Goal: Task Accomplishment & Management: Use online tool/utility

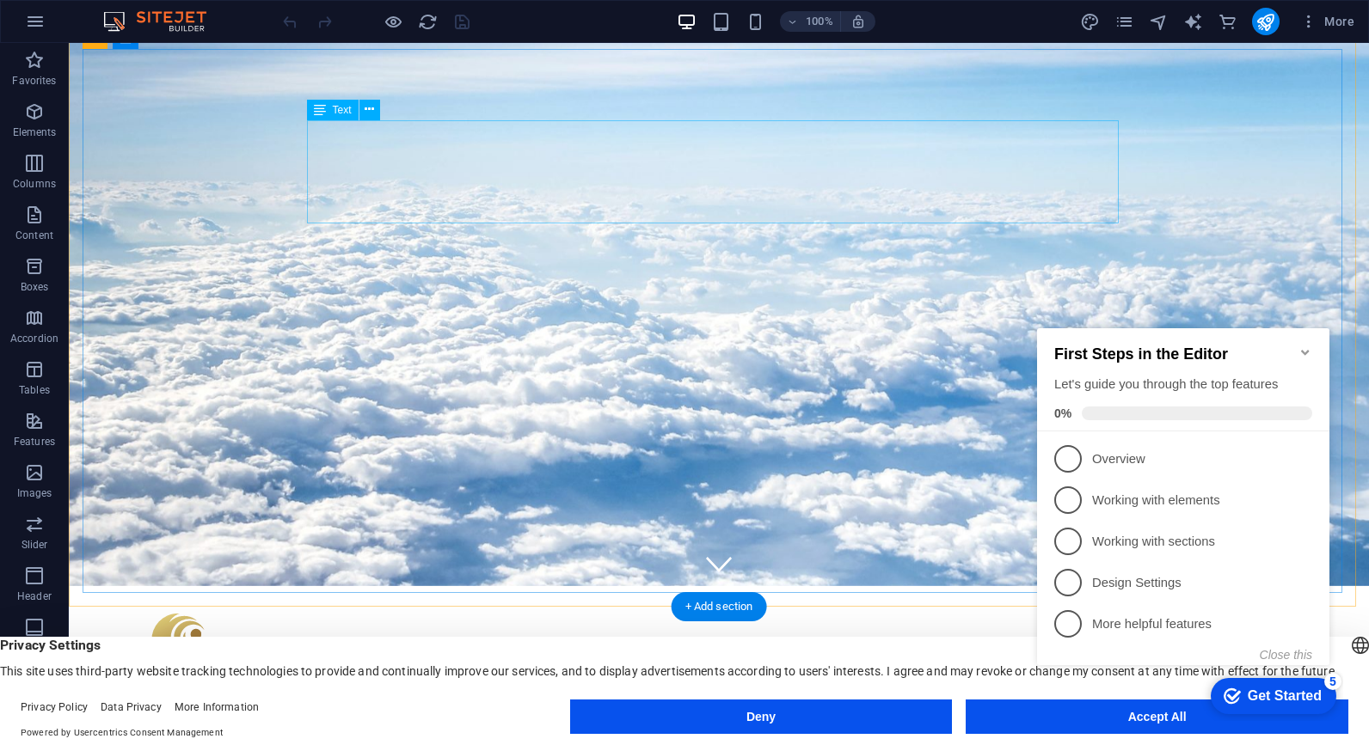
scroll to position [117, 0]
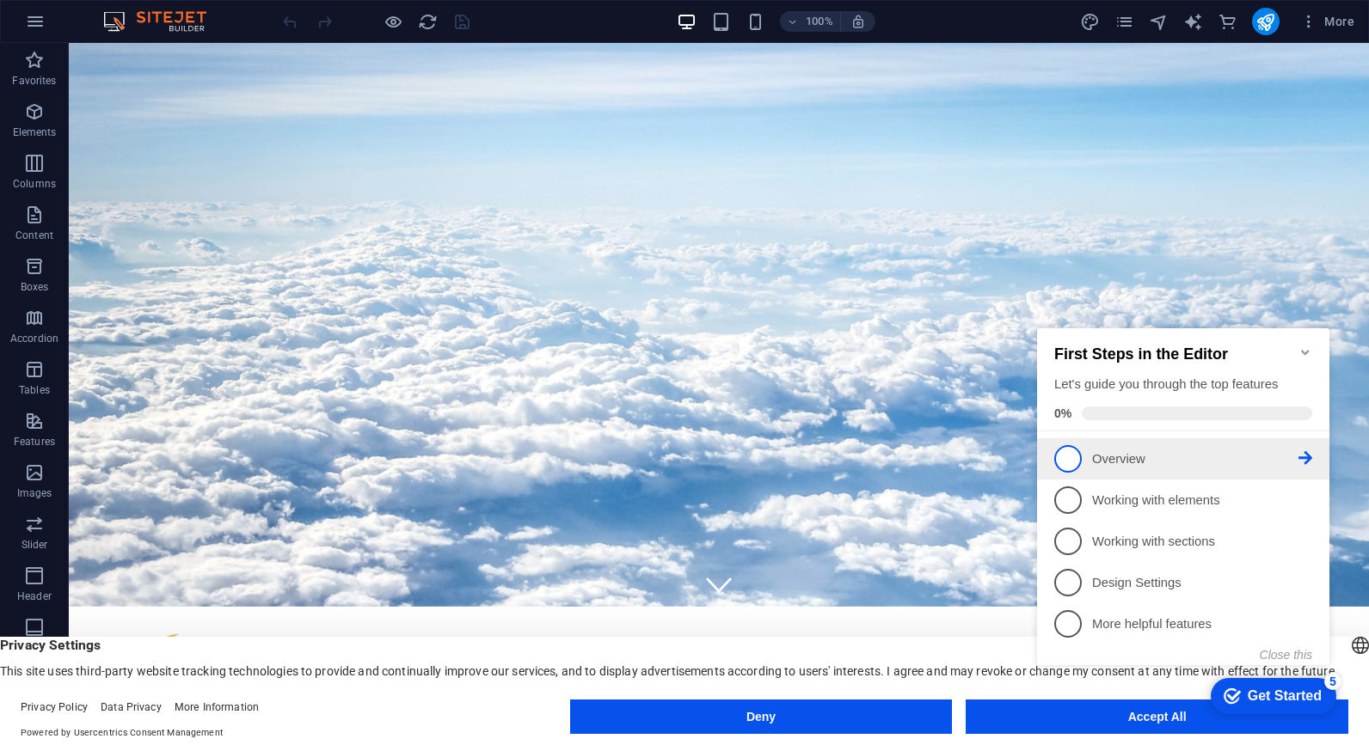
click at [1068, 454] on span "1" at bounding box center [1068, 459] width 28 height 28
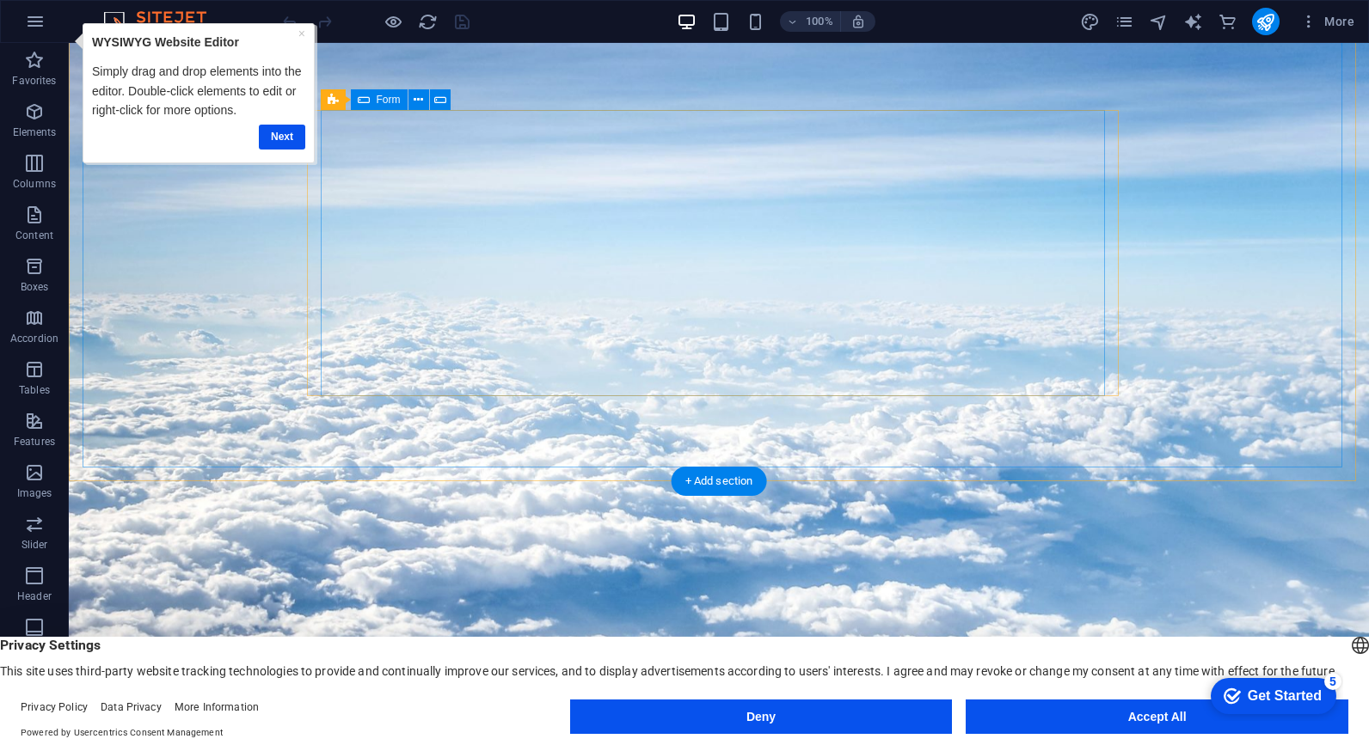
scroll to position [0, 0]
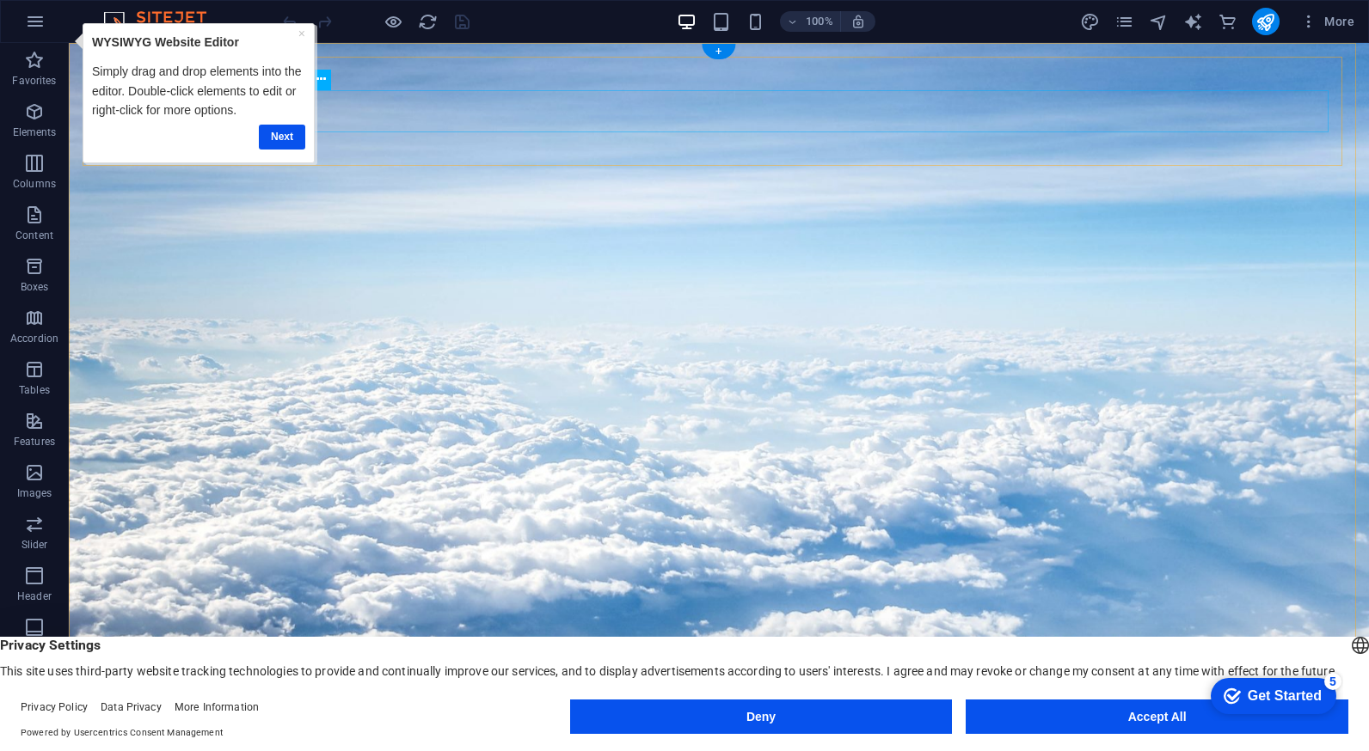
click at [277, 131] on link "Next" at bounding box center [281, 137] width 46 height 25
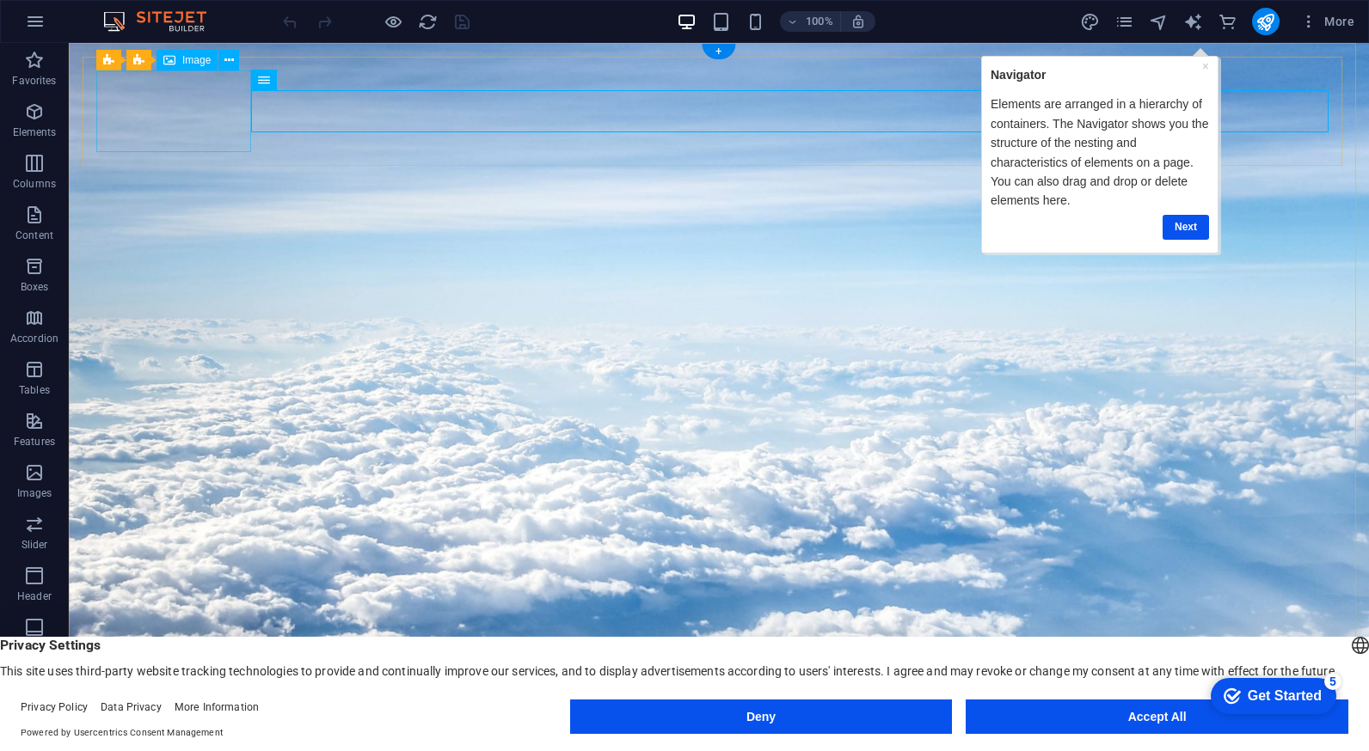
click at [192, 67] on div "Image" at bounding box center [186, 60] width 61 height 21
click at [166, 65] on icon at bounding box center [169, 60] width 12 height 21
click at [231, 58] on icon at bounding box center [228, 61] width 9 height 18
click at [182, 64] on span "Image" at bounding box center [196, 60] width 28 height 10
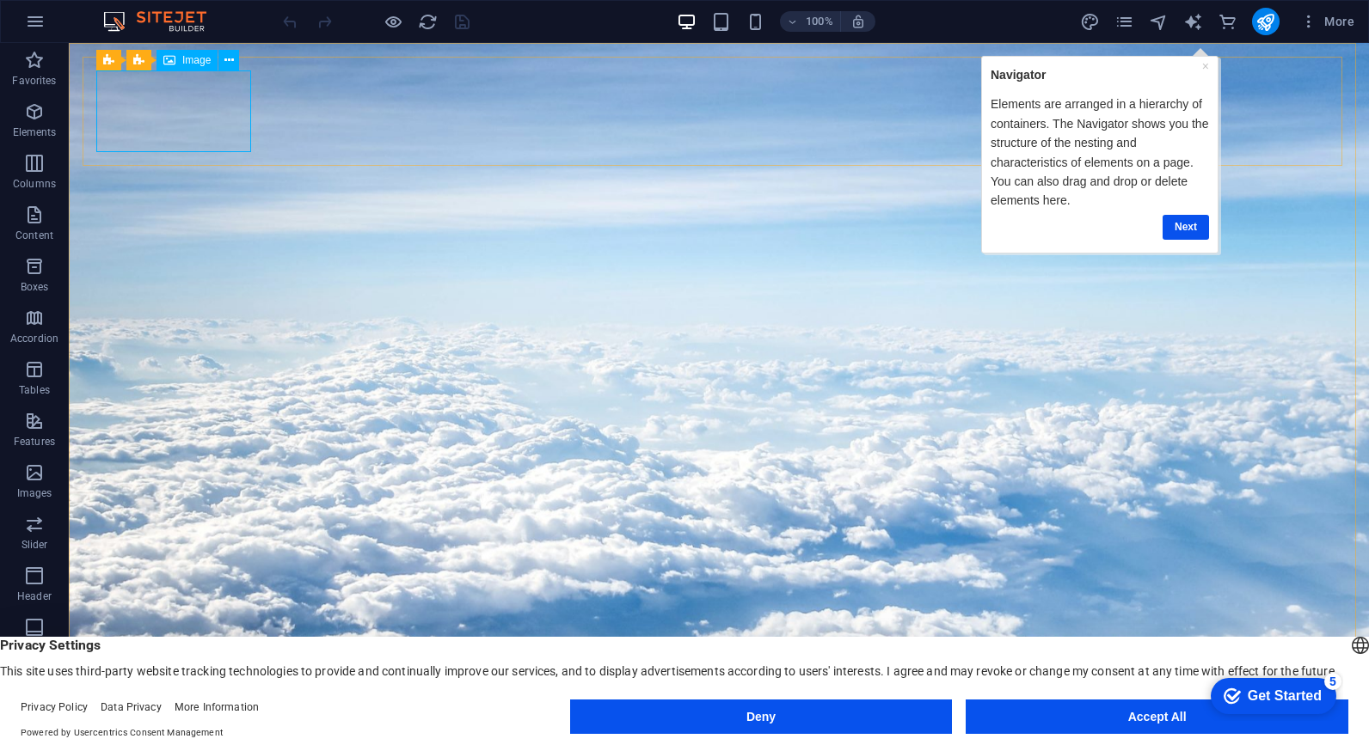
click at [168, 61] on icon at bounding box center [169, 60] width 12 height 21
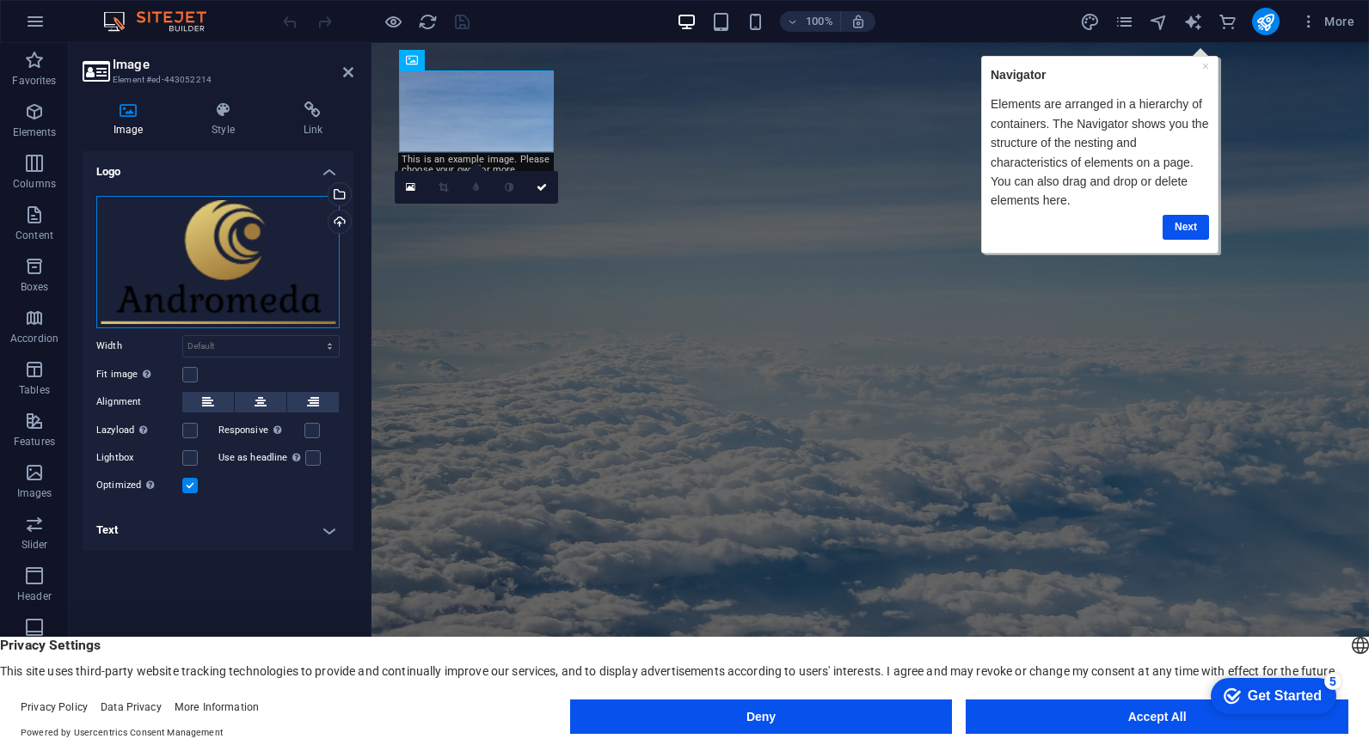
click at [234, 251] on div "Drag files here, click to choose files or select files from Files or our free s…" at bounding box center [217, 262] width 243 height 132
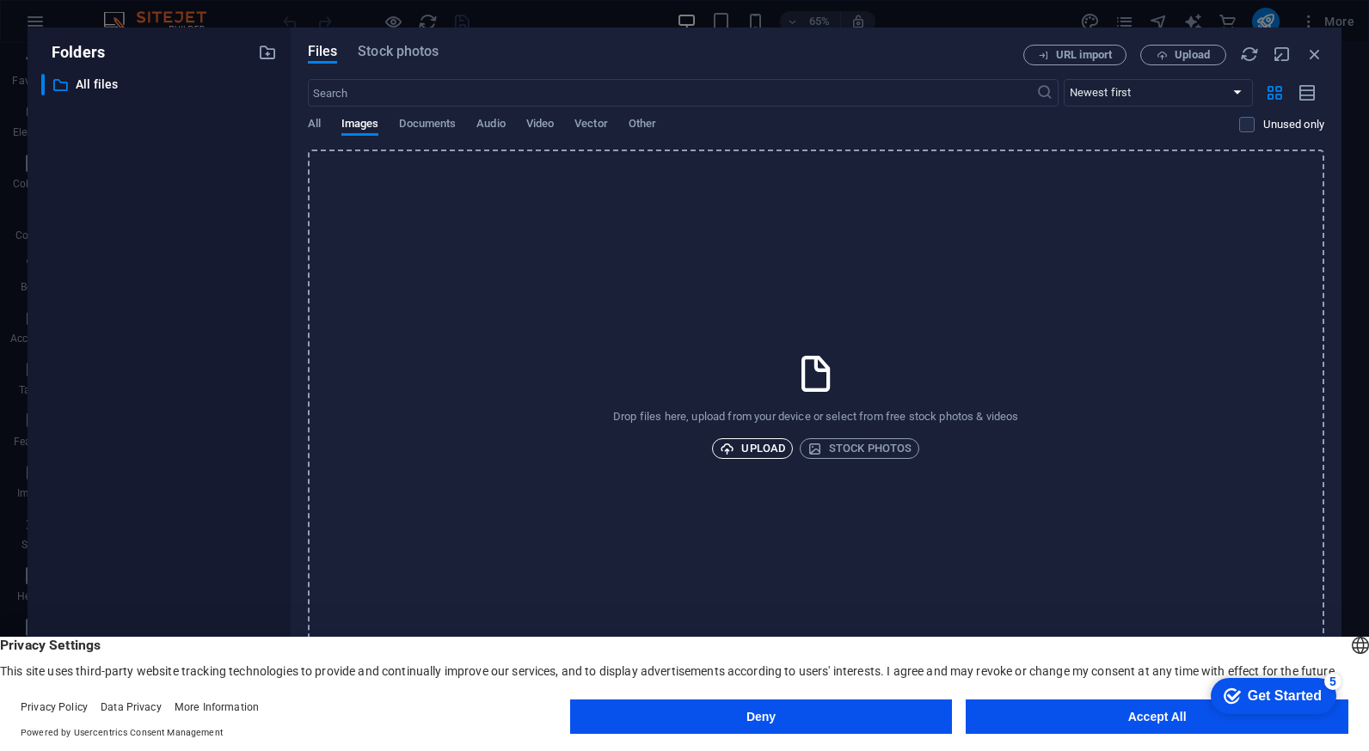
click at [757, 451] on span "Upload" at bounding box center [752, 448] width 65 height 21
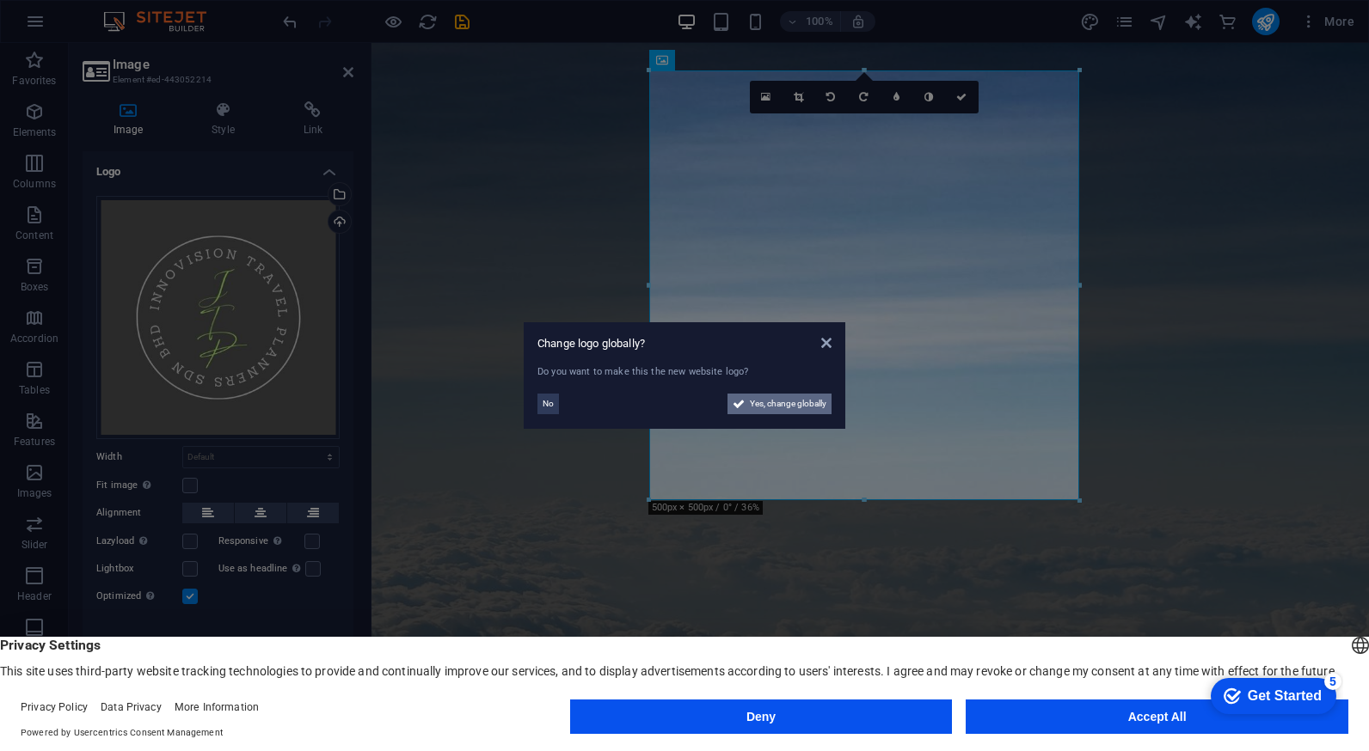
click at [775, 407] on span "Yes, change globally" at bounding box center [788, 404] width 77 height 21
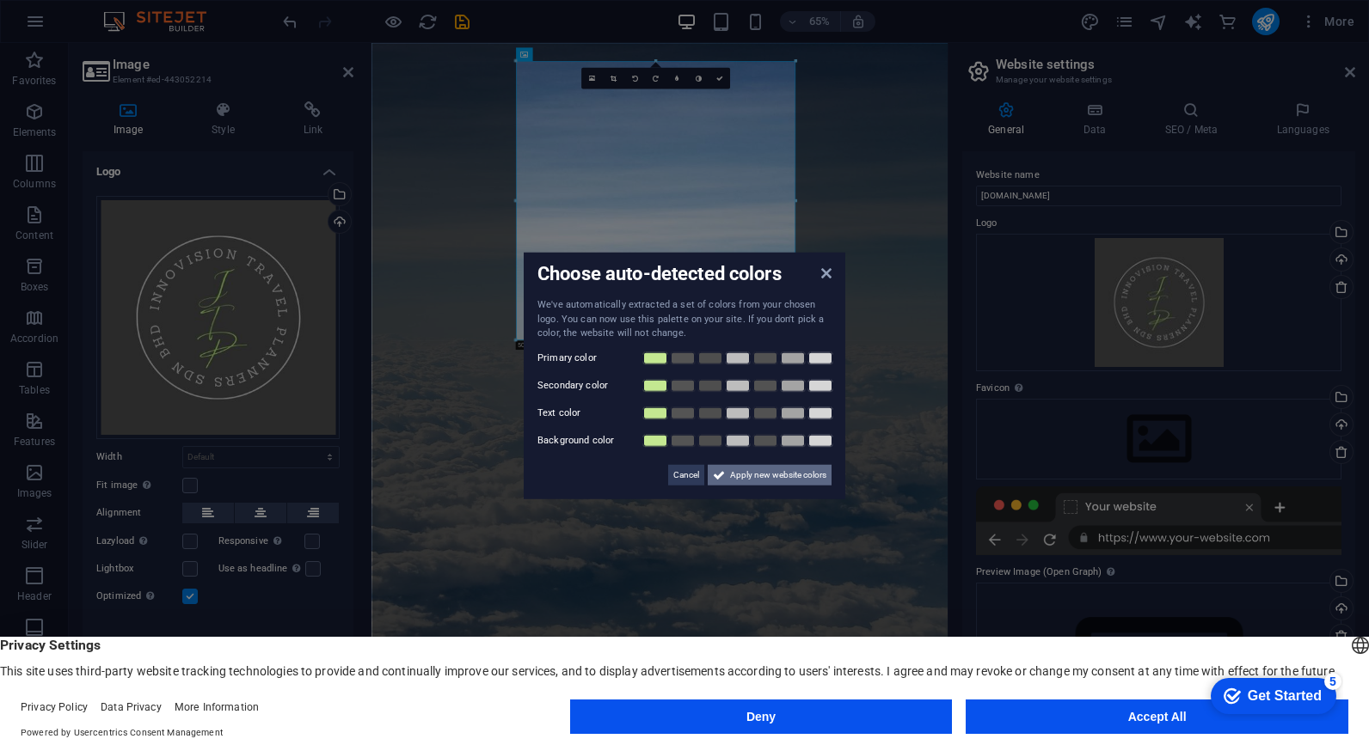
click at [765, 478] on span "Apply new website colors" at bounding box center [778, 474] width 96 height 21
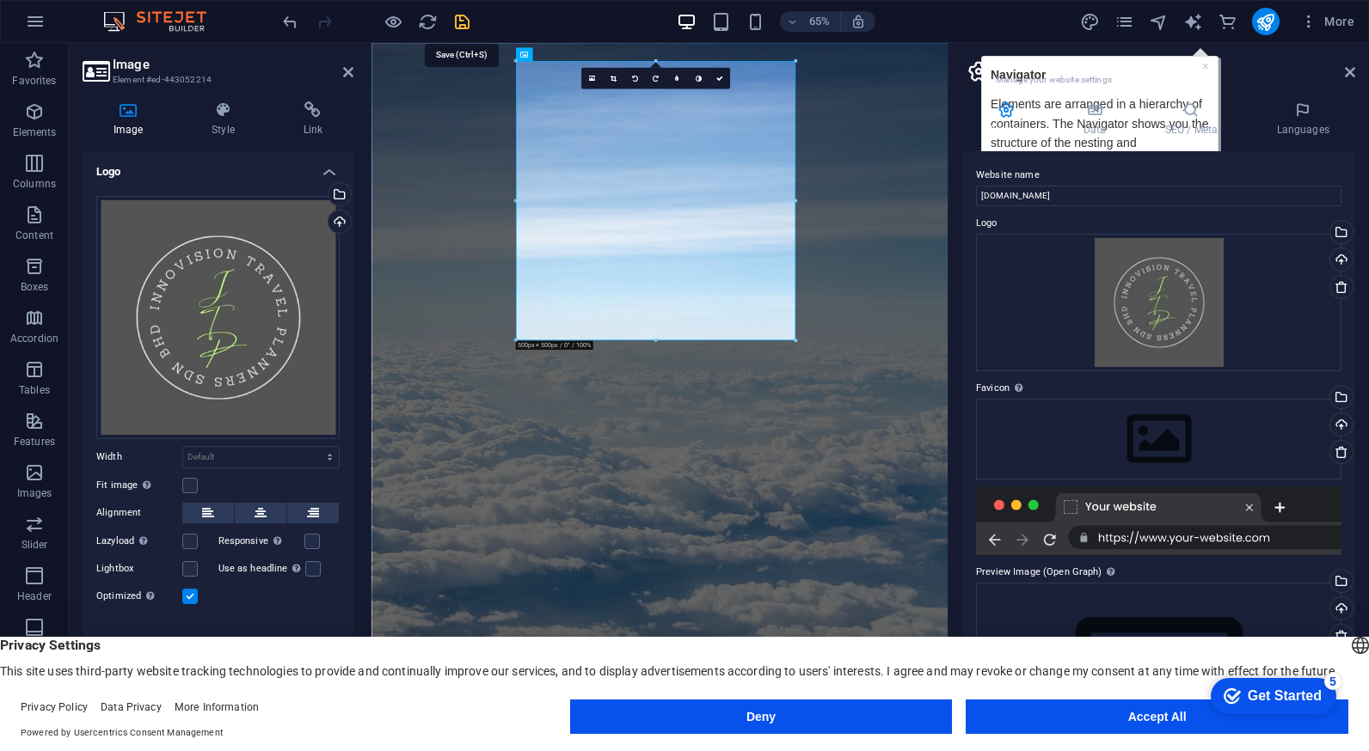
click at [456, 22] on icon "save" at bounding box center [462, 22] width 20 height 20
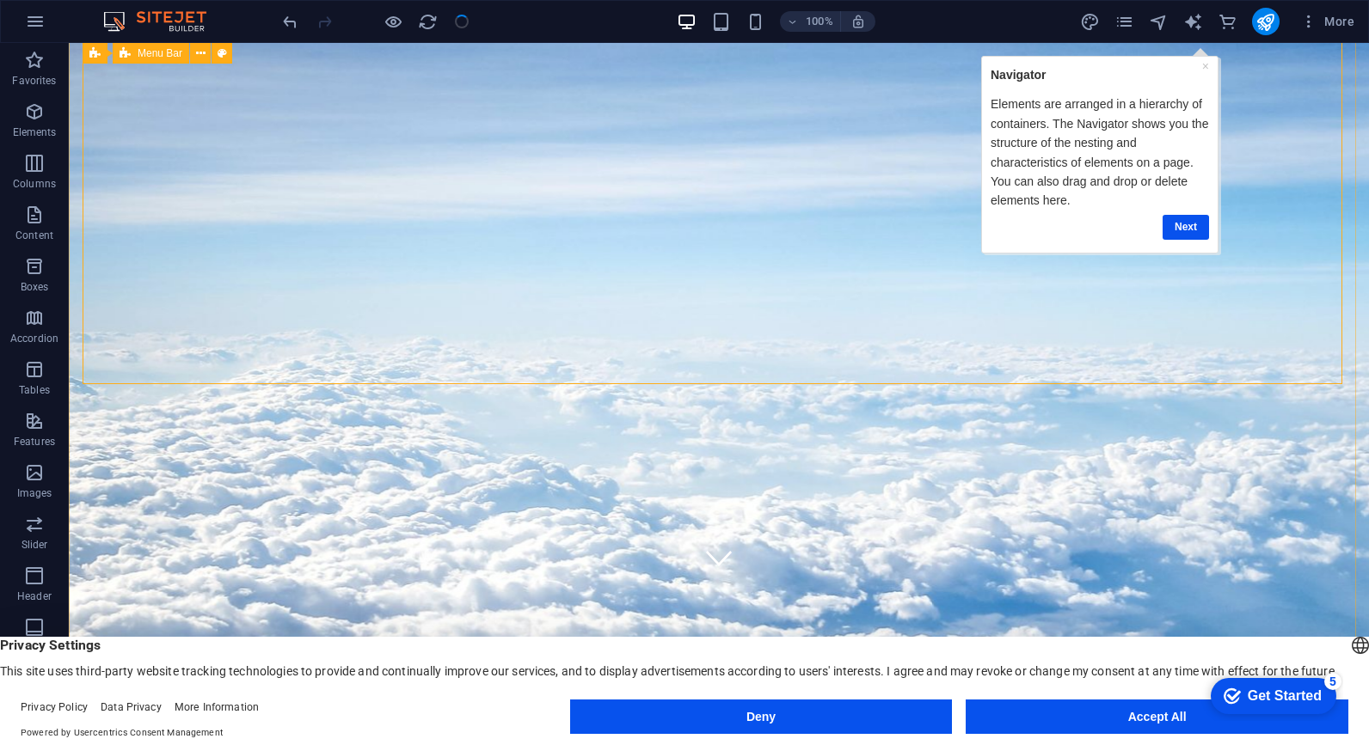
scroll to position [86, 0]
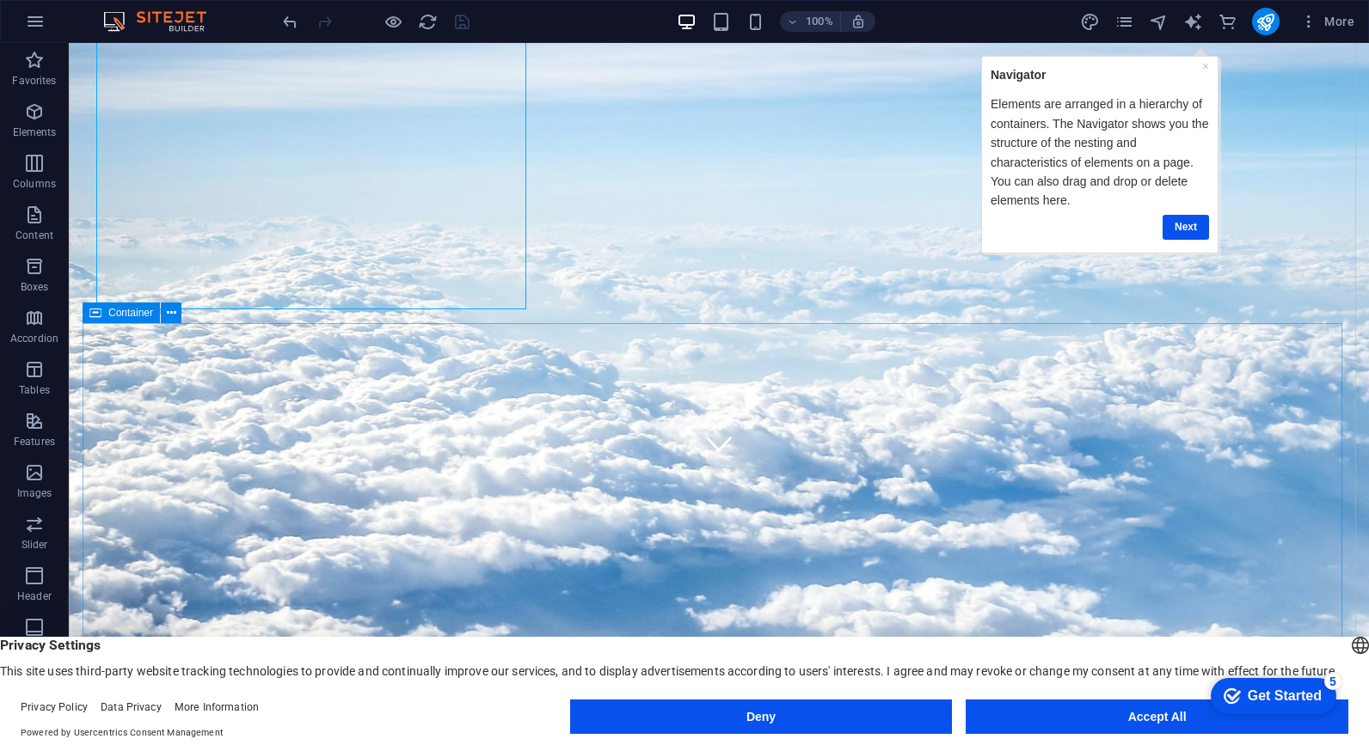
scroll to position [0, 0]
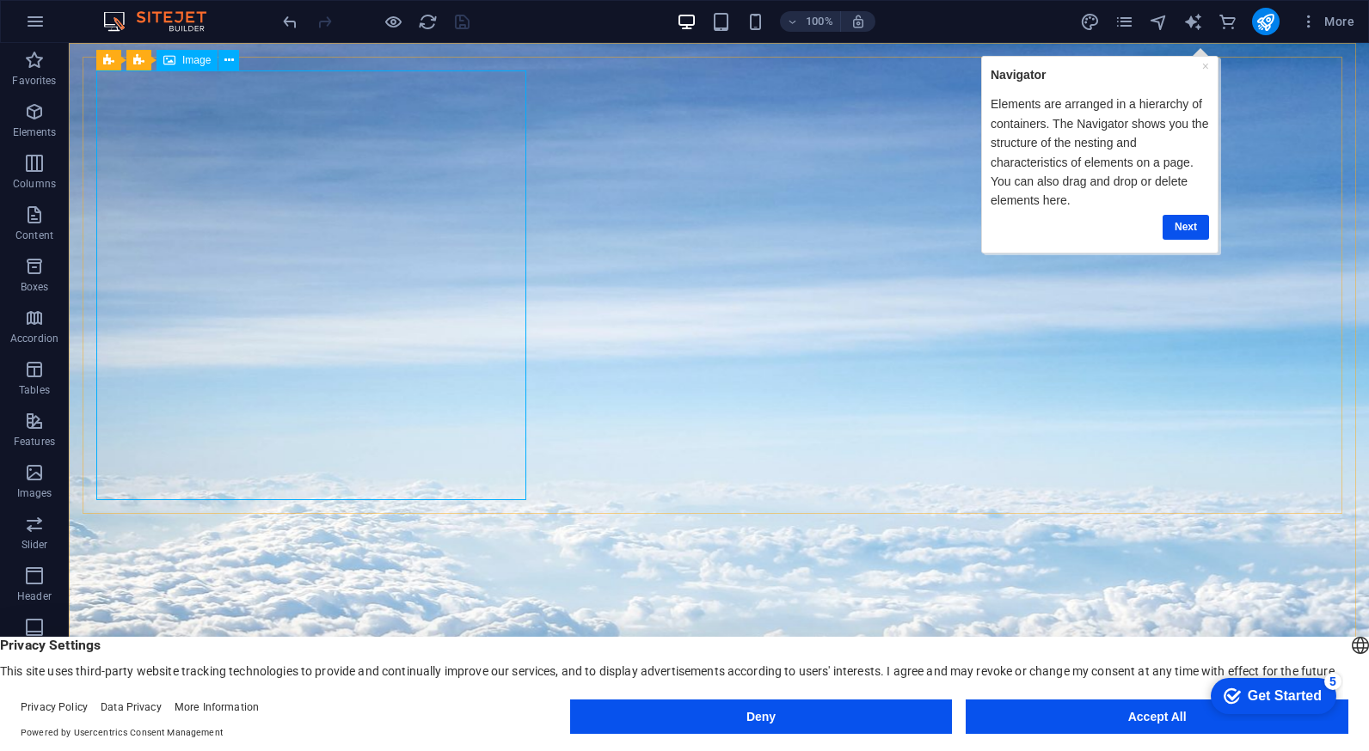
click at [201, 64] on span "Image" at bounding box center [196, 60] width 28 height 10
click at [233, 63] on icon at bounding box center [228, 61] width 9 height 18
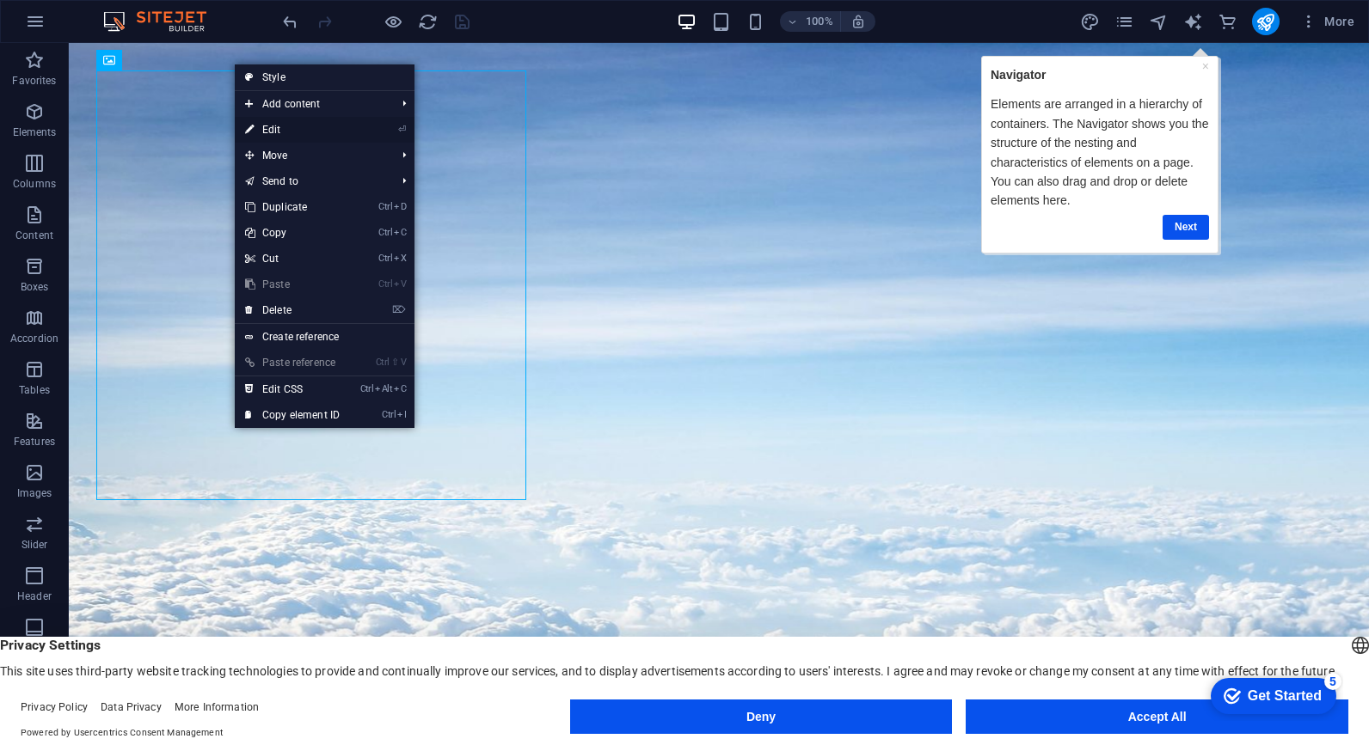
click at [276, 125] on link "⏎ Edit" at bounding box center [292, 130] width 115 height 26
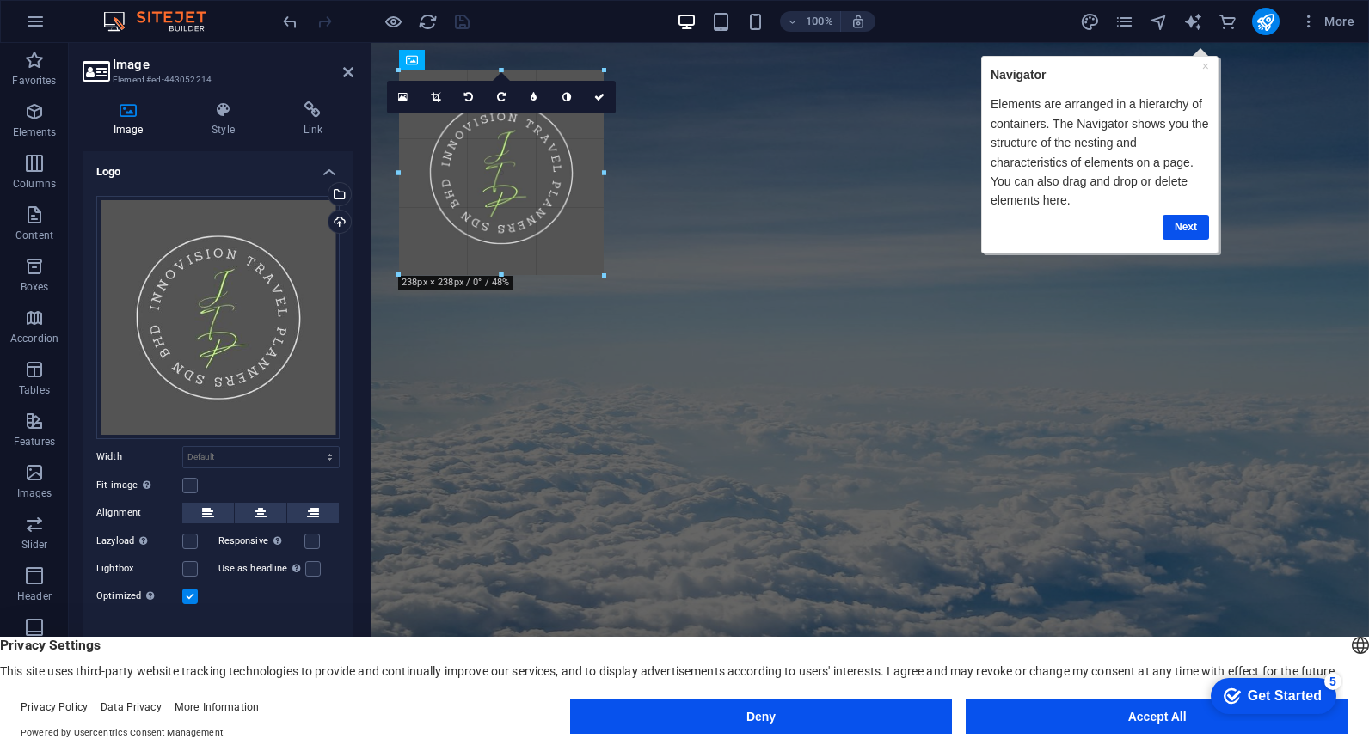
drag, startPoint x: 647, startPoint y: 501, endPoint x: 431, endPoint y: 151, distance: 411.5
type input "238"
select select "px"
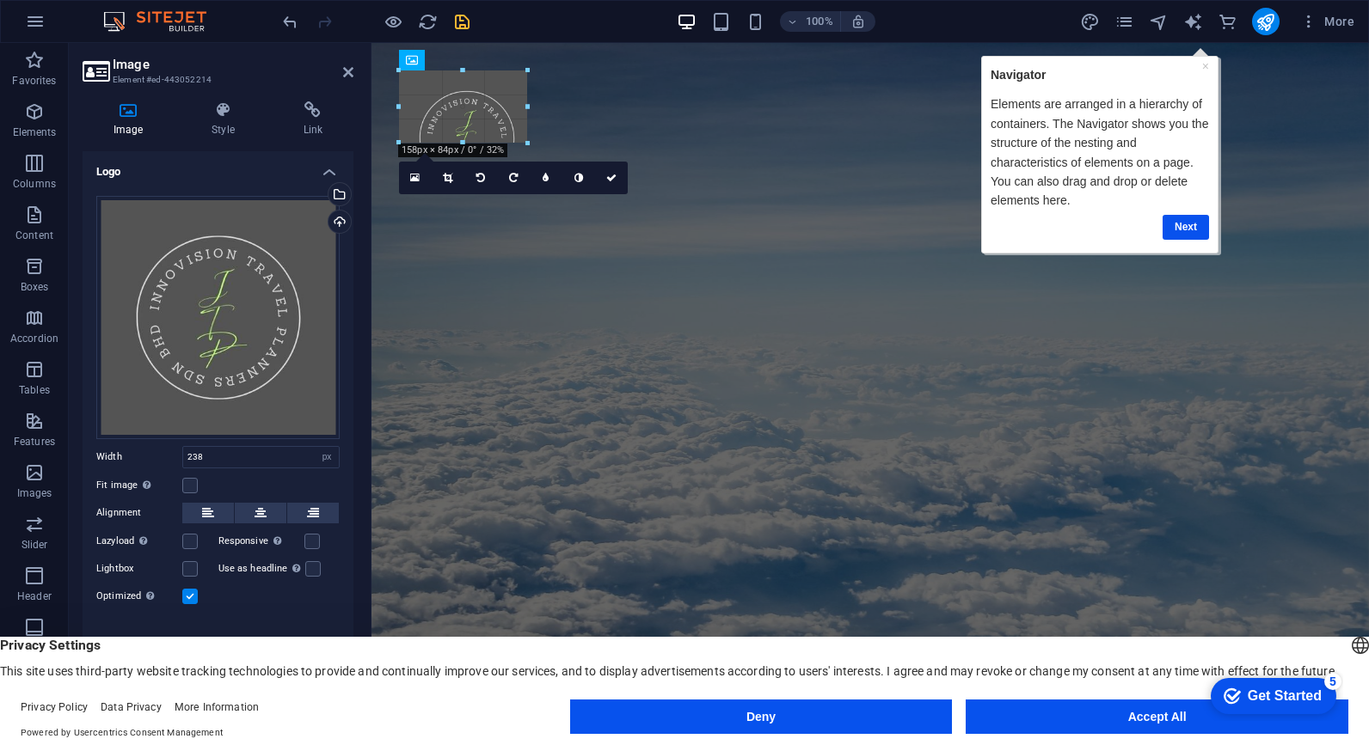
drag, startPoint x: 602, startPoint y: 276, endPoint x: 82, endPoint y: 112, distance: 545.4
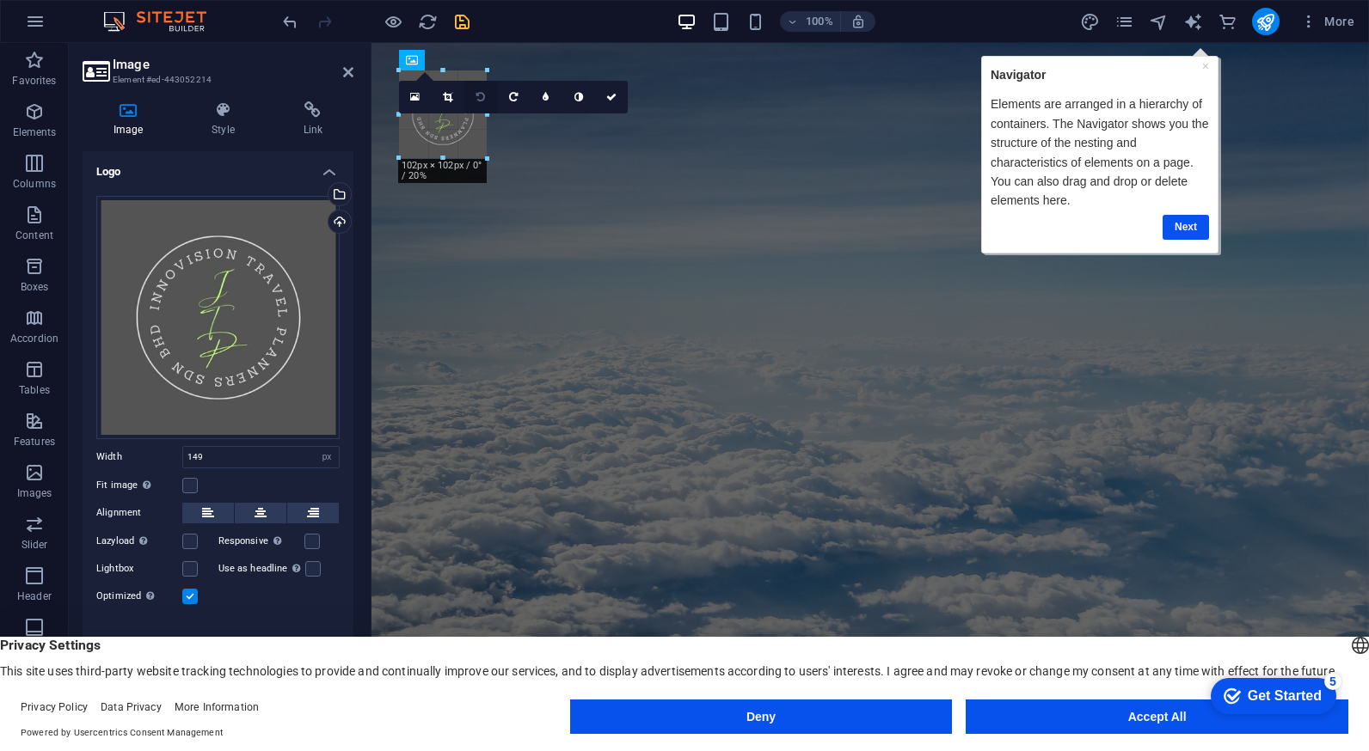
drag, startPoint x: 525, startPoint y: 199, endPoint x: 481, endPoint y: 111, distance: 99.2
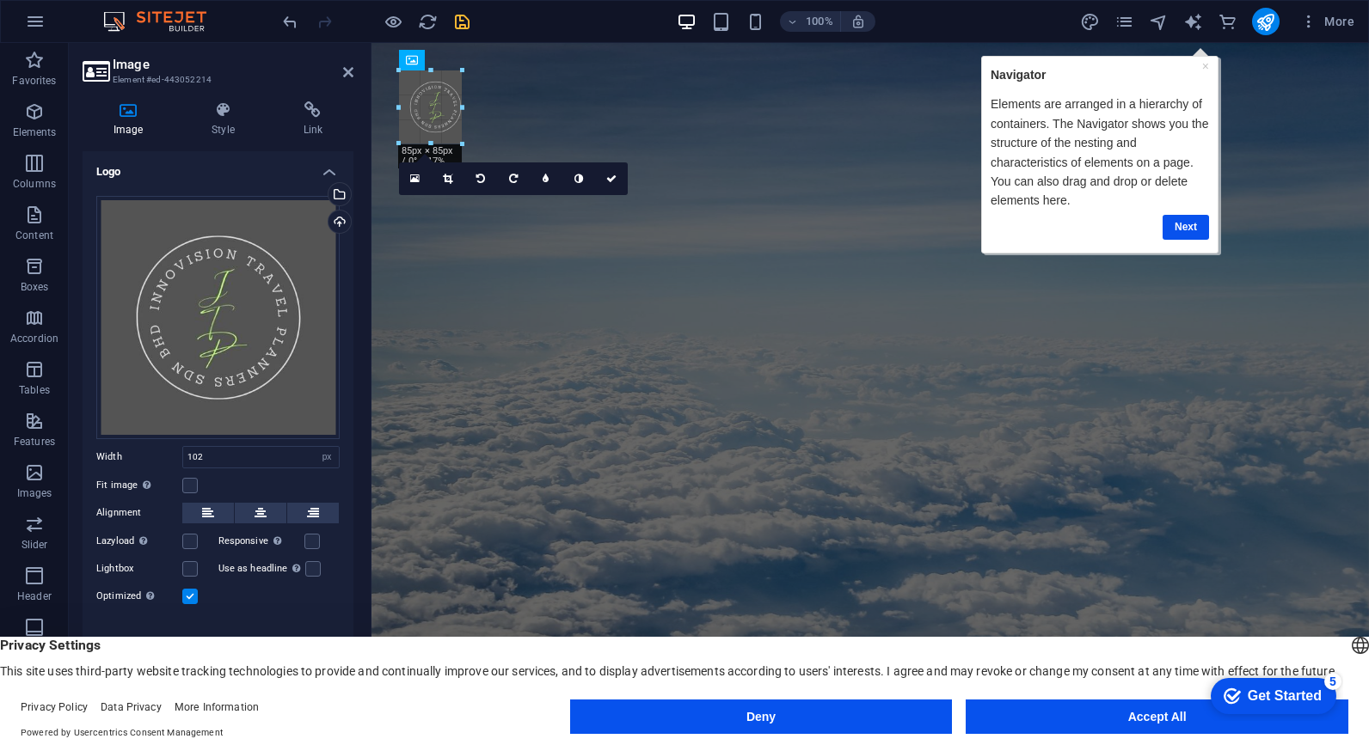
drag, startPoint x: 485, startPoint y: 157, endPoint x: 459, endPoint y: 132, distance: 35.9
type input "73"
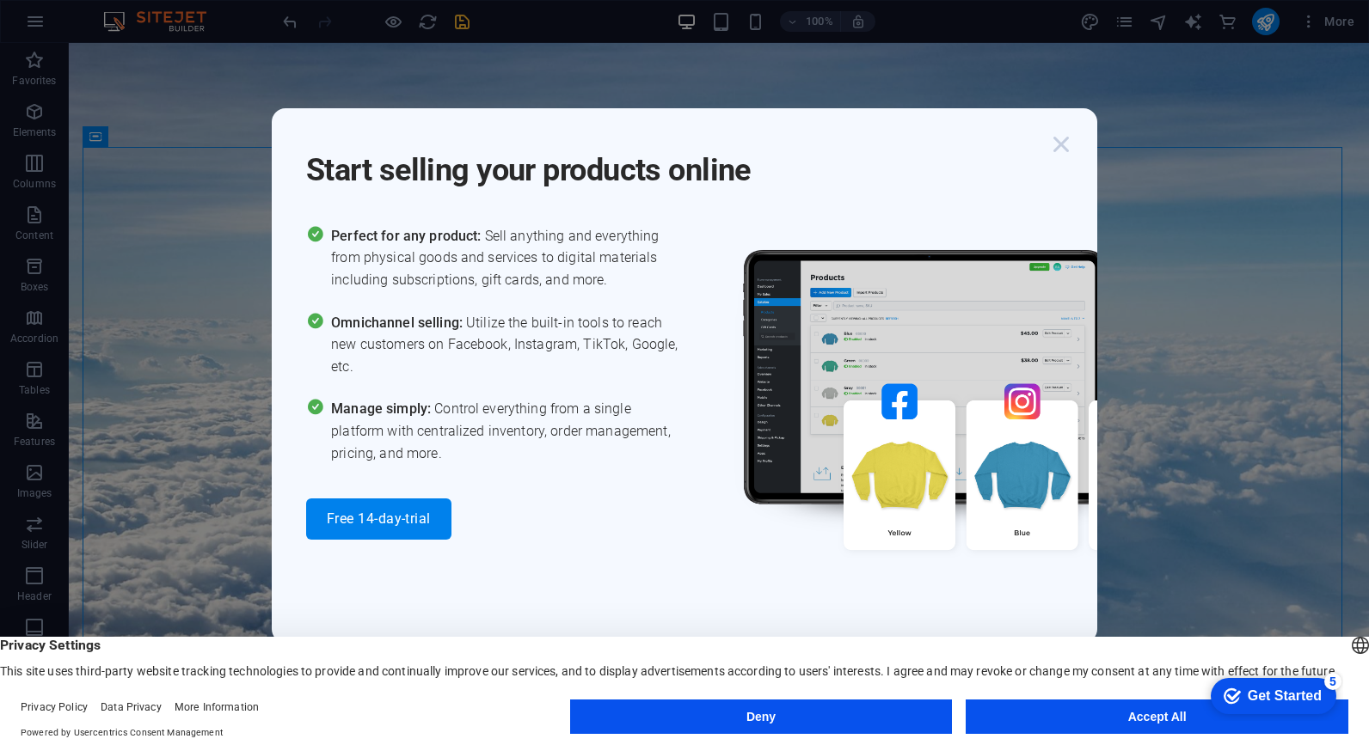
click at [1054, 139] on icon "button" at bounding box center [1060, 144] width 31 height 31
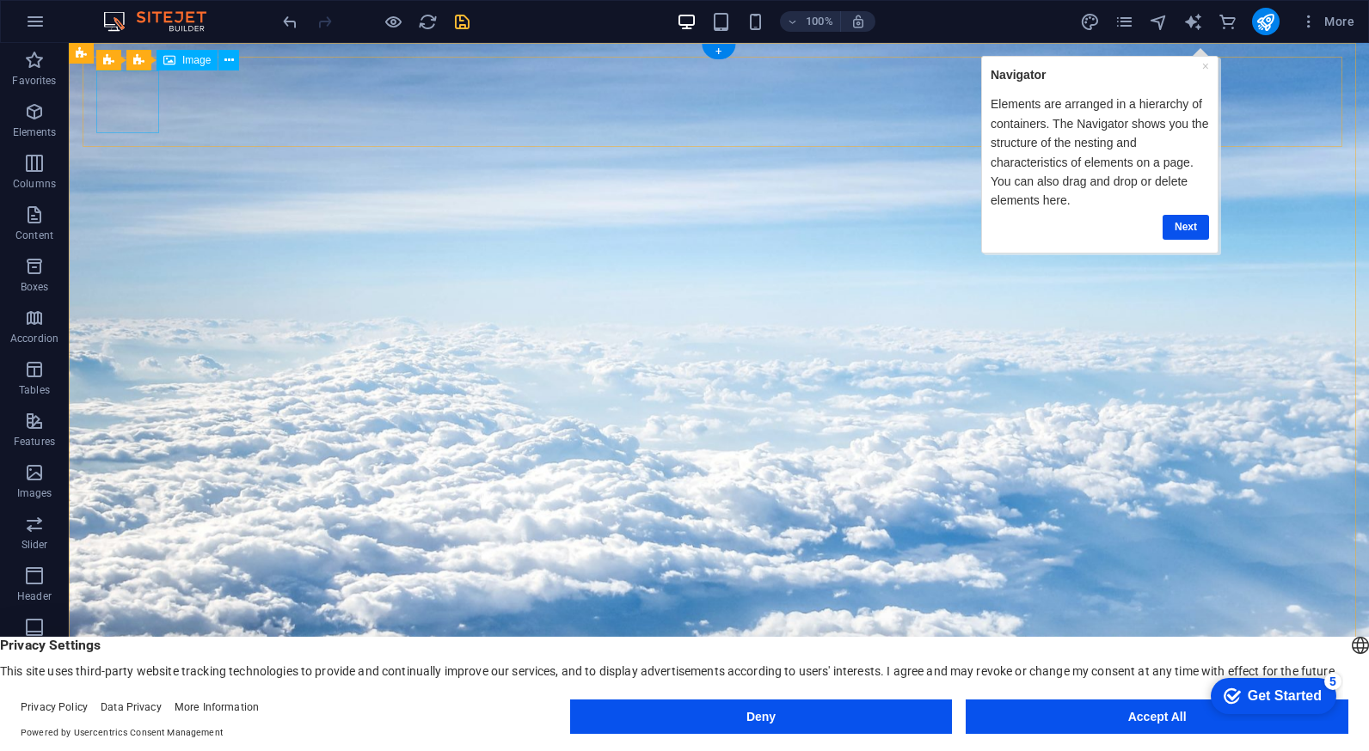
click at [230, 70] on icon at bounding box center [228, 70] width 9 height 18
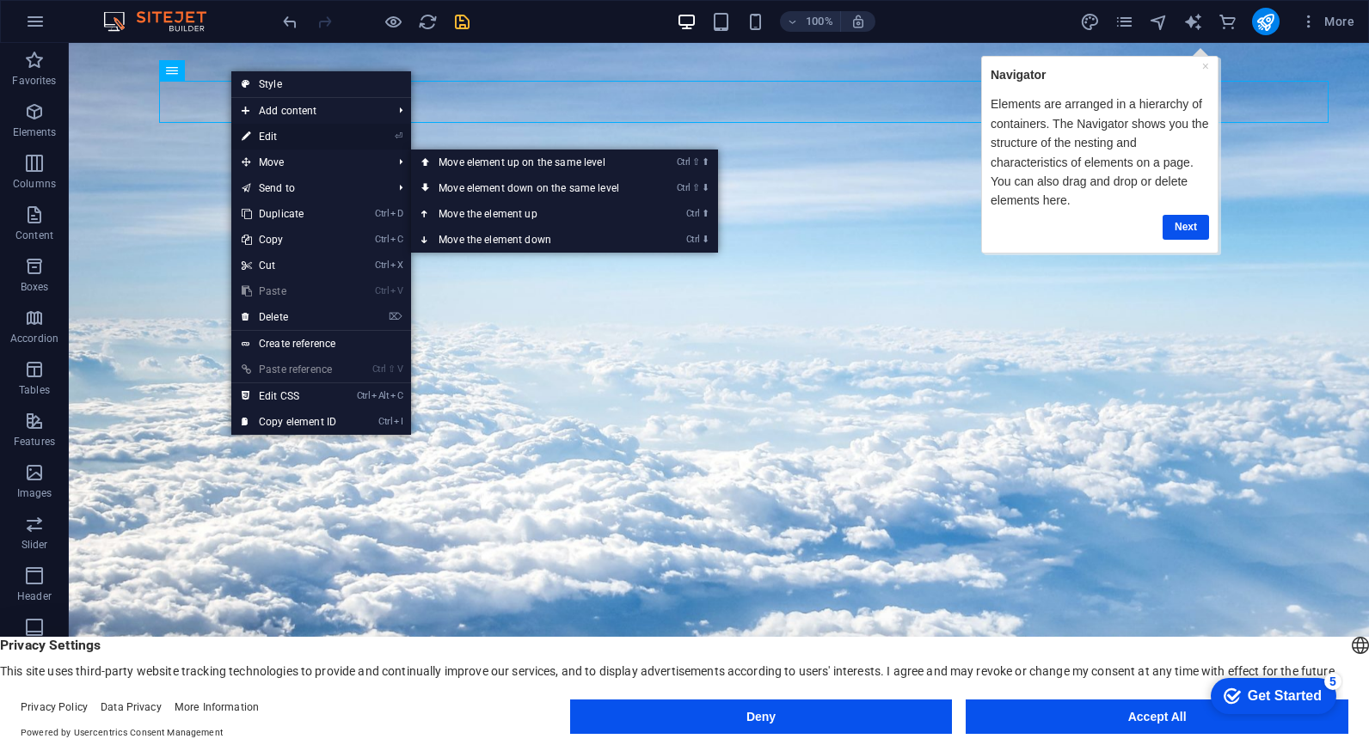
click at [301, 134] on link "⏎ Edit" at bounding box center [288, 137] width 115 height 26
select select "1"
select select
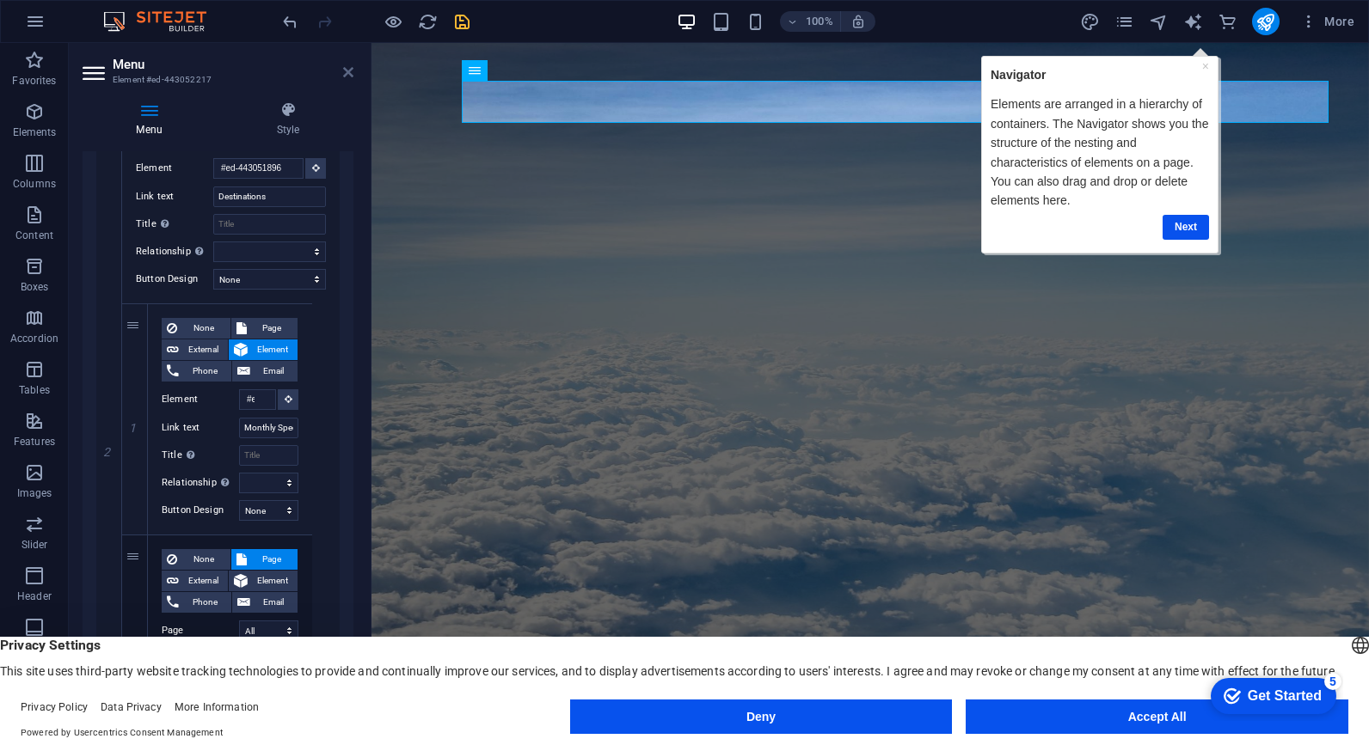
click at [347, 73] on icon at bounding box center [348, 72] width 10 height 14
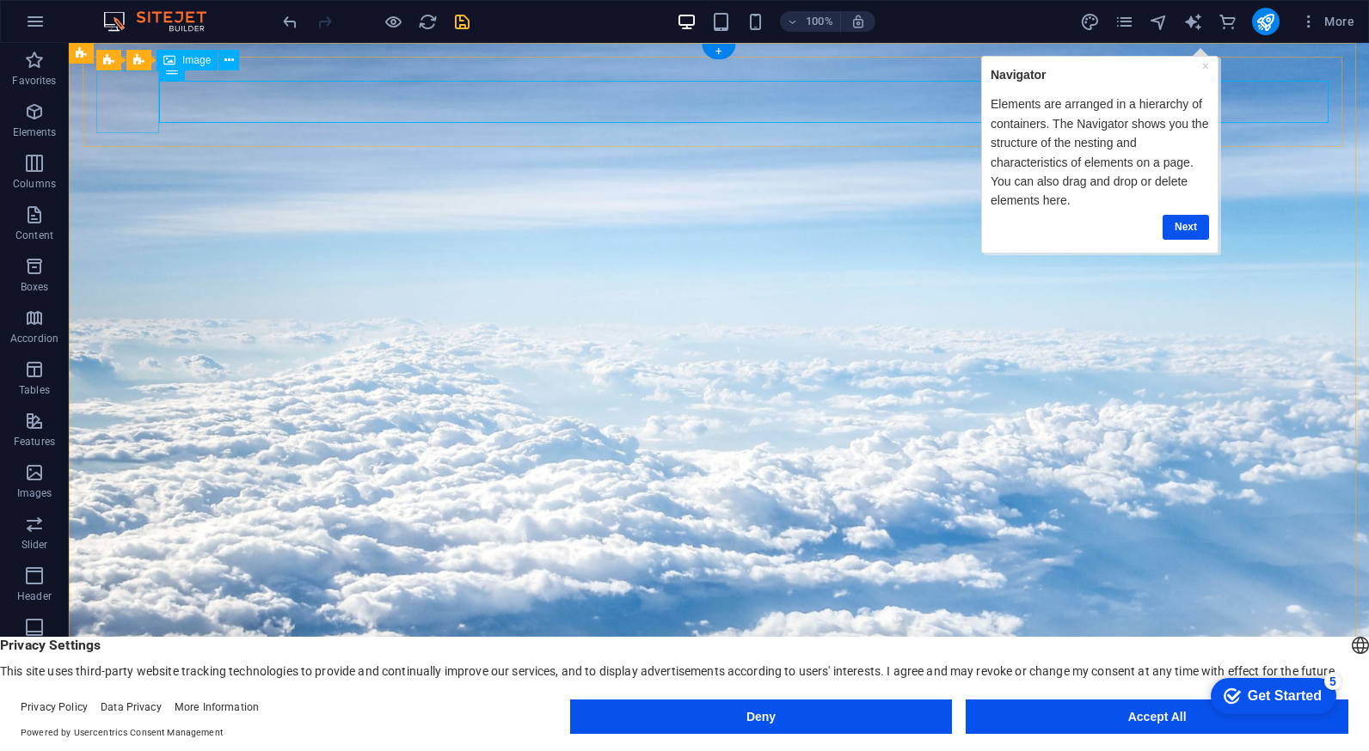
click at [188, 77] on div "Menu" at bounding box center [188, 70] width 58 height 21
click at [193, 71] on span "Menu" at bounding box center [198, 70] width 26 height 10
click at [169, 70] on icon at bounding box center [172, 70] width 12 height 21
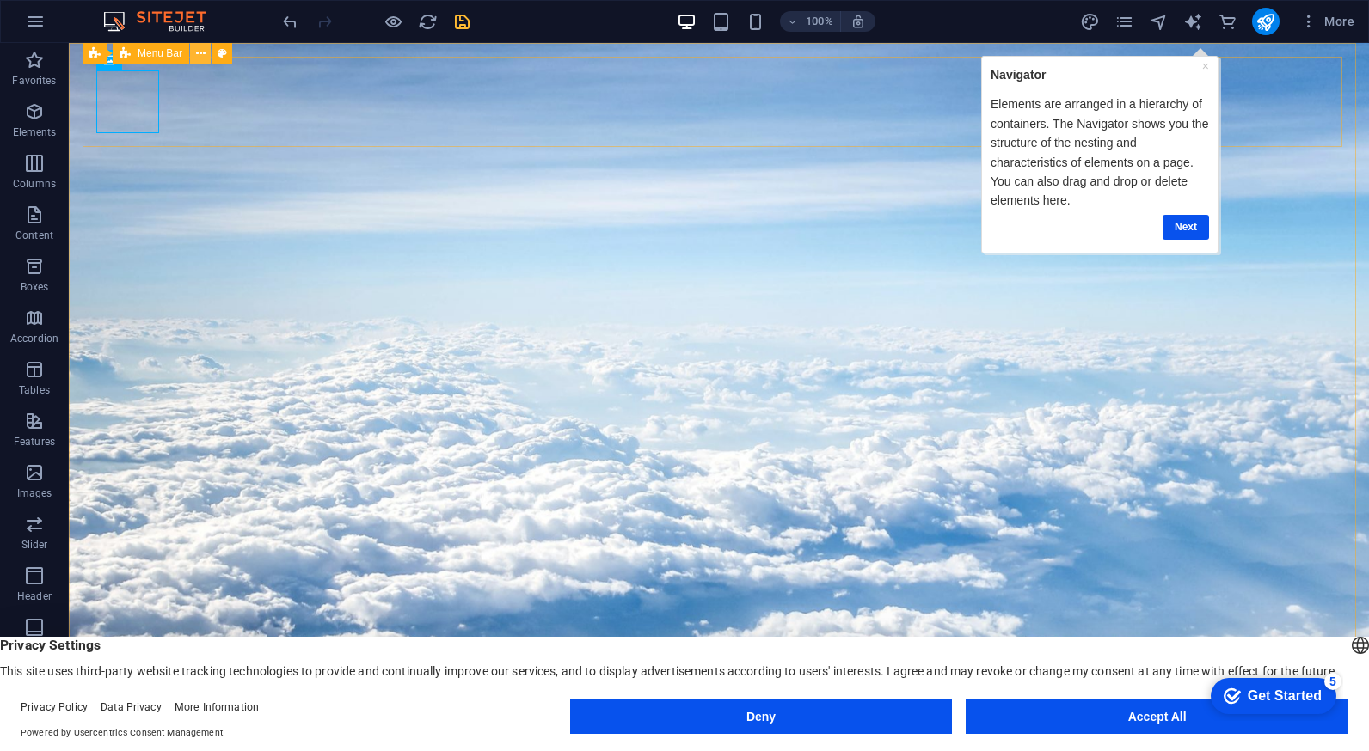
click at [201, 55] on icon at bounding box center [200, 54] width 9 height 18
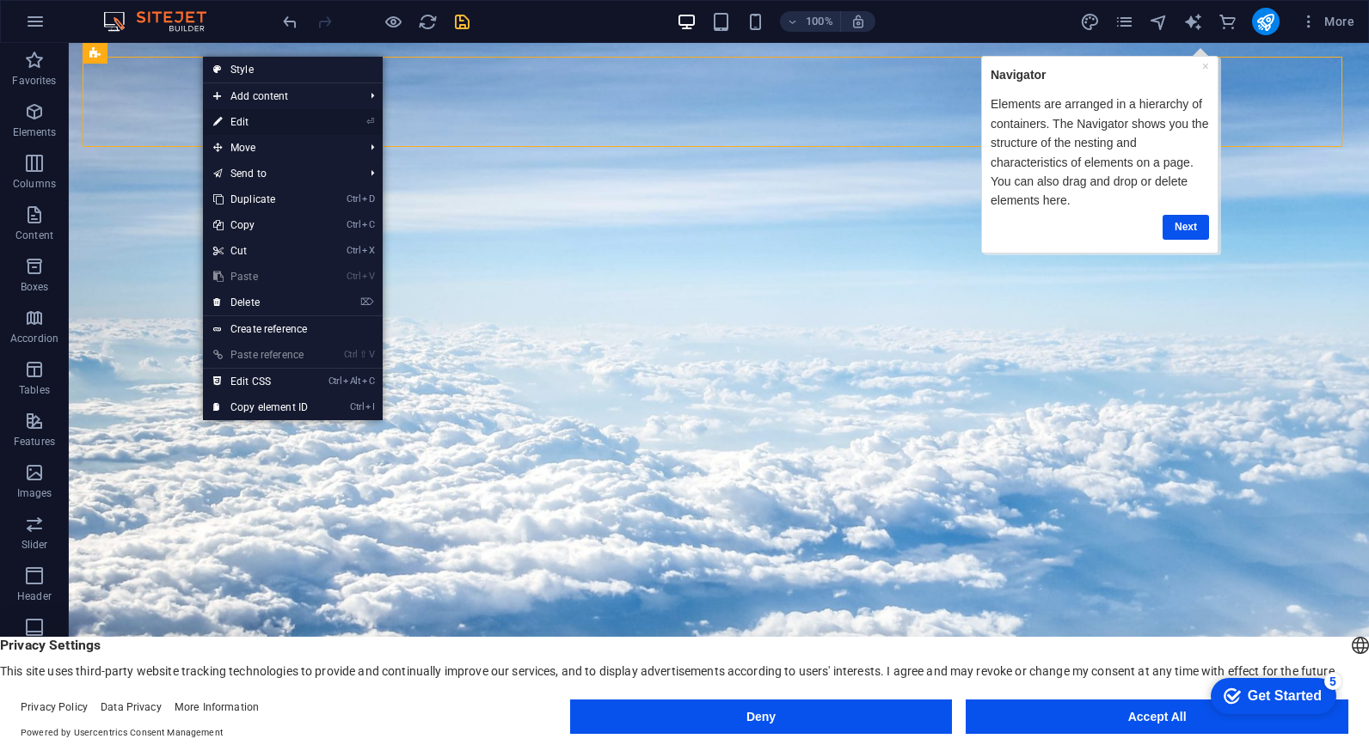
click at [242, 116] on link "⏎ Edit" at bounding box center [260, 122] width 115 height 26
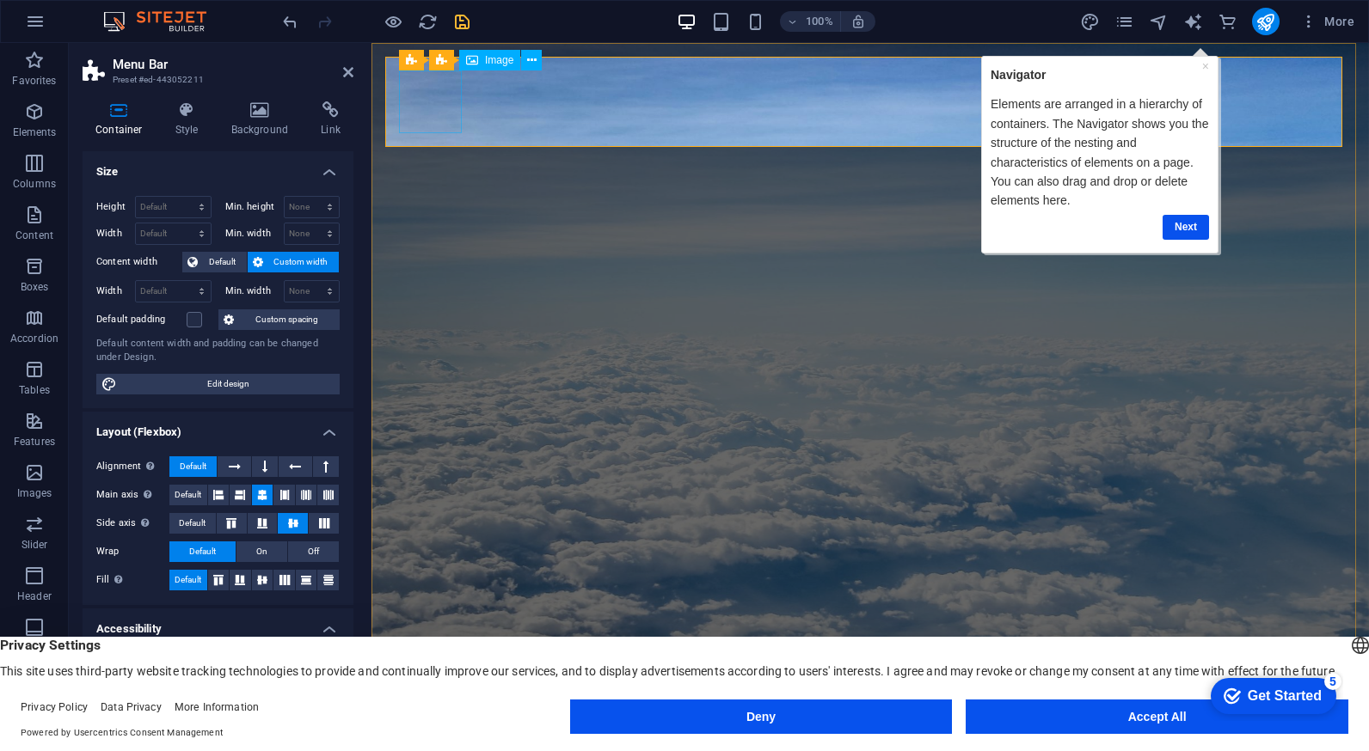
click at [349, 70] on icon at bounding box center [348, 72] width 10 height 14
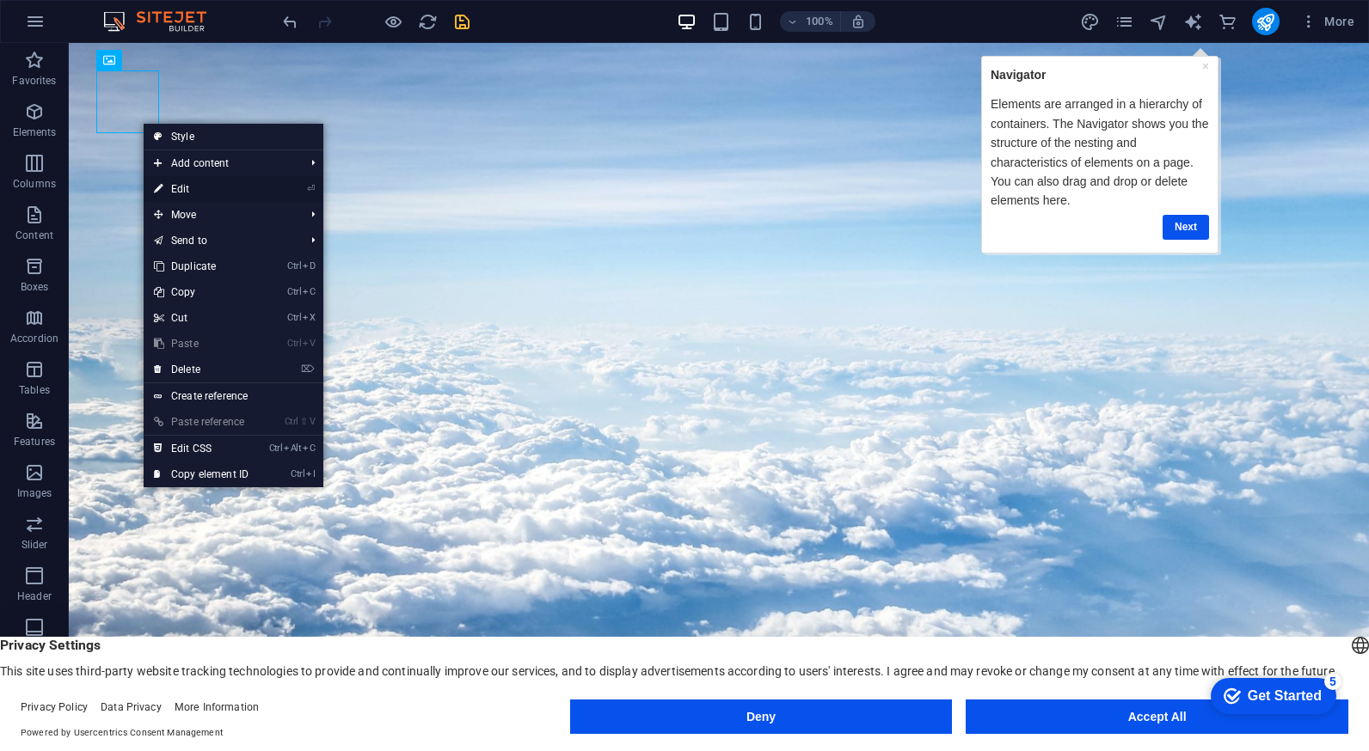
click at [180, 185] on link "⏎ Edit" at bounding box center [201, 189] width 115 height 26
select select "px"
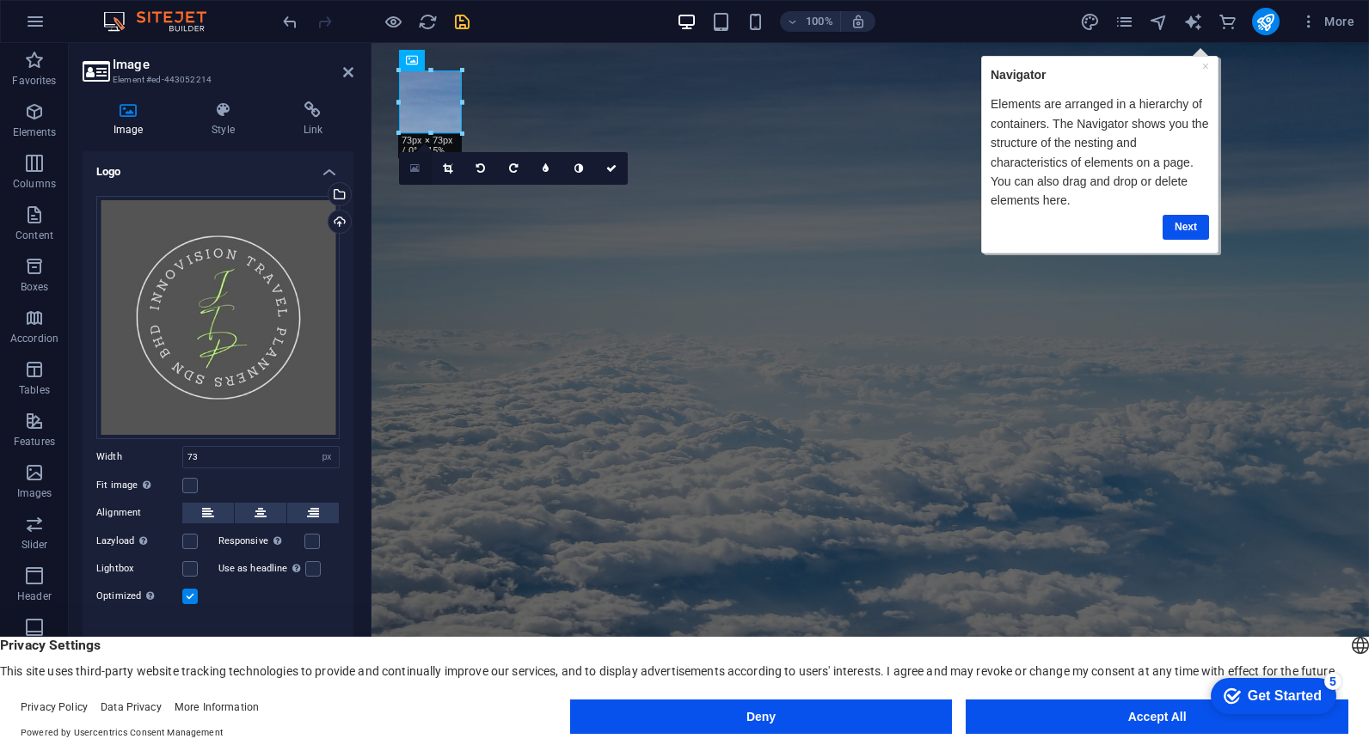
drag, startPoint x: 66, startPoint y: 197, endPoint x: 414, endPoint y: 170, distance: 349.2
click at [414, 170] on icon at bounding box center [414, 168] width 9 height 12
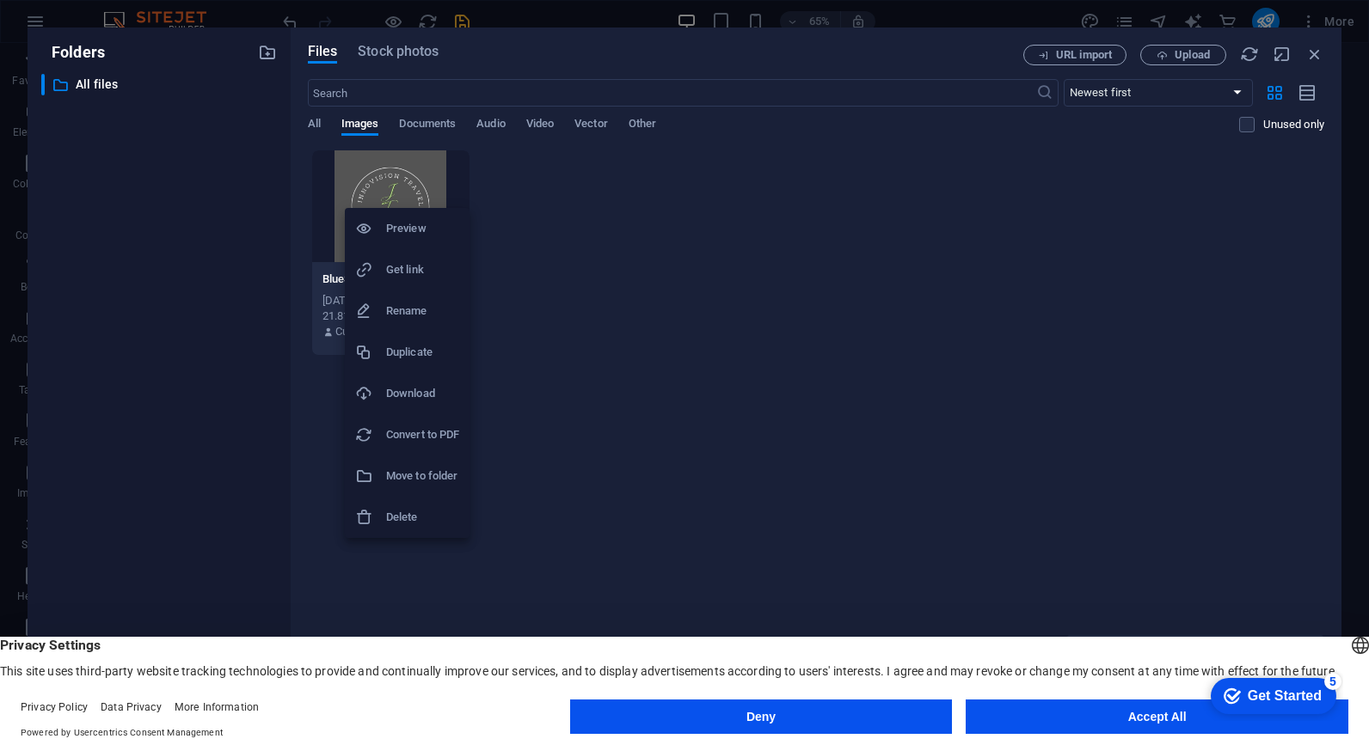
click at [414, 512] on h6 "Delete" at bounding box center [422, 517] width 73 height 21
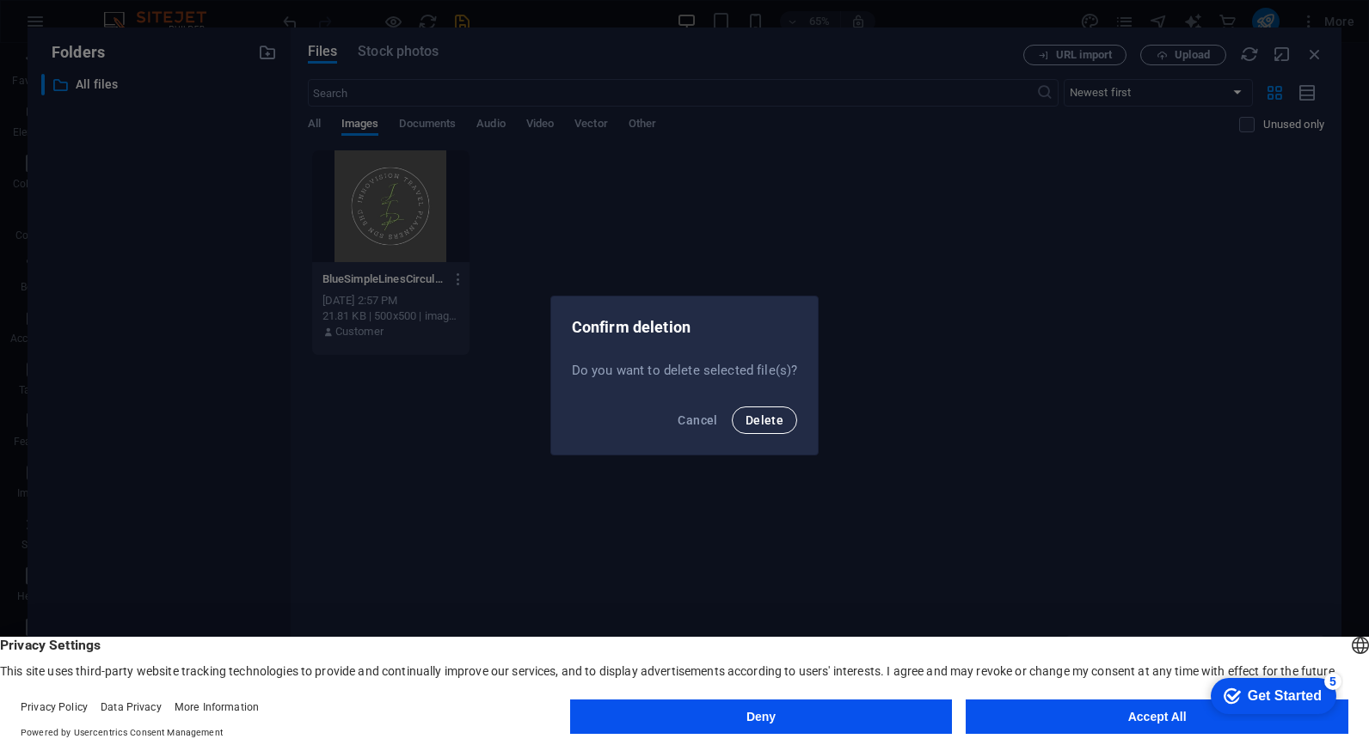
click at [753, 423] on span "Delete" at bounding box center [764, 421] width 38 height 14
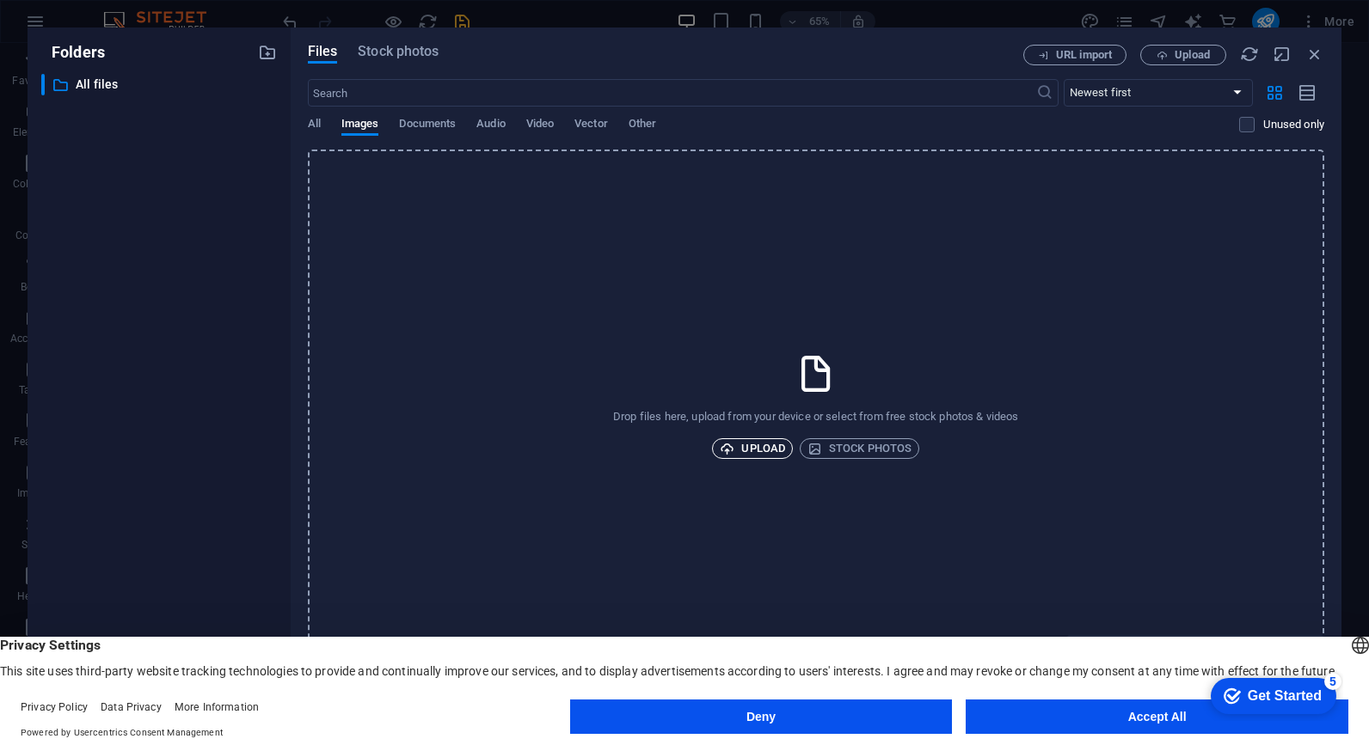
click at [754, 447] on span "Upload" at bounding box center [752, 448] width 65 height 21
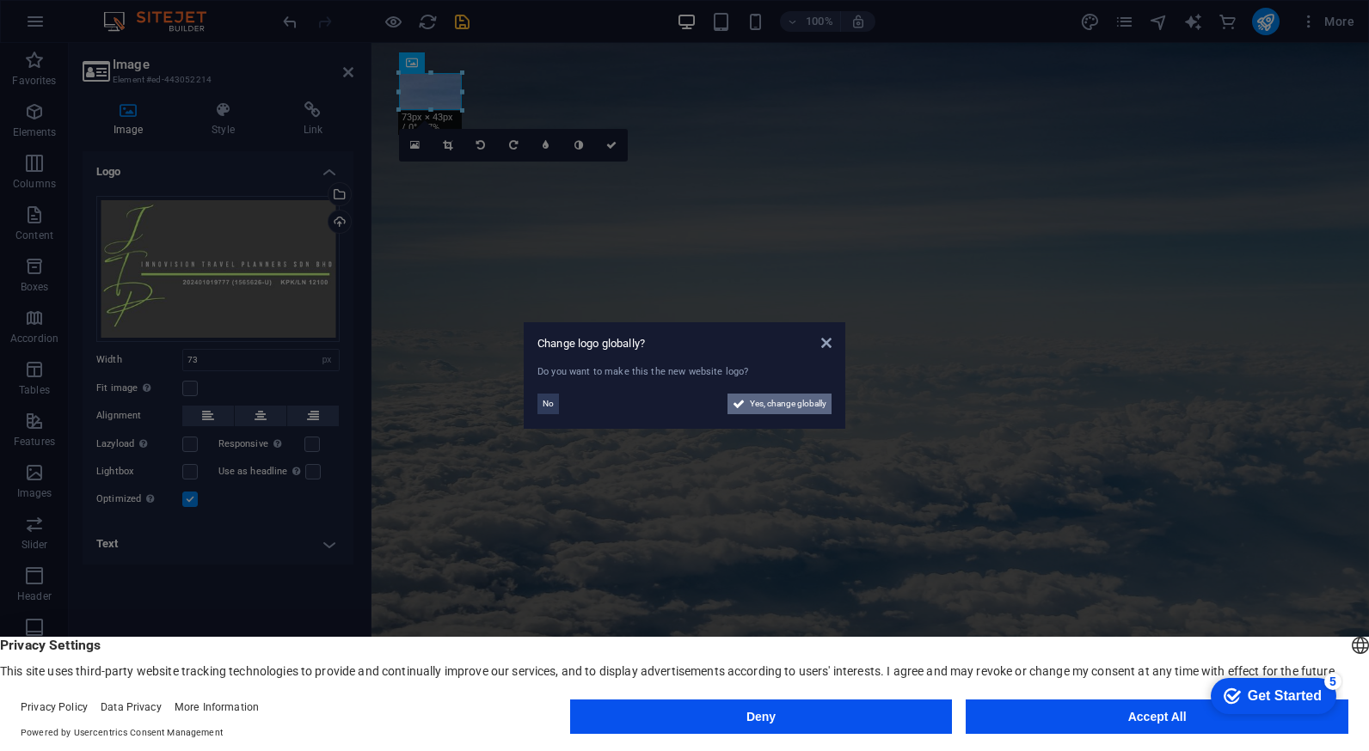
click at [787, 406] on span "Yes, change globally" at bounding box center [788, 404] width 77 height 21
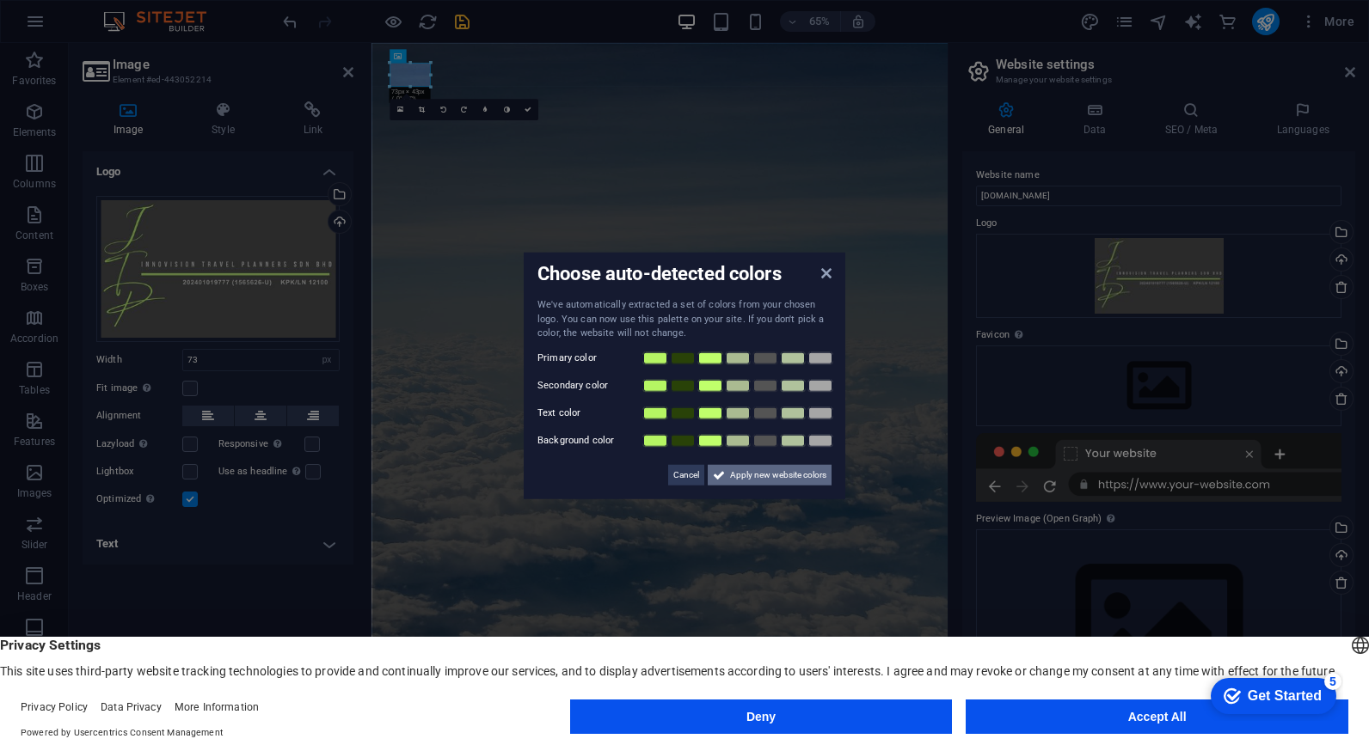
click at [754, 475] on span "Apply new website colors" at bounding box center [778, 474] width 96 height 21
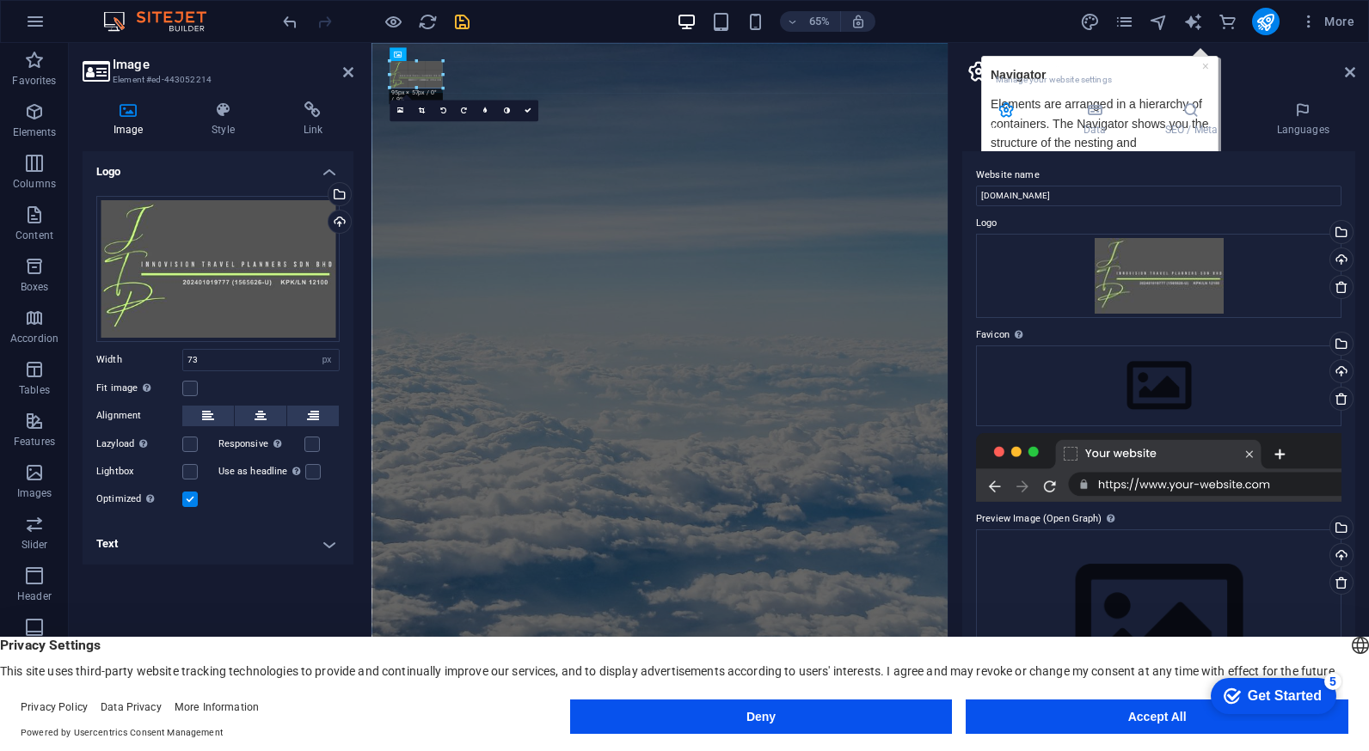
drag, startPoint x: 432, startPoint y: 86, endPoint x: 117, endPoint y: 52, distance: 317.4
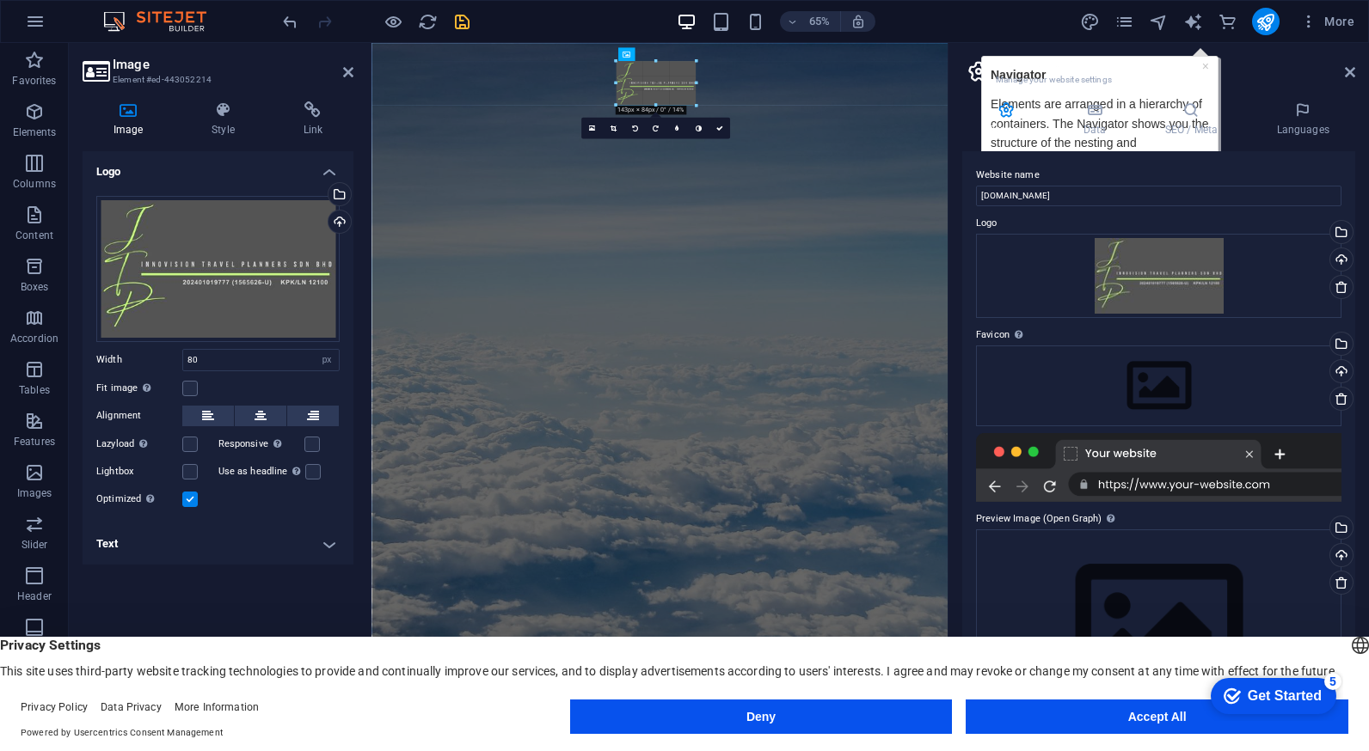
drag, startPoint x: 432, startPoint y: 76, endPoint x: 166, endPoint y: 55, distance: 267.3
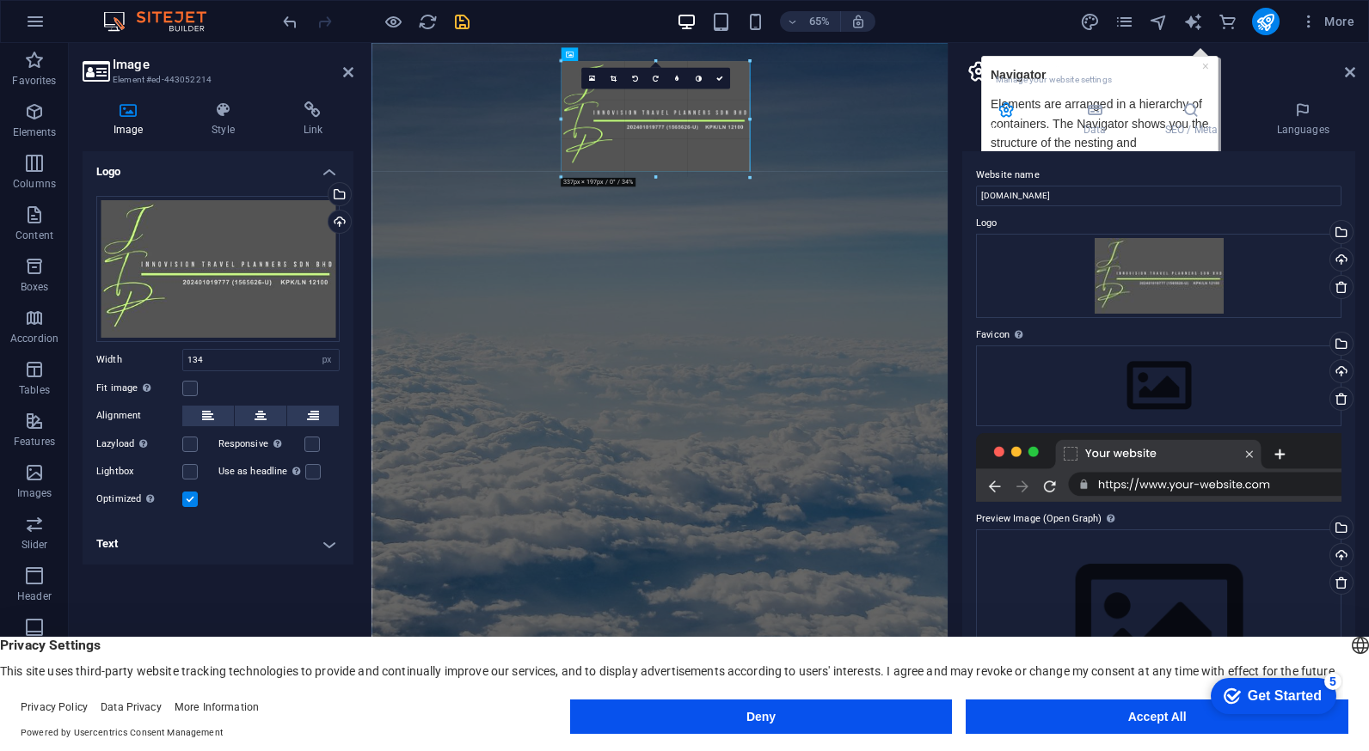
drag, startPoint x: 616, startPoint y: 86, endPoint x: 428, endPoint y: 110, distance: 189.8
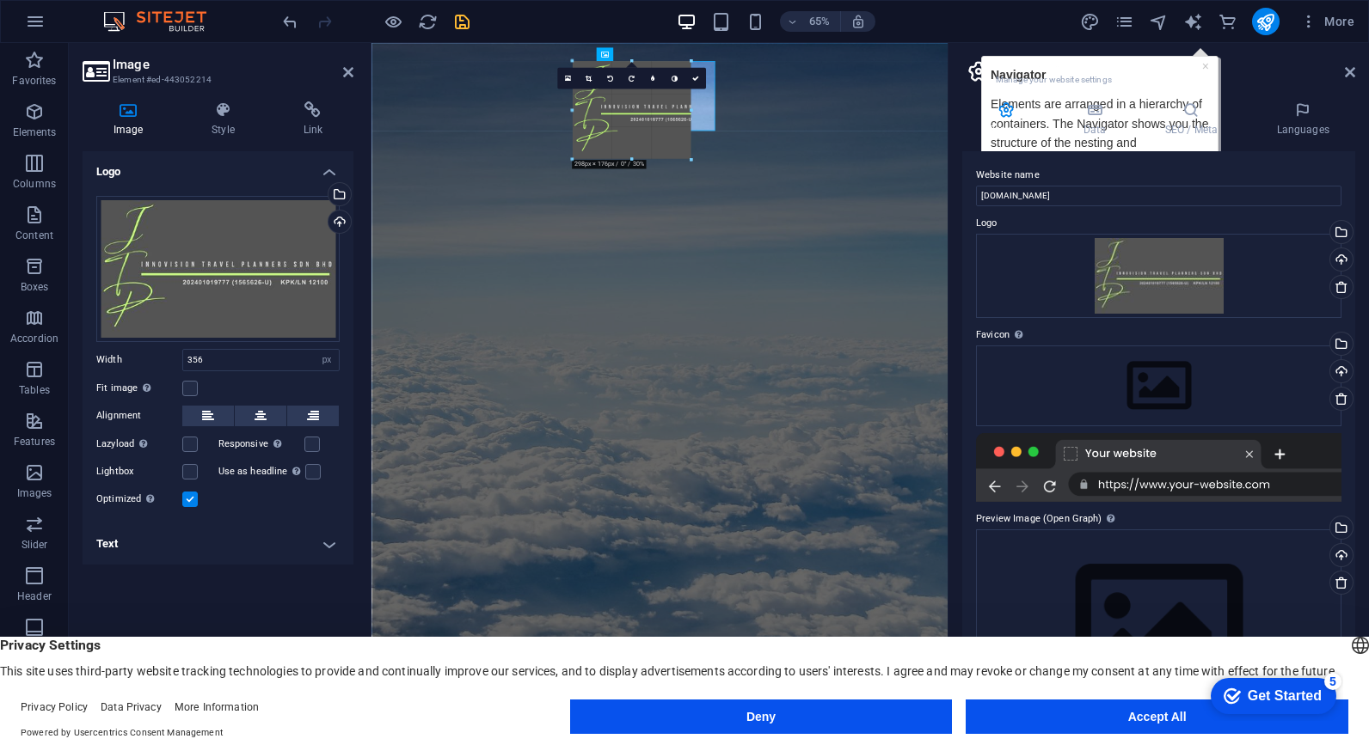
drag, startPoint x: 752, startPoint y: 179, endPoint x: 272, endPoint y: 93, distance: 488.2
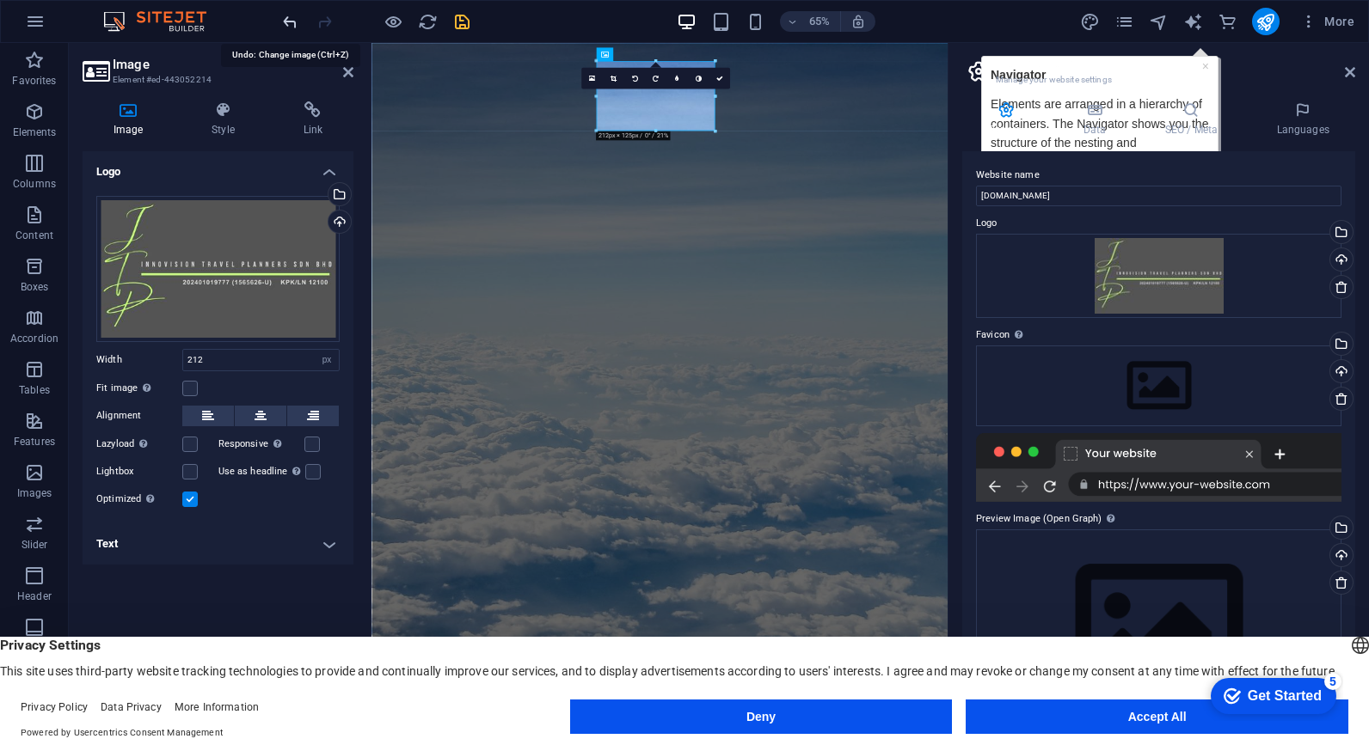
click at [291, 15] on icon "undo" at bounding box center [290, 22] width 20 height 20
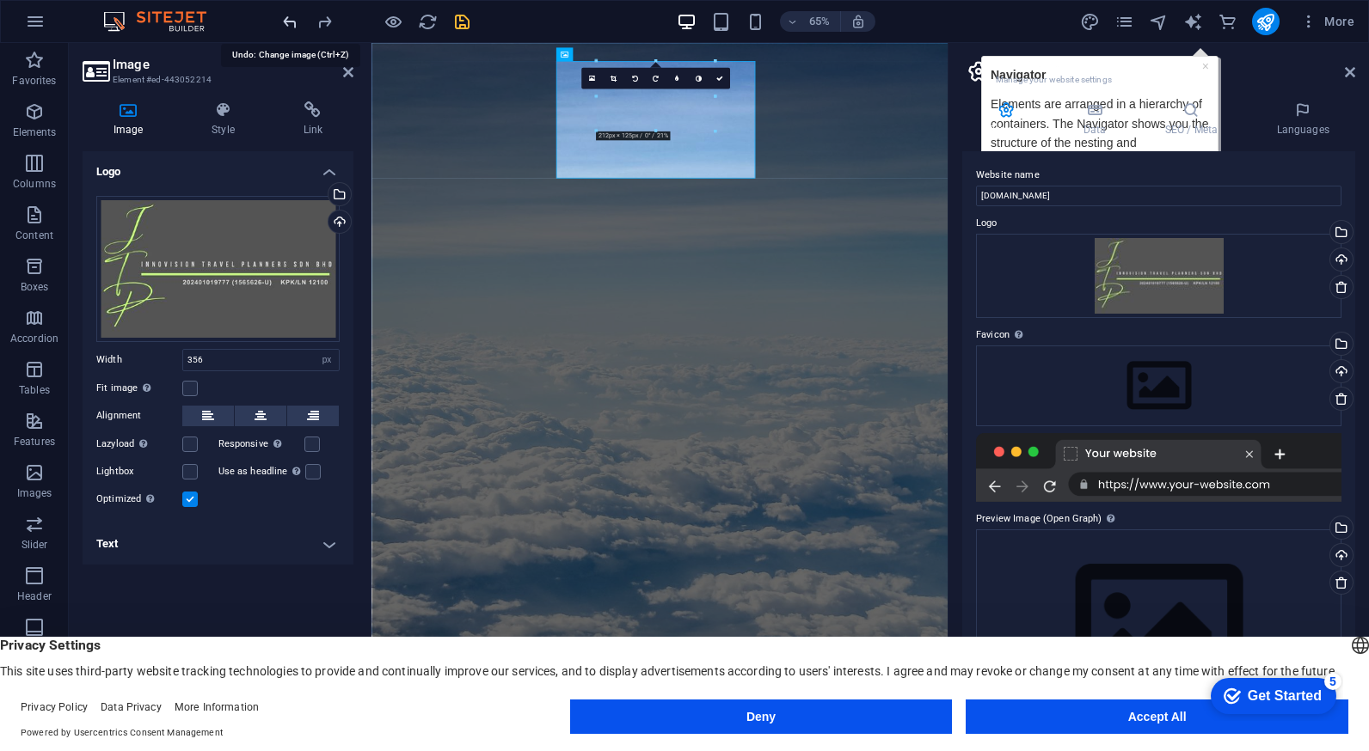
click at [291, 15] on icon "undo" at bounding box center [290, 22] width 20 height 20
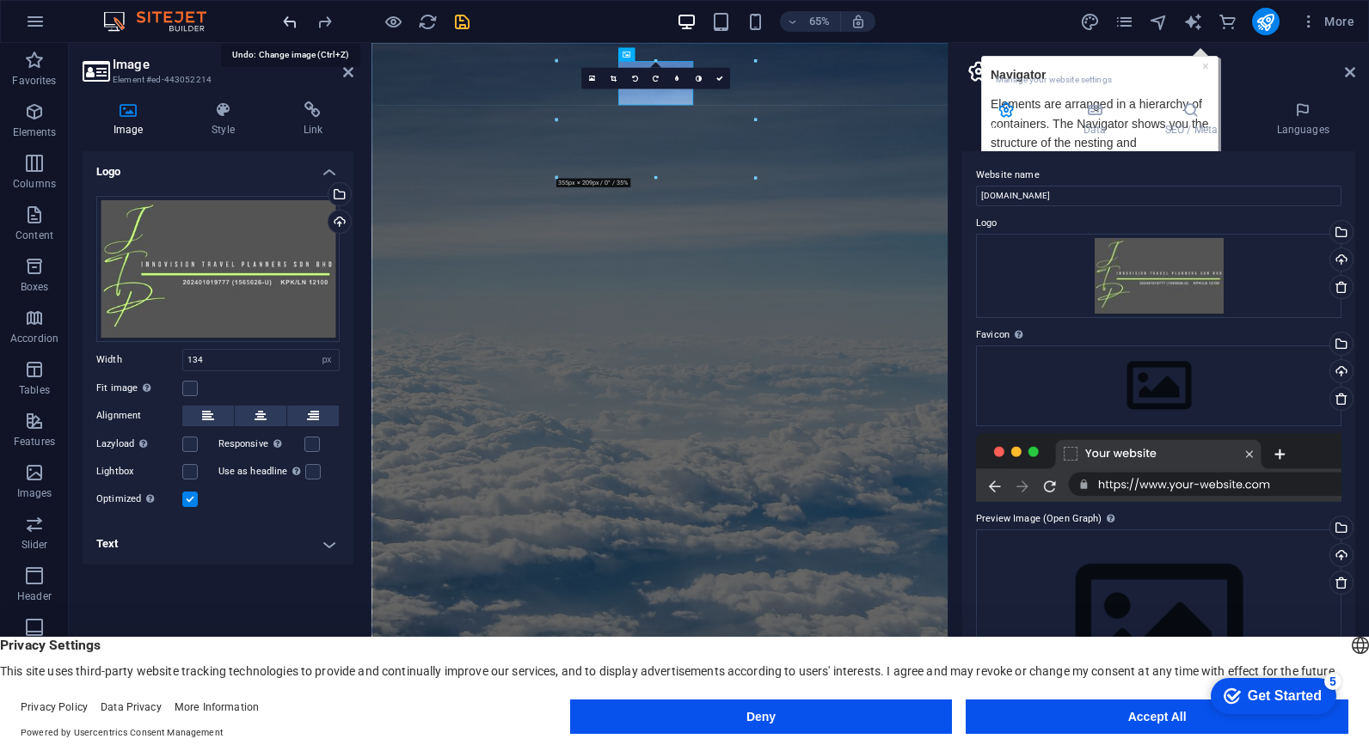
click at [291, 15] on icon "undo" at bounding box center [290, 22] width 20 height 20
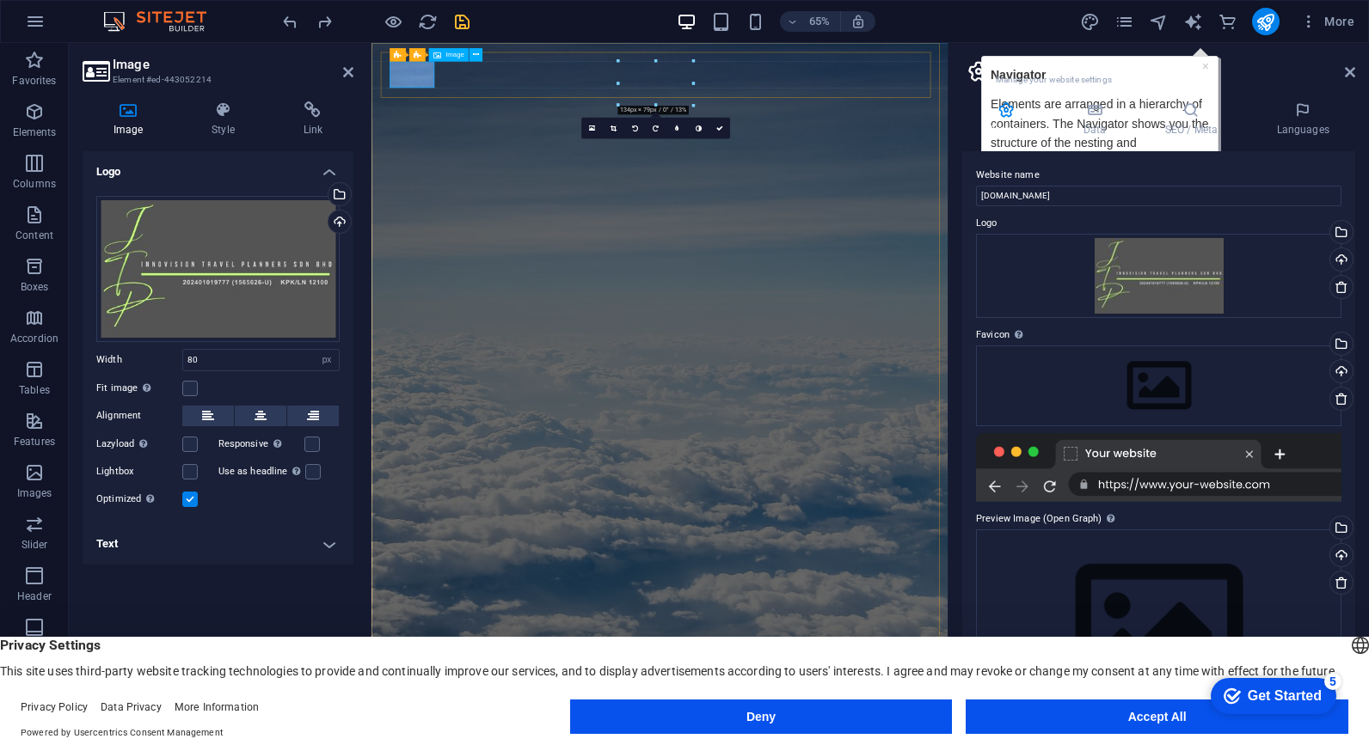
click at [191, 385] on label at bounding box center [189, 388] width 15 height 15
click at [0, 0] on input "Fit image Automatically fit image to a fixed width and height" at bounding box center [0, 0] width 0 height 0
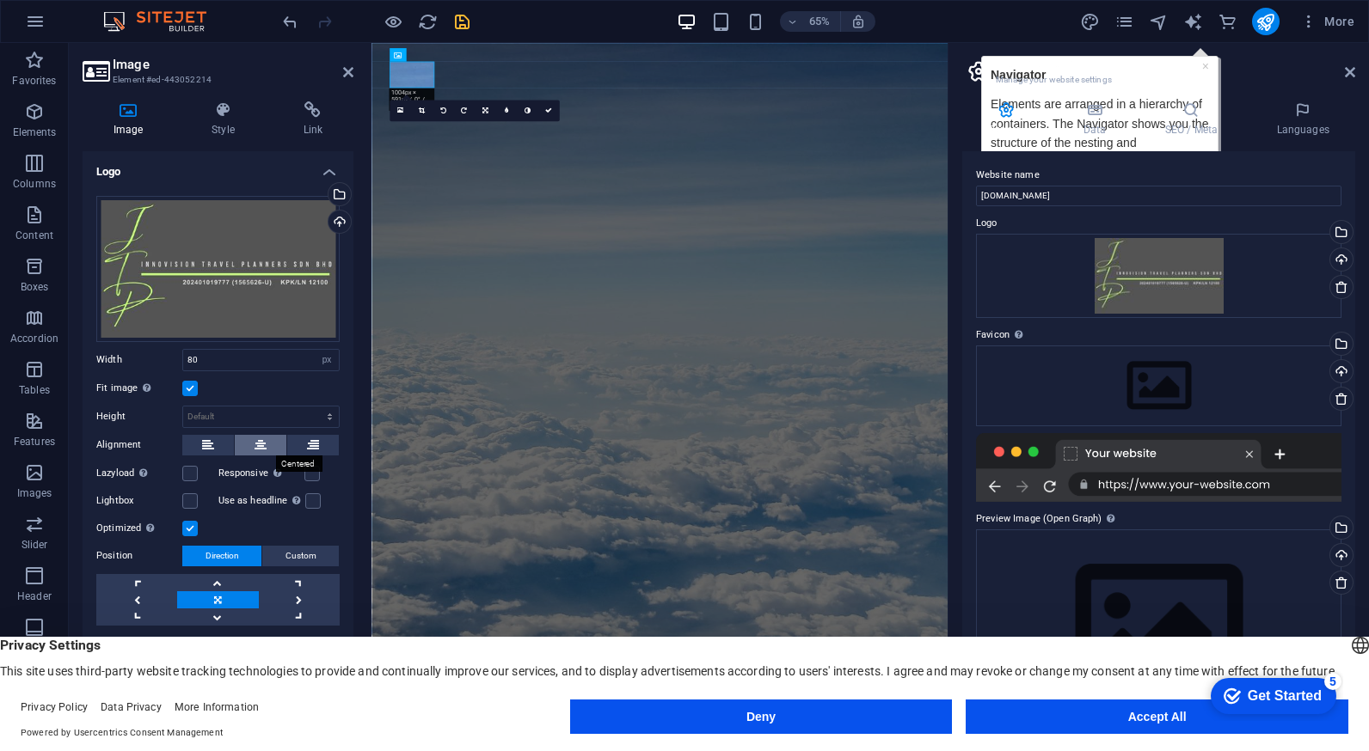
click at [261, 448] on icon at bounding box center [260, 445] width 12 height 21
click at [306, 442] on button at bounding box center [313, 445] width 52 height 21
click at [213, 444] on icon at bounding box center [208, 445] width 12 height 21
click at [216, 126] on h4 "Style" at bounding box center [226, 119] width 91 height 36
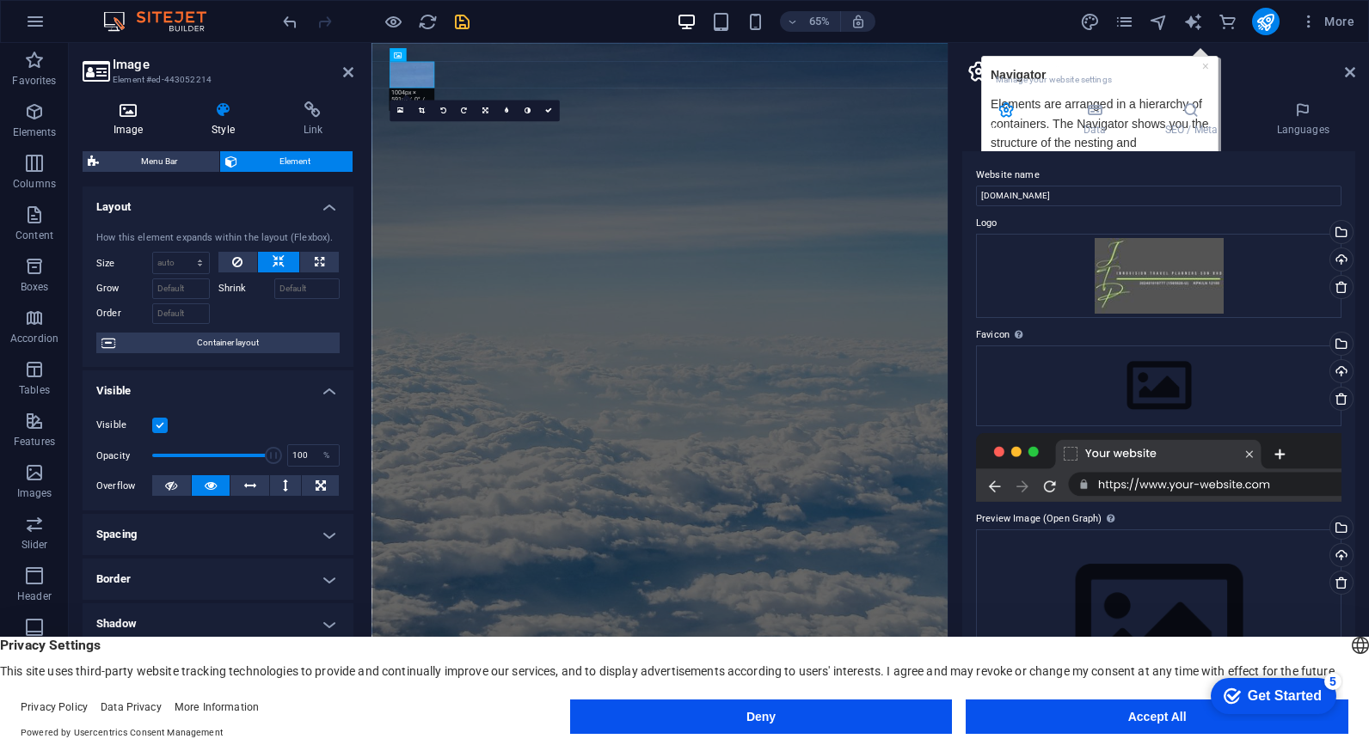
click at [131, 129] on h4 "Image" at bounding box center [132, 119] width 98 height 36
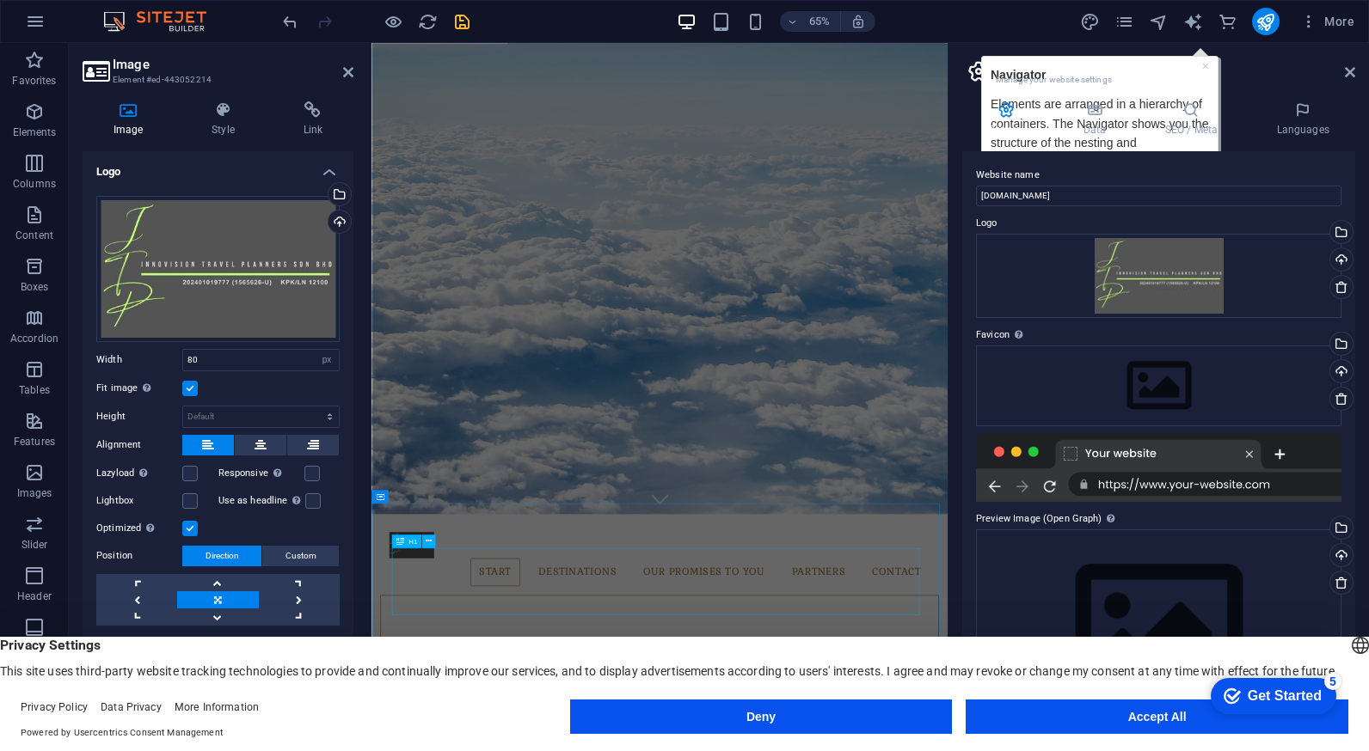
scroll to position [344, 0]
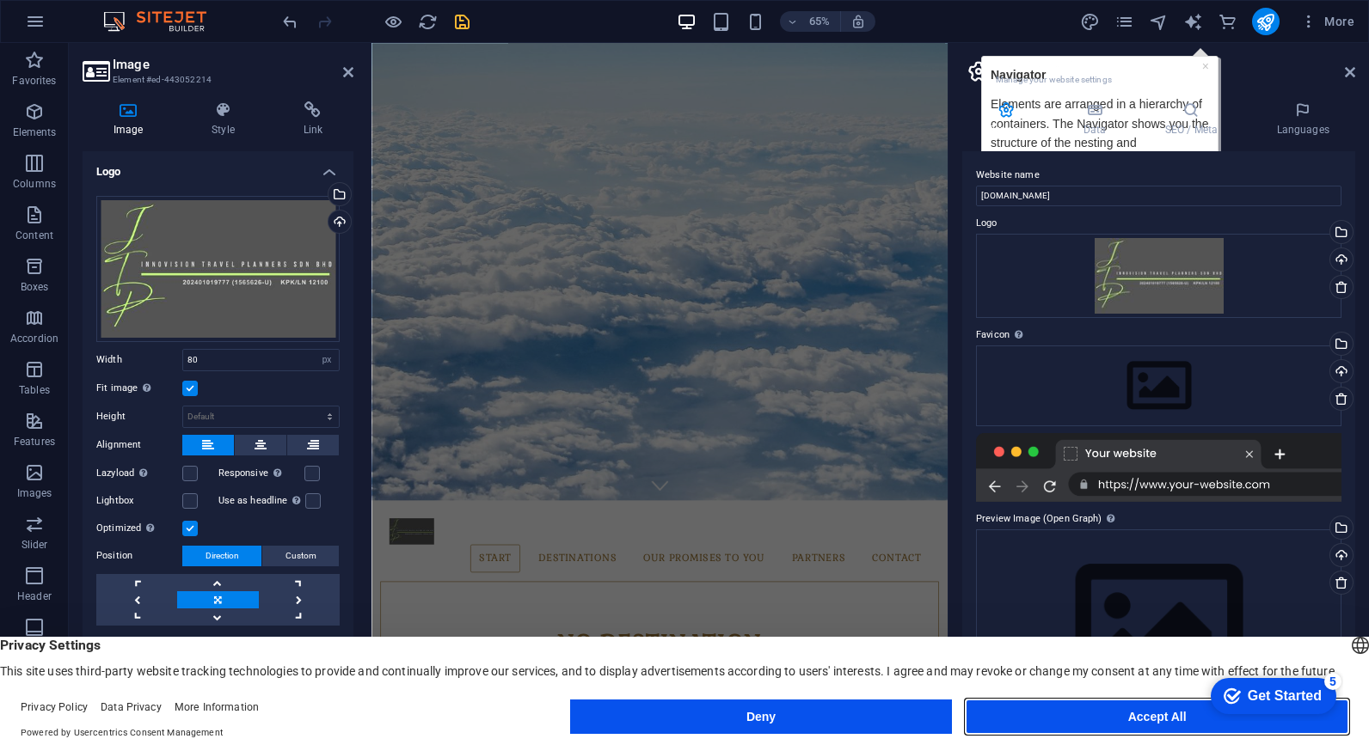
click at [1161, 719] on button "Accept All" at bounding box center [1156, 717] width 383 height 34
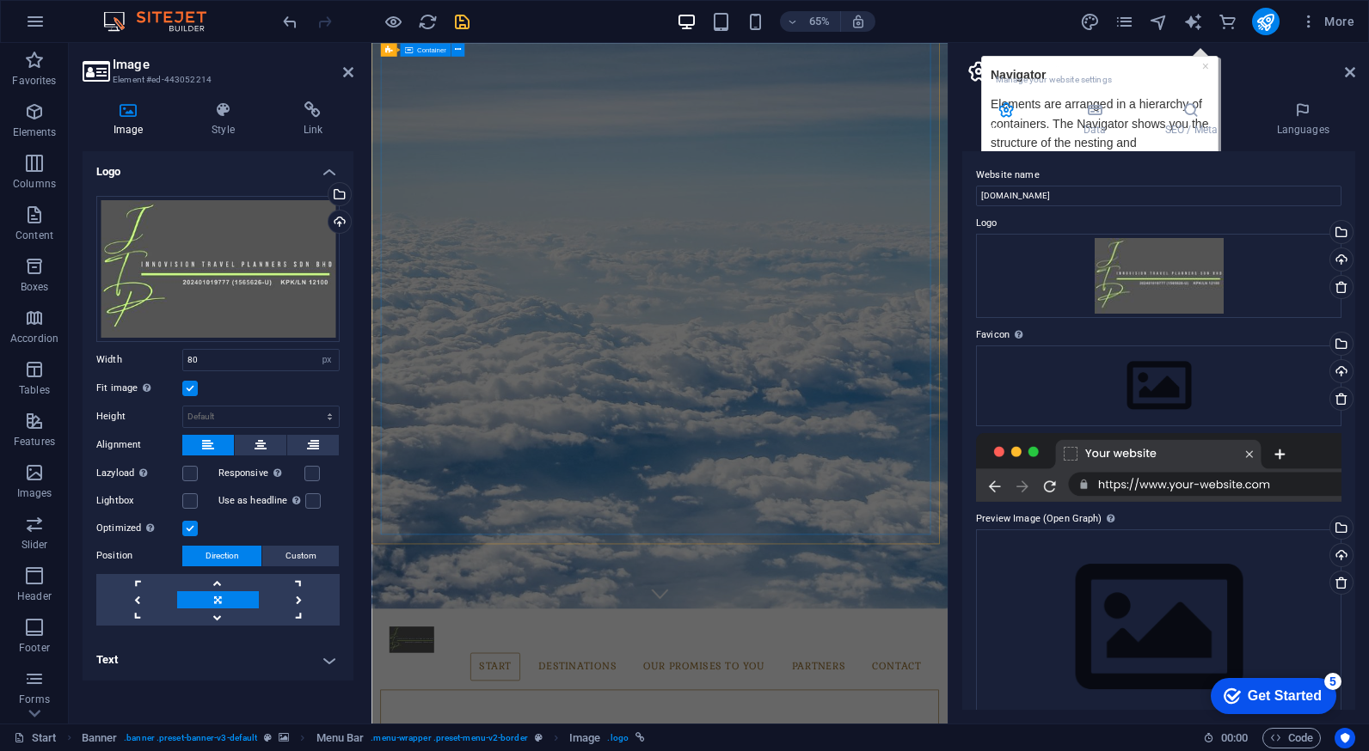
scroll to position [0, 0]
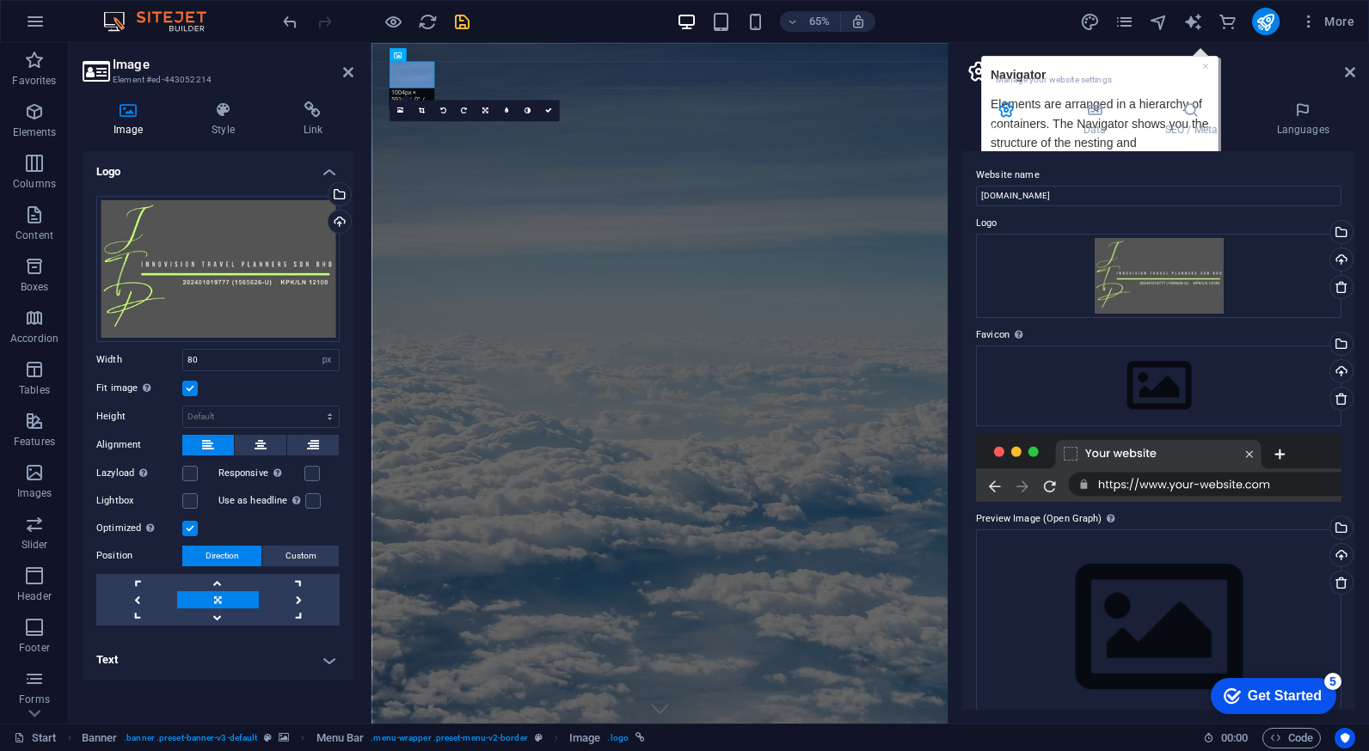
click at [189, 389] on label at bounding box center [189, 388] width 15 height 15
click at [0, 0] on input "Fit image Automatically fit image to a fixed width and height" at bounding box center [0, 0] width 0 height 0
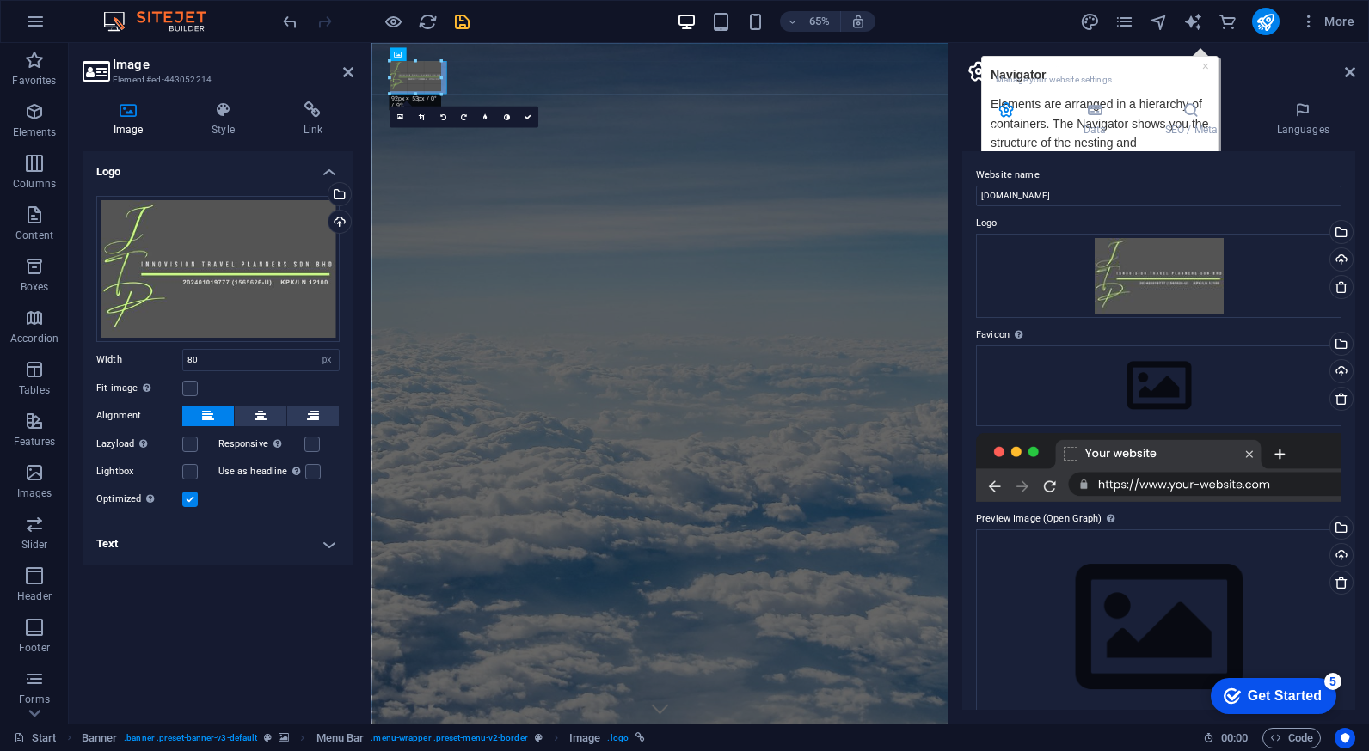
drag, startPoint x: 432, startPoint y: 75, endPoint x: 119, endPoint y: 65, distance: 313.1
type input "102"
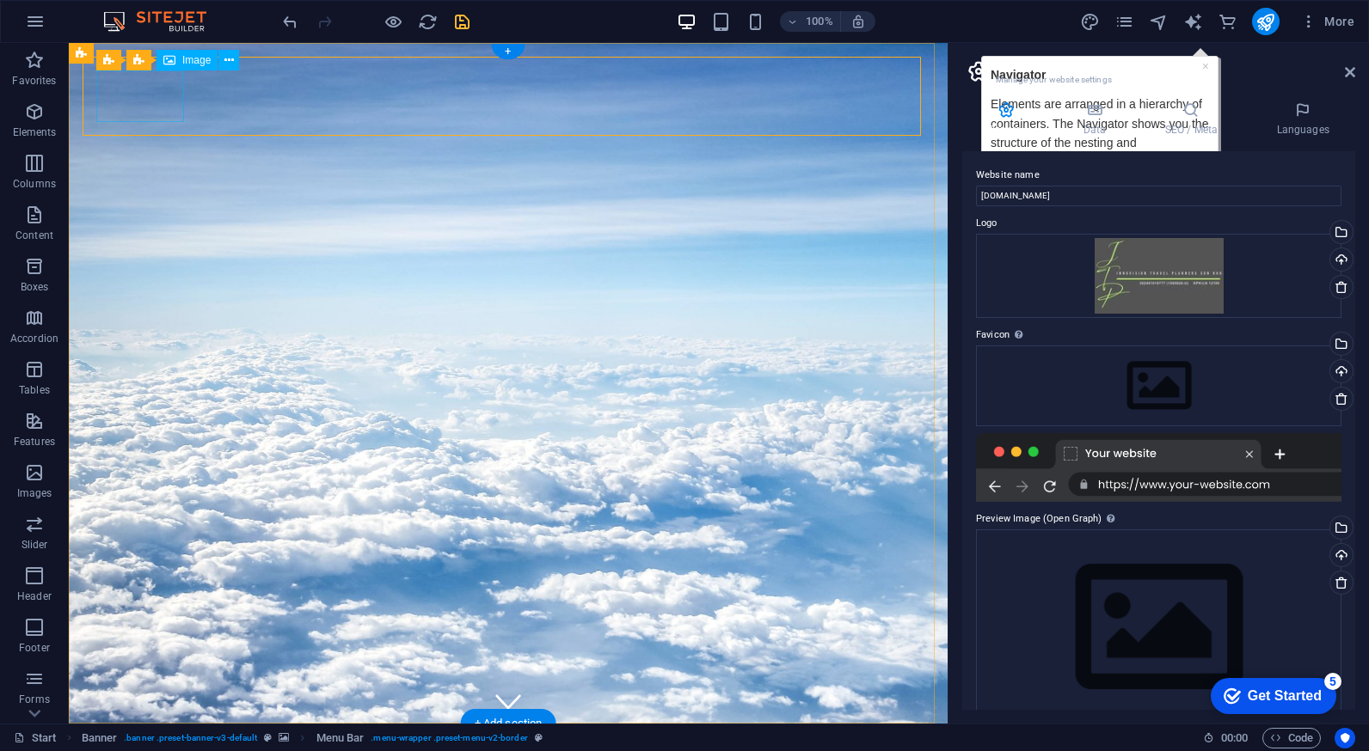
click at [181, 65] on div "Image" at bounding box center [186, 60] width 61 height 21
click at [171, 61] on icon at bounding box center [169, 60] width 12 height 21
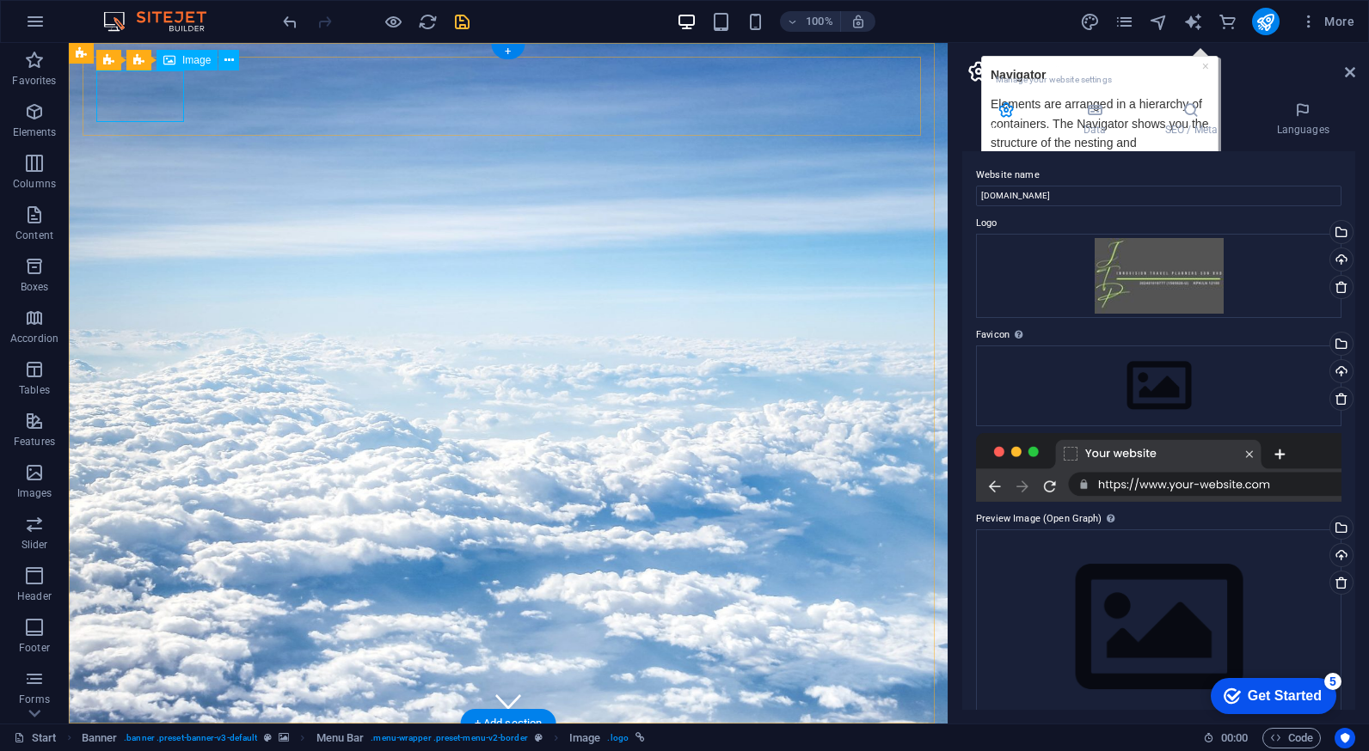
select select "px"
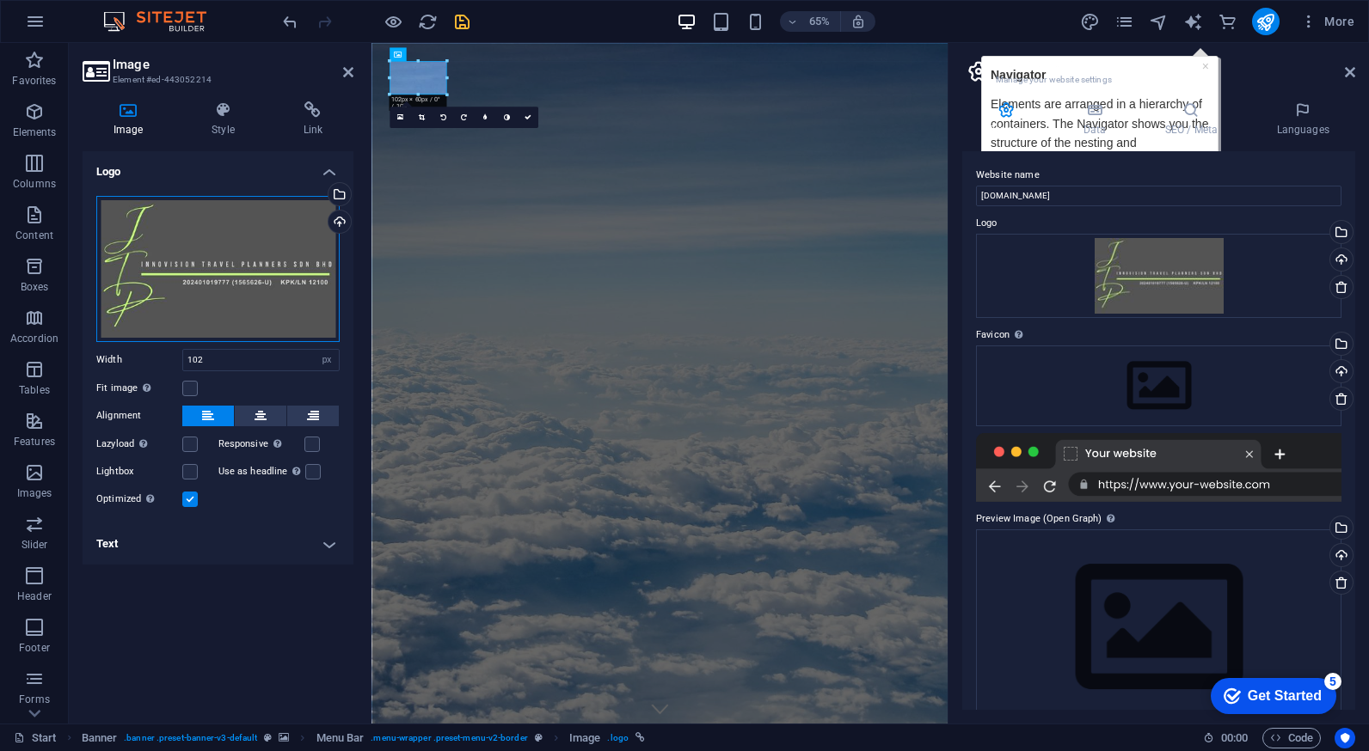
drag, startPoint x: 251, startPoint y: 270, endPoint x: 197, endPoint y: 298, distance: 61.1
drag, startPoint x: 197, startPoint y: 298, endPoint x: 191, endPoint y: 254, distance: 44.3
click at [191, 254] on div "Drag files here, click to choose files or select files from Files or our free s…" at bounding box center [217, 269] width 243 height 146
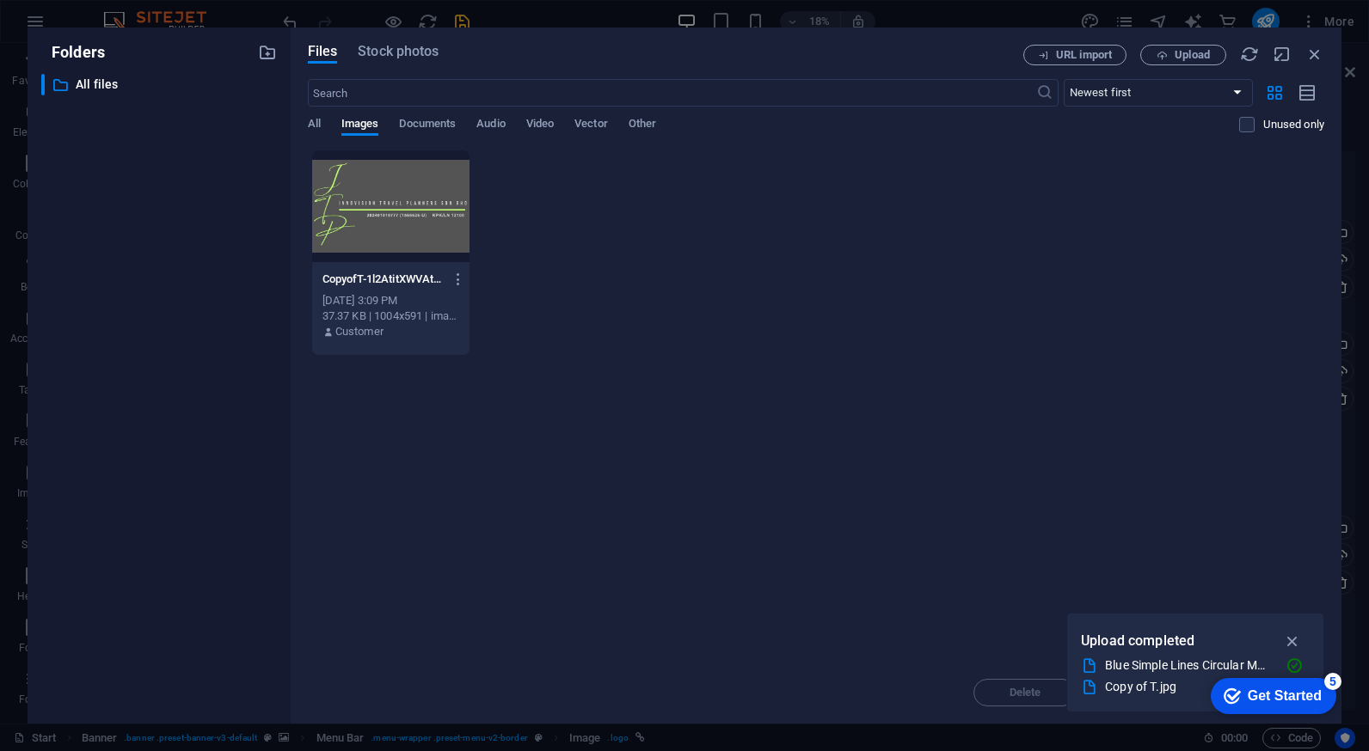
drag, startPoint x: 191, startPoint y: 254, endPoint x: 391, endPoint y: 221, distance: 203.1
click at [391, 221] on div at bounding box center [391, 206] width 158 height 112
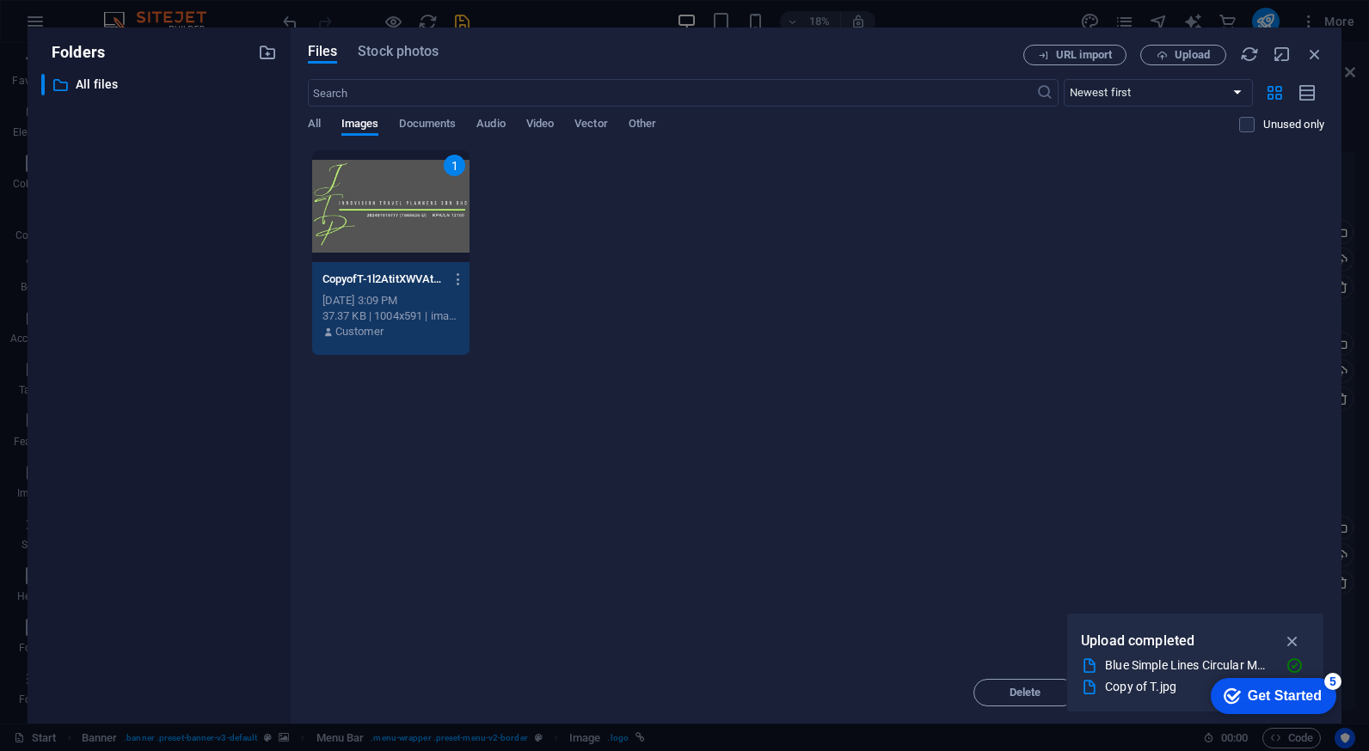
click at [391, 221] on div "1" at bounding box center [391, 206] width 158 height 112
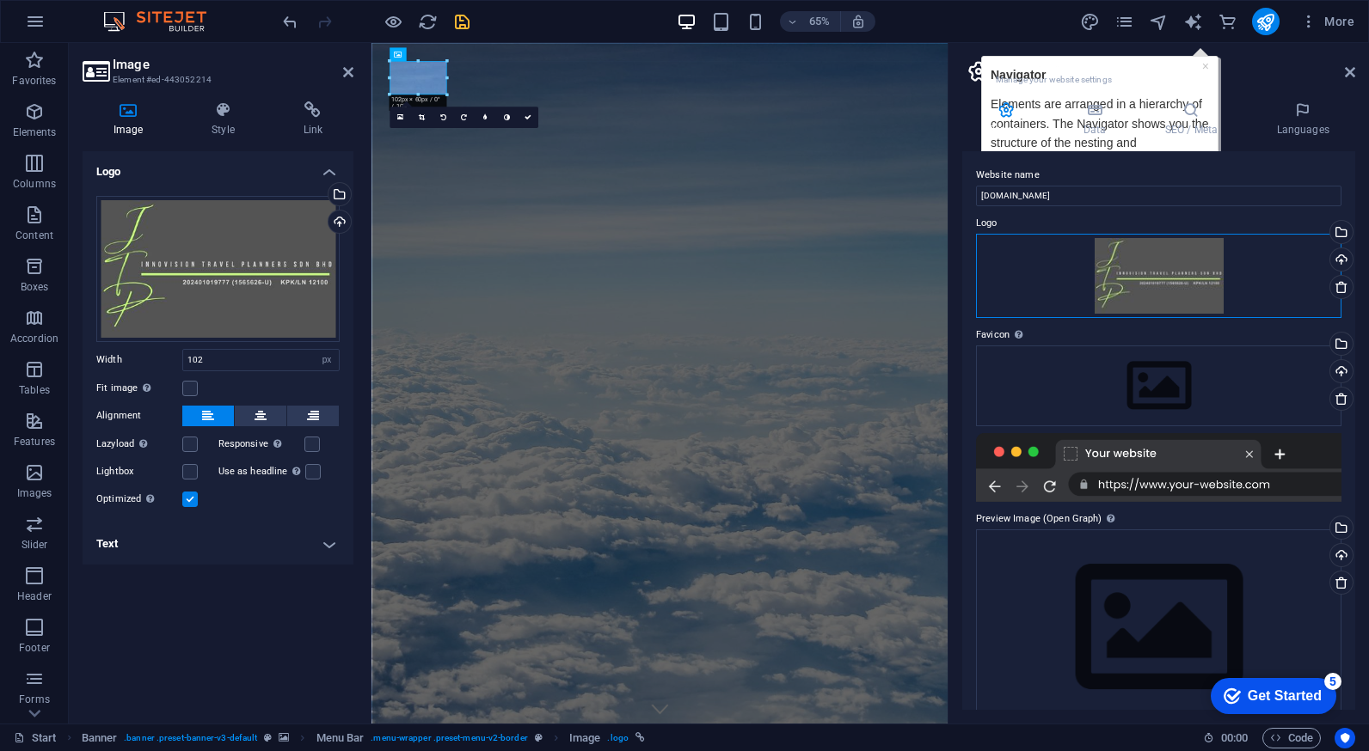
click at [1135, 282] on div "Drag files here, click to choose files or select files from Files or our free s…" at bounding box center [1158, 276] width 365 height 84
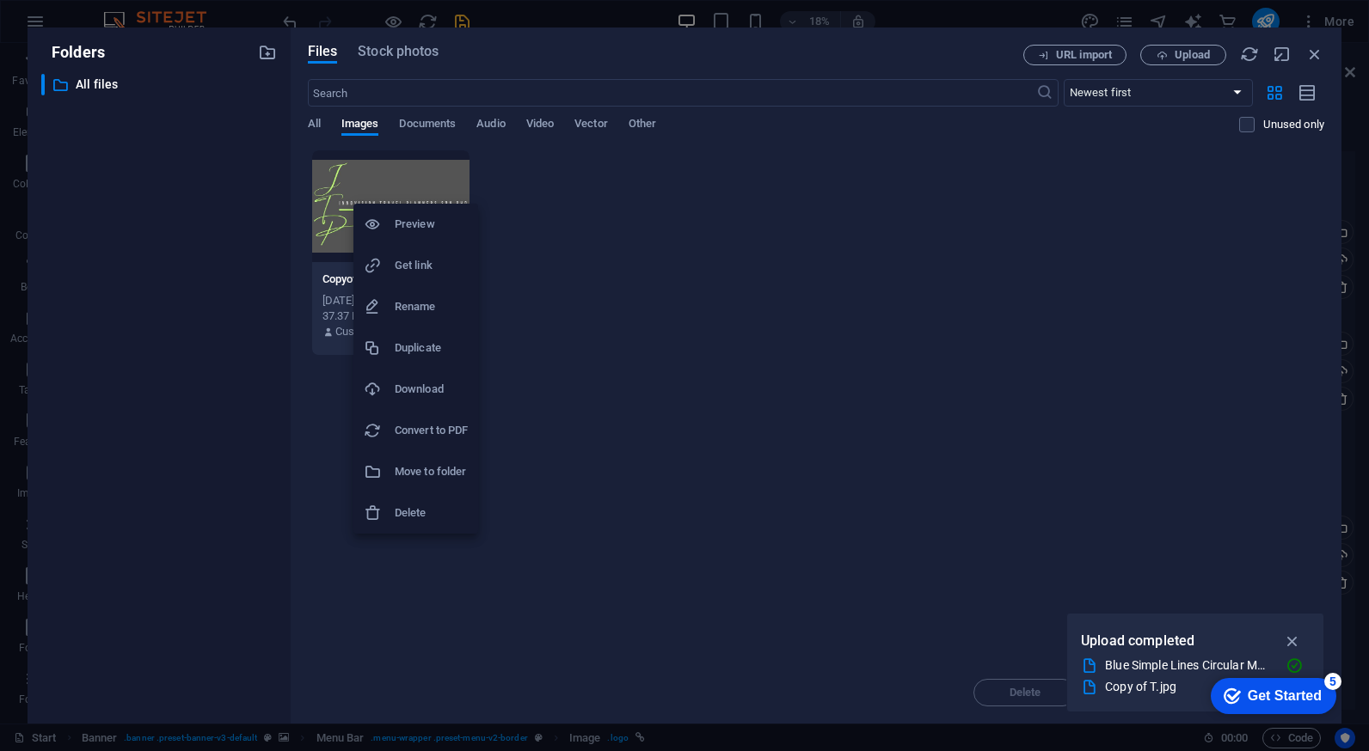
click at [424, 513] on h6 "Delete" at bounding box center [431, 513] width 73 height 21
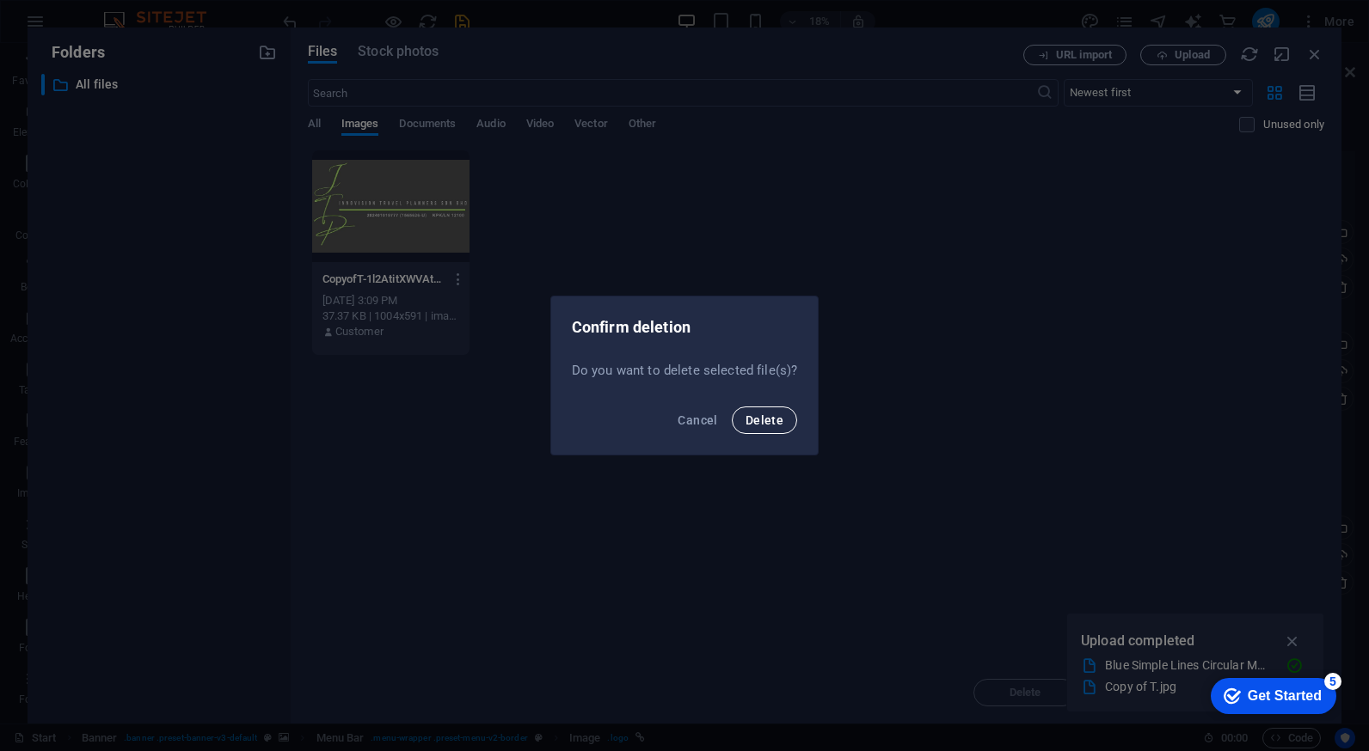
click at [767, 422] on span "Delete" at bounding box center [764, 421] width 38 height 14
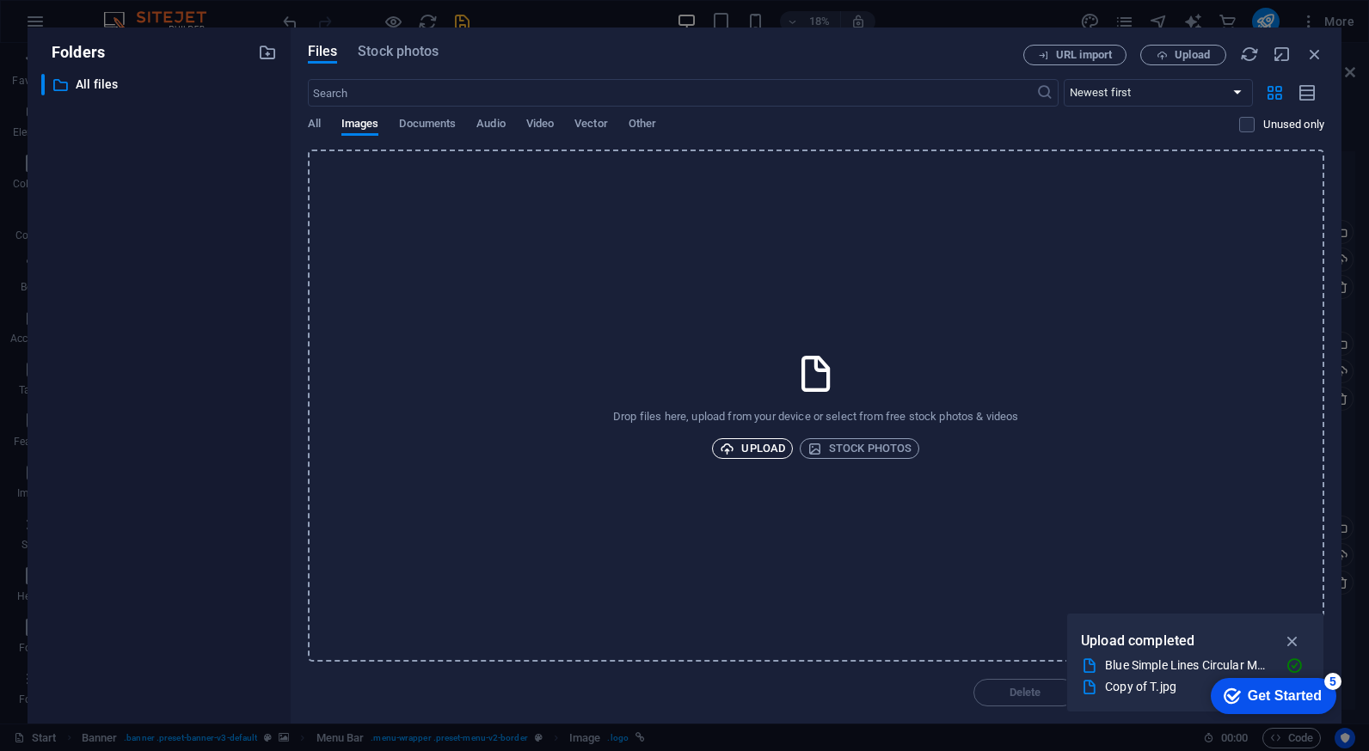
click at [759, 455] on span "Upload" at bounding box center [752, 448] width 65 height 21
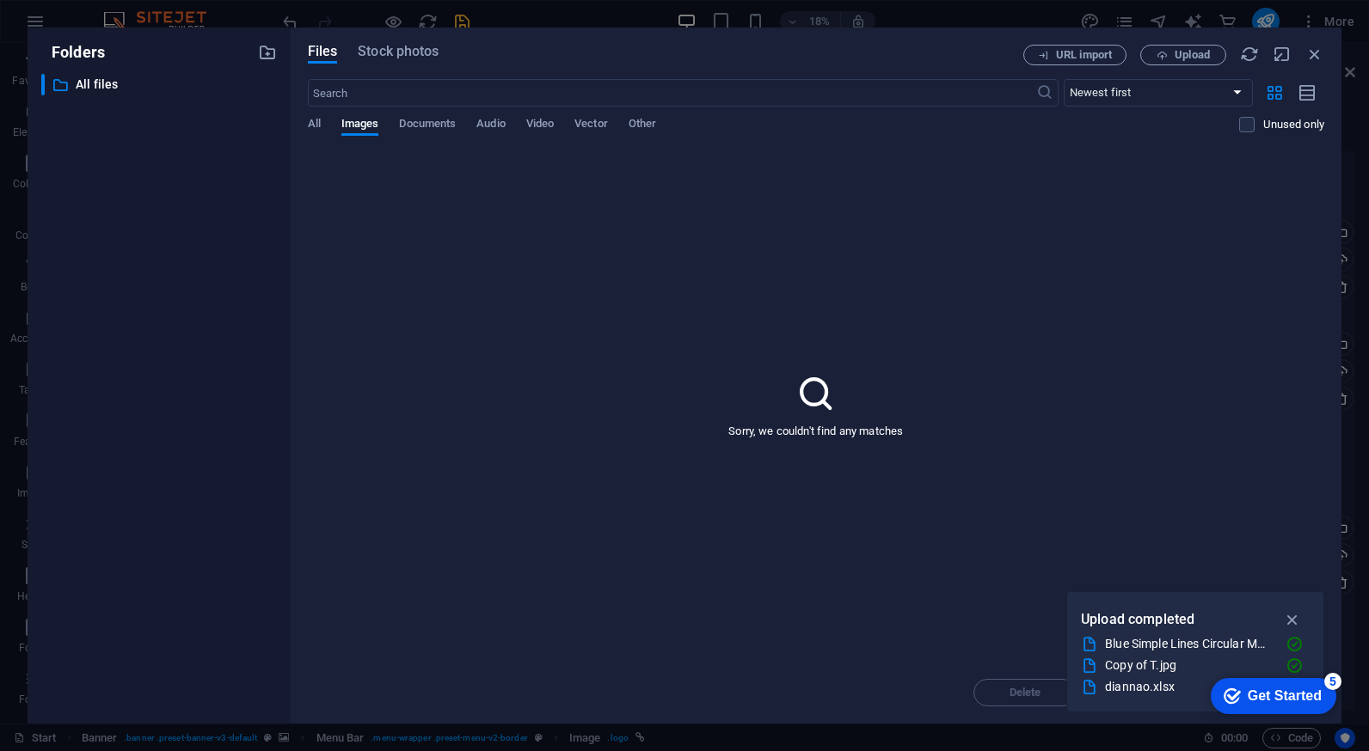
drag, startPoint x: 1192, startPoint y: 629, endPoint x: 1183, endPoint y: 560, distance: 70.3
click at [1183, 560] on div "Folders ​ All files All files Files Stock photos URL import Upload ​ Newest fir…" at bounding box center [684, 375] width 1369 height 751
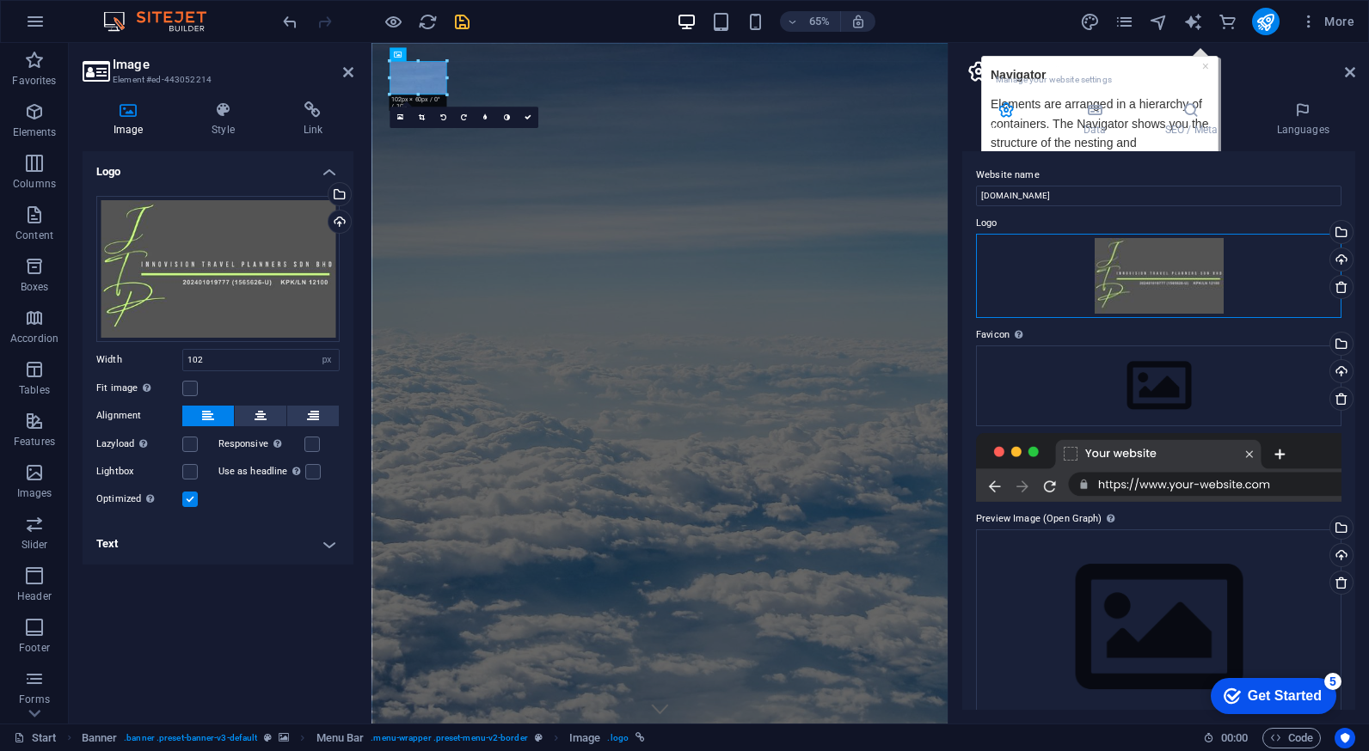
click at [1150, 266] on div "Drag files here, click to choose files or select files from Files or our free s…" at bounding box center [1158, 276] width 365 height 84
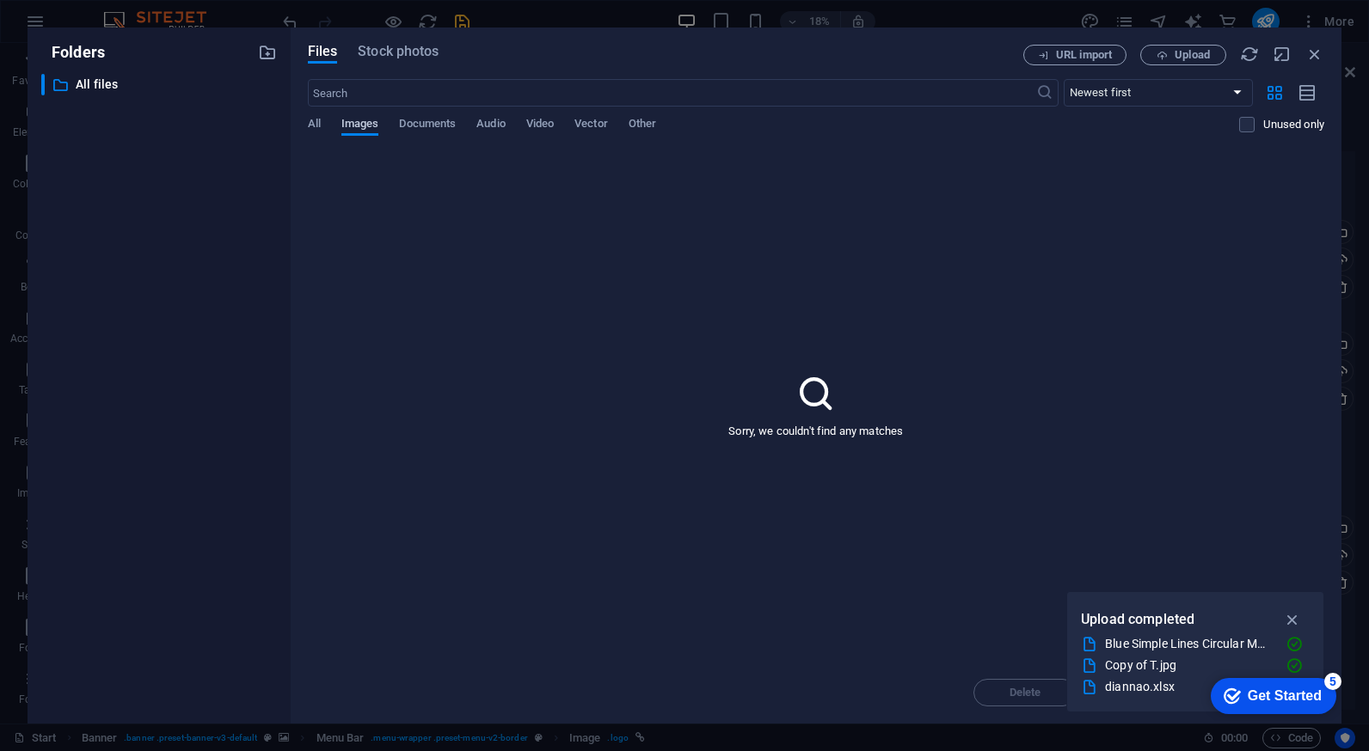
click at [371, 134] on button "Images" at bounding box center [360, 126] width 38 height 19
click at [354, 125] on span "Images" at bounding box center [360, 125] width 38 height 24
click at [309, 131] on span "All" at bounding box center [314, 125] width 13 height 24
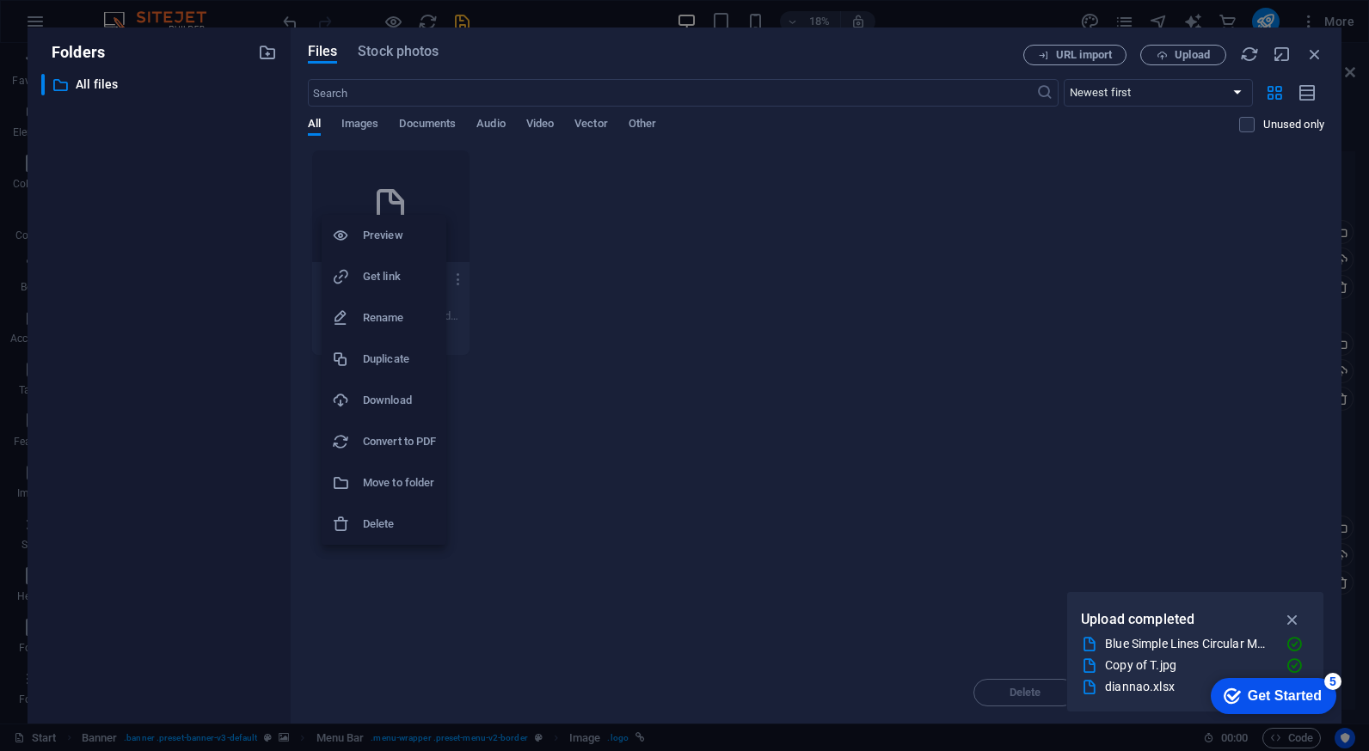
click at [388, 525] on h6 "Delete" at bounding box center [399, 524] width 73 height 21
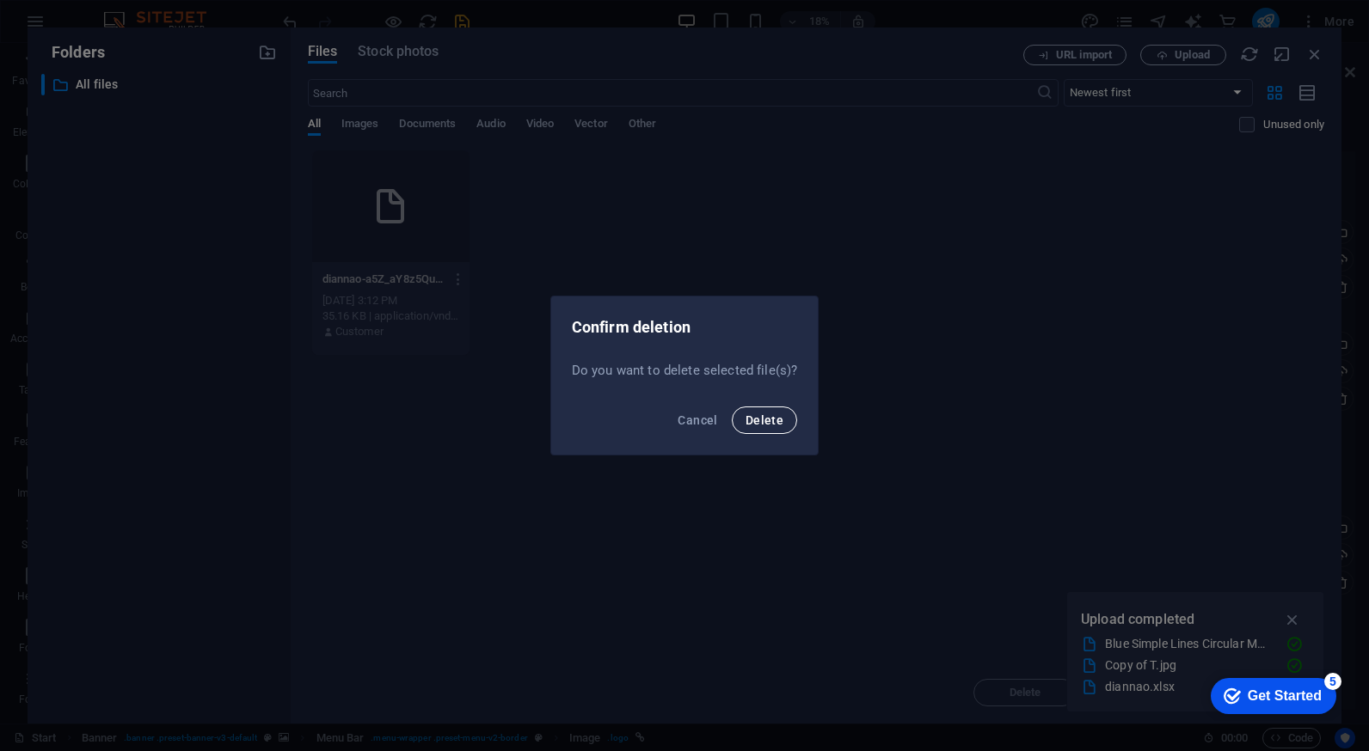
click at [749, 414] on span "Delete" at bounding box center [764, 421] width 38 height 14
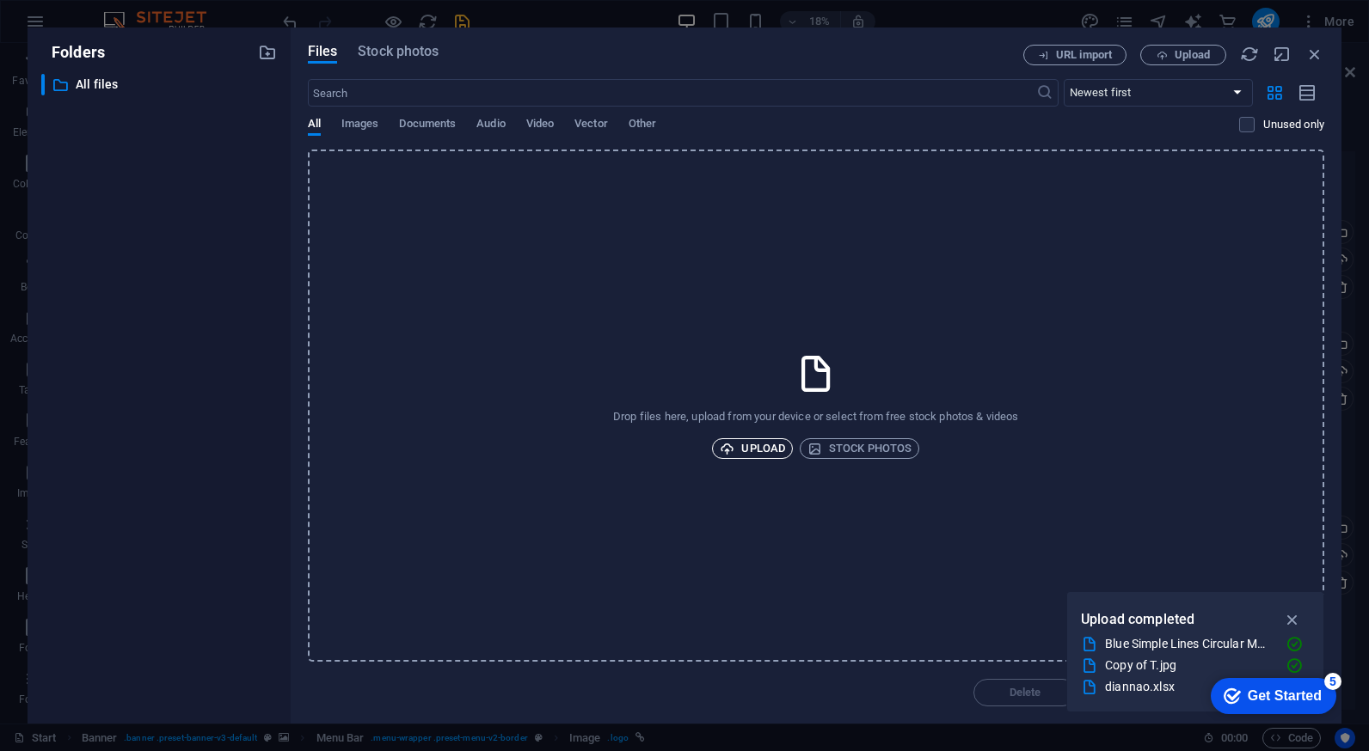
click at [751, 450] on span "Upload" at bounding box center [752, 448] width 65 height 21
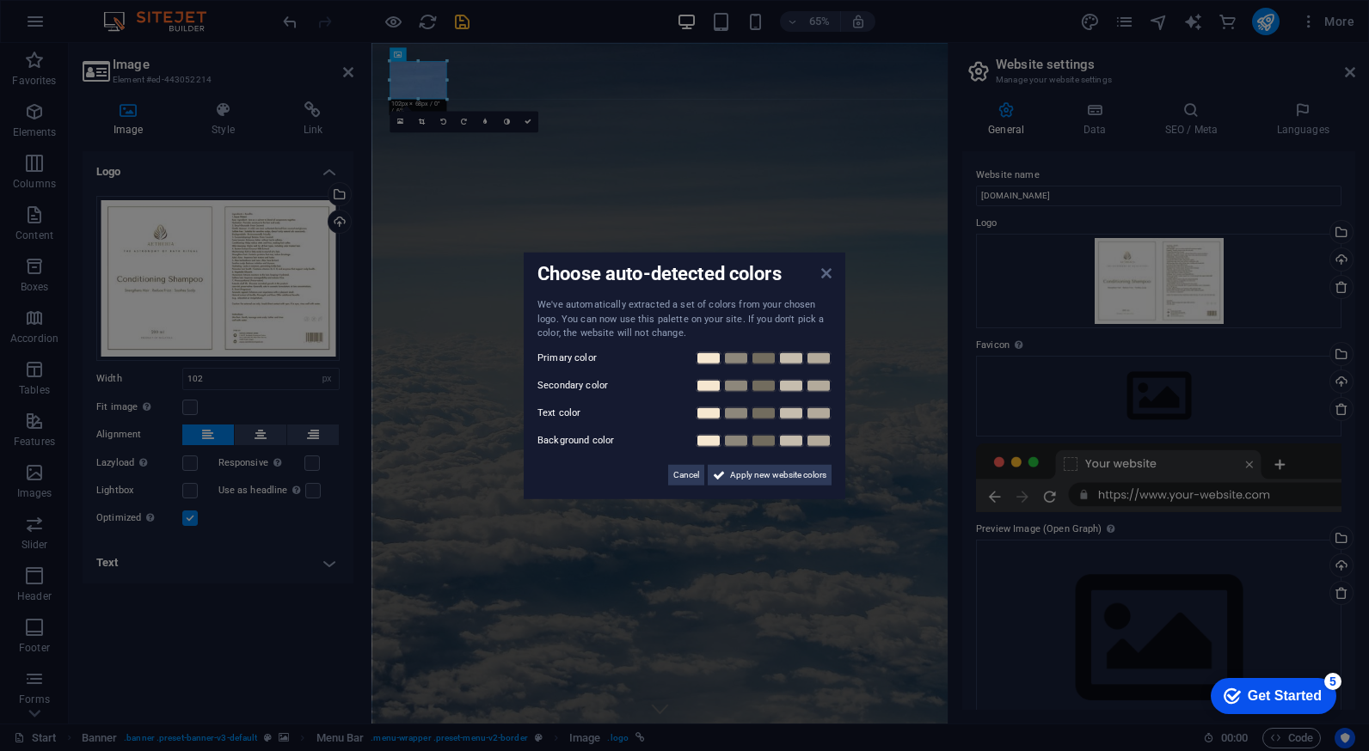
click at [824, 275] on icon at bounding box center [826, 274] width 10 height 14
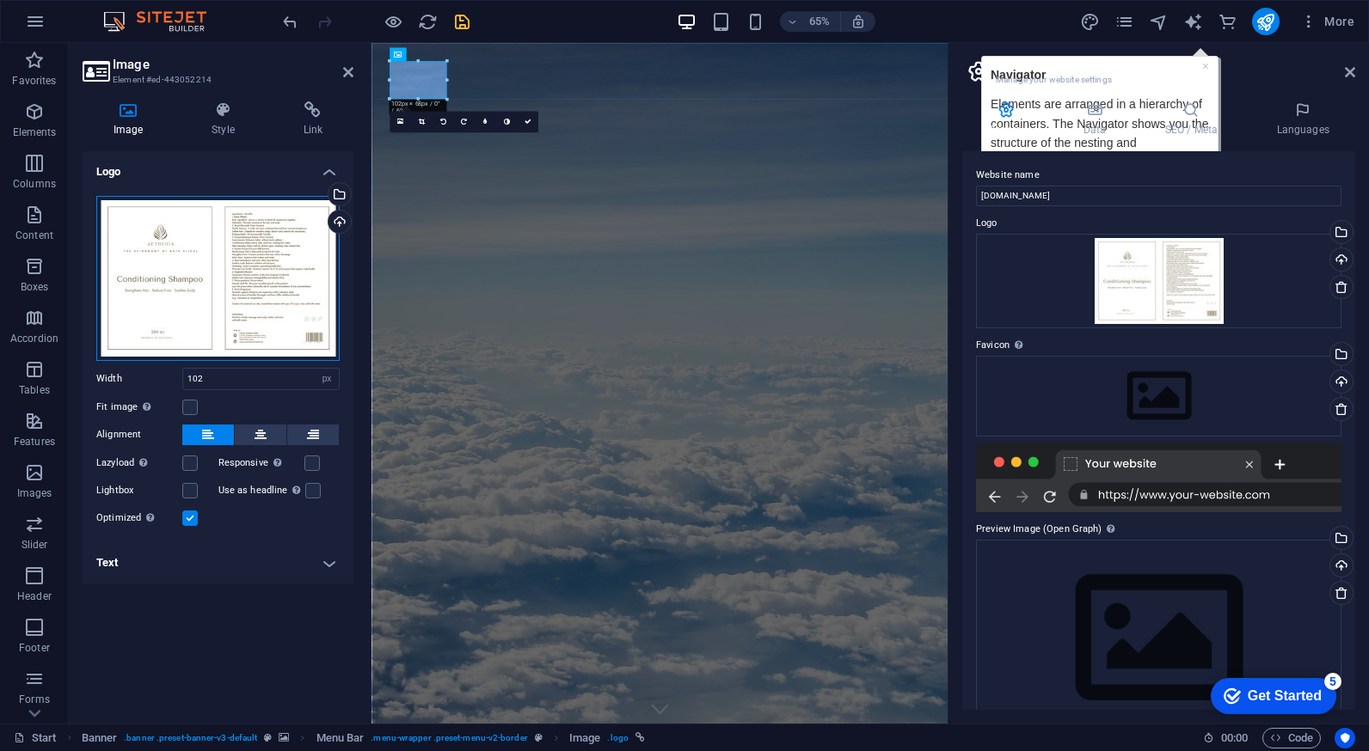
click at [194, 302] on div "Drag files here, click to choose files or select files from Files or our free s…" at bounding box center [217, 278] width 243 height 165
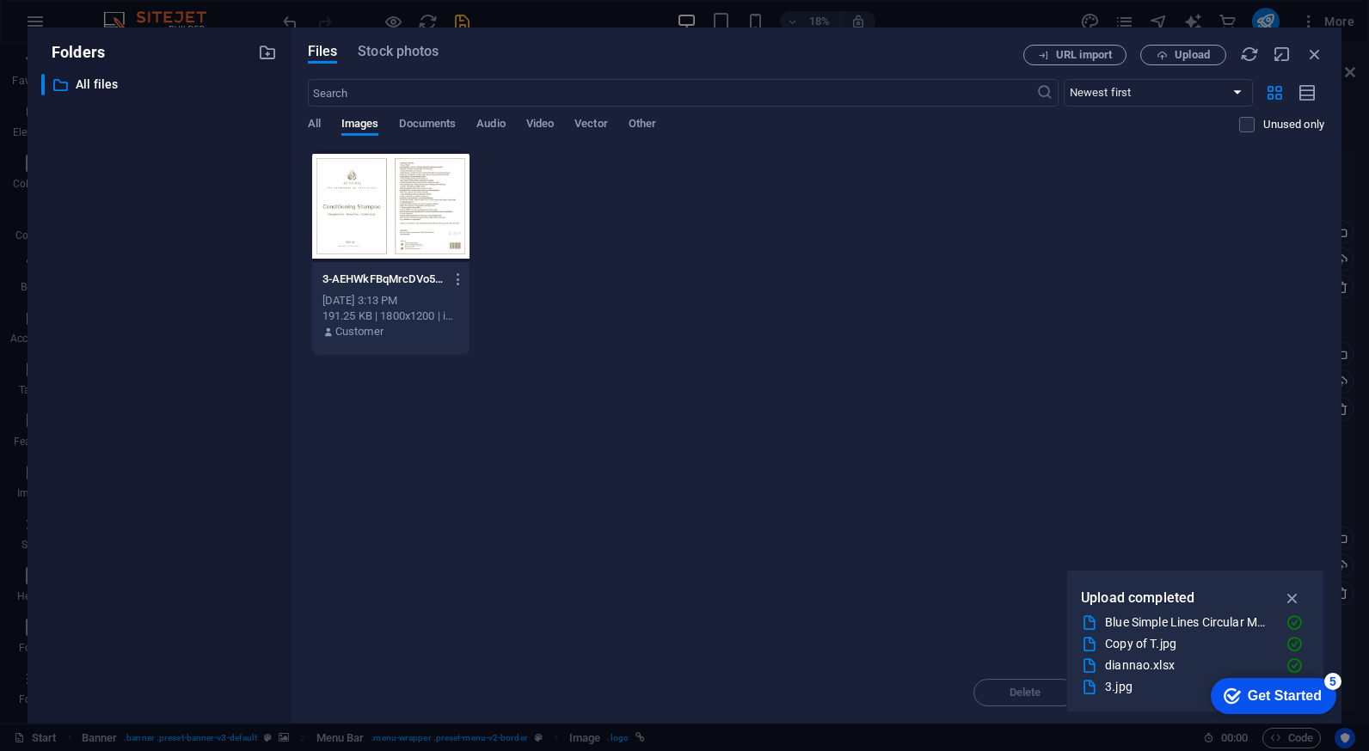
click at [194, 302] on div "​ All files All files" at bounding box center [159, 392] width 236 height 636
drag, startPoint x: 194, startPoint y: 302, endPoint x: 377, endPoint y: 221, distance: 199.4
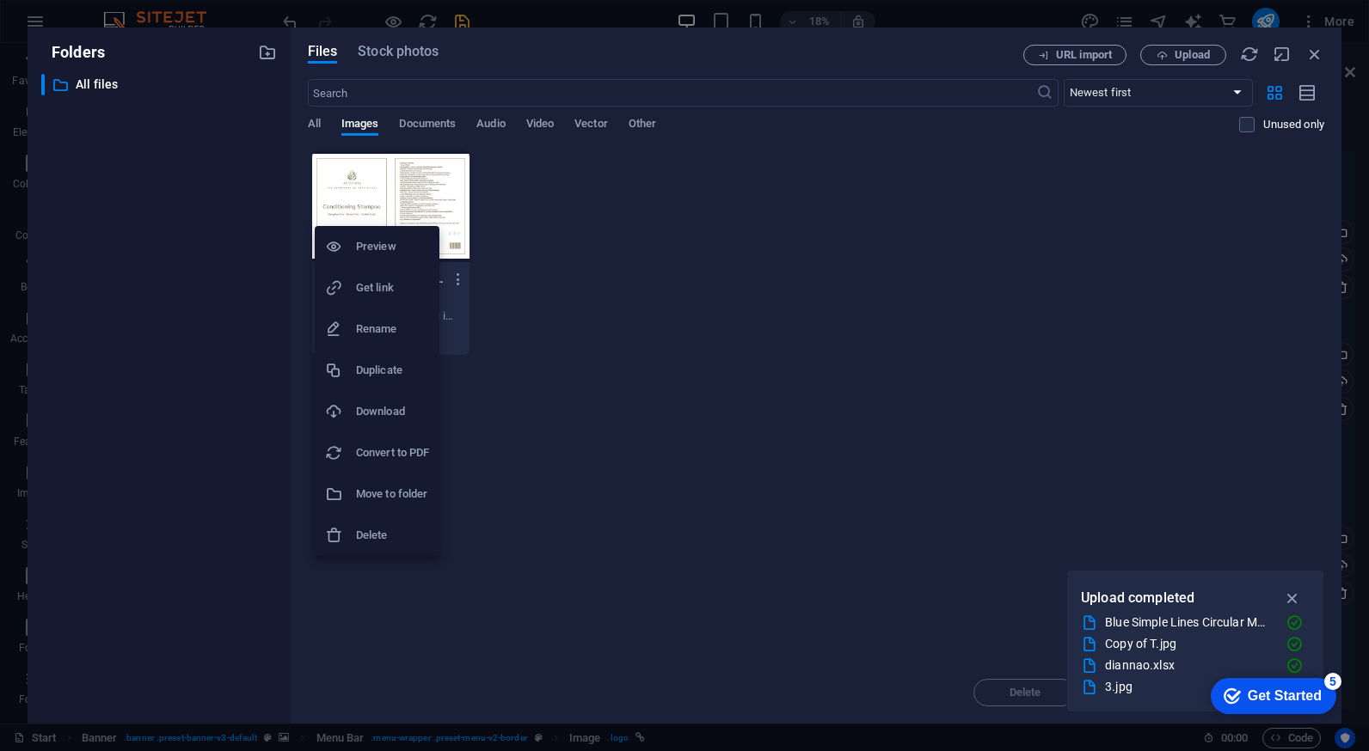
click at [372, 542] on h6 "Delete" at bounding box center [392, 535] width 73 height 21
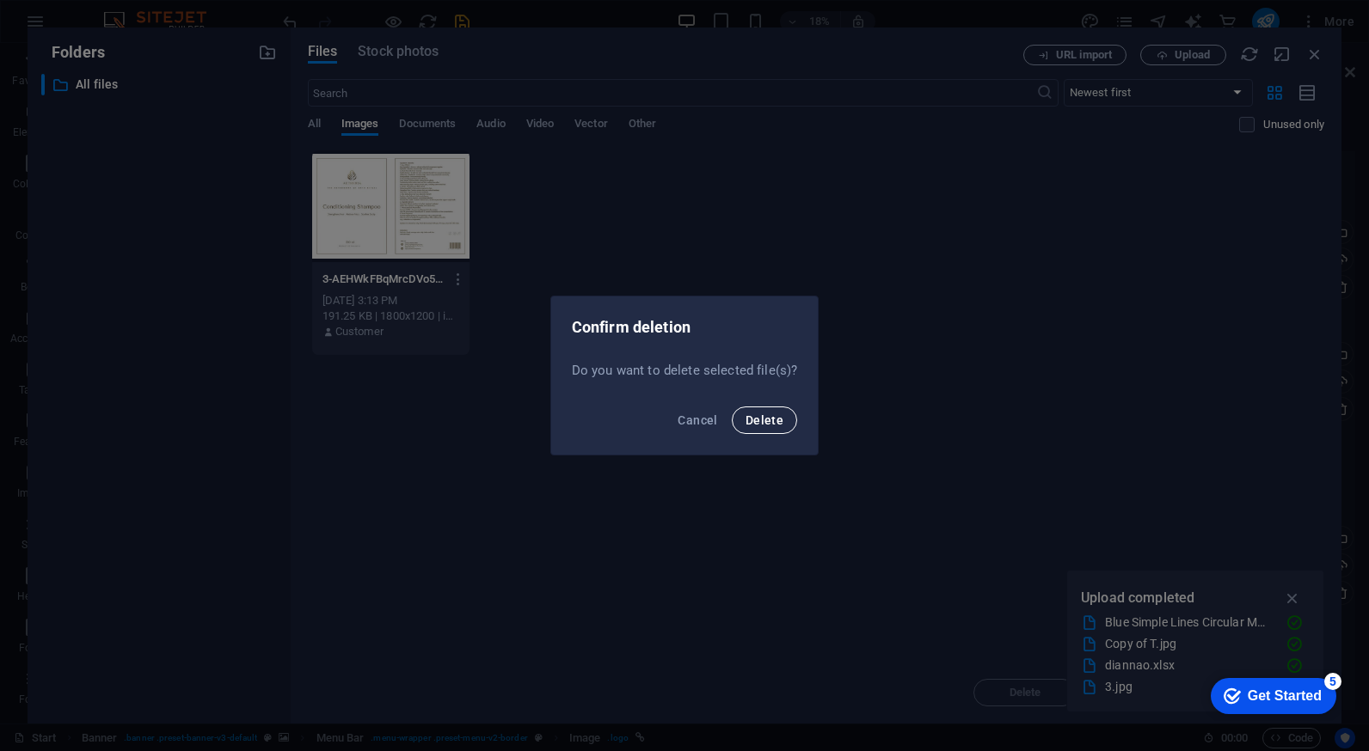
click at [767, 420] on span "Delete" at bounding box center [764, 421] width 38 height 14
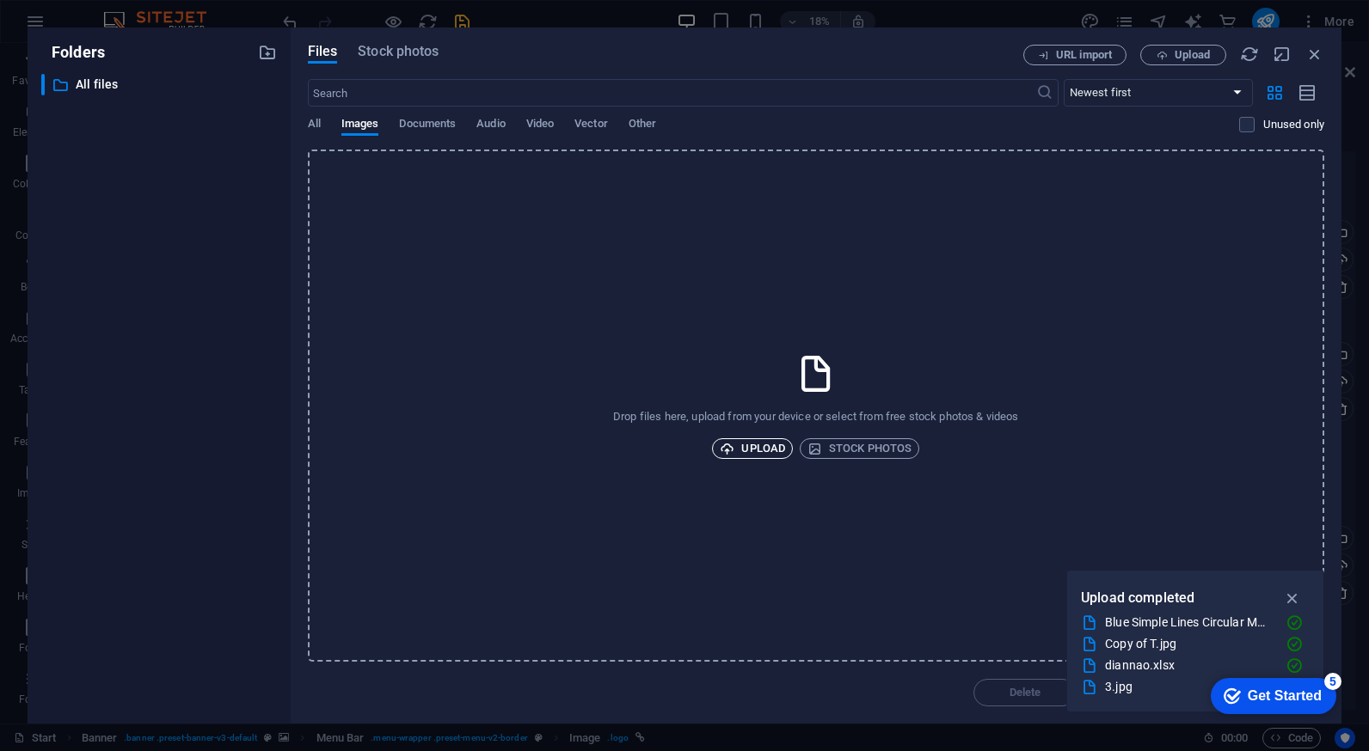
click at [750, 454] on span "Upload" at bounding box center [752, 448] width 65 height 21
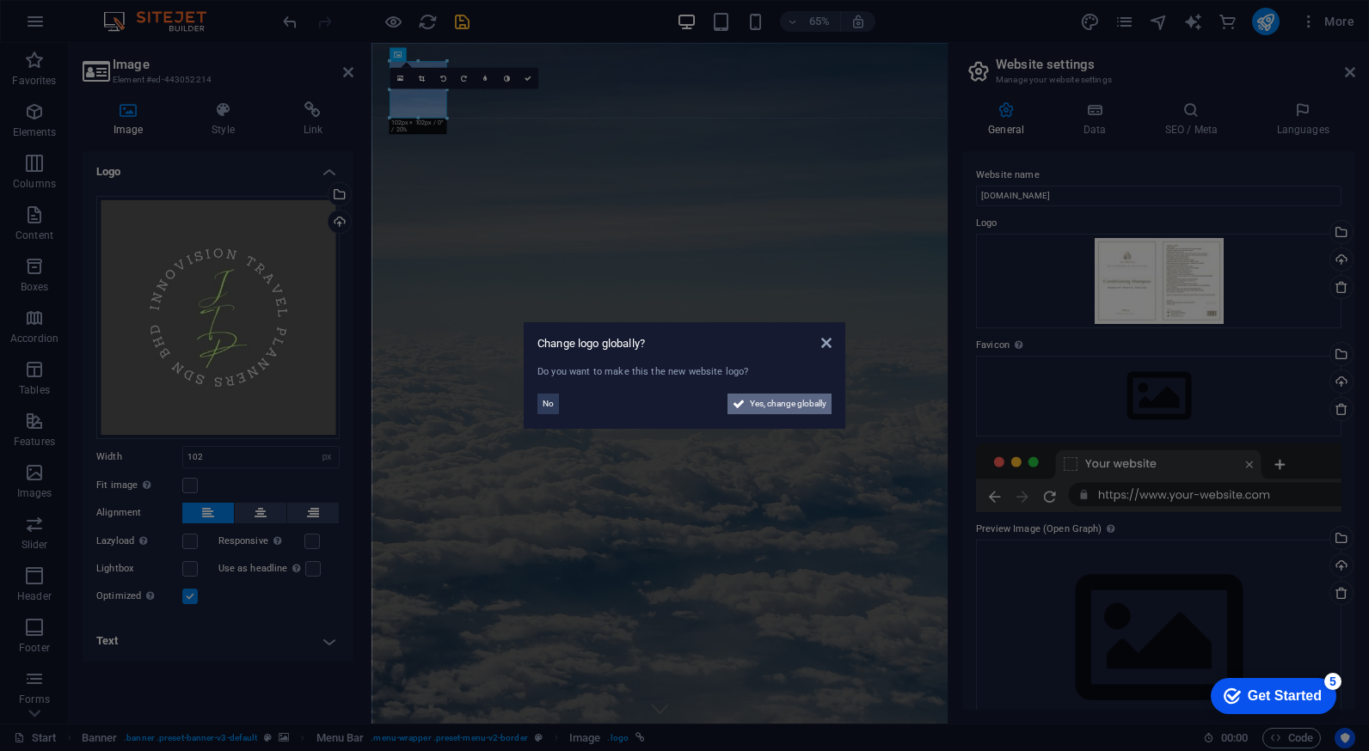
click at [782, 410] on span "Yes, change globally" at bounding box center [788, 404] width 77 height 21
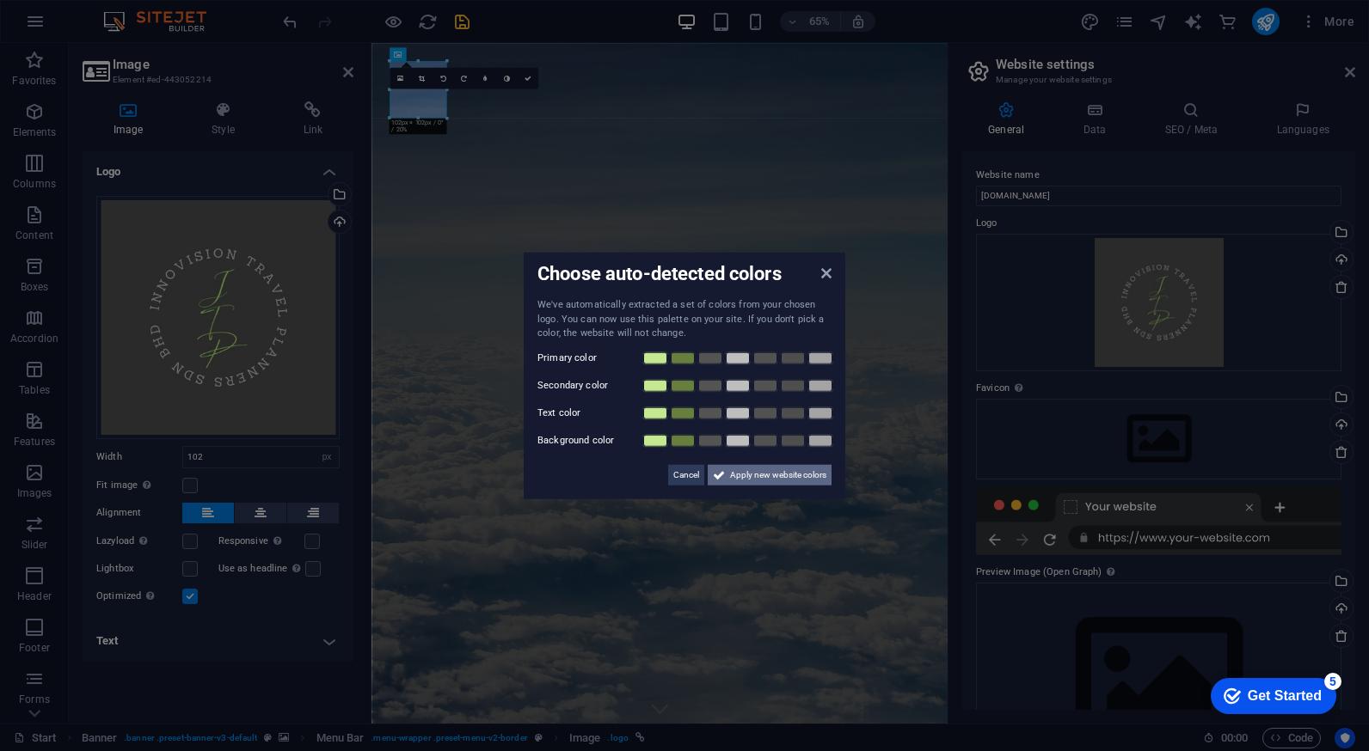
click at [744, 479] on span "Apply new website colors" at bounding box center [778, 474] width 96 height 21
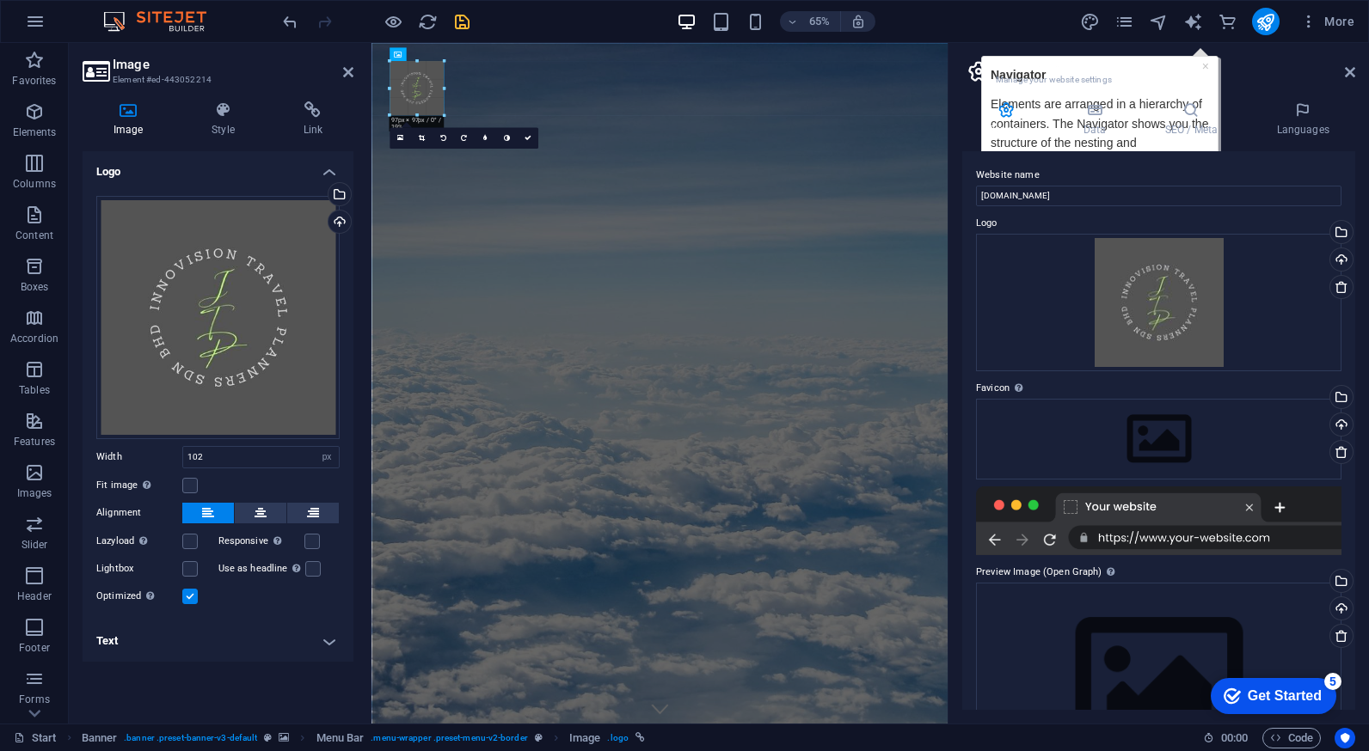
drag, startPoint x: 444, startPoint y: 116, endPoint x: 435, endPoint y: 107, distance: 12.2
type input "97"
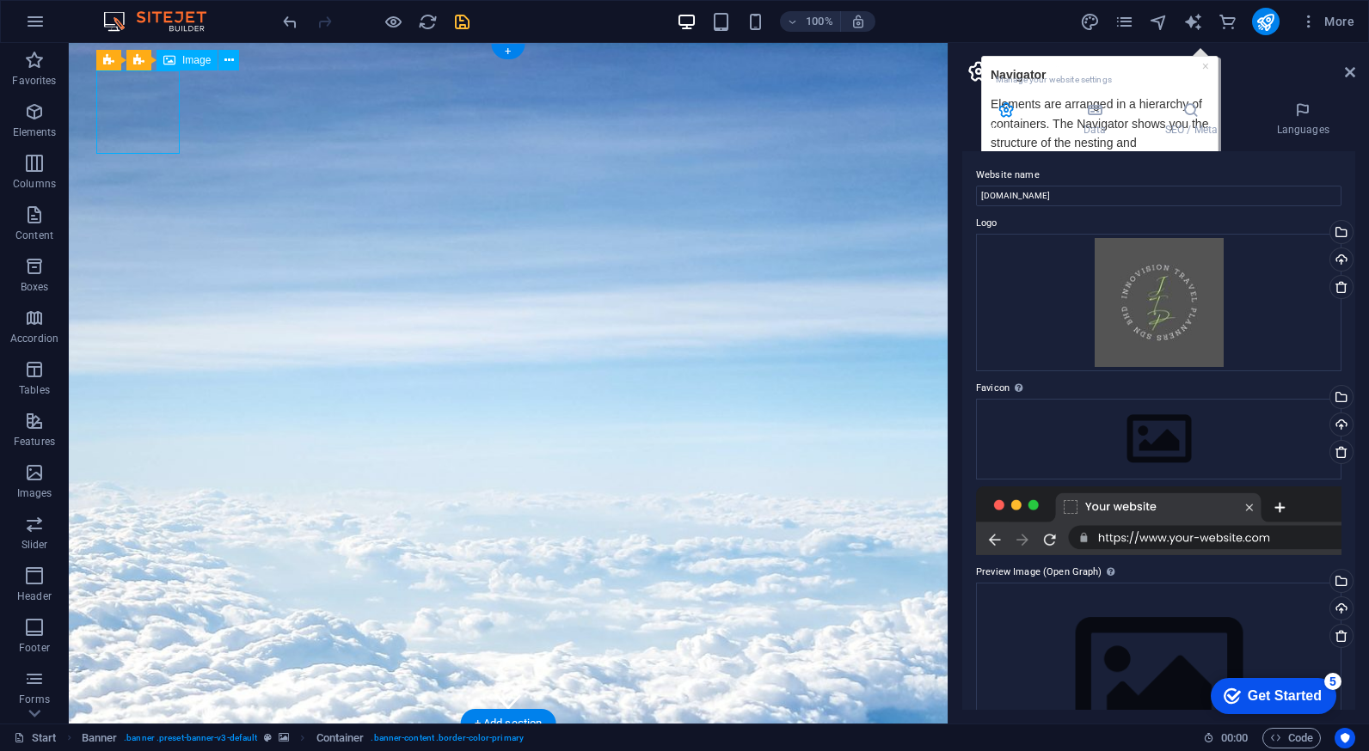
select select "px"
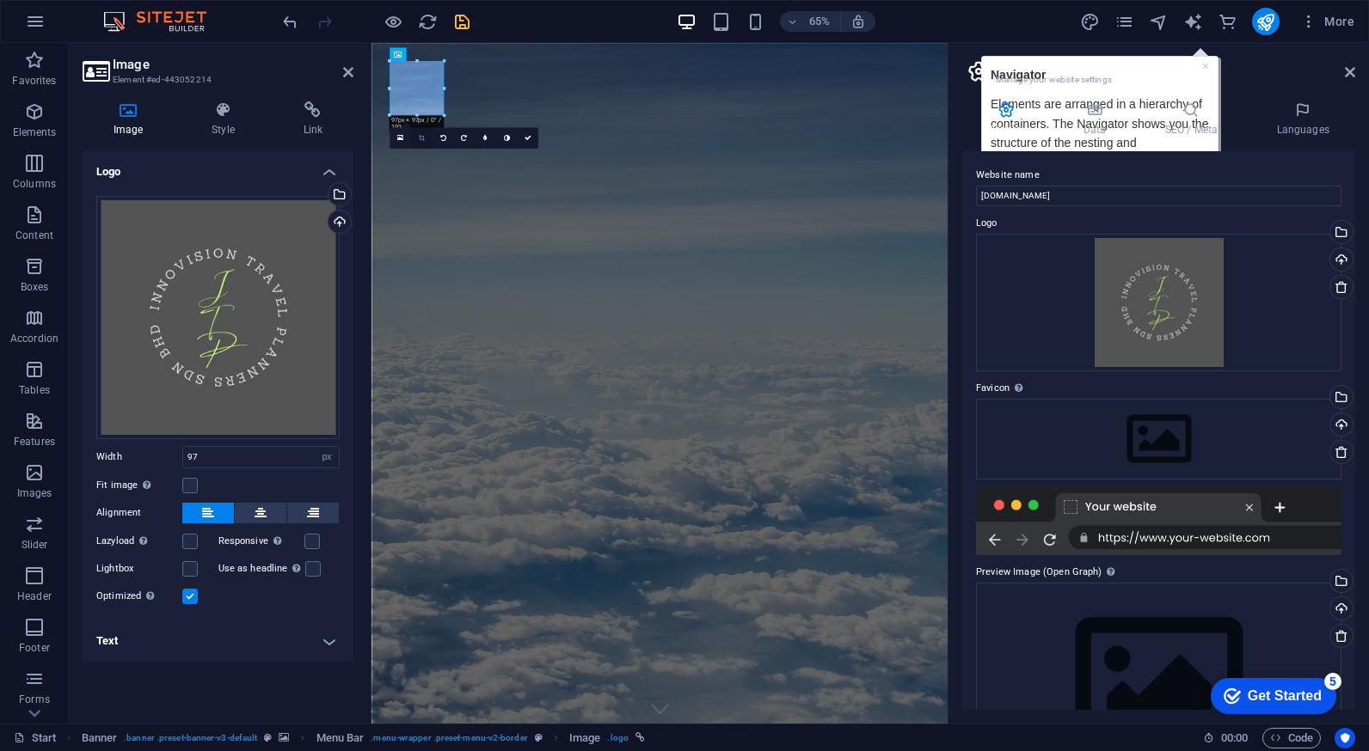
click at [426, 138] on link at bounding box center [421, 137] width 21 height 21
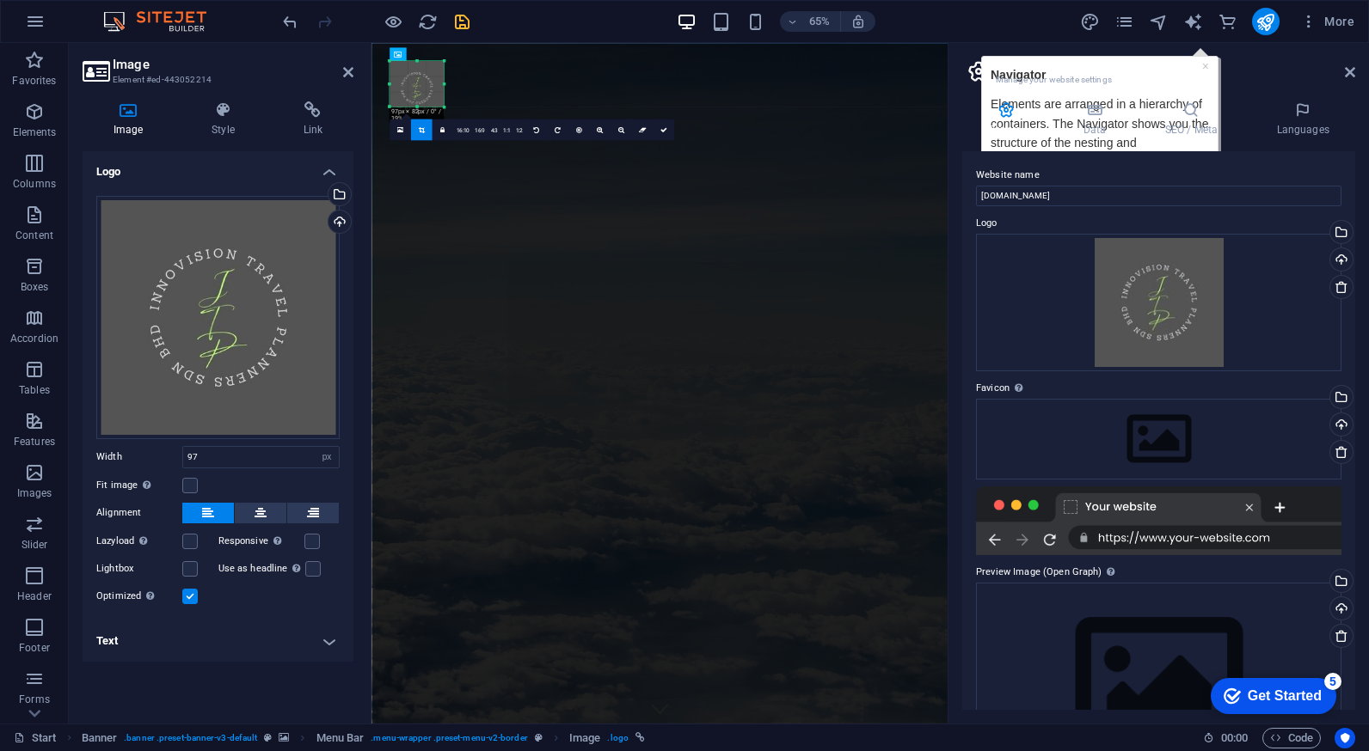
drag, startPoint x: 417, startPoint y: 116, endPoint x: 421, endPoint y: 103, distance: 13.6
click at [421, 103] on div "180 170 160 150 140 130 120 110 100 90 80 70 60 50 40 30 20 10 0 -10 -20 -30 -4…" at bounding box center [416, 84] width 54 height 46
click at [419, 62] on div "180 170 160 150 140 130 120 110 100 90 80 70 60 50 40 30 20 10 0 -10 -20 -30 -4…" at bounding box center [416, 84] width 54 height 46
drag, startPoint x: 415, startPoint y: 60, endPoint x: 416, endPoint y: 69, distance: 8.6
click at [416, 69] on div "180 170 160 150 140 130 120 110 100 90 80 70 60 50 40 30 20 10 0 -10 -20 -30 -4…" at bounding box center [416, 81] width 54 height 40
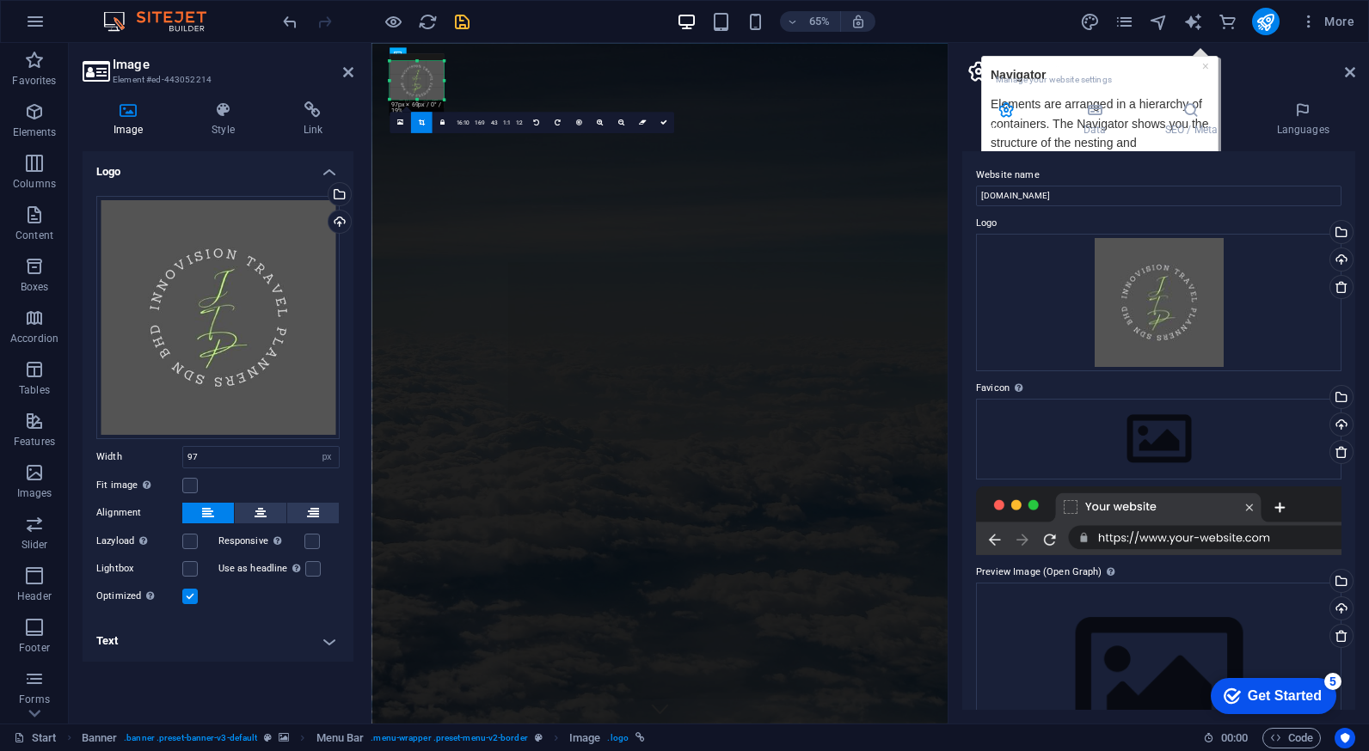
click at [418, 63] on div "180 170 160 150 140 130 120 110 100 90 80 70 60 50 40 30 20 10 0 -10 -20 -30 -4…" at bounding box center [416, 80] width 54 height 39
drag, startPoint x: 443, startPoint y: 83, endPoint x: 432, endPoint y: 83, distance: 11.2
click at [432, 83] on div "180 170 160 150 140 130 120 110 100 90 80 70 60 50 40 30 20 10 0 -10 -20 -30 -4…" at bounding box center [412, 80] width 47 height 39
drag, startPoint x: 390, startPoint y: 79, endPoint x: 406, endPoint y: 95, distance: 21.9
click at [398, 80] on div "180 170 160 150 140 130 120 110 100 90 80 70 60 50 40 30 20 10 0 -10 -20 -30 -4…" at bounding box center [409, 80] width 40 height 39
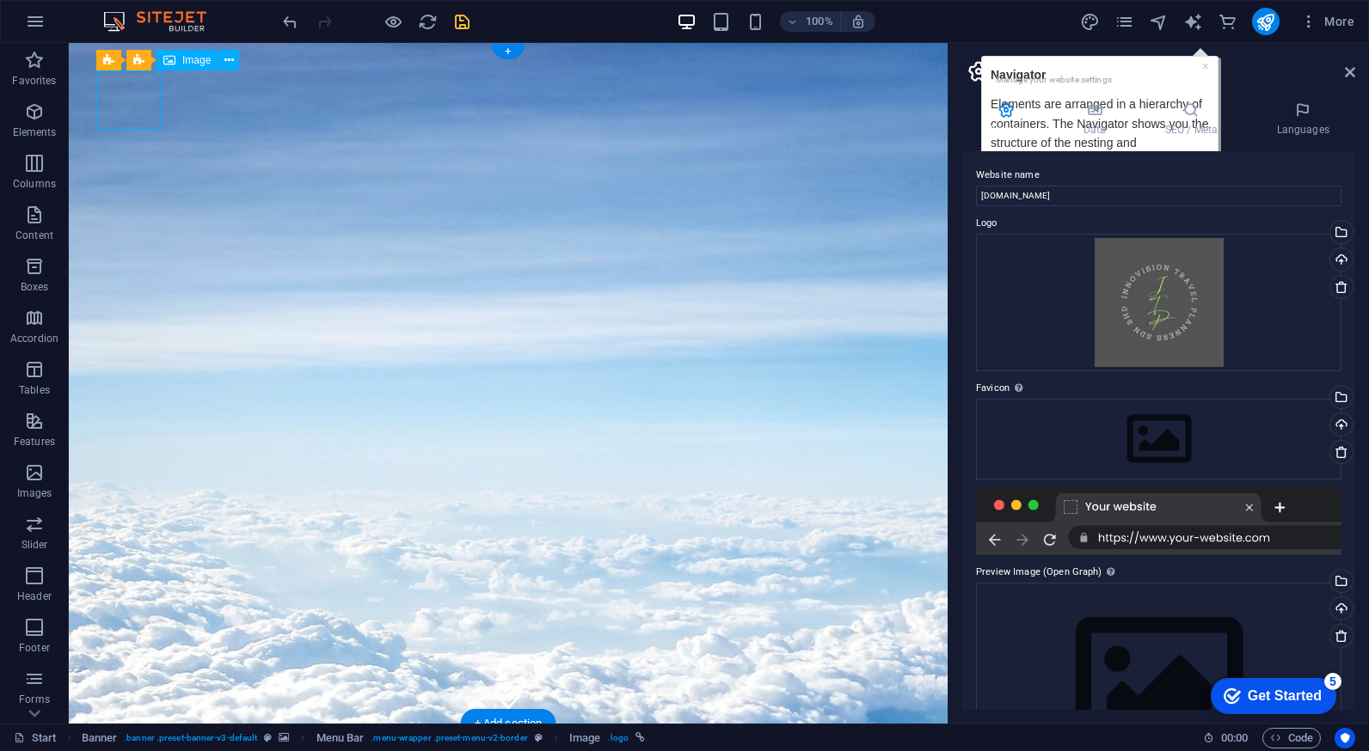
select select "px"
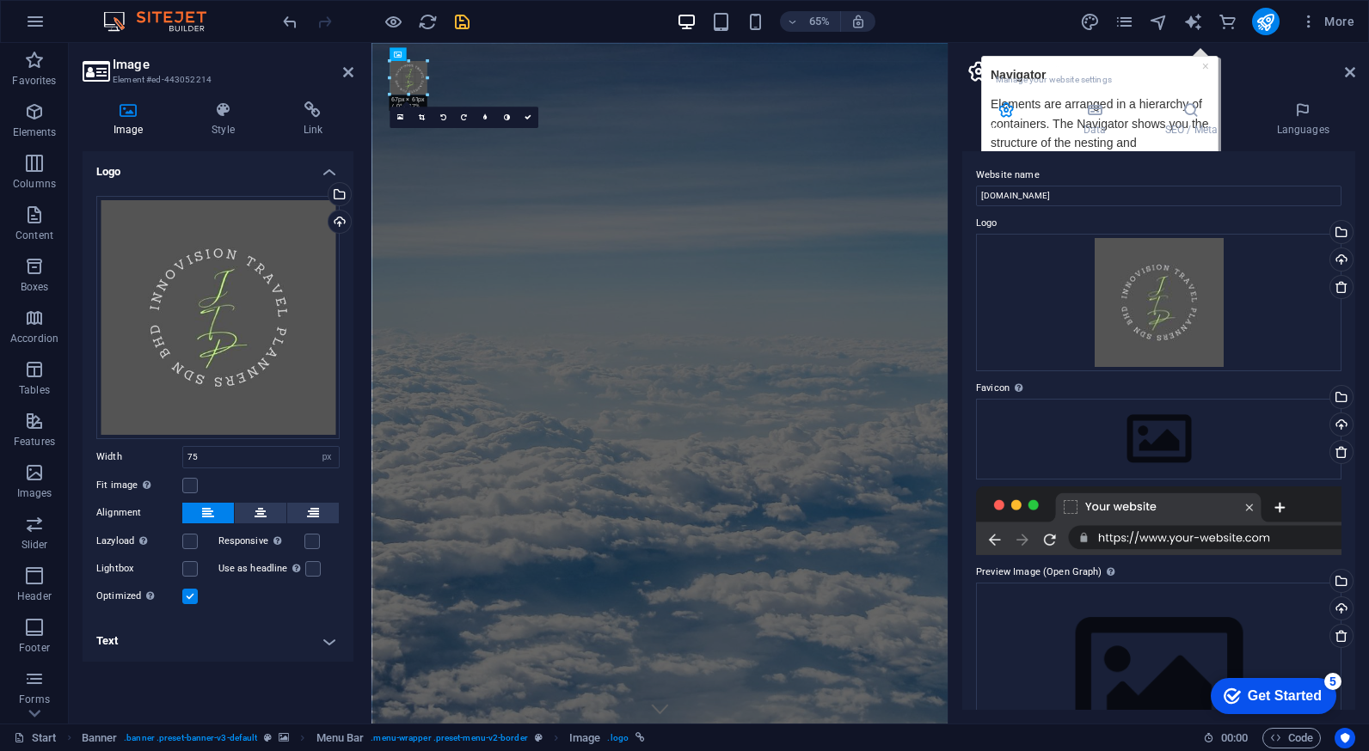
drag, startPoint x: 390, startPoint y: 83, endPoint x: 41, endPoint y: 63, distance: 349.6
type input "66"
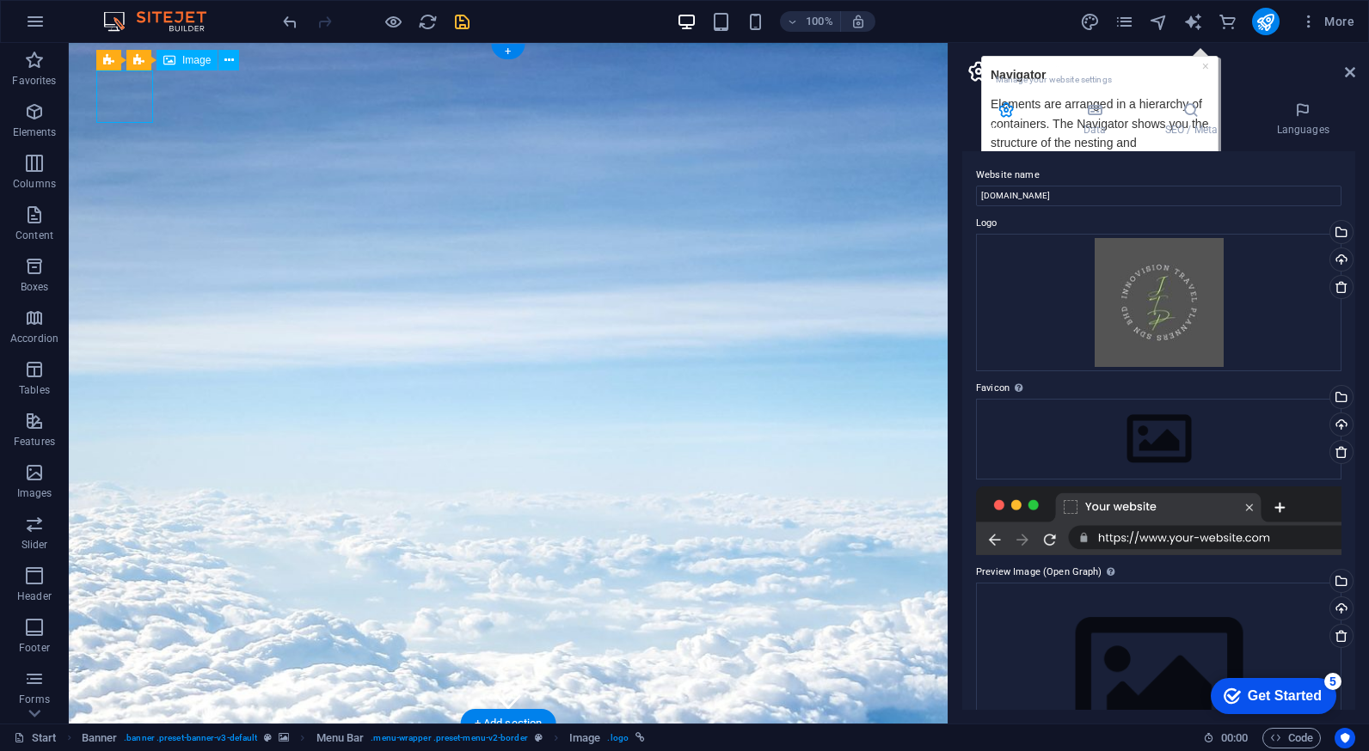
select select "px"
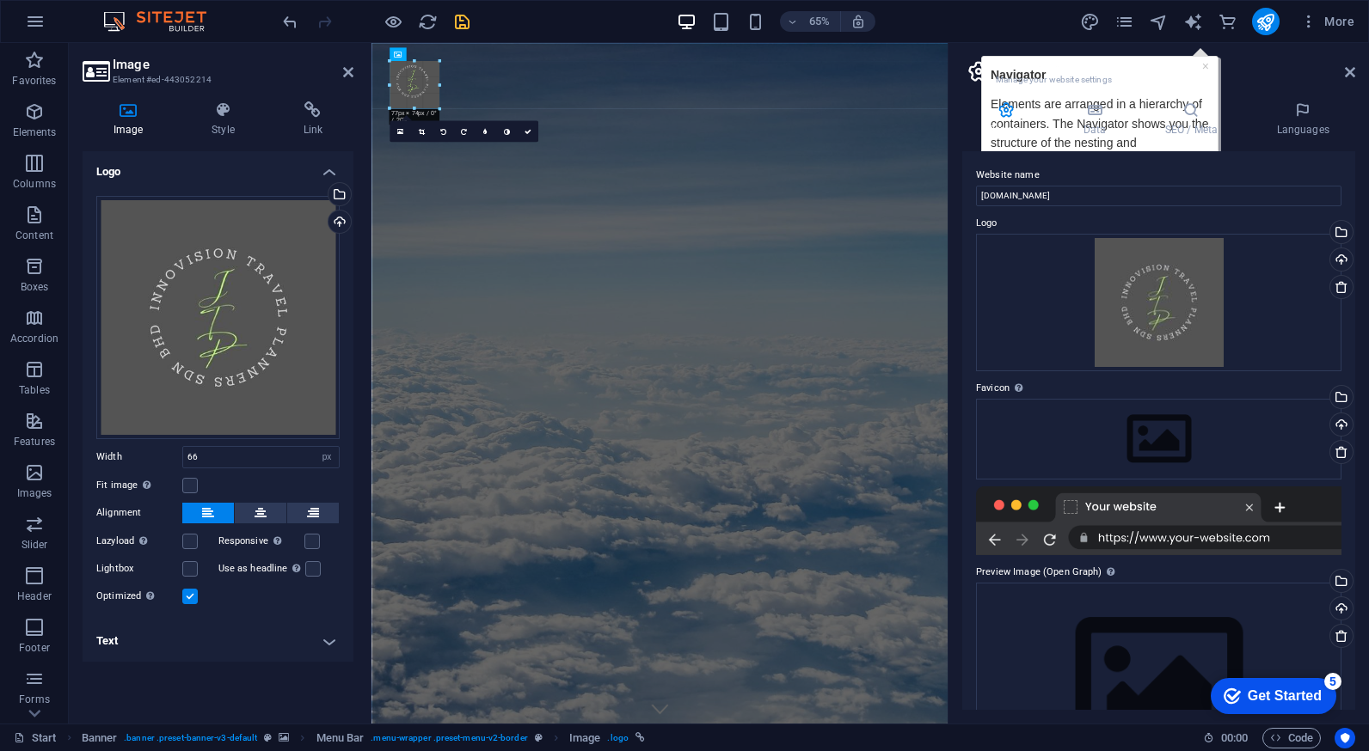
drag, startPoint x: 428, startPoint y: 95, endPoint x: 445, endPoint y: 116, distance: 26.9
type input "89"
click at [424, 127] on icon at bounding box center [421, 129] width 6 height 7
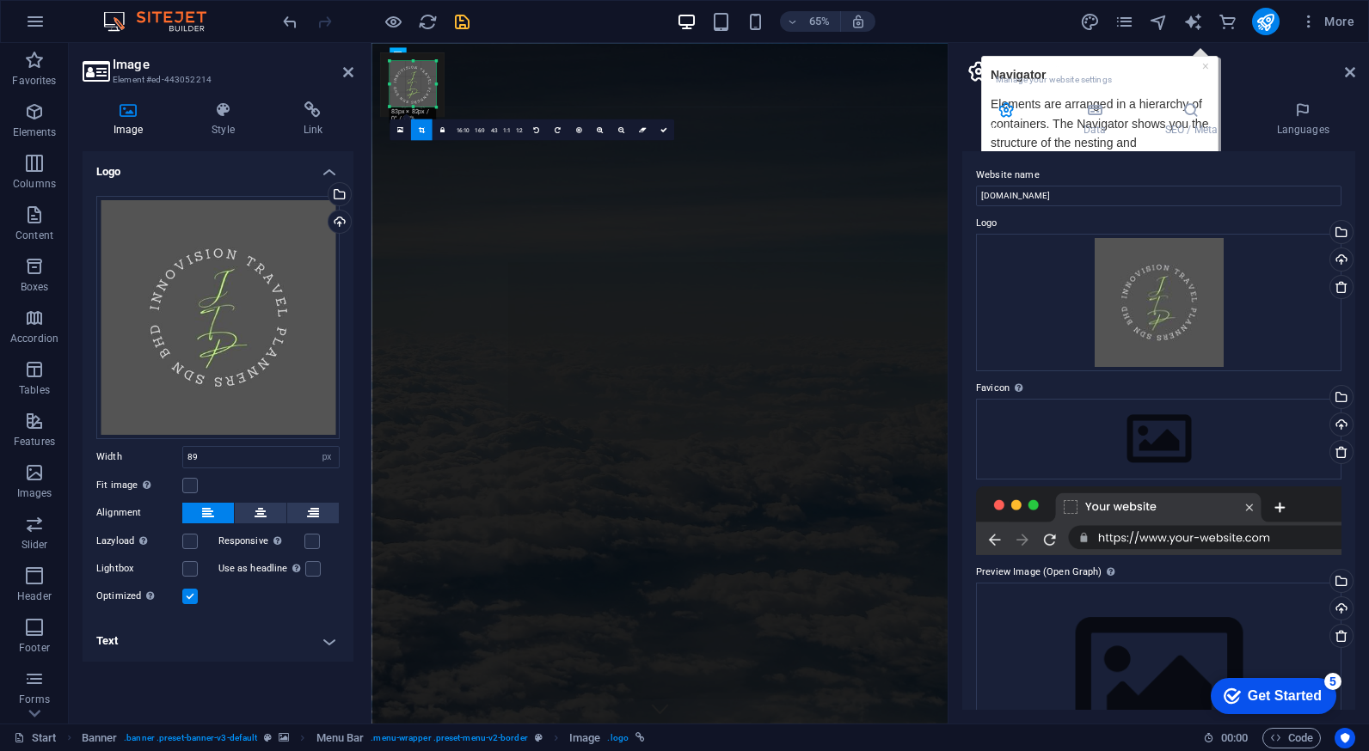
click at [395, 86] on div "180 170 160 150 140 130 120 110 100 90 80 70 60 50 40 30 20 10 0 -10 -20 -30 -4…" at bounding box center [412, 84] width 46 height 46
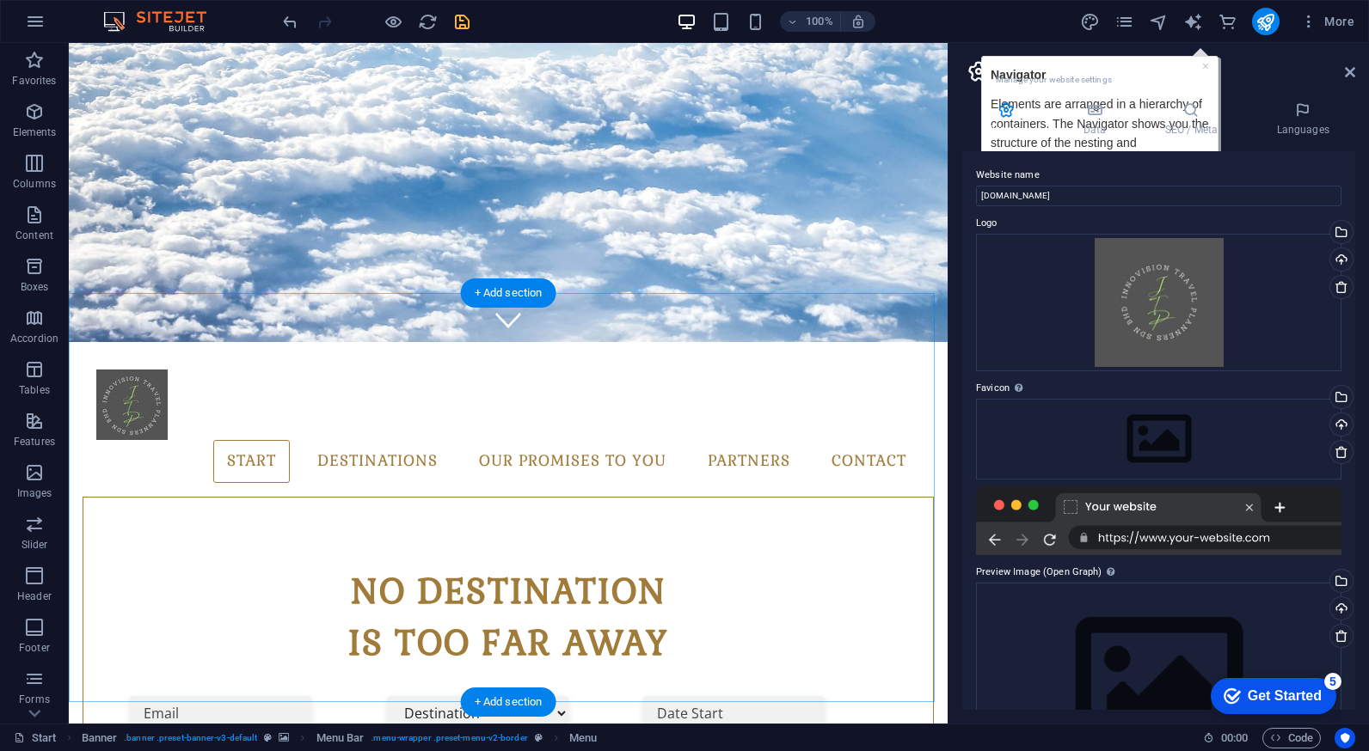
scroll to position [516, 0]
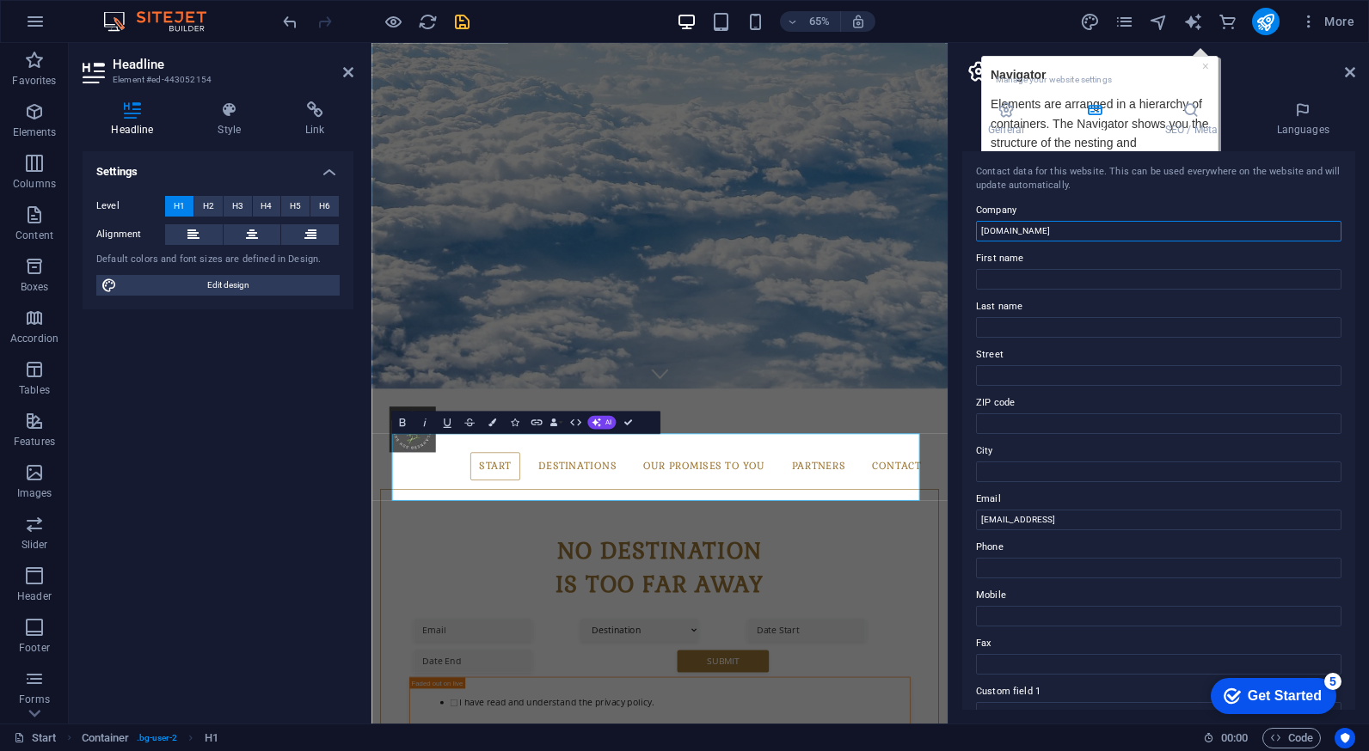
click at [1111, 228] on input "[DOMAIN_NAME]" at bounding box center [1158, 231] width 365 height 21
type input "innovision travel planners sdn bhd"
click at [1081, 275] on input "First name" at bounding box center [1158, 279] width 365 height 21
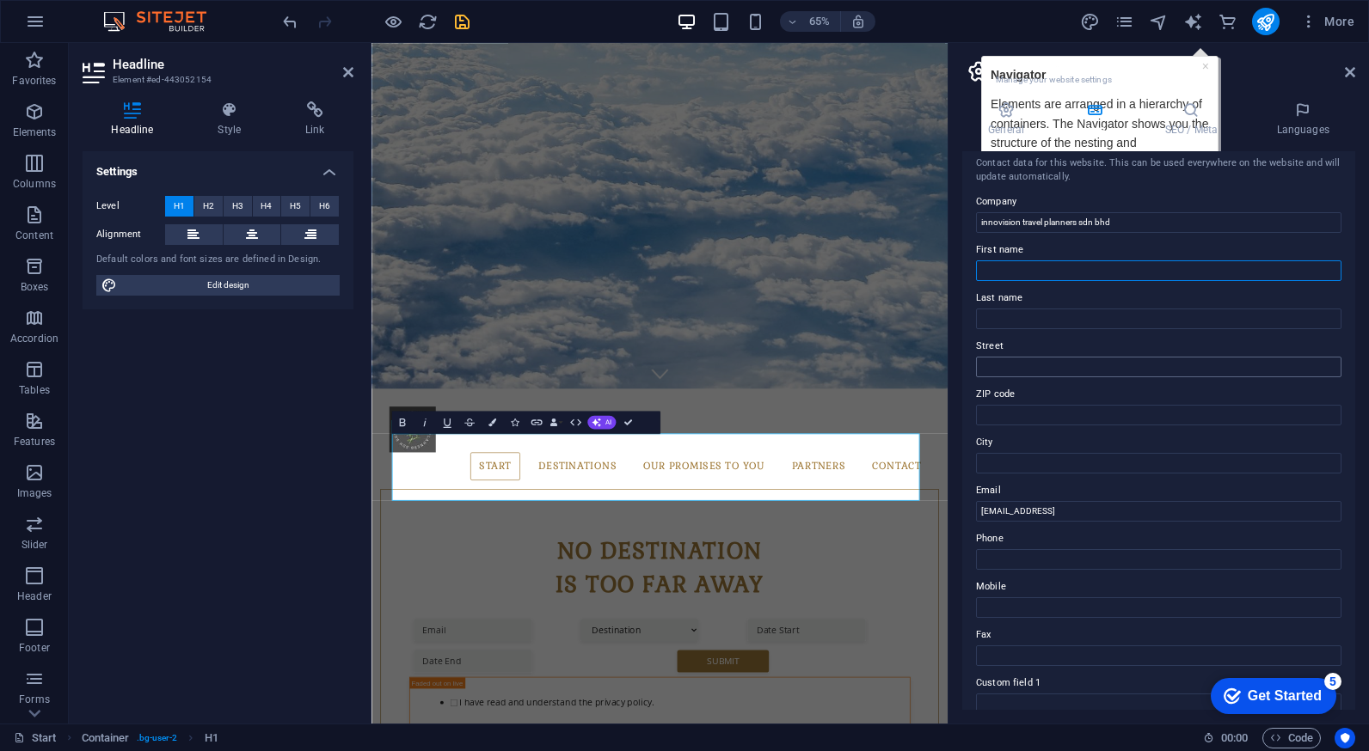
scroll to position [0, 0]
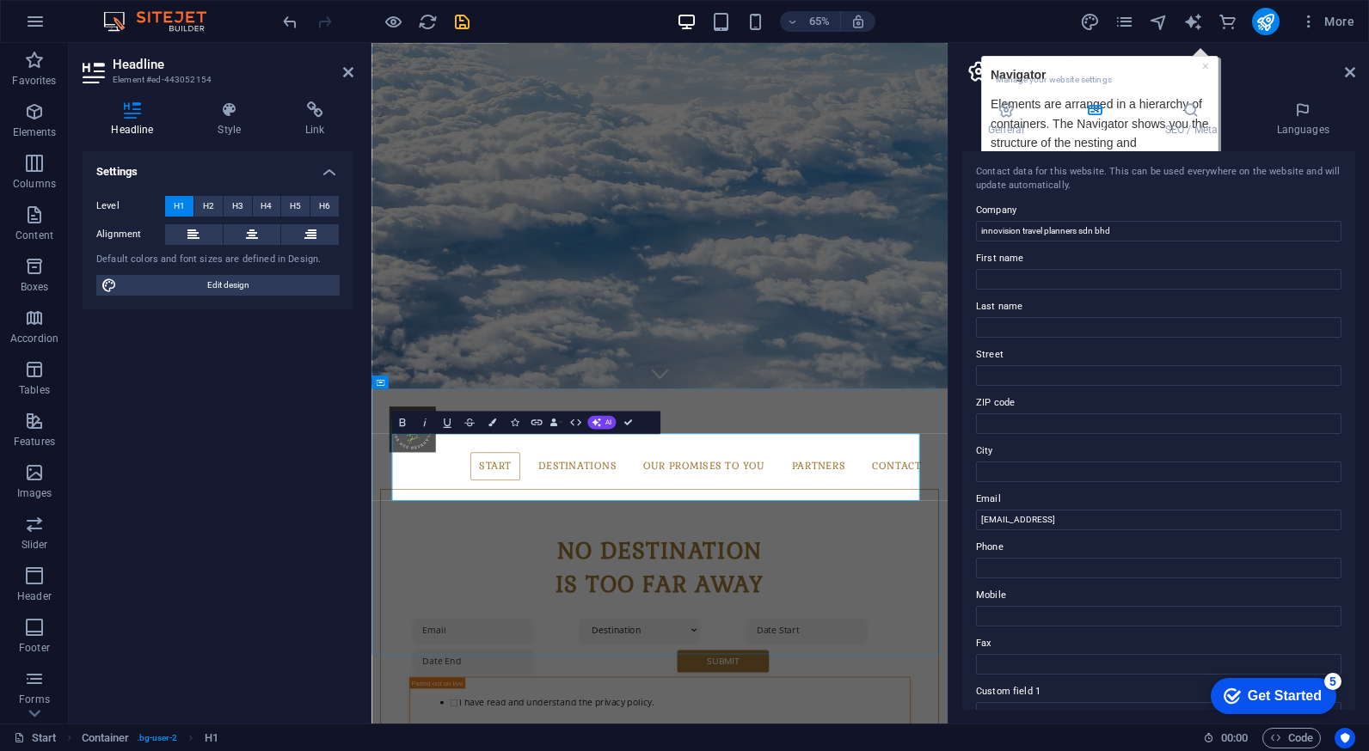
drag, startPoint x: 409, startPoint y: 712, endPoint x: 1205, endPoint y: 747, distance: 796.8
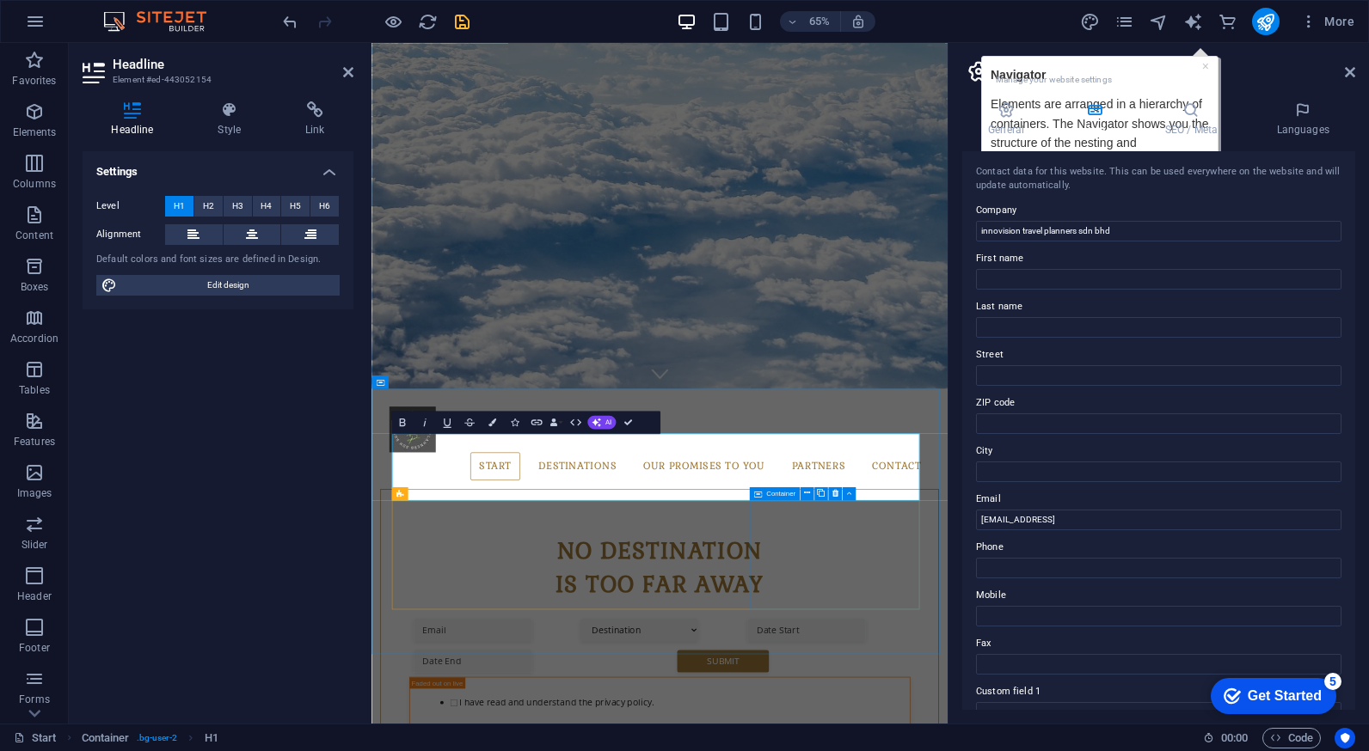
click at [236, 278] on span "Edit design" at bounding box center [228, 285] width 212 height 21
select select "px"
select select "300"
select select "px"
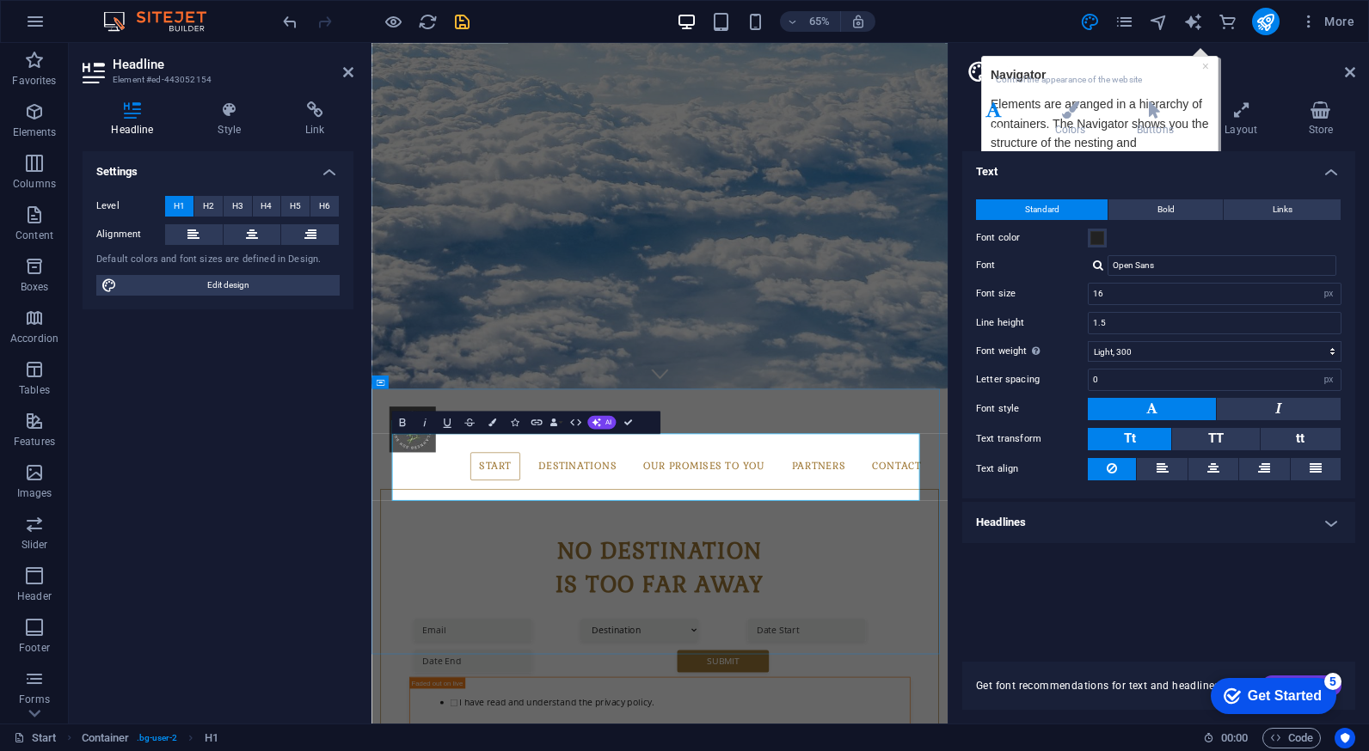
drag, startPoint x: 921, startPoint y: 708, endPoint x: 566, endPoint y: 713, distance: 355.1
drag, startPoint x: 413, startPoint y: 721, endPoint x: 1167, endPoint y: 726, distance: 754.8
drag, startPoint x: 781, startPoint y: 679, endPoint x: 210, endPoint y: 420, distance: 627.9
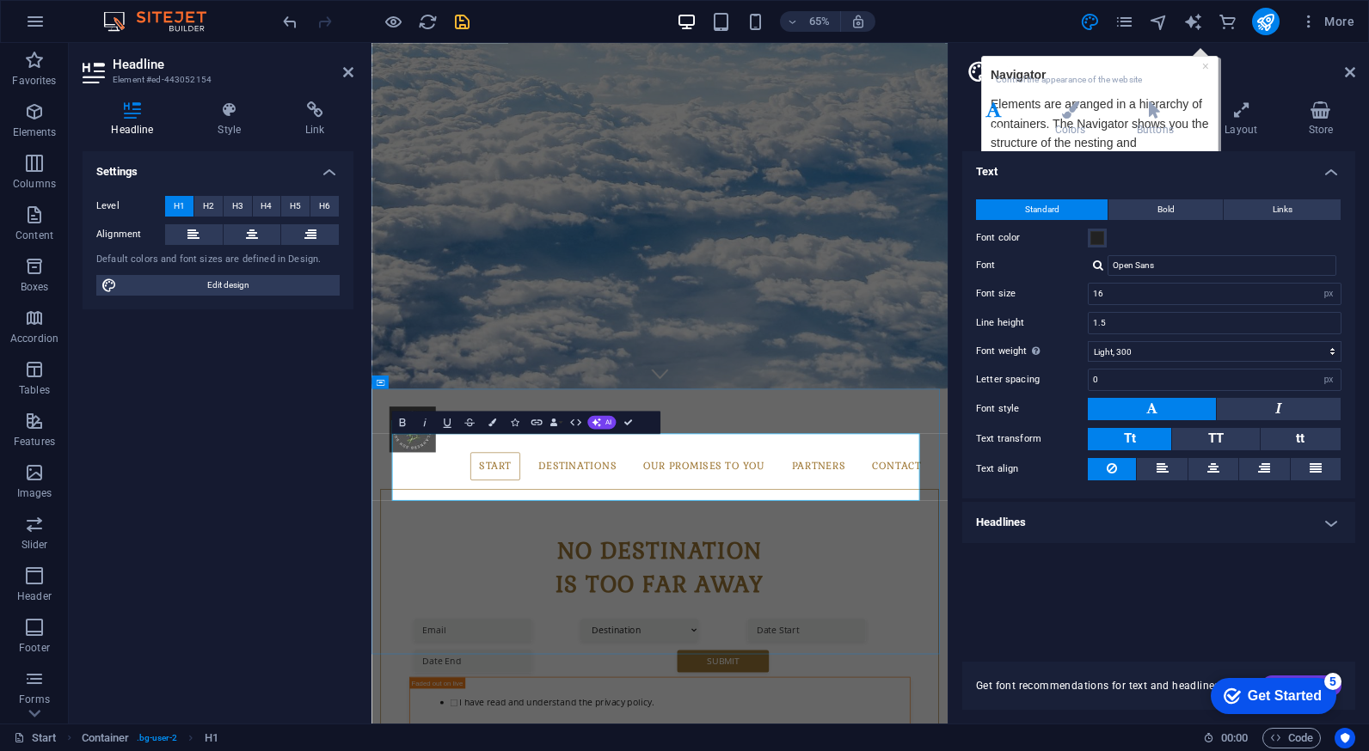
click at [210, 420] on div "Settings Level H1 H2 H3 H4 H5 H6 Alignment Default colors and font sizes are de…" at bounding box center [218, 430] width 271 height 559
click at [426, 425] on icon "button" at bounding box center [425, 422] width 14 height 14
click at [1295, 297] on input "16" at bounding box center [1214, 294] width 252 height 21
click at [1152, 627] on div "Text Standard Bold Links Font color Font Open Sans Font size 12 rem px Line hei…" at bounding box center [1158, 396] width 393 height 490
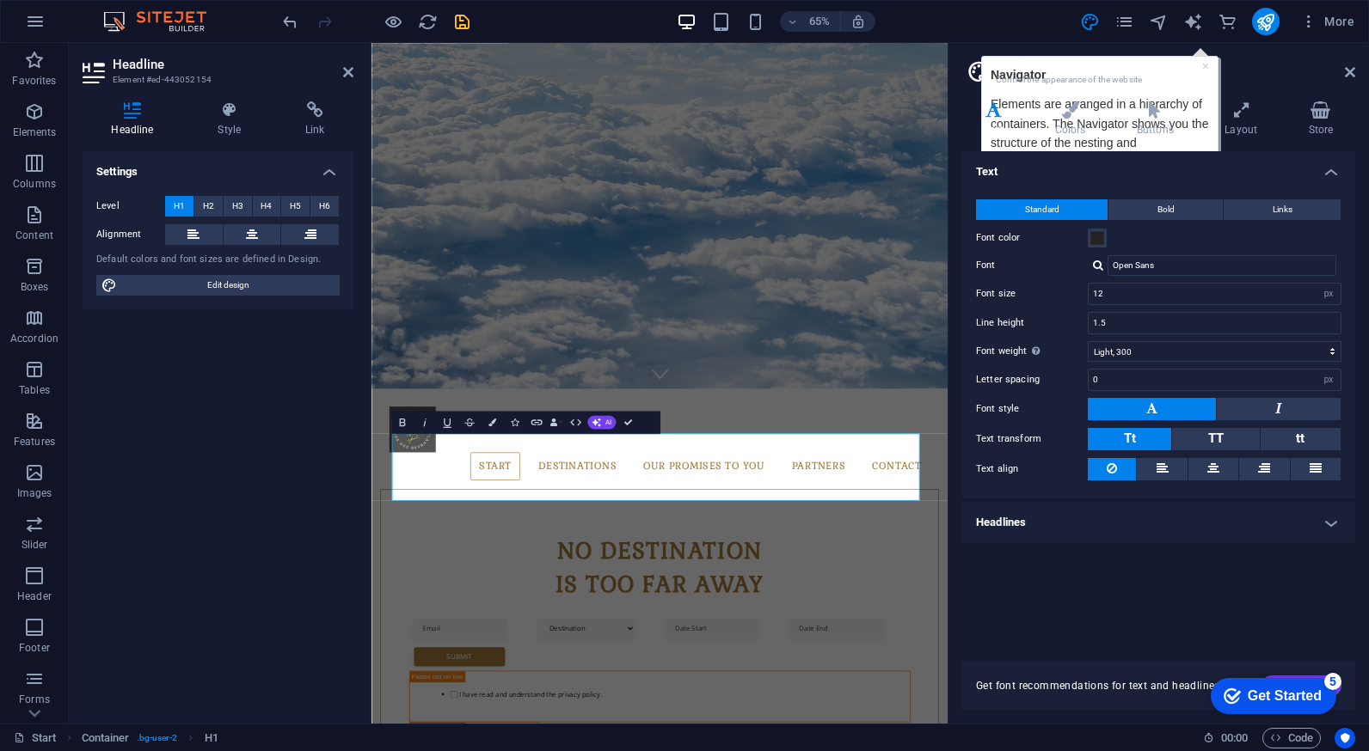
click at [1319, 693] on div "Get Started" at bounding box center [1284, 696] width 74 height 15
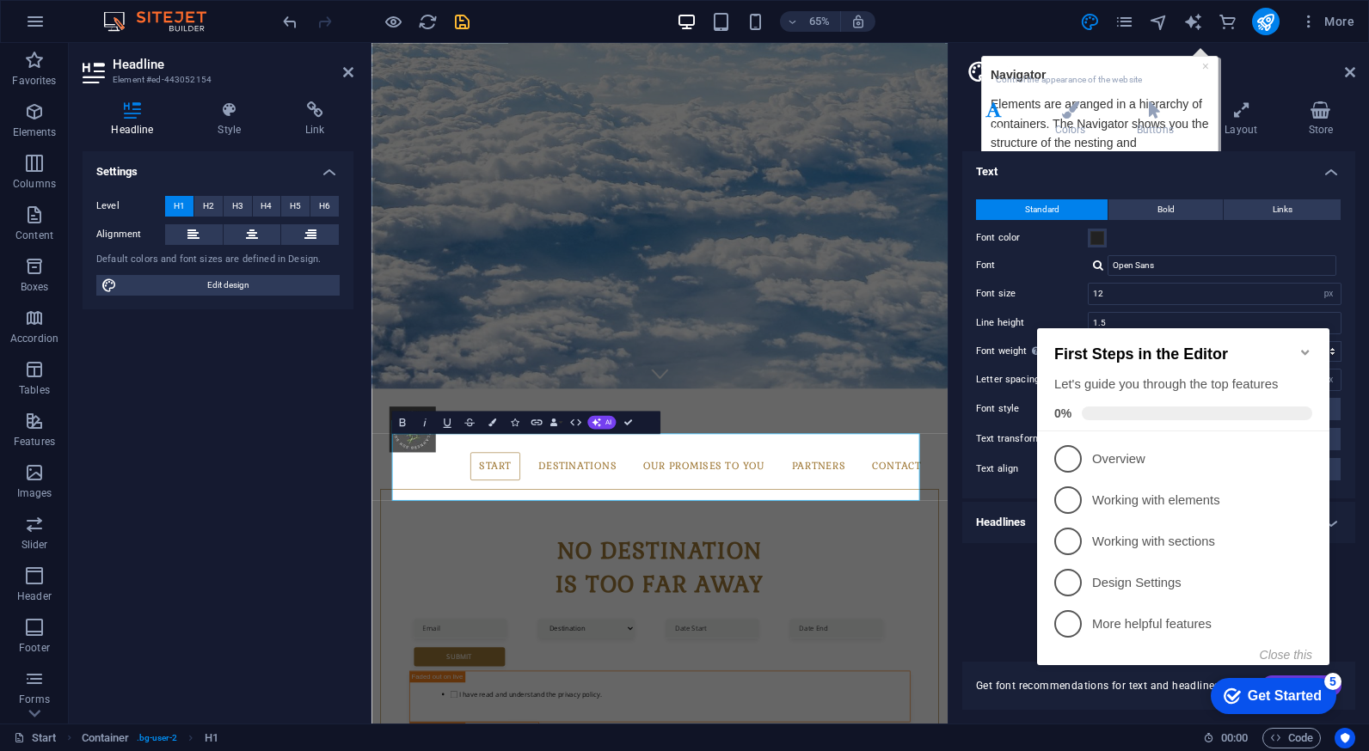
click at [989, 622] on div "Text Standard Bold Links Font color Font Open Sans Font size 12 rem px Line hei…" at bounding box center [1158, 396] width 393 height 490
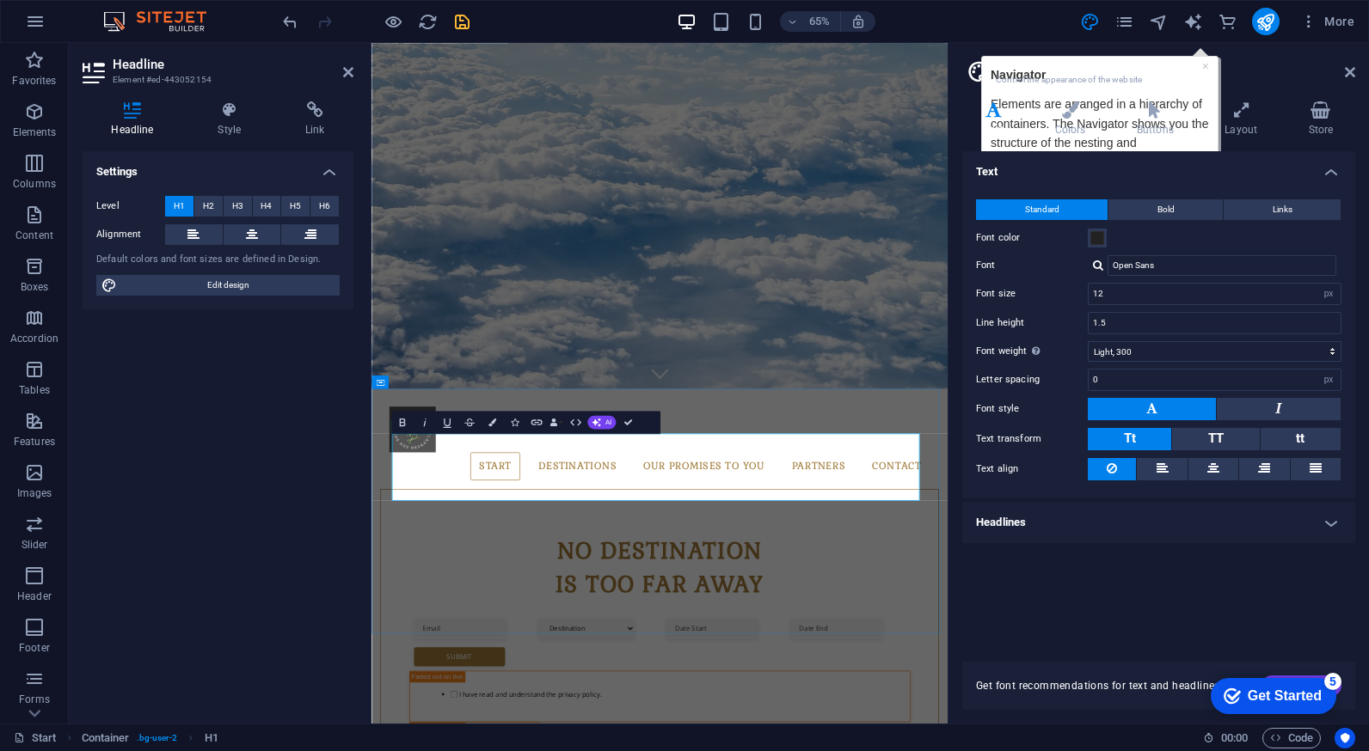
drag, startPoint x: 412, startPoint y: 713, endPoint x: 1204, endPoint y: 725, distance: 792.7
click at [1140, 297] on input "12" at bounding box center [1214, 294] width 252 height 21
type input "10"
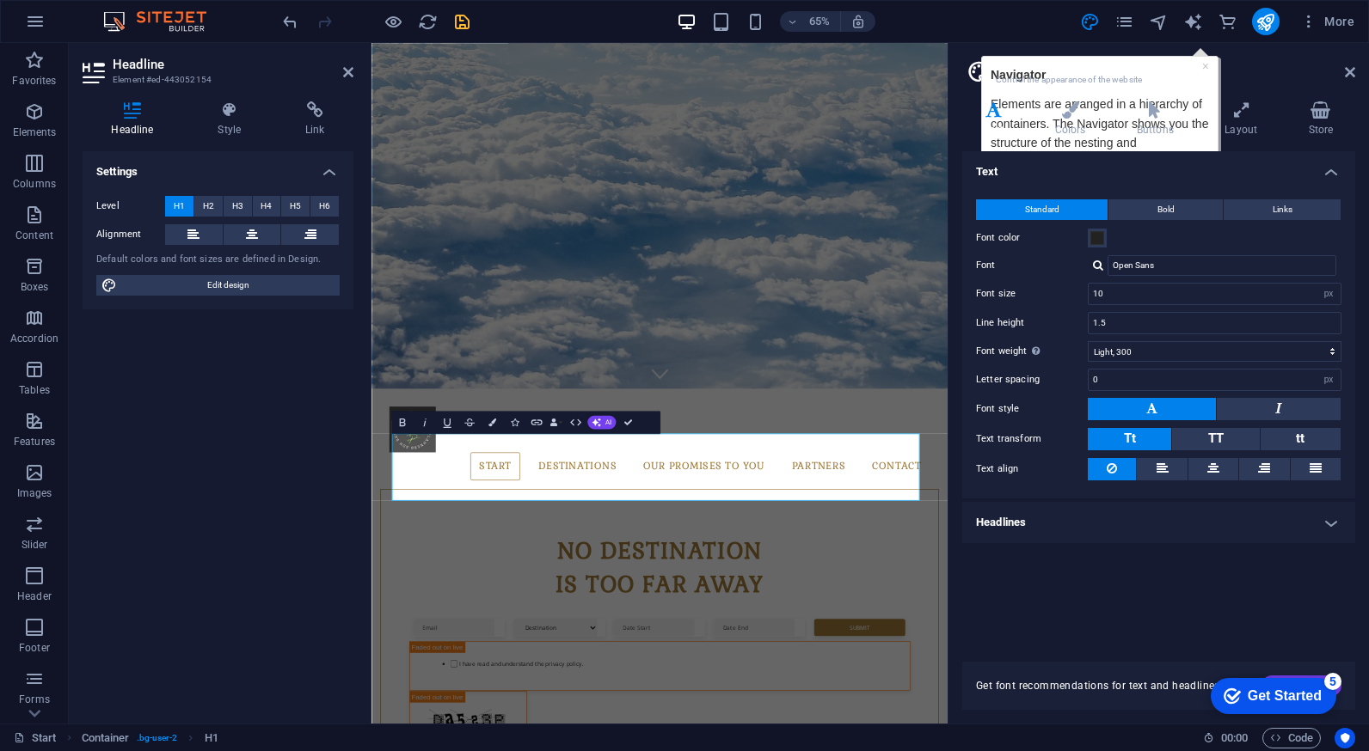
click at [1112, 572] on div "Text Standard Bold Links Font color Font Open Sans Font size 10 rem px Line hei…" at bounding box center [1158, 396] width 393 height 490
click at [1203, 65] on h2 "Design" at bounding box center [1175, 64] width 359 height 15
click at [1205, 64] on h2 "Design" at bounding box center [1175, 64] width 359 height 15
click at [1057, 132] on h4 "Colors" at bounding box center [1073, 119] width 82 height 36
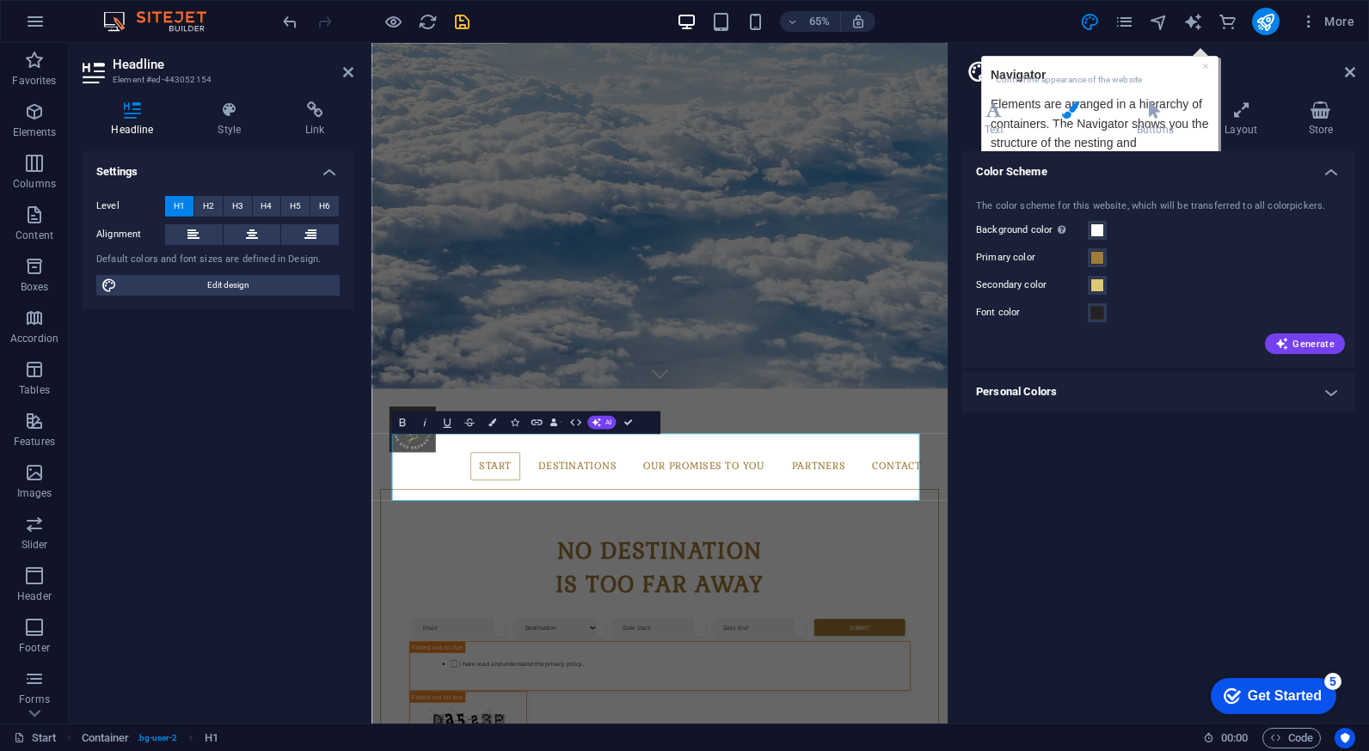
click at [1201, 67] on h2 "Design" at bounding box center [1175, 64] width 359 height 15
click at [1327, 390] on h4 "Personal Colors" at bounding box center [1158, 391] width 393 height 41
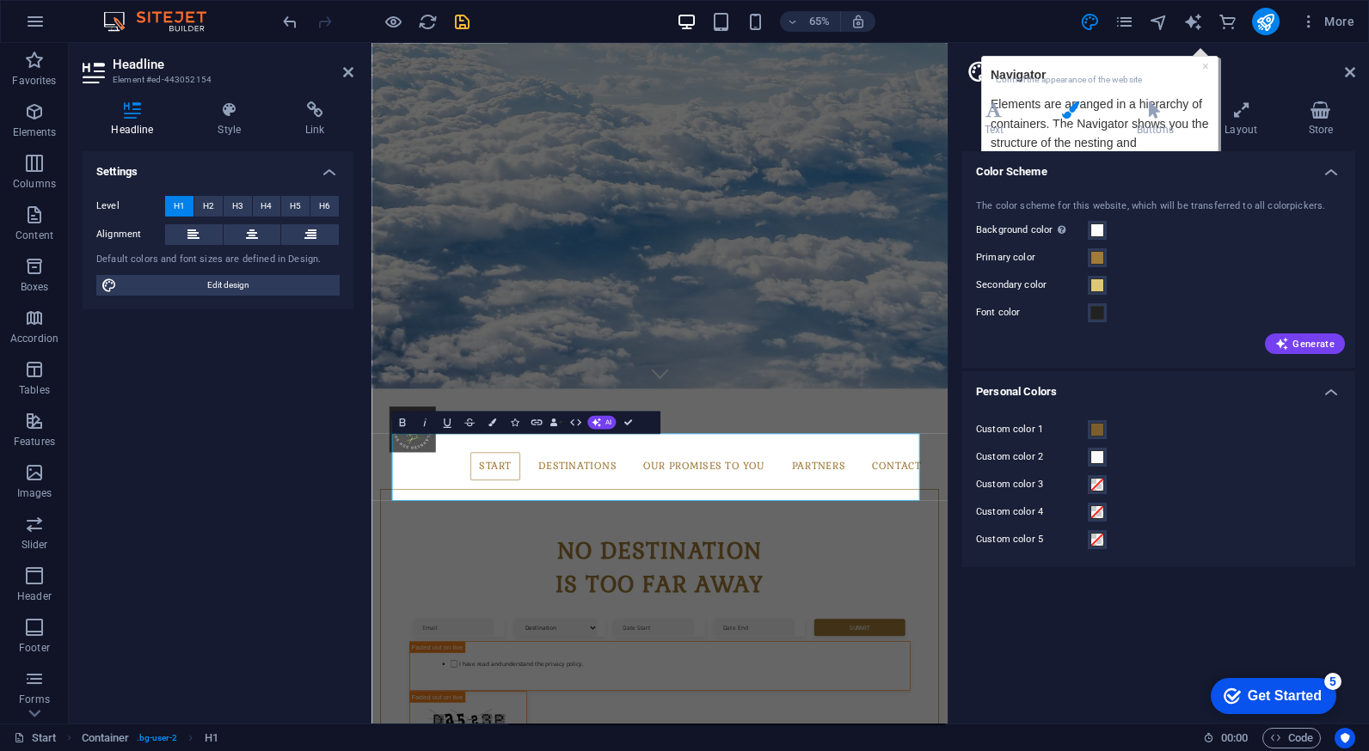
click at [1205, 64] on h2 "Design" at bounding box center [1175, 64] width 359 height 15
click at [1289, 70] on h2 "Design" at bounding box center [1175, 64] width 359 height 15
click at [1316, 120] on h4 "Store" at bounding box center [1320, 119] width 69 height 36
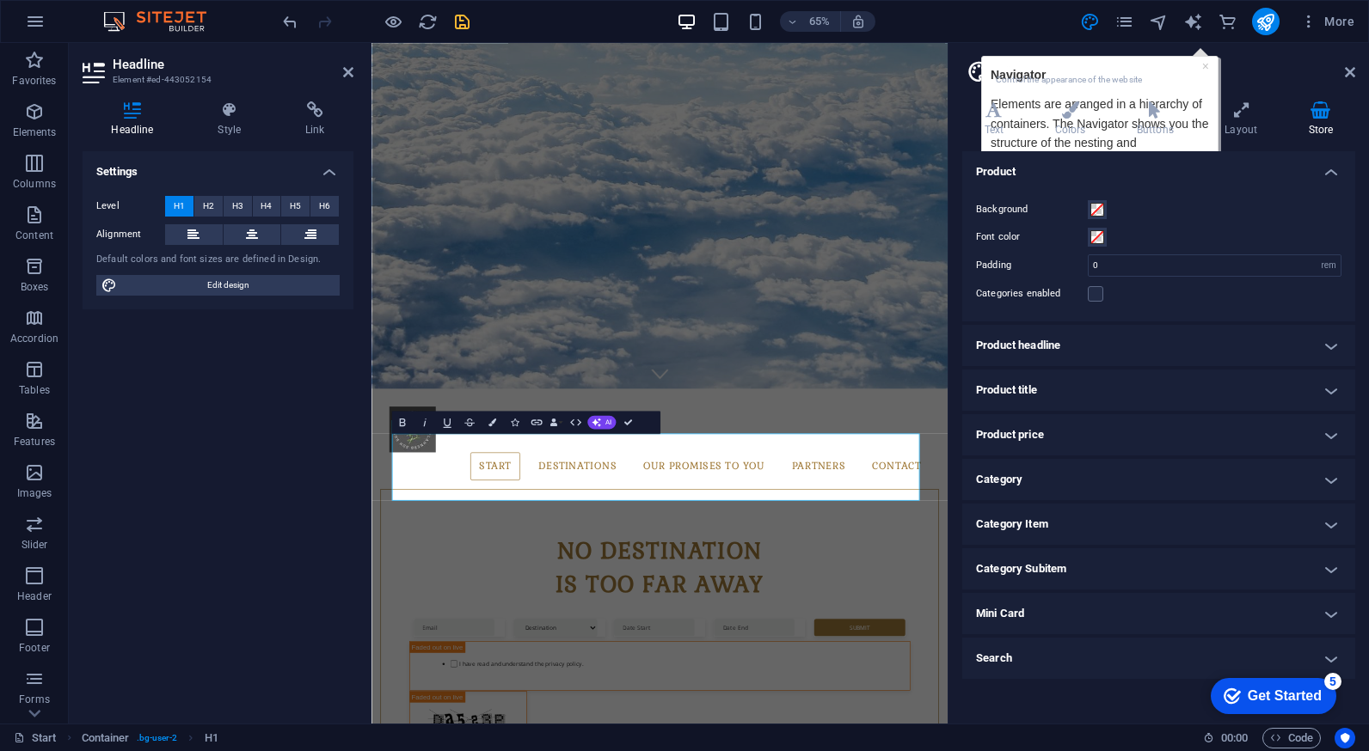
click at [1203, 64] on h2 "Design" at bounding box center [1175, 64] width 359 height 15
click at [1199, 62] on h2 "Design" at bounding box center [1175, 64] width 359 height 15
click at [1082, 139] on div "Text Colors Buttons Layout Store Text Standard Bold Links Font color Font Open …" at bounding box center [1158, 405] width 393 height 609
click at [1151, 208] on div "Background" at bounding box center [1158, 209] width 365 height 21
click at [1336, 167] on h4 "Product" at bounding box center [1158, 166] width 393 height 31
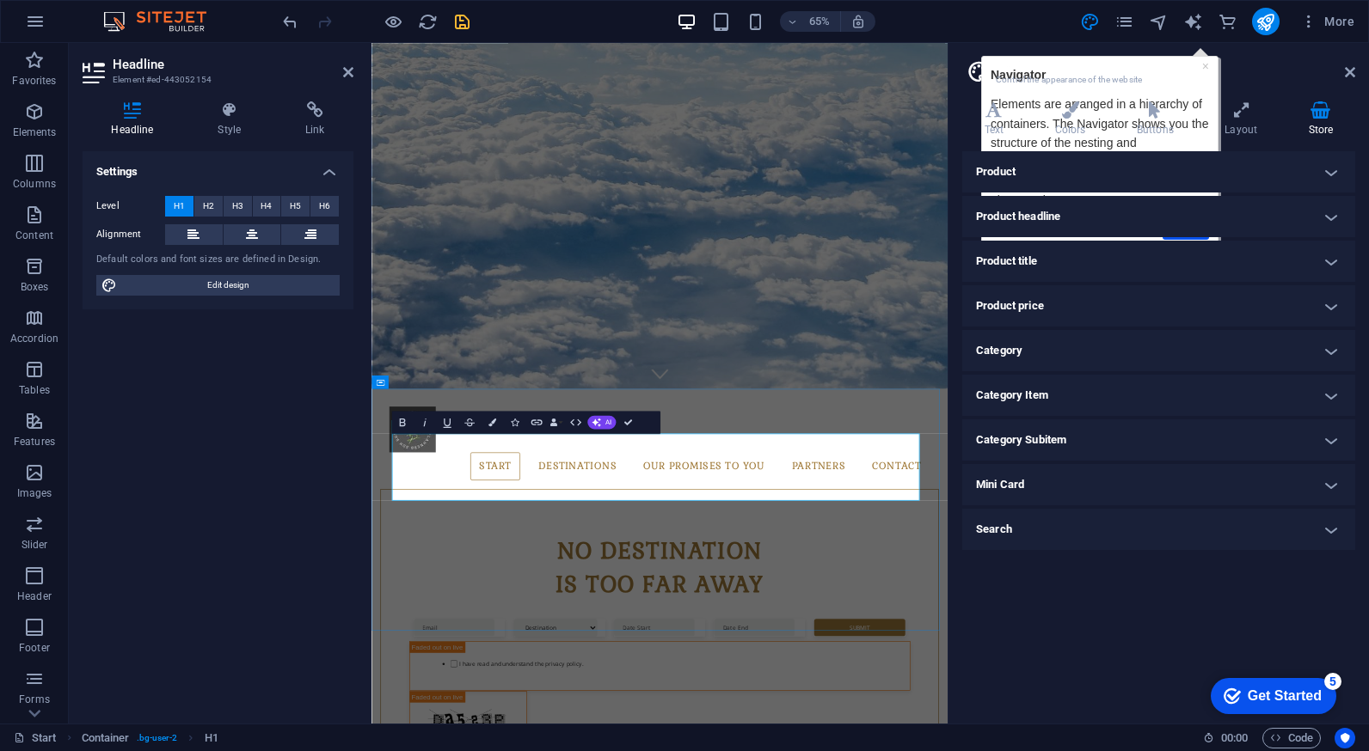
drag, startPoint x: 414, startPoint y: 725, endPoint x: 1216, endPoint y: 719, distance: 803.0
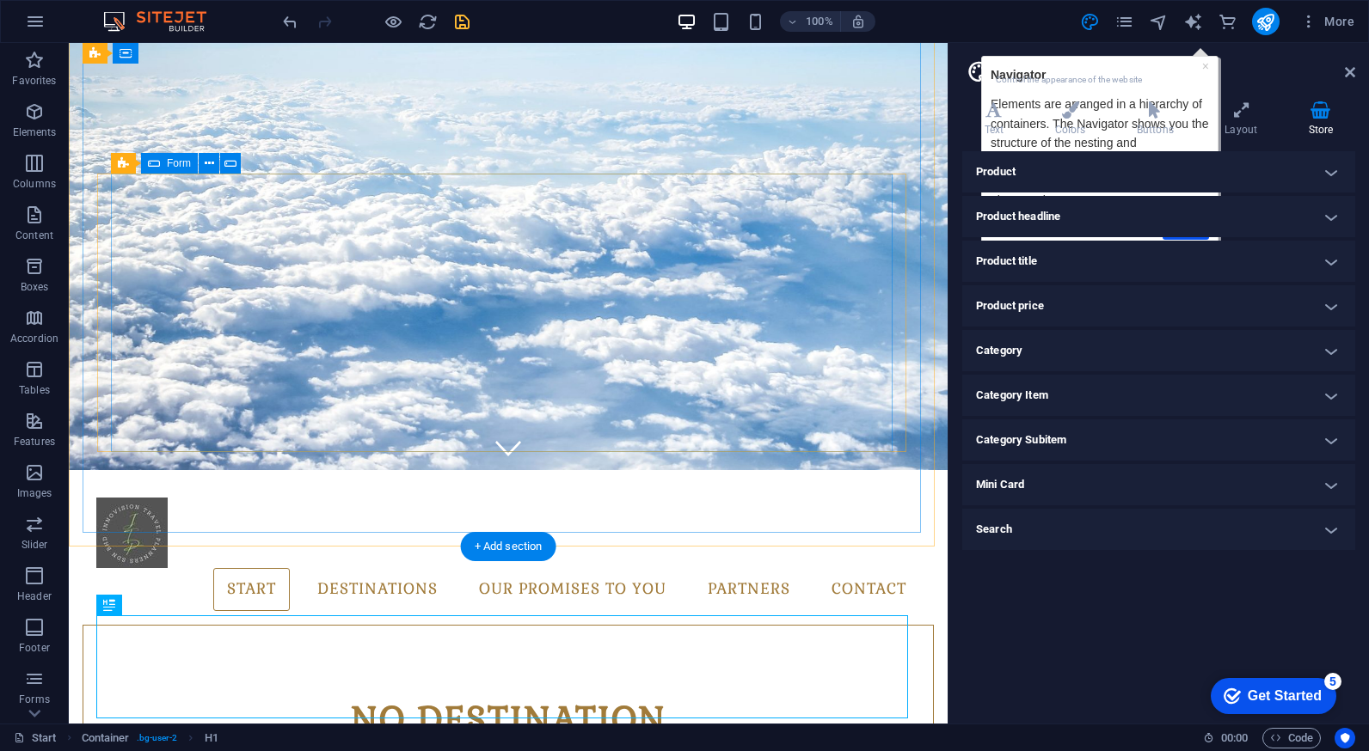
scroll to position [407, 0]
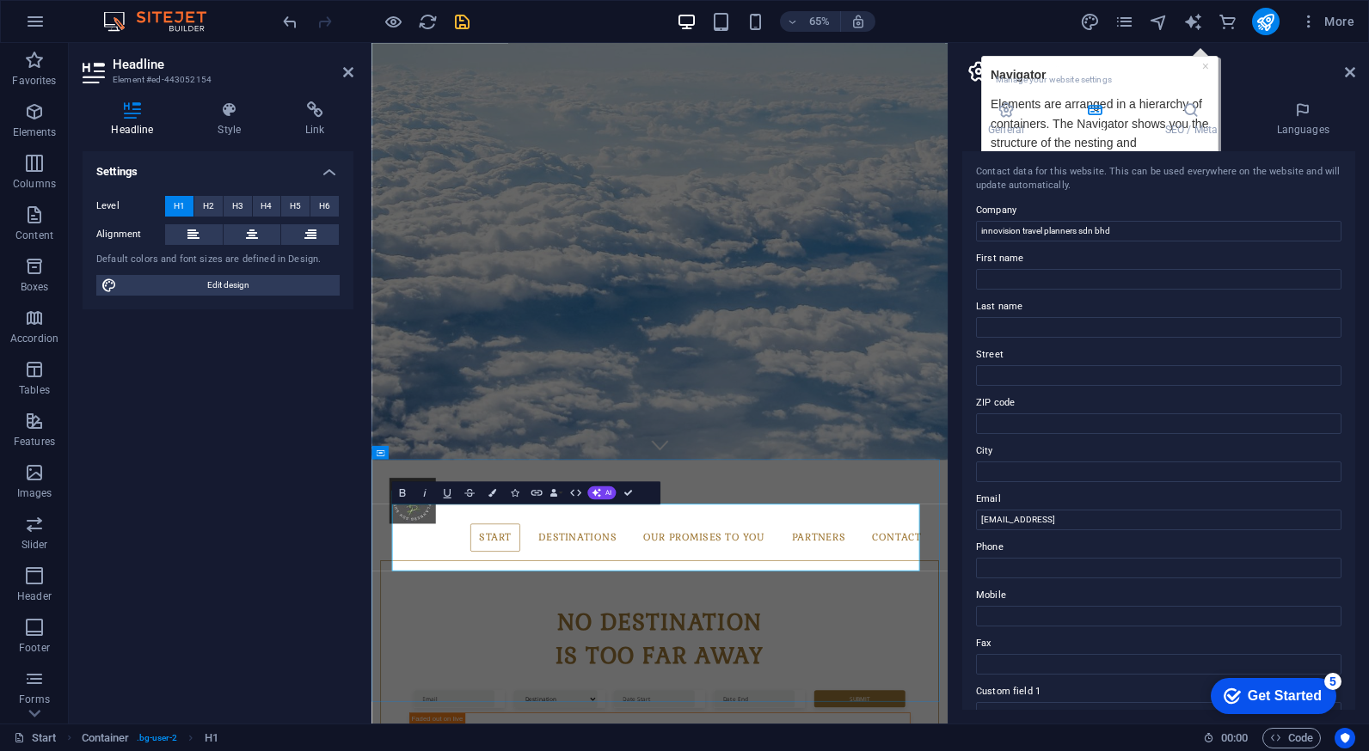
drag, startPoint x: 420, startPoint y: 827, endPoint x: 1215, endPoint y: 863, distance: 796.0
click at [238, 121] on h4 "Style" at bounding box center [233, 119] width 88 height 36
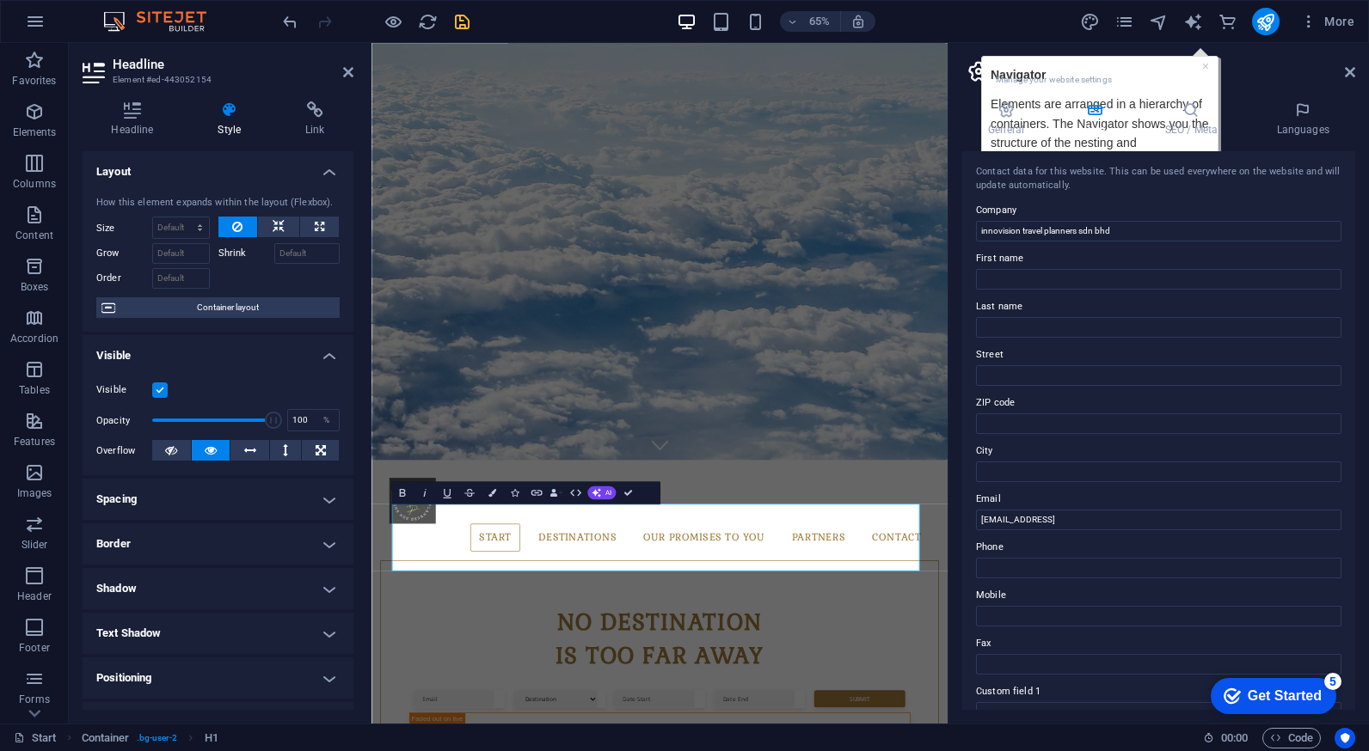
click at [262, 503] on h4 "Spacing" at bounding box center [218, 499] width 271 height 41
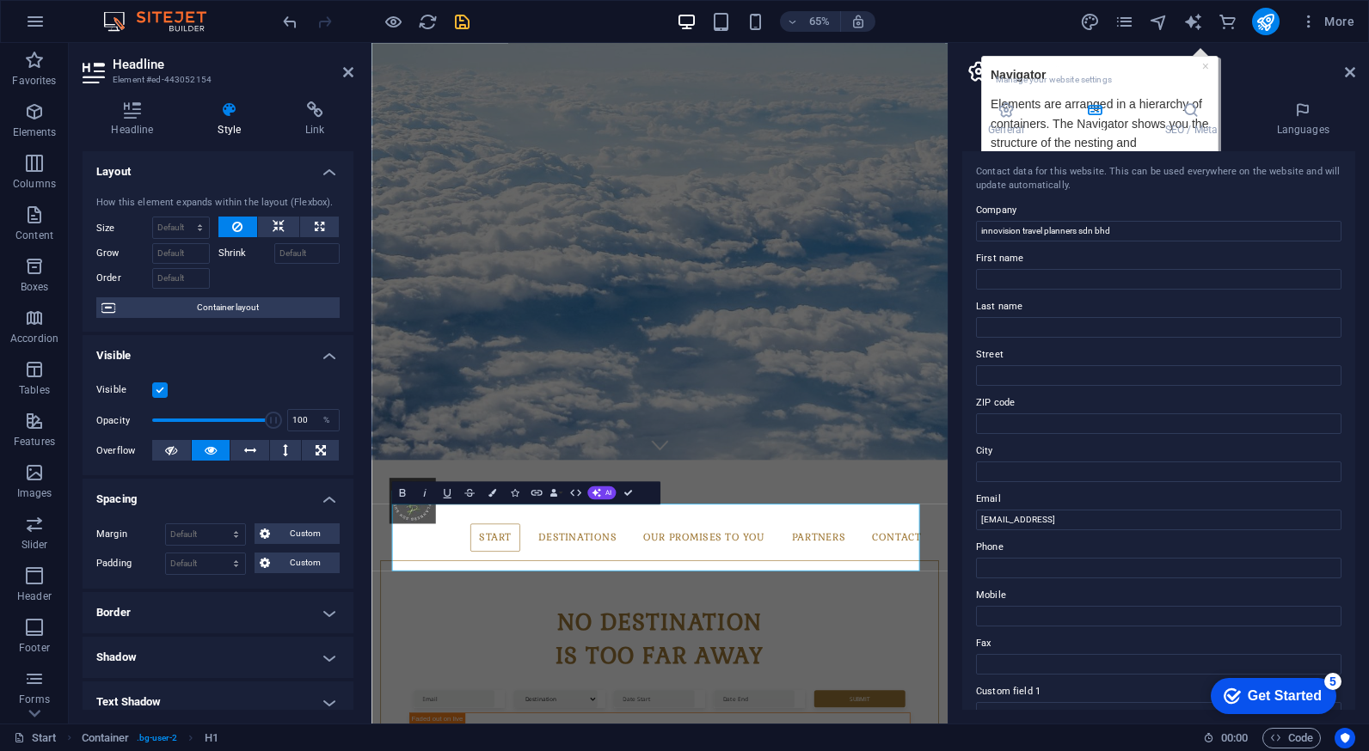
click at [262, 503] on h4 "Spacing" at bounding box center [218, 494] width 271 height 31
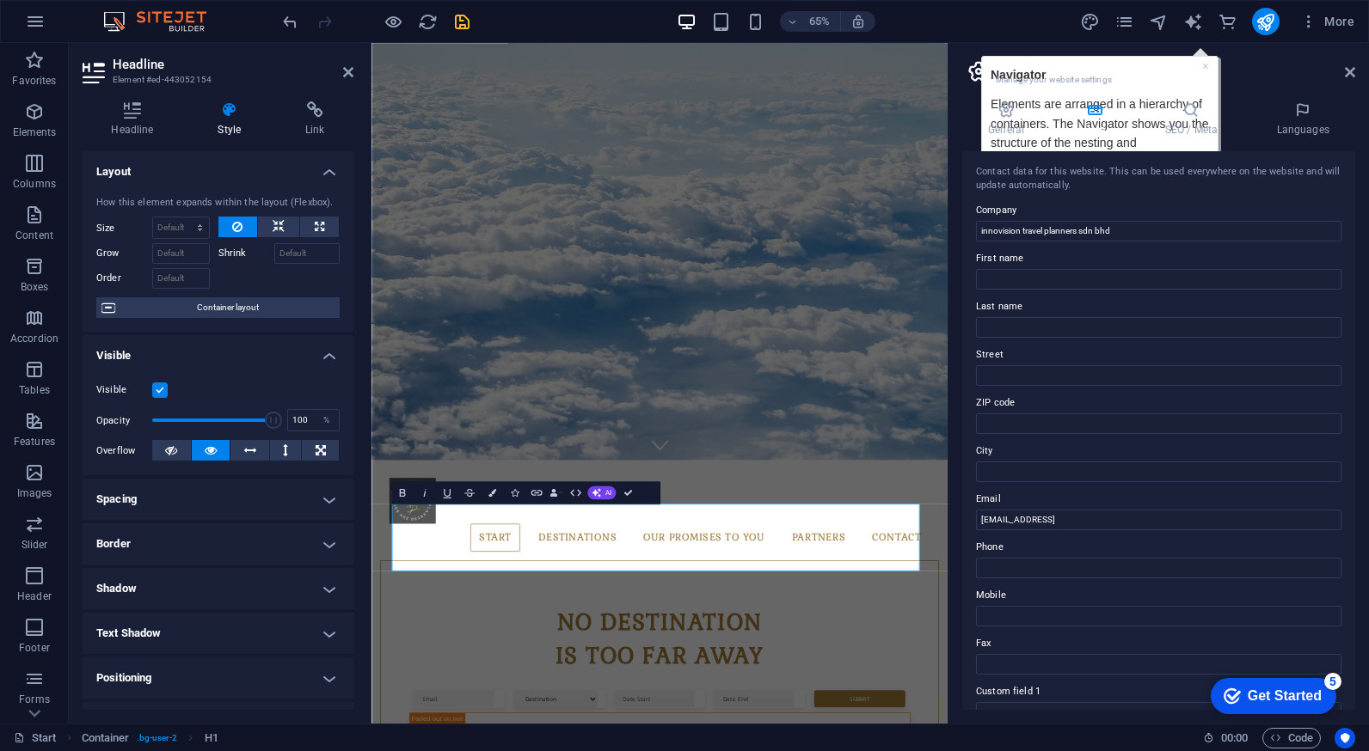
scroll to position [168, 0]
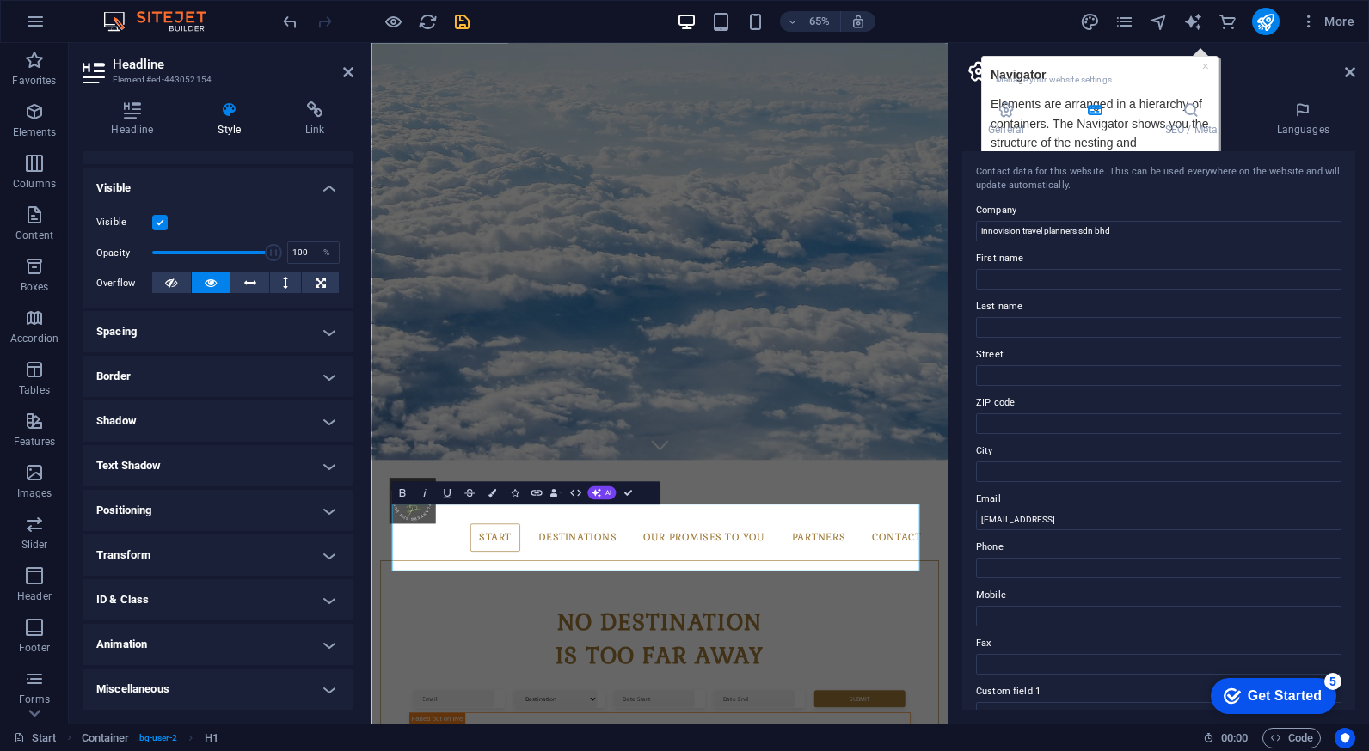
click at [231, 657] on h4 "Animation" at bounding box center [218, 644] width 271 height 41
click at [242, 638] on h4 "Animation" at bounding box center [218, 639] width 271 height 31
click at [267, 605] on h4 "ID & Class" at bounding box center [218, 599] width 271 height 41
click at [267, 605] on h4 "ID & Class" at bounding box center [218, 594] width 271 height 31
click at [254, 561] on h4 "Transform" at bounding box center [218, 555] width 271 height 41
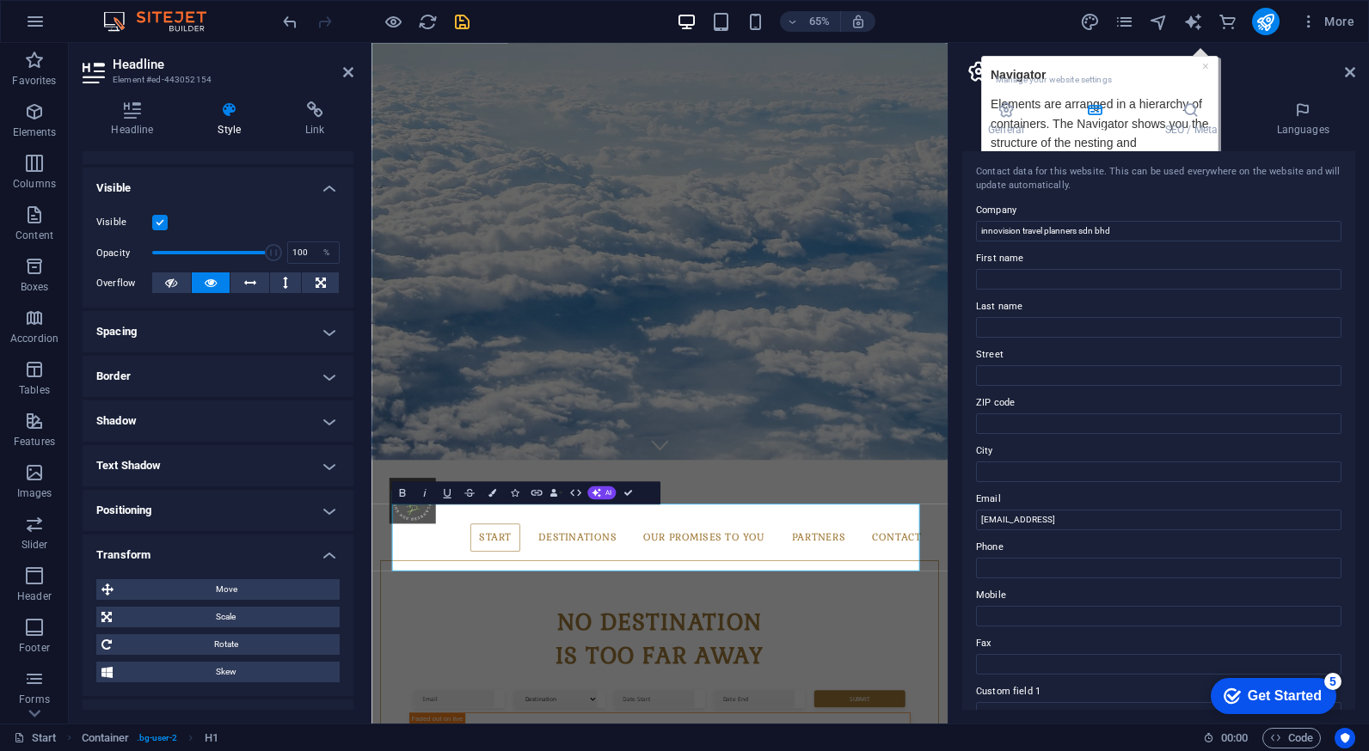
click at [254, 561] on h4 "Transform" at bounding box center [218, 550] width 271 height 31
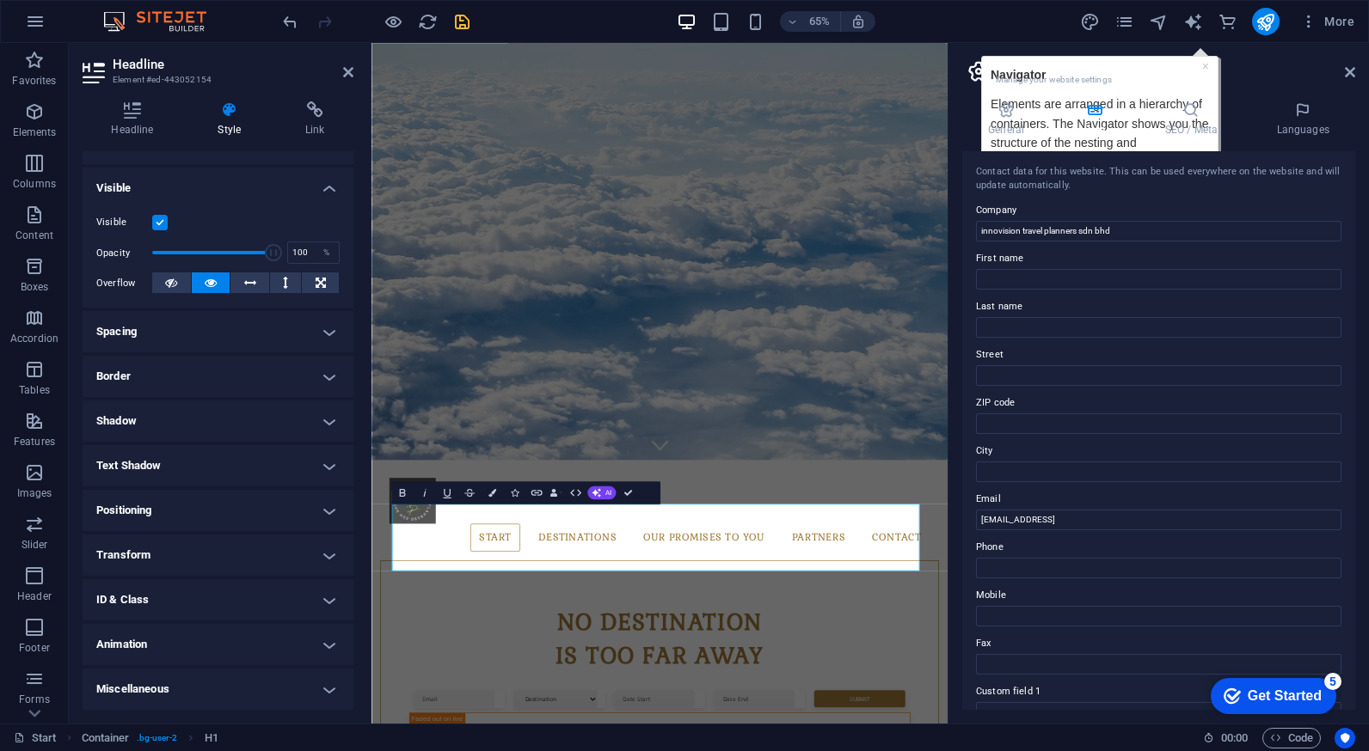
click at [248, 514] on h4 "Positioning" at bounding box center [218, 510] width 271 height 41
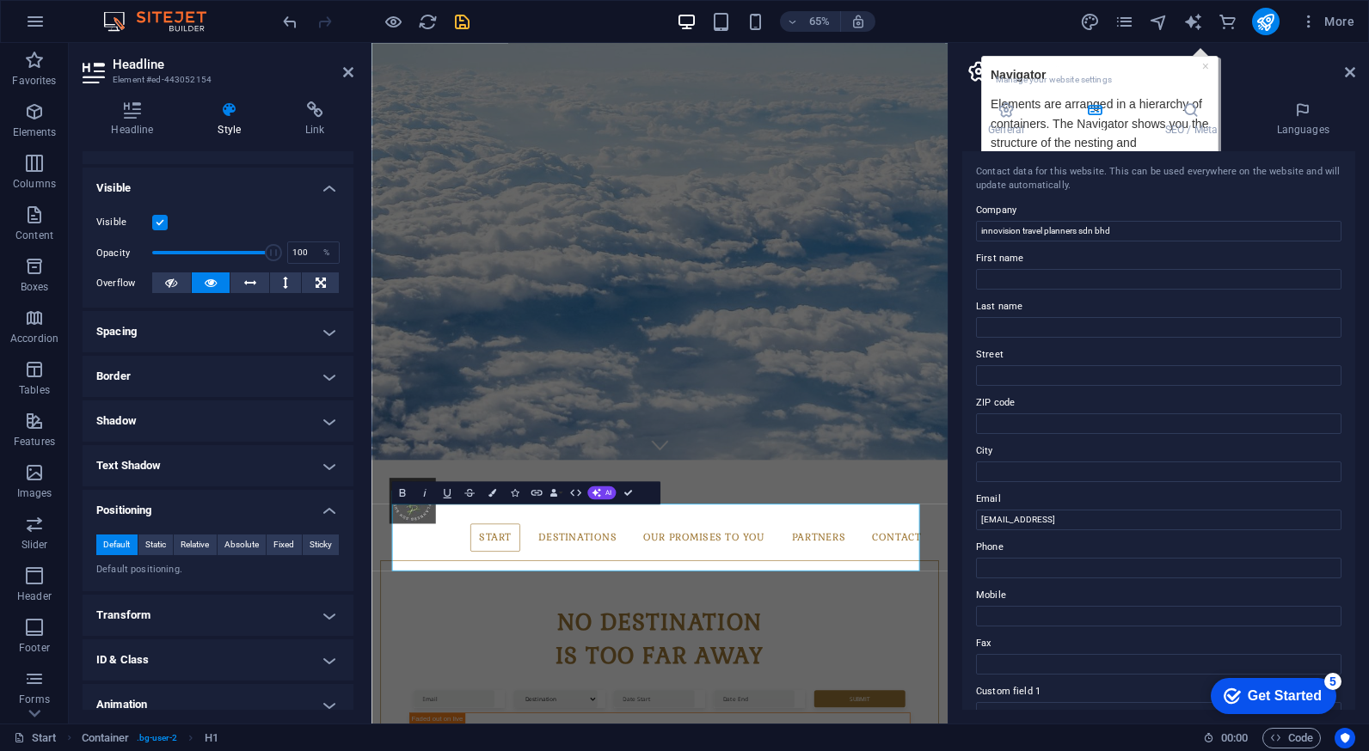
click at [248, 514] on h4 "Positioning" at bounding box center [218, 505] width 271 height 31
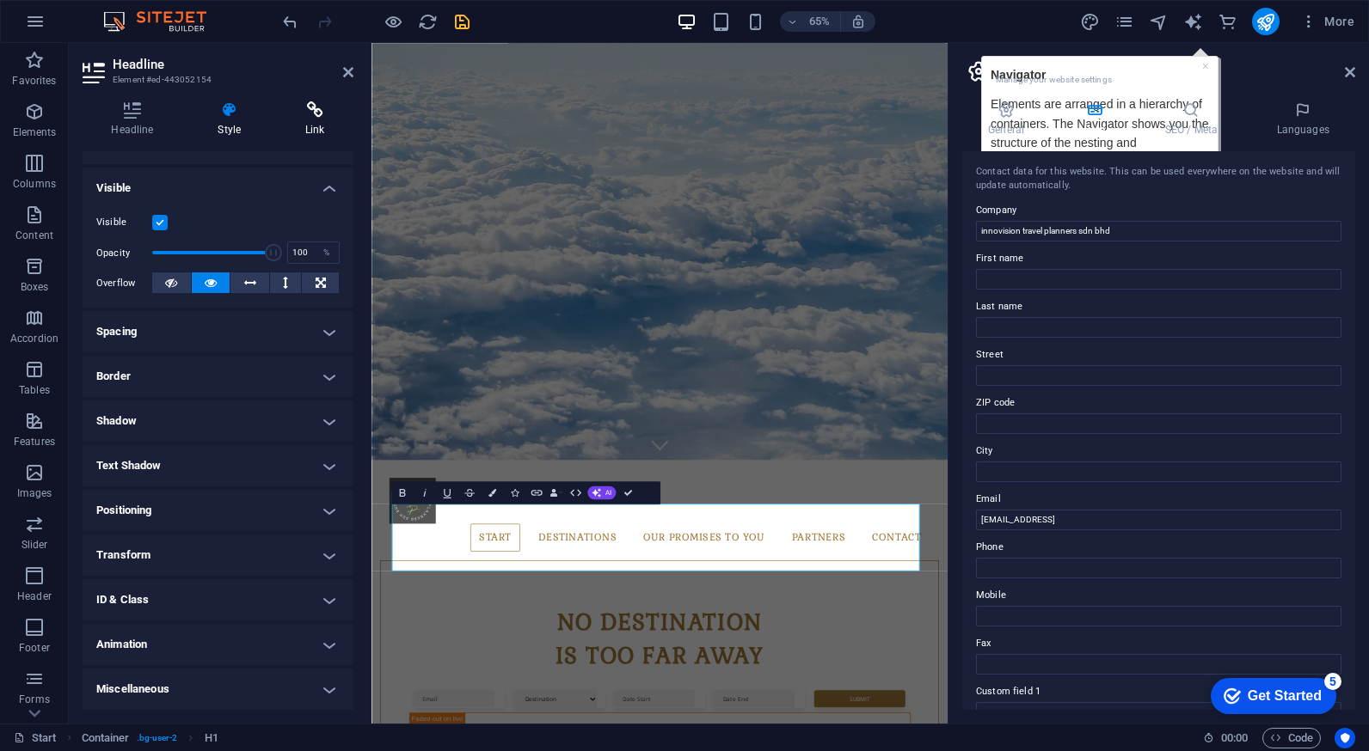
click at [305, 117] on icon at bounding box center [315, 109] width 77 height 17
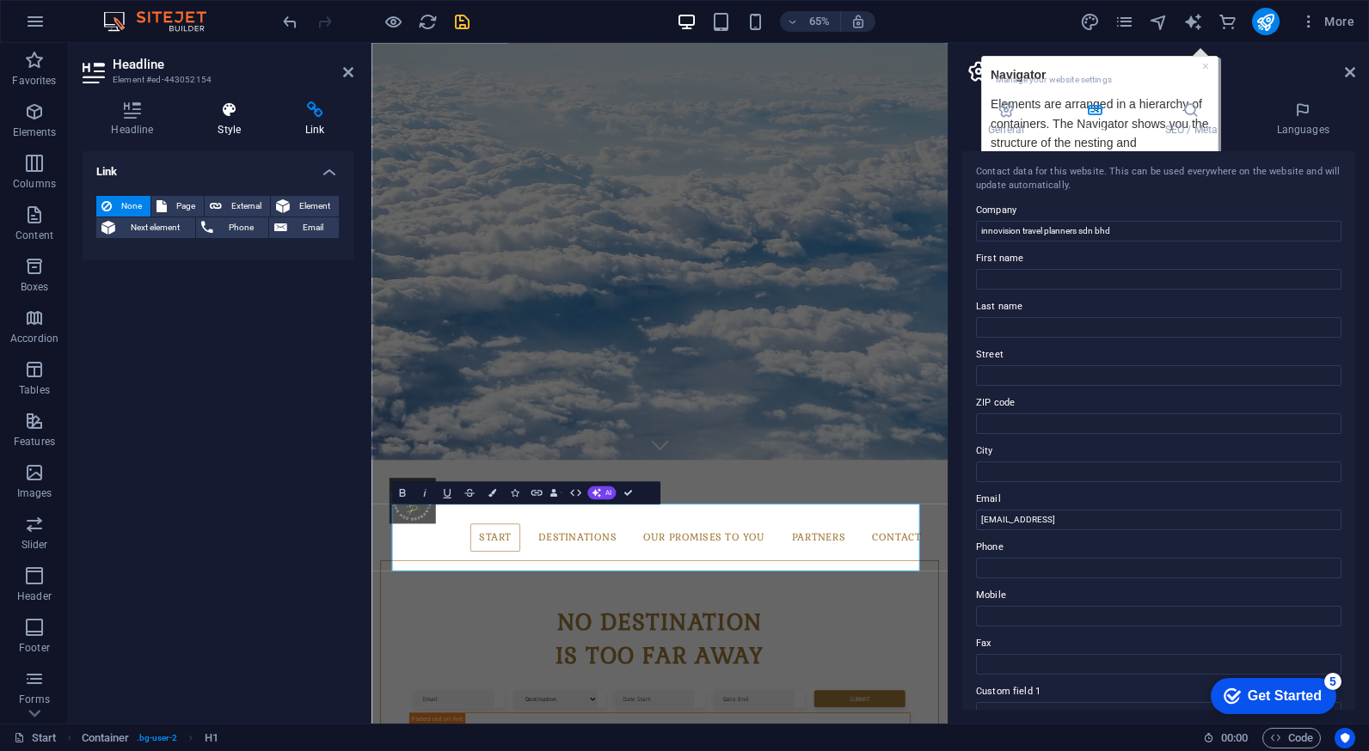
click at [246, 123] on h4 "Style" at bounding box center [233, 119] width 88 height 36
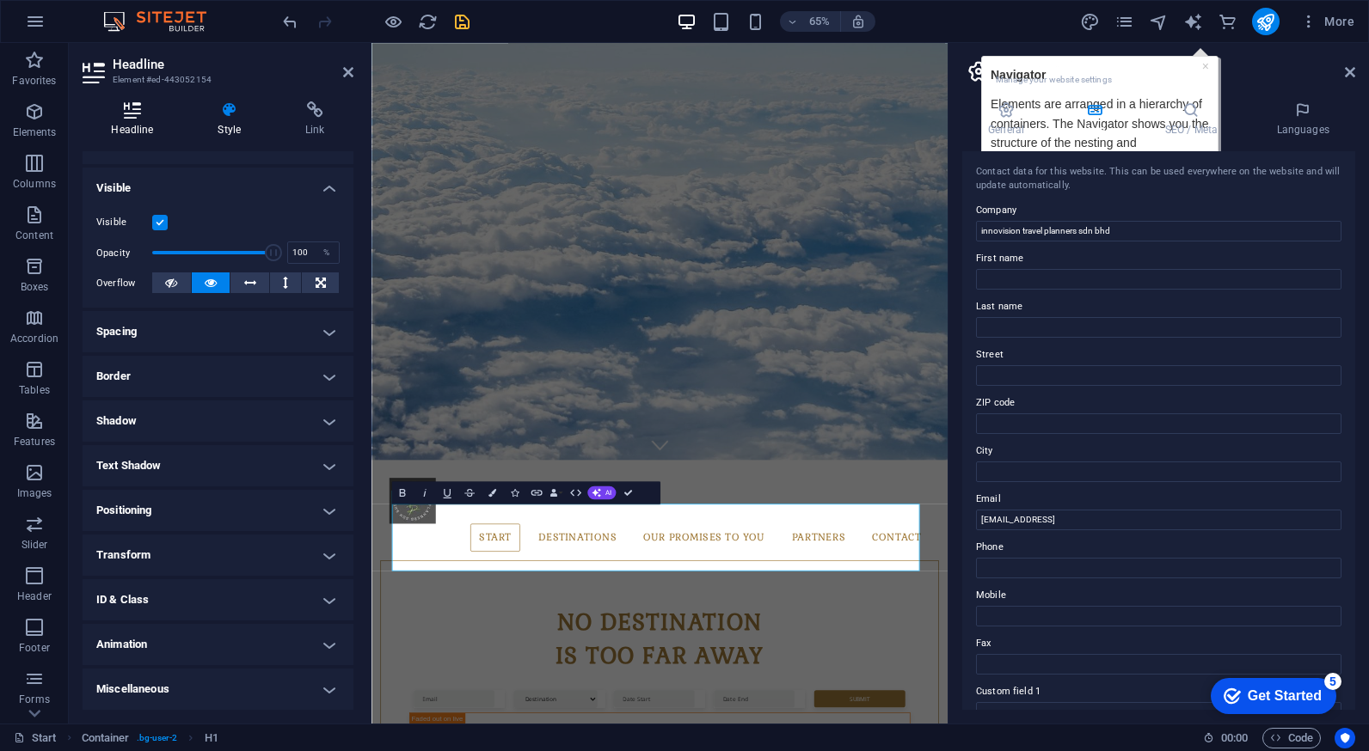
click at [131, 130] on h4 "Headline" at bounding box center [136, 119] width 107 height 36
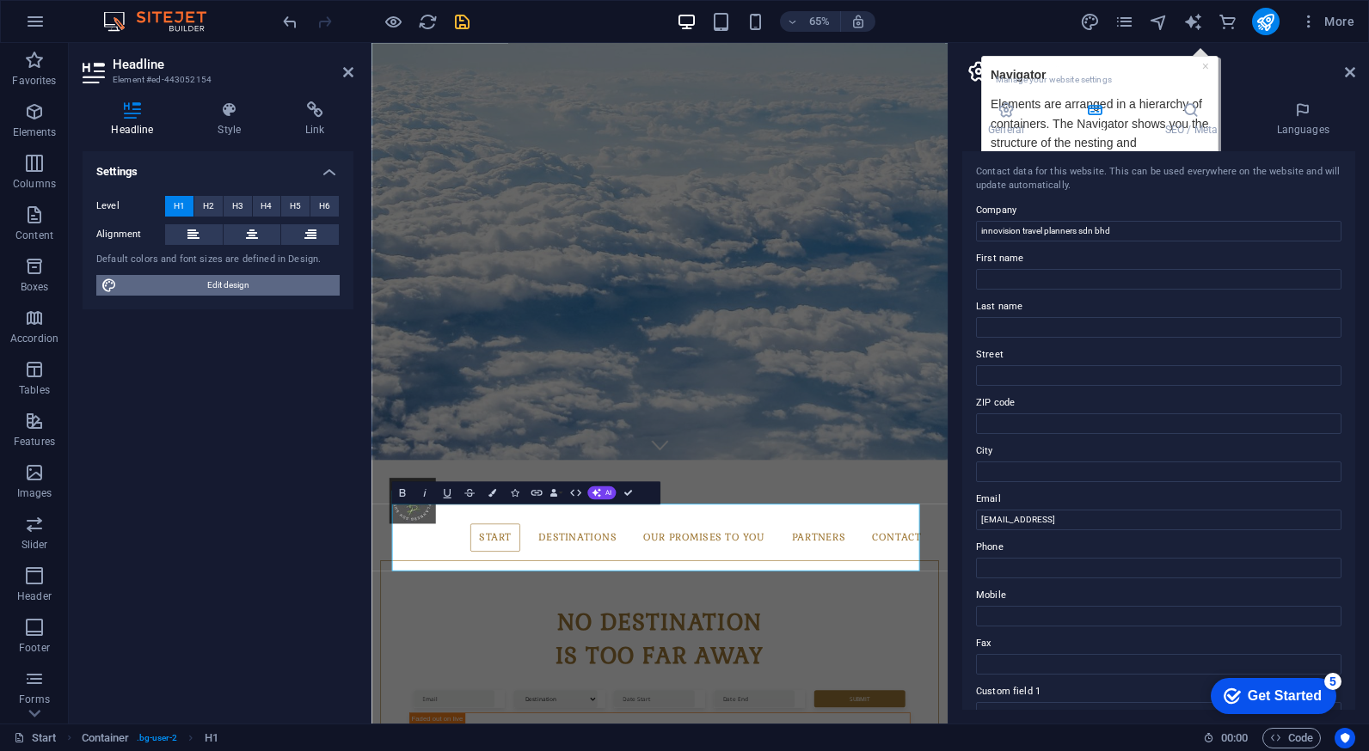
click at [211, 287] on span "Edit design" at bounding box center [228, 285] width 212 height 21
select select "px"
select select "300"
select select "px"
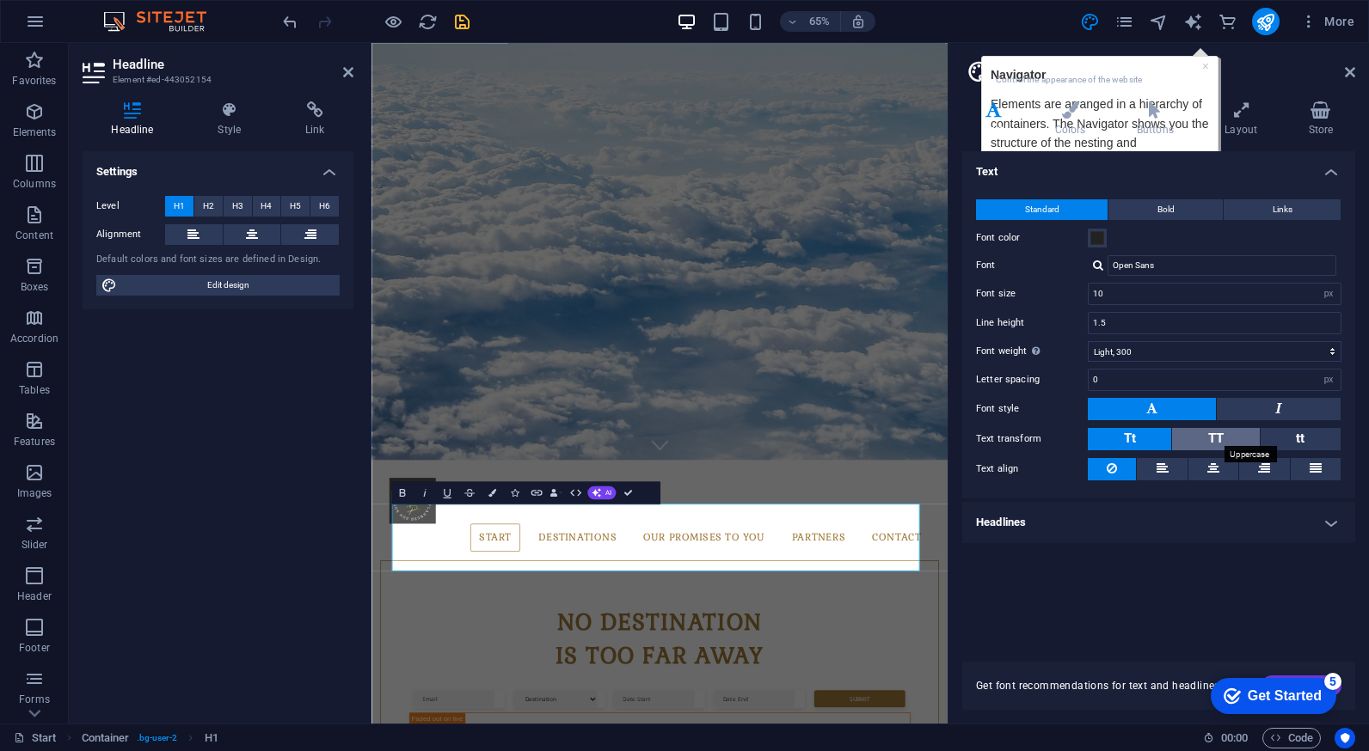
click at [1211, 436] on span "TT" at bounding box center [1215, 438] width 15 height 15
click at [1309, 438] on button "tt" at bounding box center [1300, 439] width 80 height 22
click at [1114, 439] on button "Tt" at bounding box center [1129, 439] width 83 height 22
click at [1279, 414] on icon at bounding box center [1278, 408] width 7 height 21
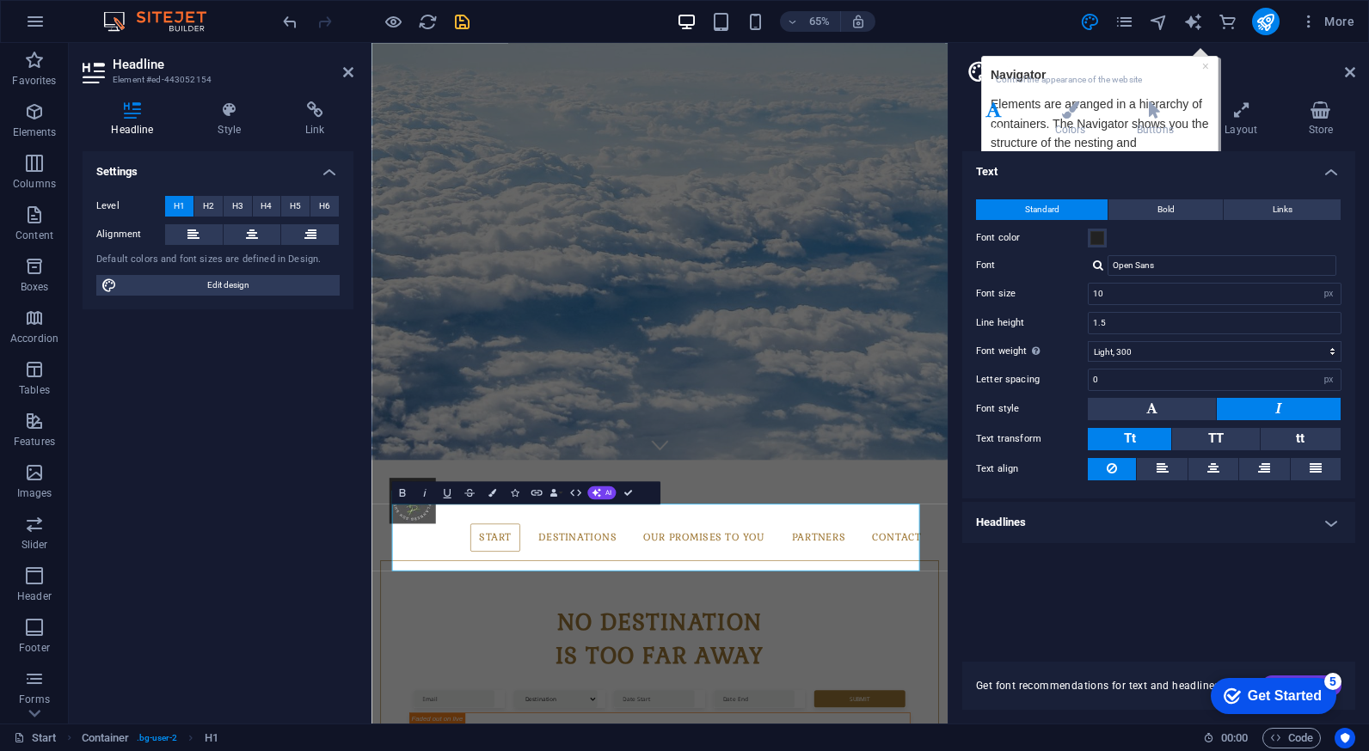
click at [1046, 524] on h4 "Headlines" at bounding box center [1158, 522] width 393 height 41
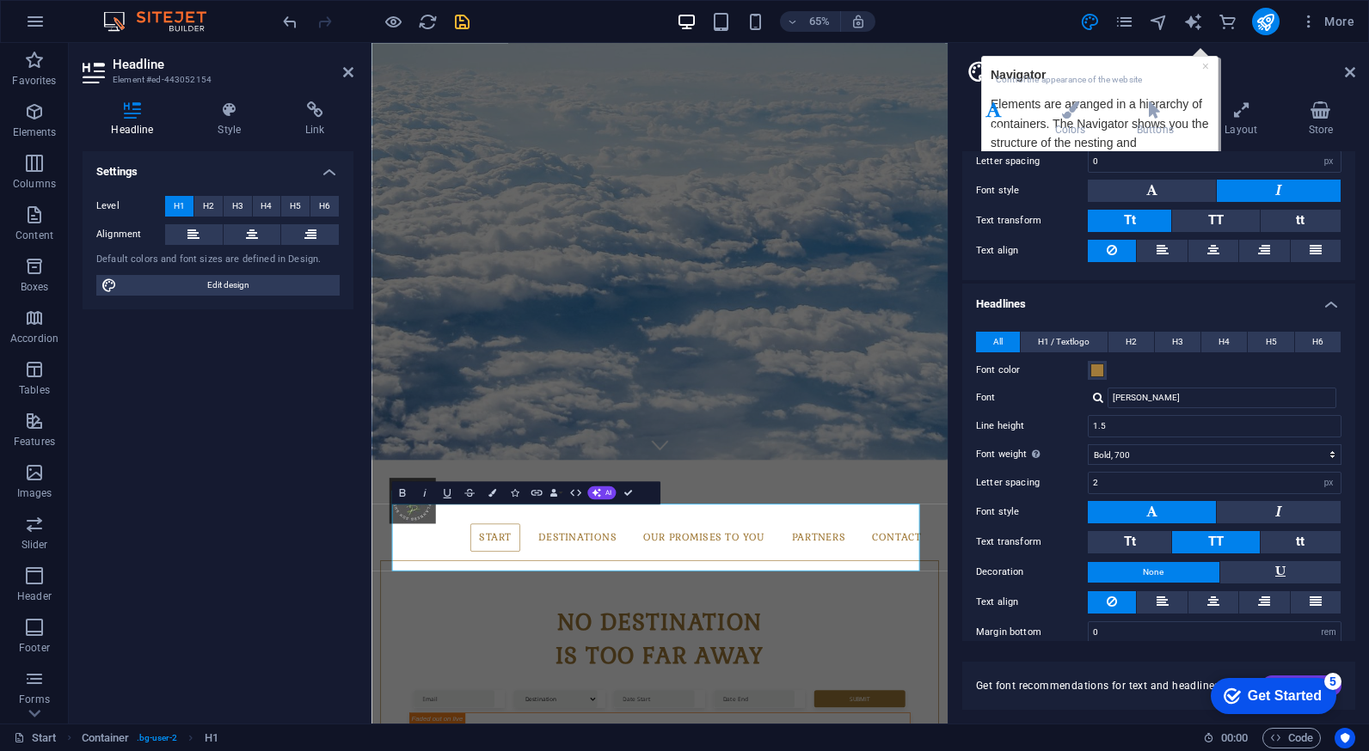
scroll to position [235, 0]
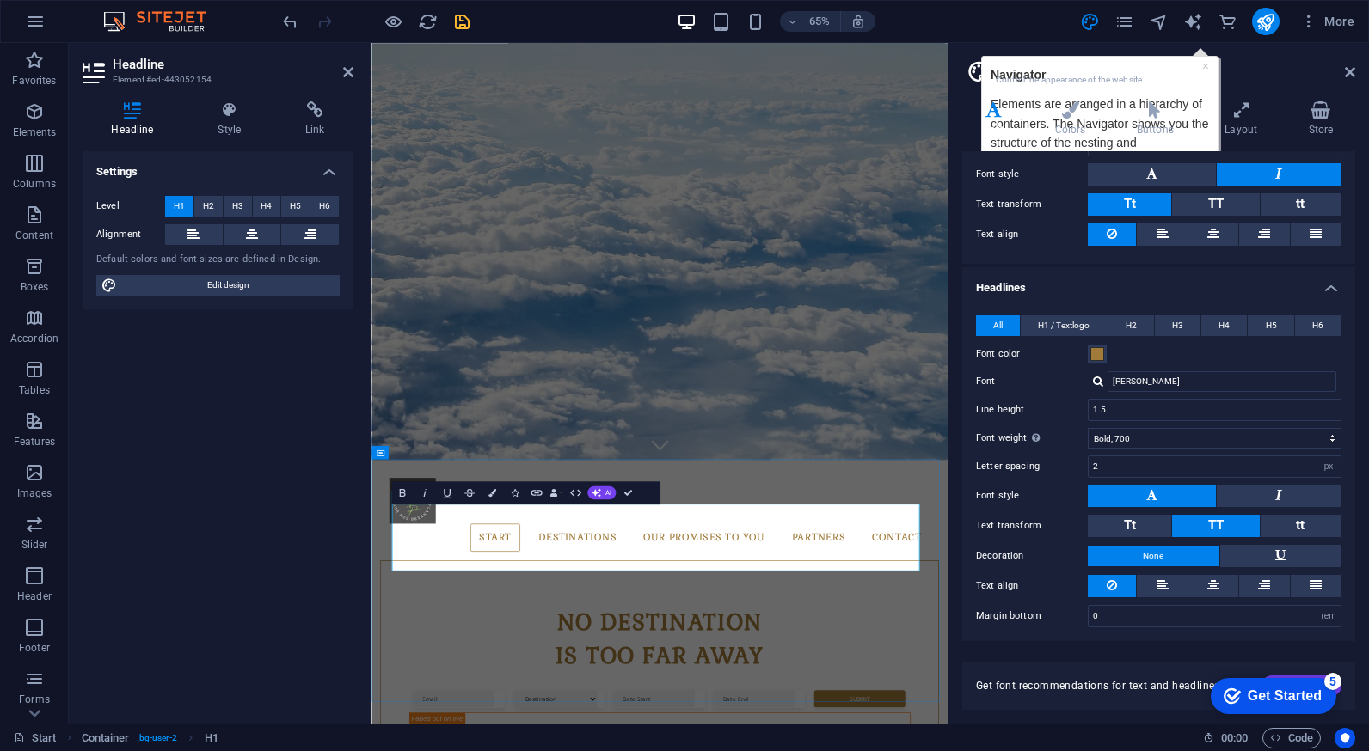
drag, startPoint x: 1198, startPoint y: 830, endPoint x: 342, endPoint y: 854, distance: 856.6
drag, startPoint x: 847, startPoint y: 604, endPoint x: 1119, endPoint y: 833, distance: 355.8
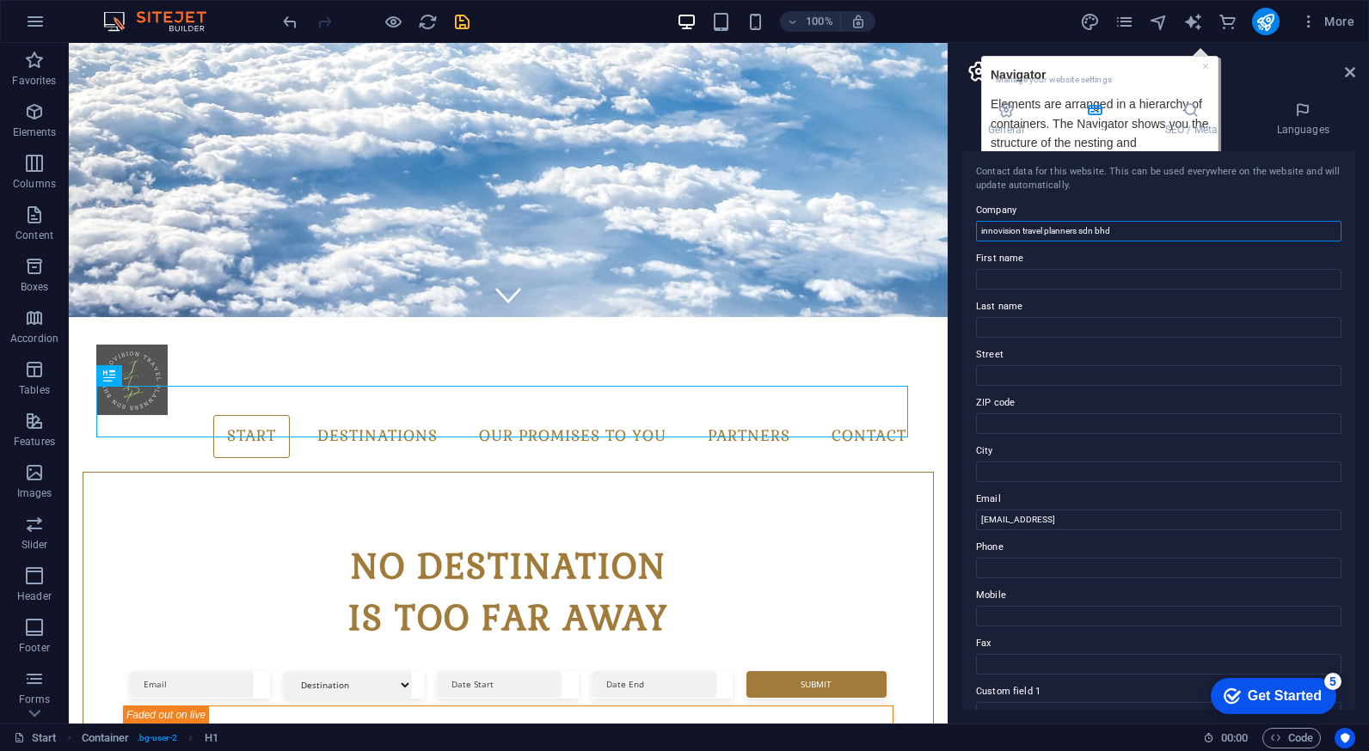
click at [1119, 230] on input "innovision travel planners sdn bhd" at bounding box center [1158, 231] width 365 height 21
click at [1029, 272] on input "First name" at bounding box center [1158, 279] width 365 height 21
type input "Travel Planners"
type input "Innovision"
type input "C-3A-07, [STREET_ADDRESS]."
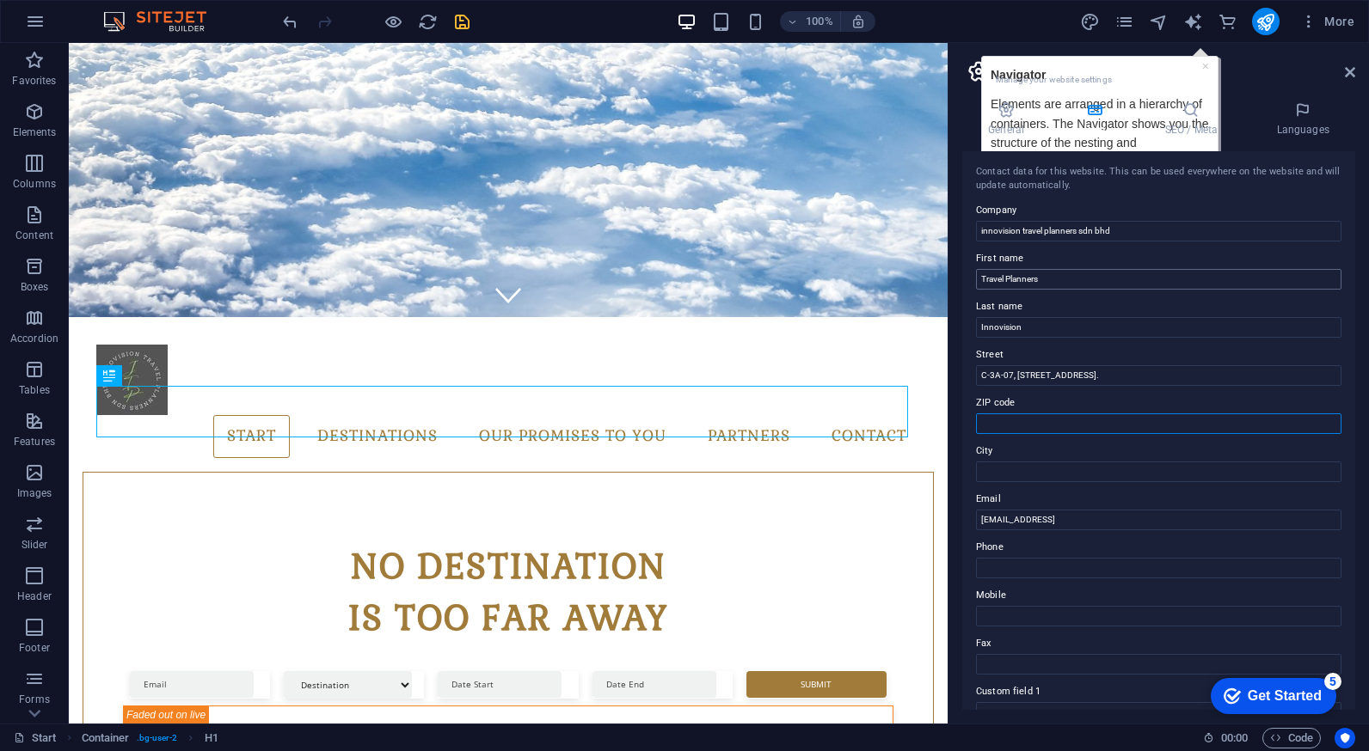
type input "55200"
type input "[GEOGRAPHIC_DATA], [GEOGRAPHIC_DATA]"
drag, startPoint x: 1124, startPoint y: 322, endPoint x: 925, endPoint y: 278, distance: 204.4
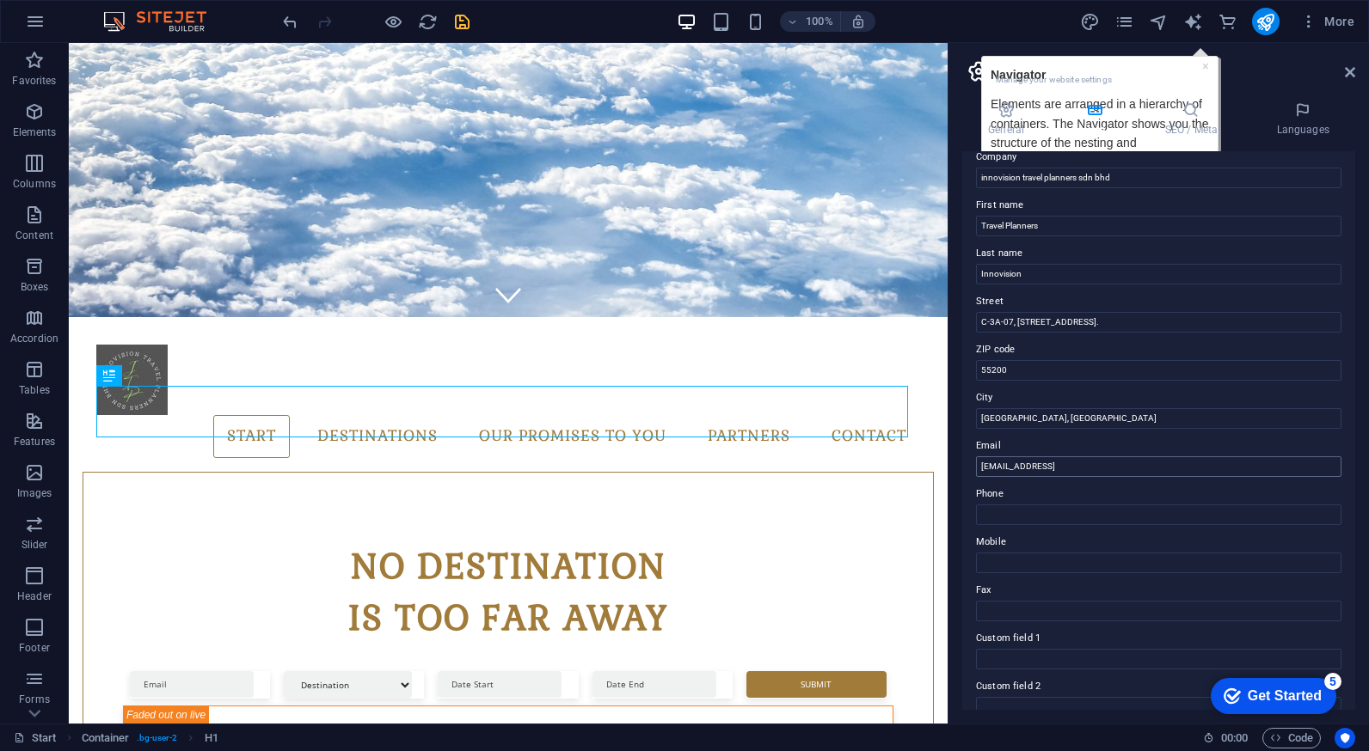
scroll to position [86, 0]
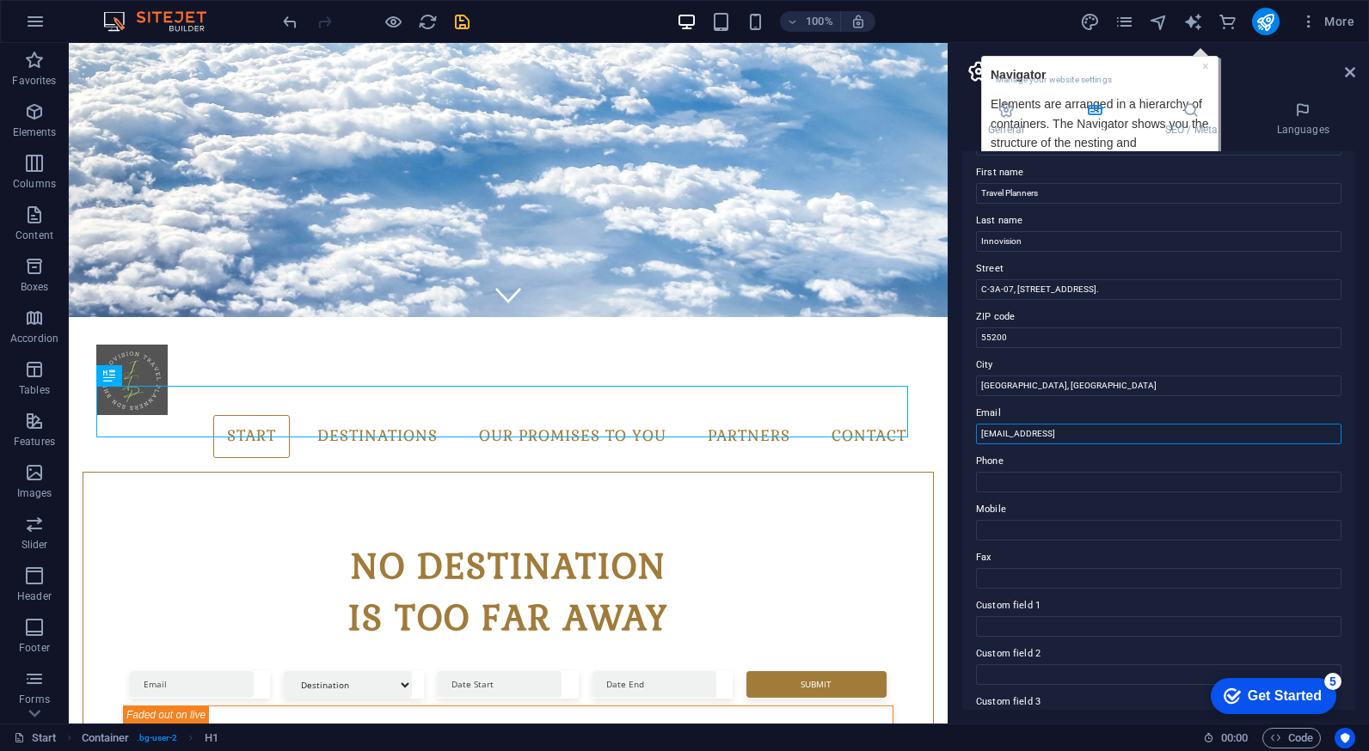
click at [1189, 436] on input "[EMAIL_ADDRESS]" at bounding box center [1158, 434] width 365 height 21
drag, startPoint x: 1260, startPoint y: 475, endPoint x: 947, endPoint y: 432, distance: 316.6
type input "[EMAIL_ADDRESS][DOMAIN_NAME]"
click at [1046, 482] on input "Phone" at bounding box center [1158, 482] width 365 height 21
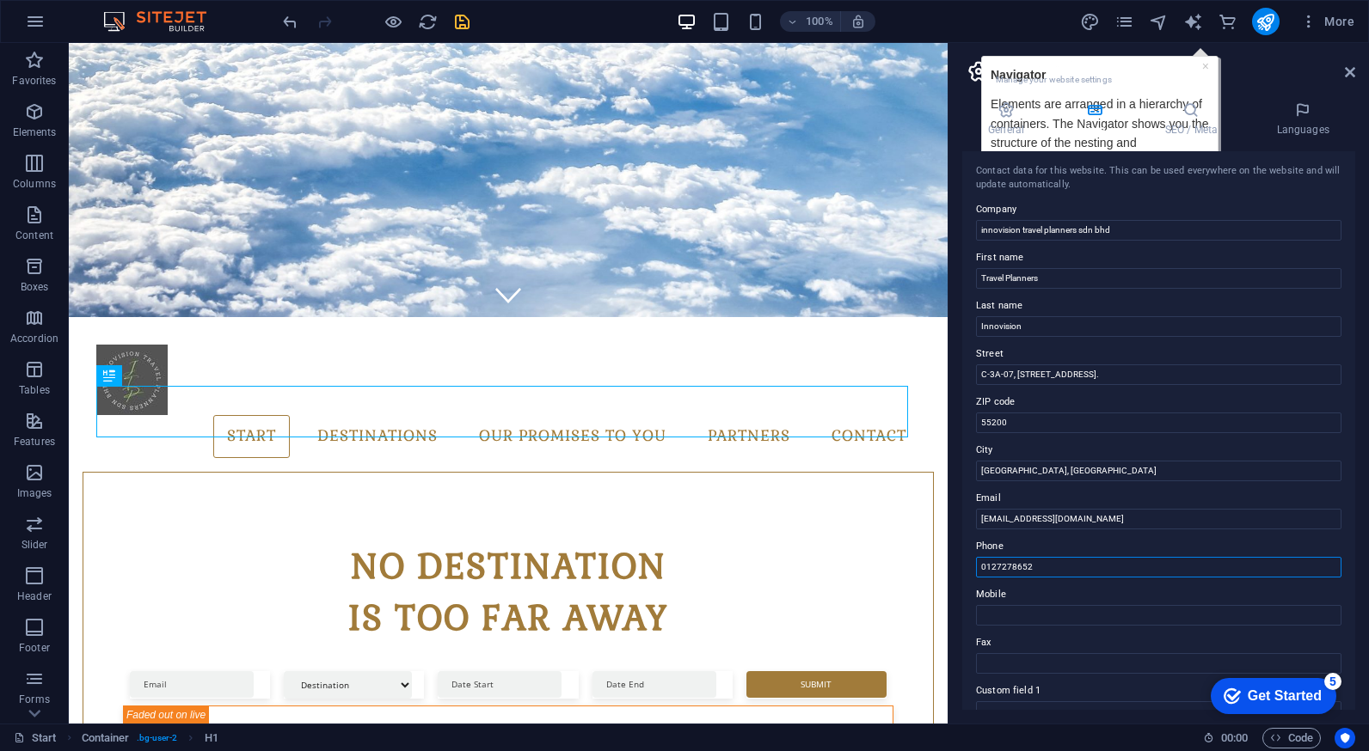
scroll to position [0, 0]
drag, startPoint x: 1033, startPoint y: 567, endPoint x: 958, endPoint y: 579, distance: 76.6
click at [958, 579] on div "General Data SEO / Meta Languages Website name [DOMAIN_NAME] Logo Drag files he…" at bounding box center [1158, 406] width 420 height 636
click at [983, 567] on input "0127278652" at bounding box center [1158, 568] width 365 height 21
click at [983, 572] on input "0127278652" at bounding box center [1158, 568] width 365 height 21
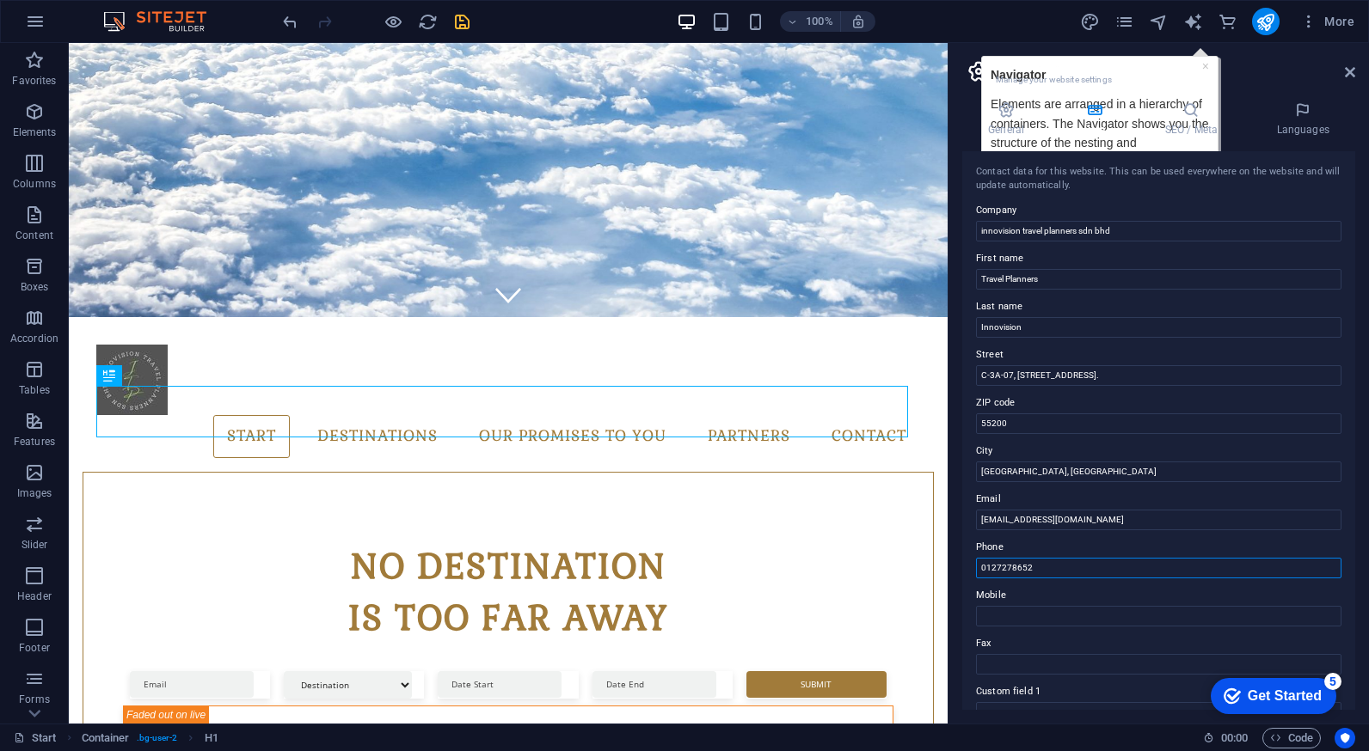
click at [981, 571] on input "0127278652" at bounding box center [1158, 568] width 365 height 21
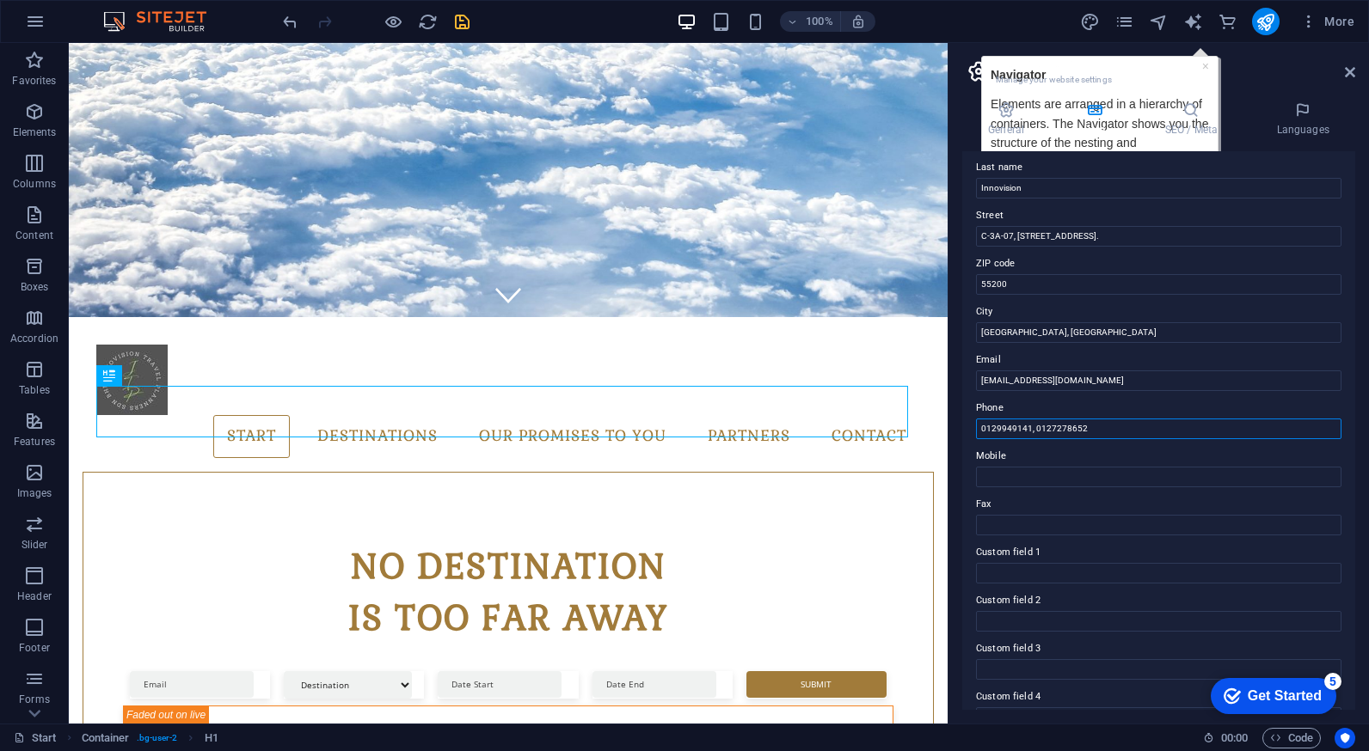
scroll to position [258, 0]
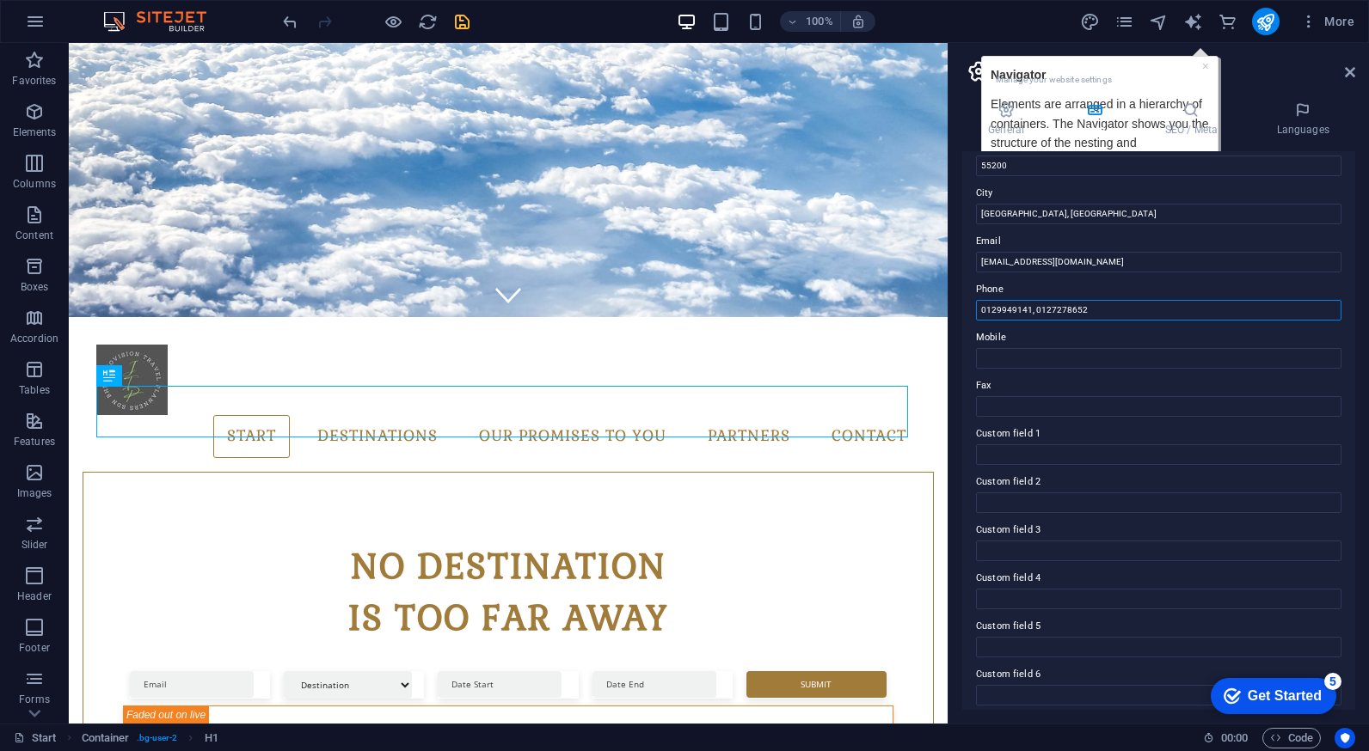
click at [995, 313] on input "0129949141, 0127278652" at bounding box center [1158, 310] width 365 height 21
click at [1051, 307] on input "012-9949141, 0127278652" at bounding box center [1158, 310] width 365 height 21
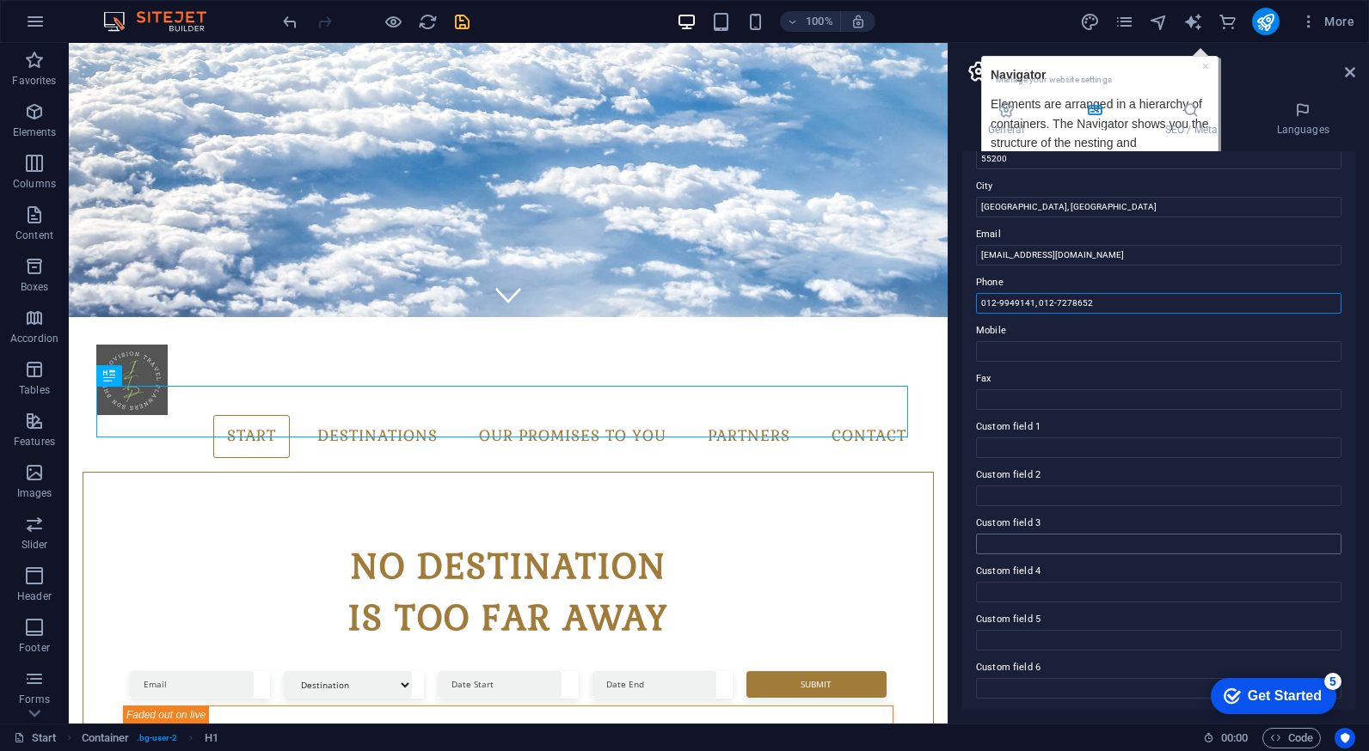
scroll to position [267, 0]
type input "012-9949141, 012-7278652"
click at [1196, 22] on icon "text_generator" at bounding box center [1193, 22] width 20 height 20
select select "English"
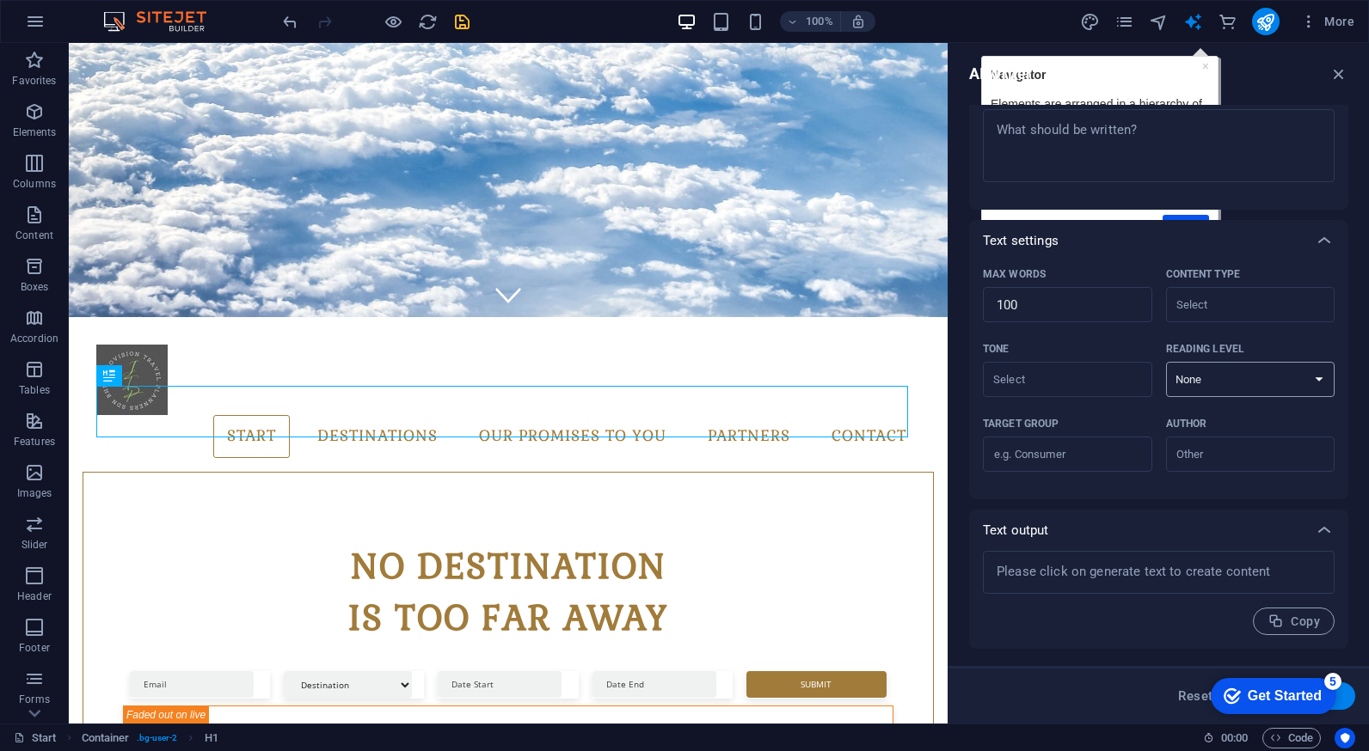
scroll to position [0, 0]
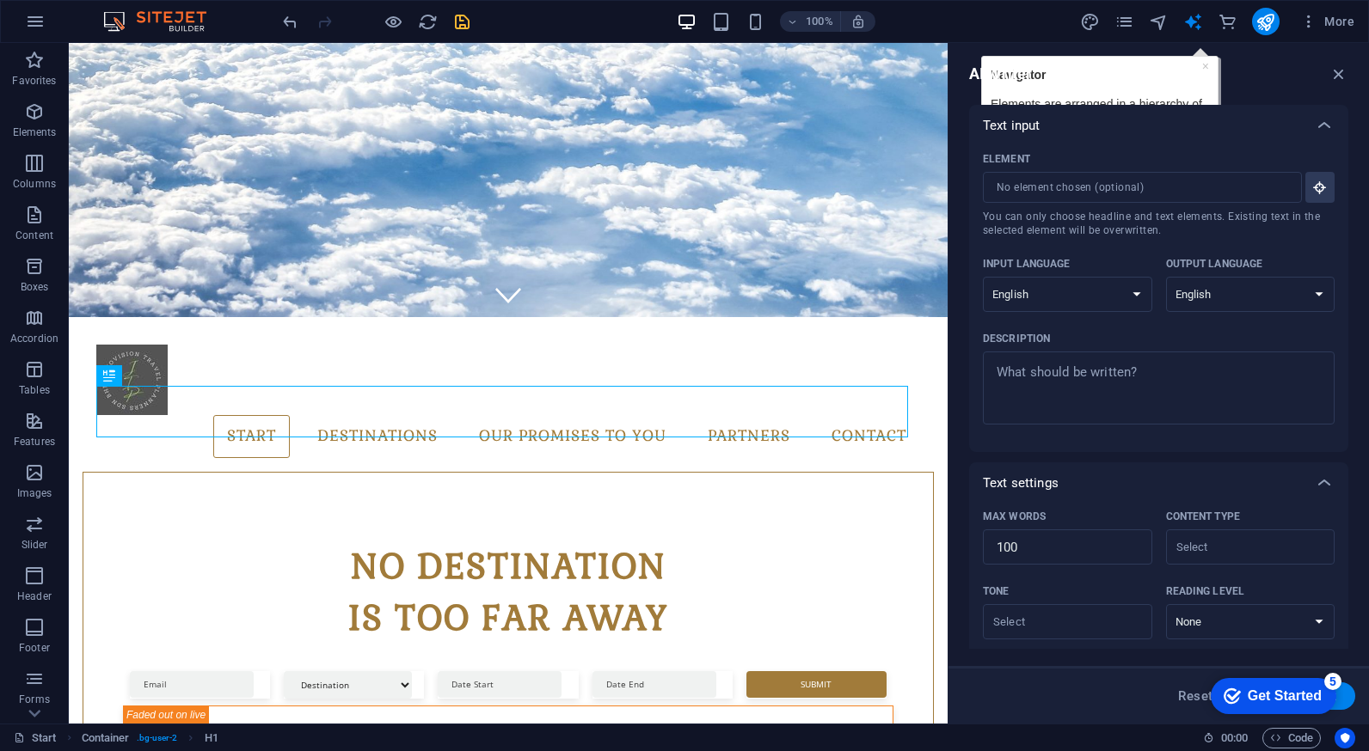
click at [1204, 60] on div "AI Writer Text input Element ​ You can only choose headline and text elements. …" at bounding box center [1158, 383] width 420 height 681
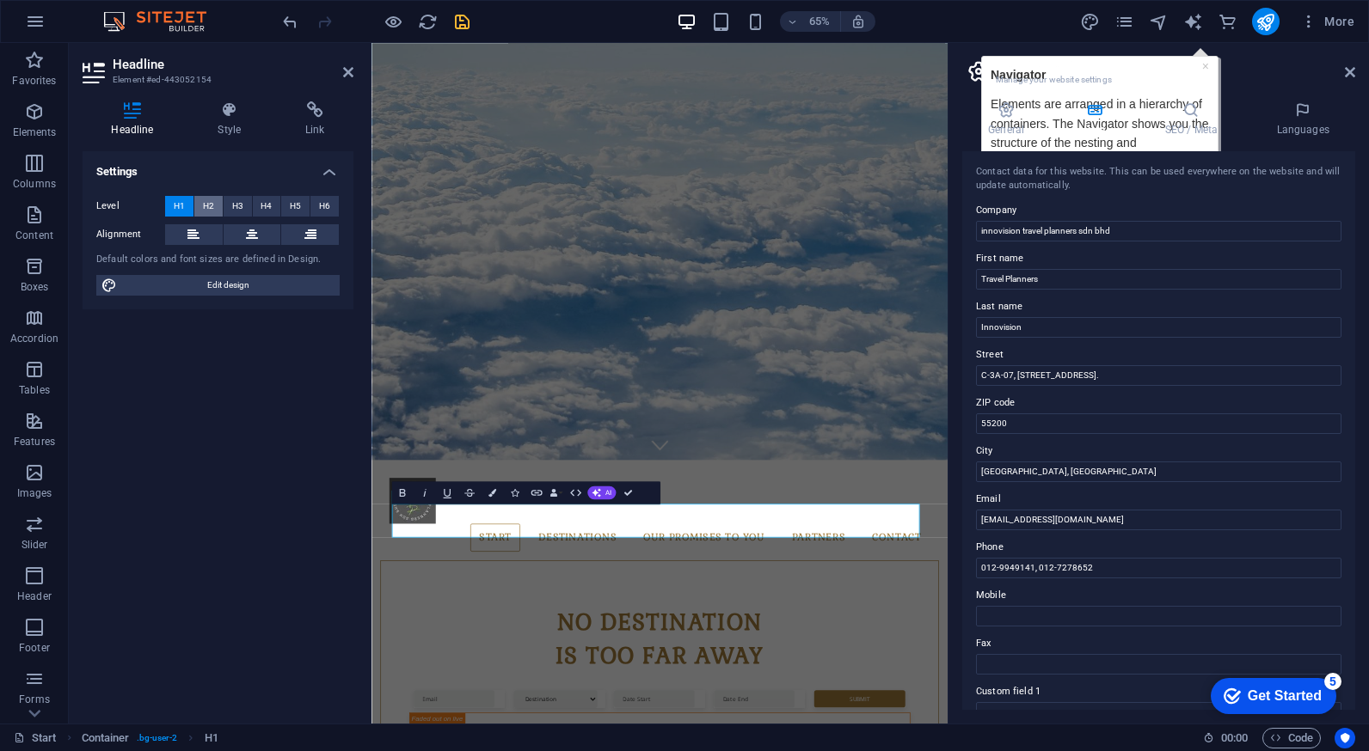
click at [213, 208] on span "H2" at bounding box center [208, 206] width 11 height 21
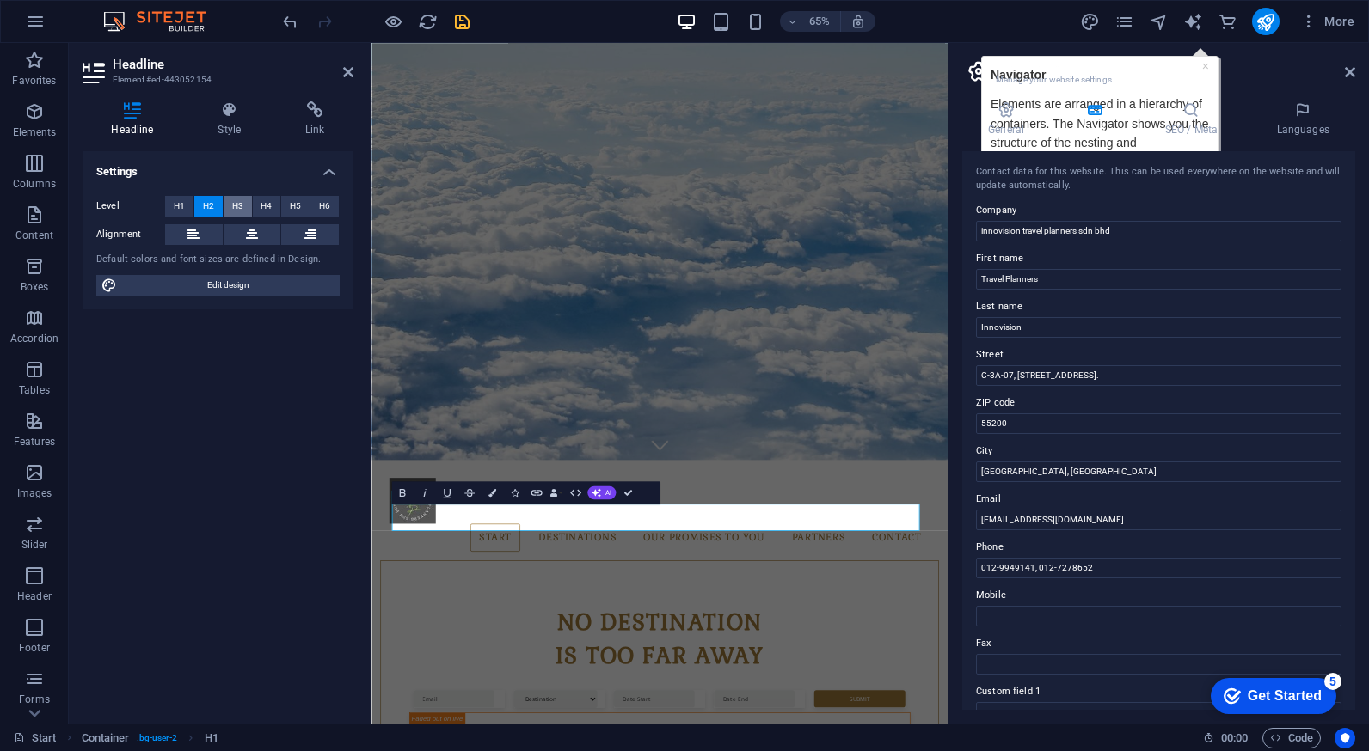
click at [244, 209] on button "H3" at bounding box center [238, 206] width 28 height 21
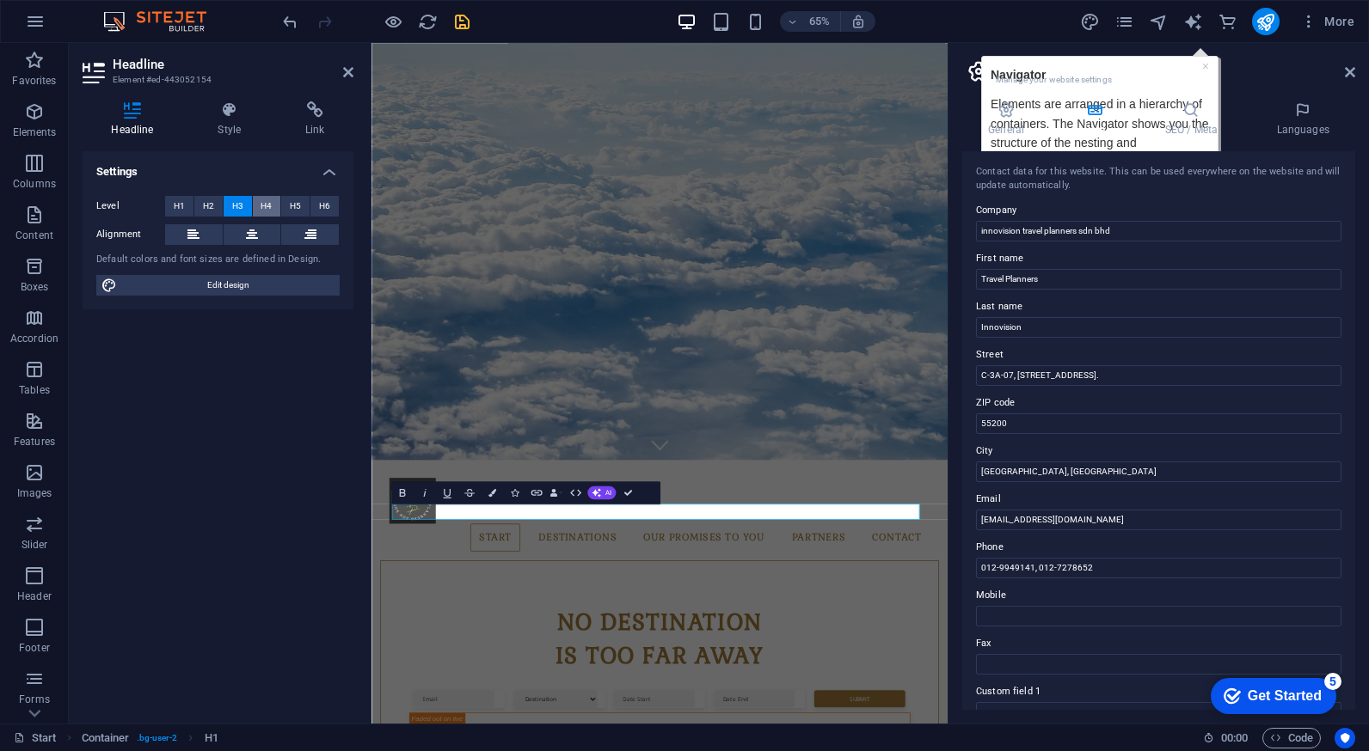
click at [266, 210] on span "H4" at bounding box center [265, 206] width 11 height 21
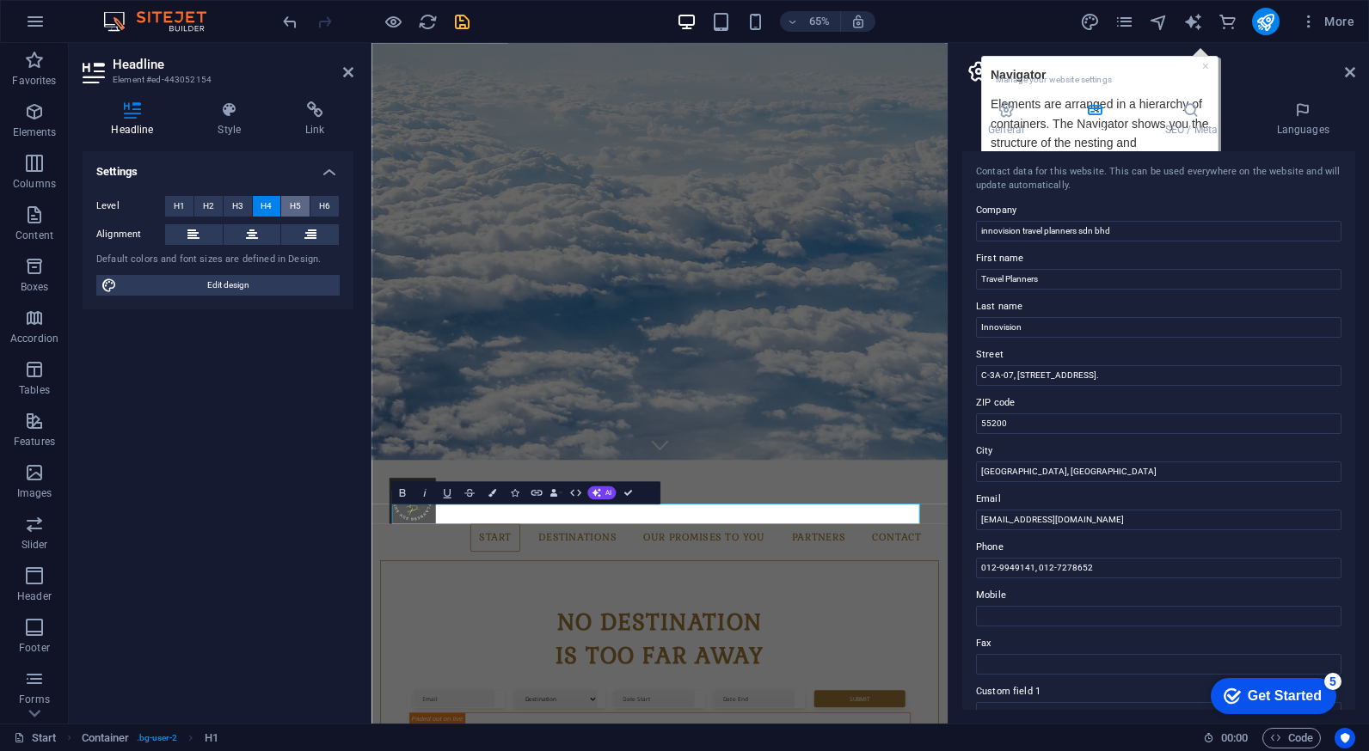
click at [302, 210] on button "H5" at bounding box center [295, 206] width 28 height 21
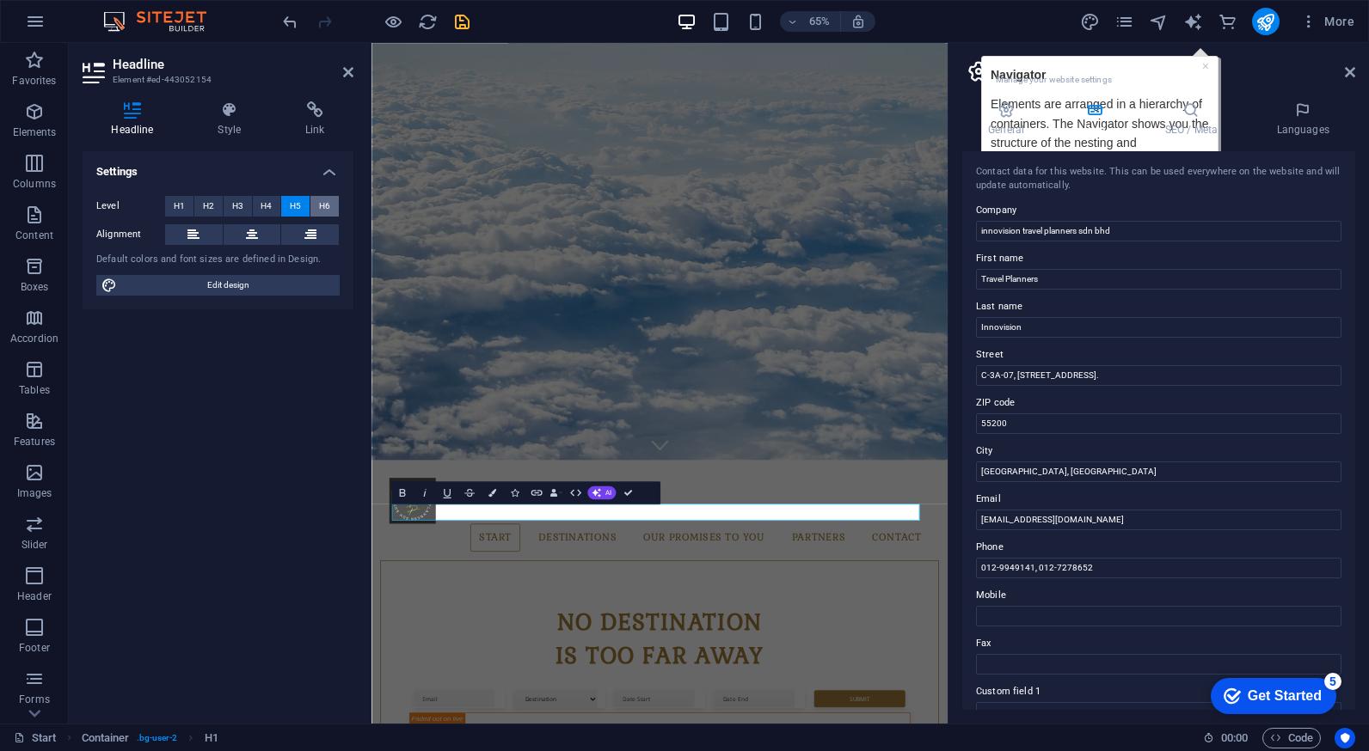
click at [320, 209] on span "H6" at bounding box center [324, 206] width 11 height 21
click at [180, 205] on span "H1" at bounding box center [179, 206] width 11 height 21
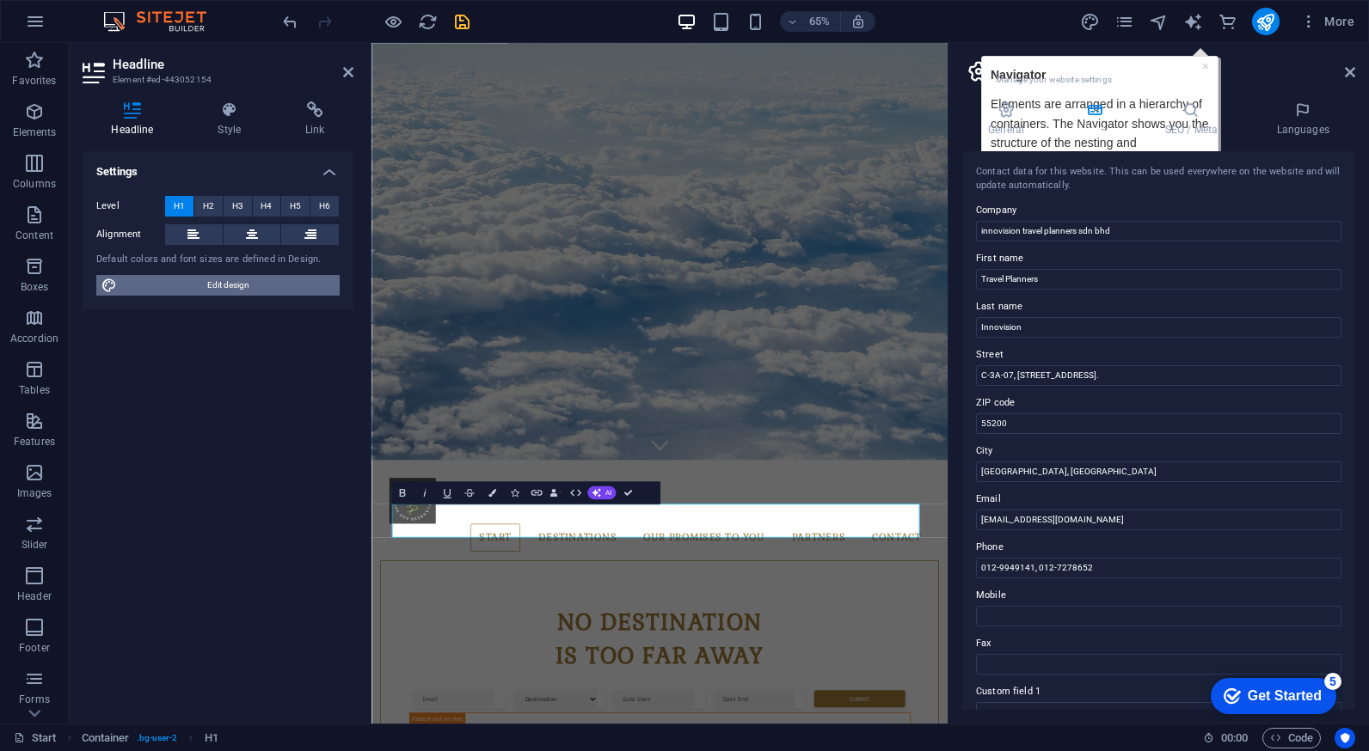
click at [223, 279] on span "Edit design" at bounding box center [228, 285] width 212 height 21
select select "px"
select select "300"
select select "px"
select select "700"
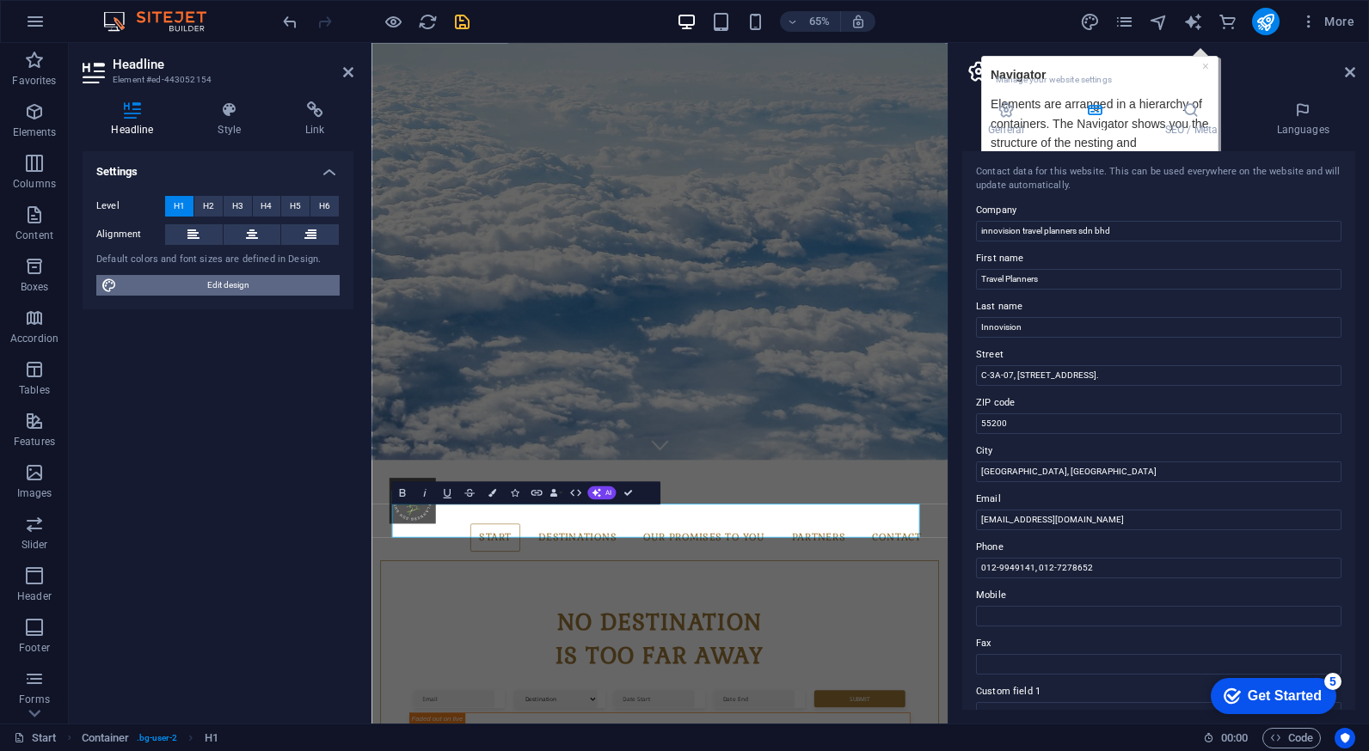
select select "px"
select select "rem"
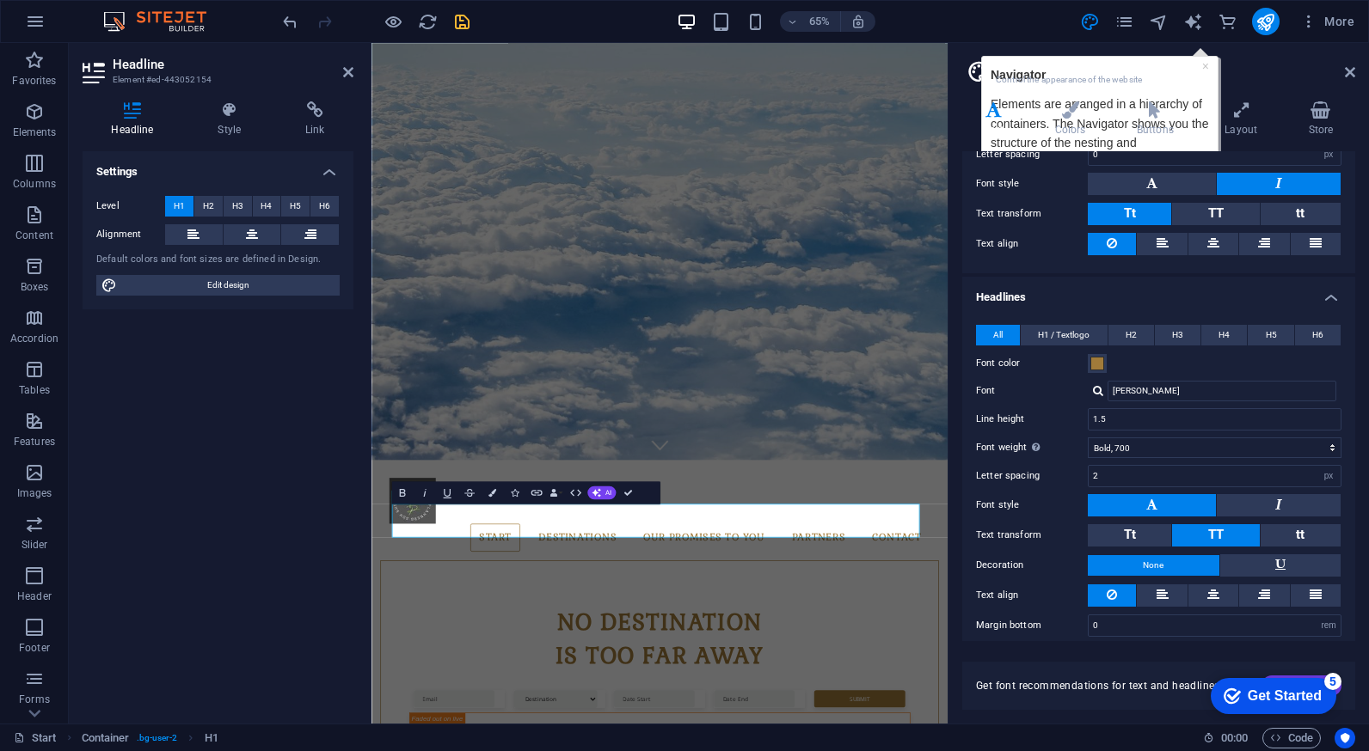
scroll to position [235, 0]
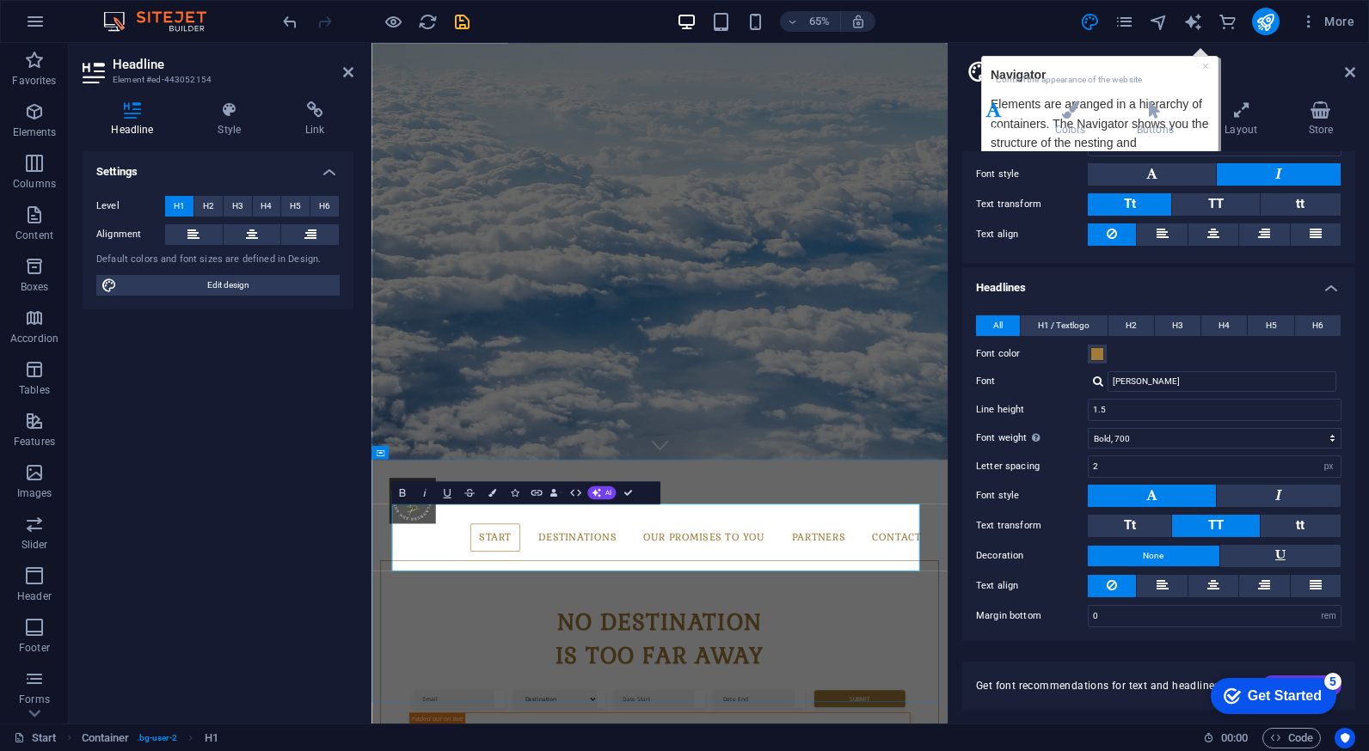
drag, startPoint x: 410, startPoint y: 830, endPoint x: 1204, endPoint y: 821, distance: 794.4
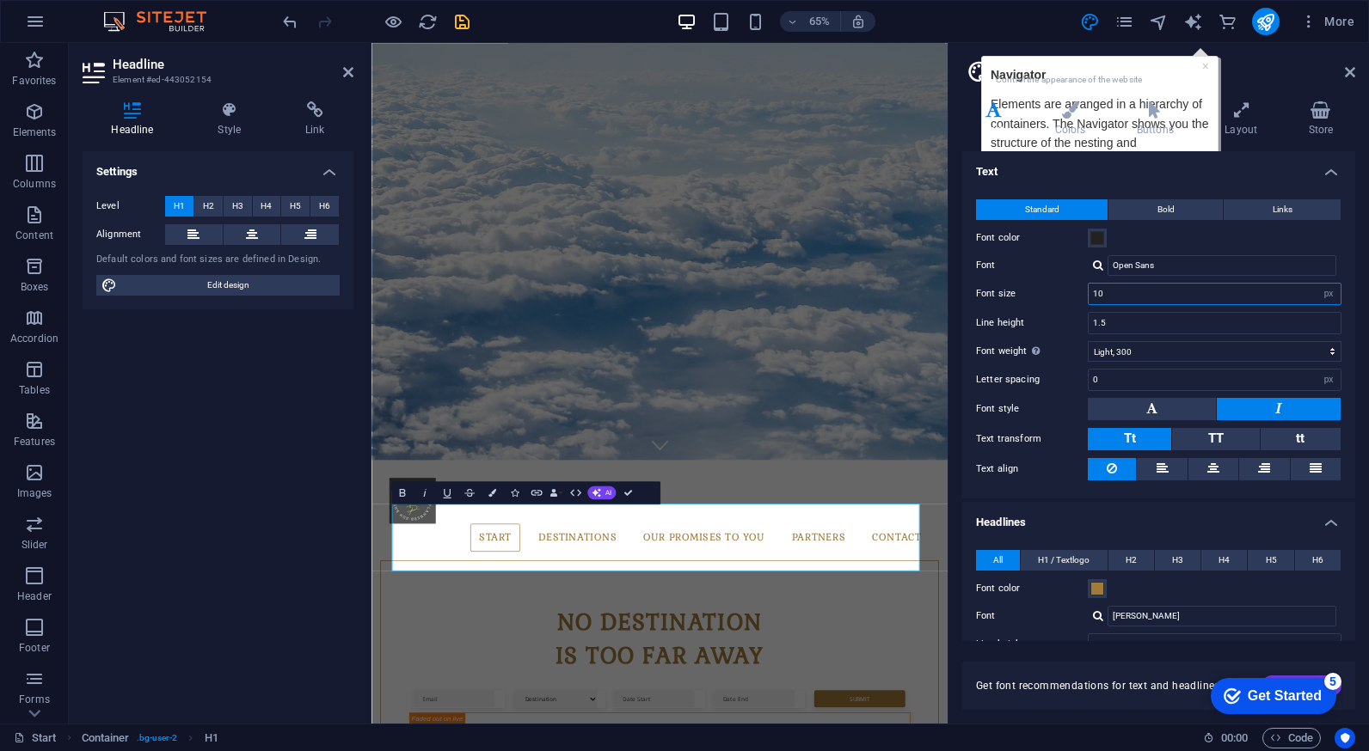
click at [1162, 300] on input "10" at bounding box center [1214, 294] width 252 height 21
drag, startPoint x: 1157, startPoint y: 295, endPoint x: 1003, endPoint y: 317, distance: 155.5
click at [1003, 317] on div "Standard Bold Links Font color Font Open Sans Font size 10 rem px Line height 1…" at bounding box center [1159, 340] width 400 height 316
type input "16"
click at [1059, 477] on label "Text align" at bounding box center [1032, 469] width 112 height 21
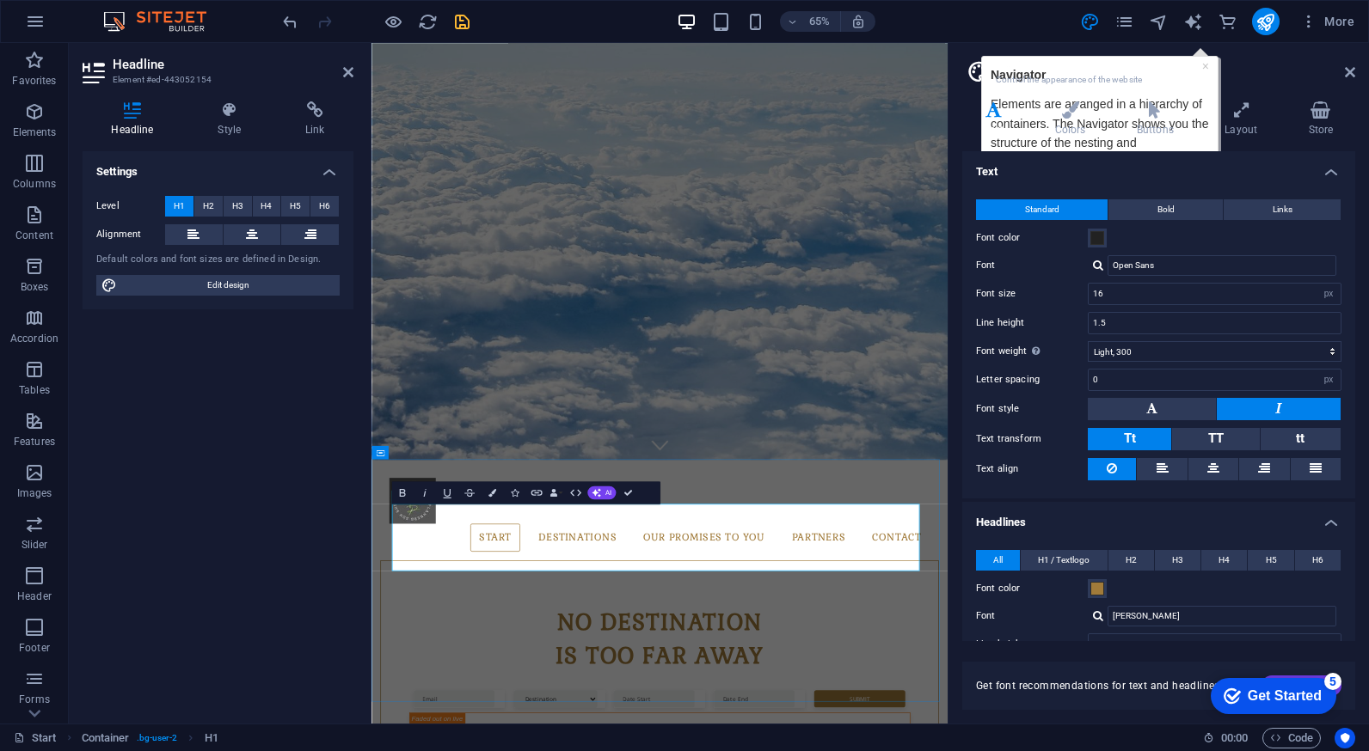
drag, startPoint x: 414, startPoint y: 830, endPoint x: 1242, endPoint y: 830, distance: 828.7
click at [1134, 557] on span "H2" at bounding box center [1130, 560] width 11 height 21
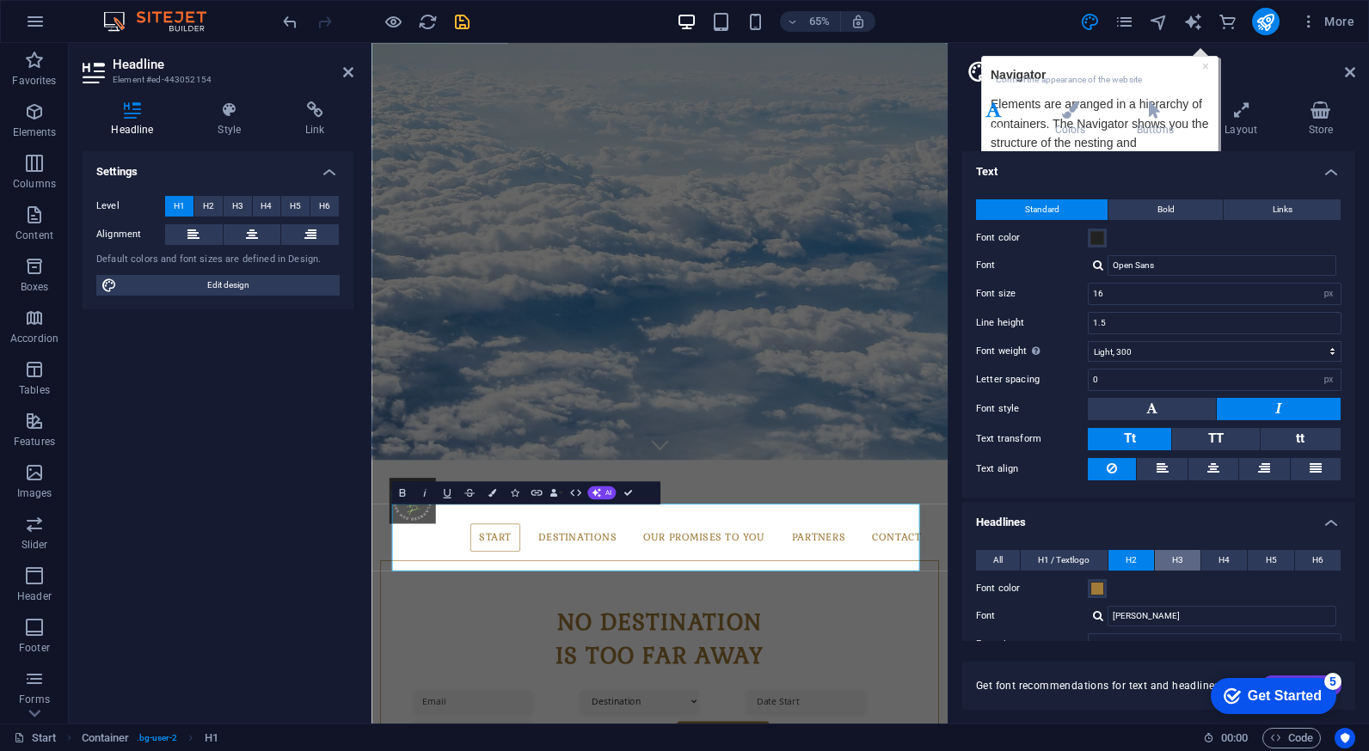
click at [1173, 562] on span "H3" at bounding box center [1177, 560] width 11 height 21
click at [1233, 563] on button "H4" at bounding box center [1224, 560] width 46 height 21
click at [1265, 558] on span "H5" at bounding box center [1270, 560] width 11 height 21
click at [1312, 562] on span "H6" at bounding box center [1317, 560] width 11 height 21
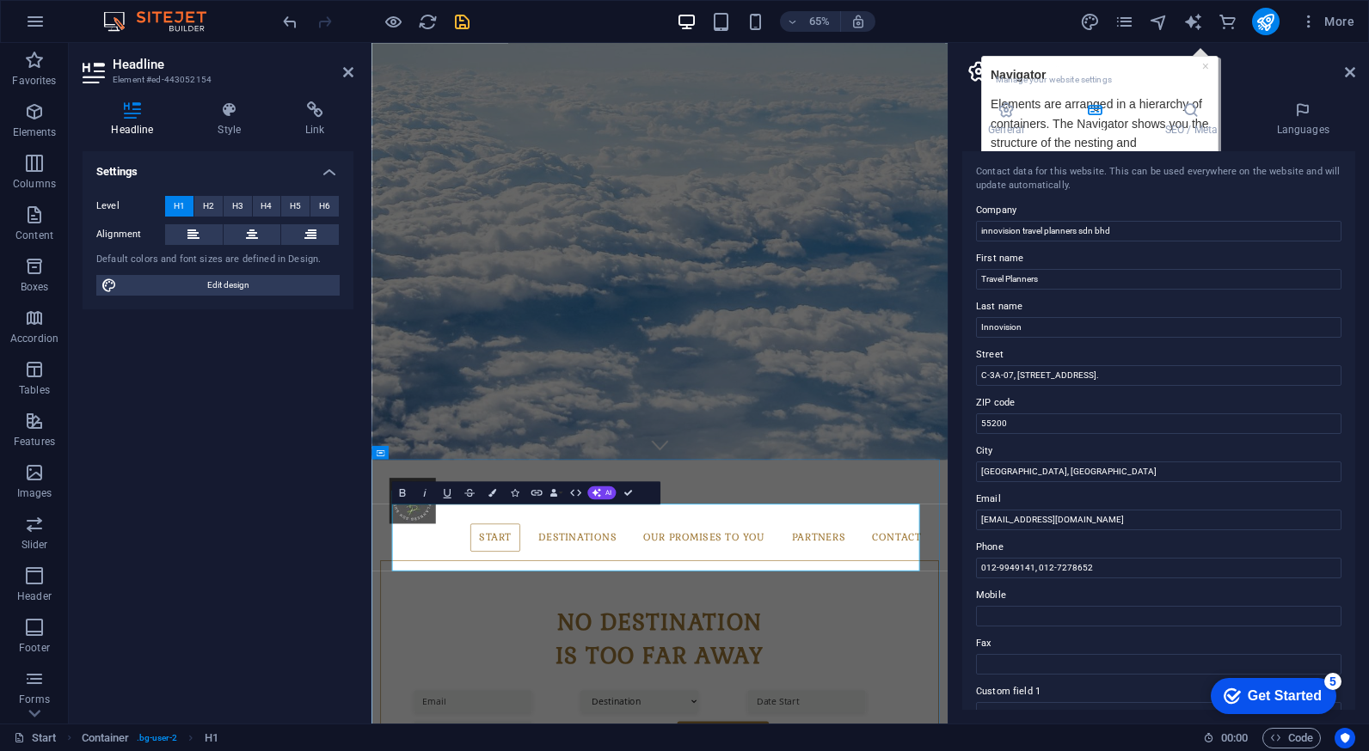
drag, startPoint x: 417, startPoint y: 830, endPoint x: 1195, endPoint y: 806, distance: 778.4
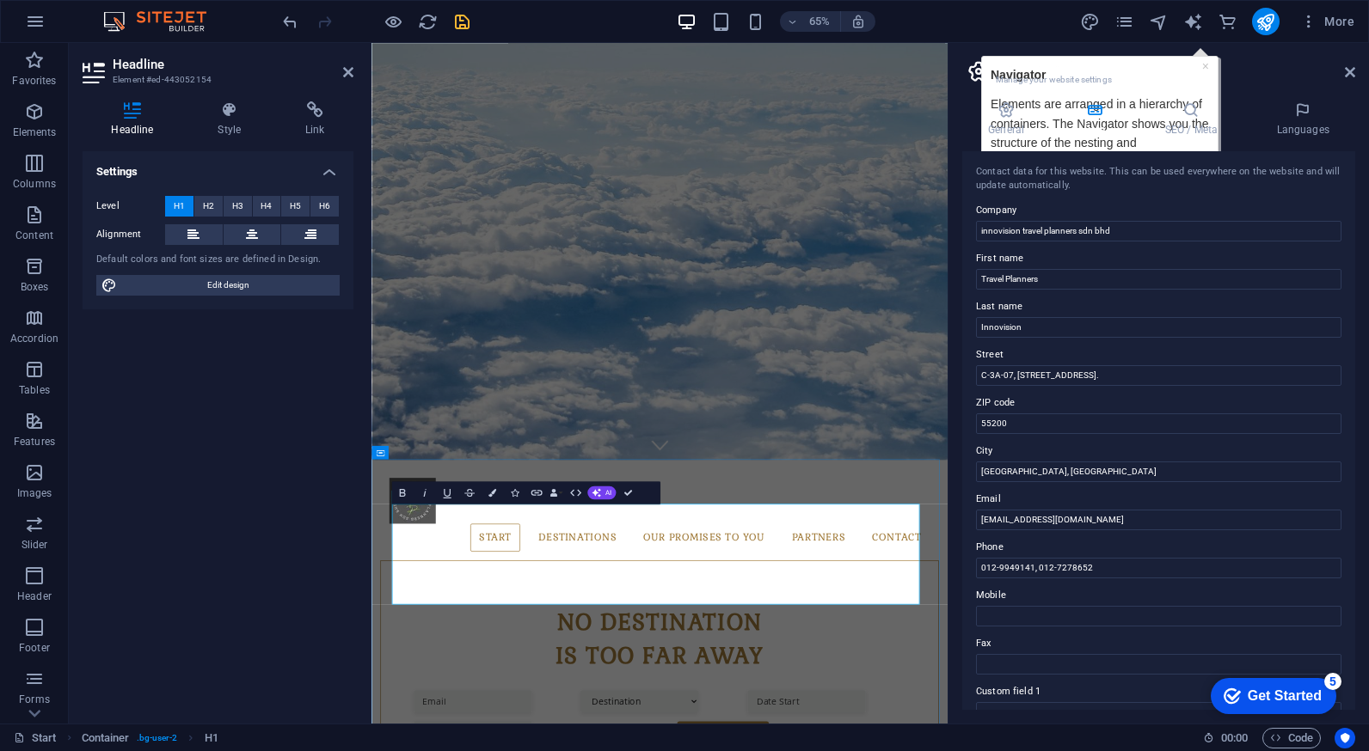
drag, startPoint x: 431, startPoint y: 828, endPoint x: 1210, endPoint y: 817, distance: 779.0
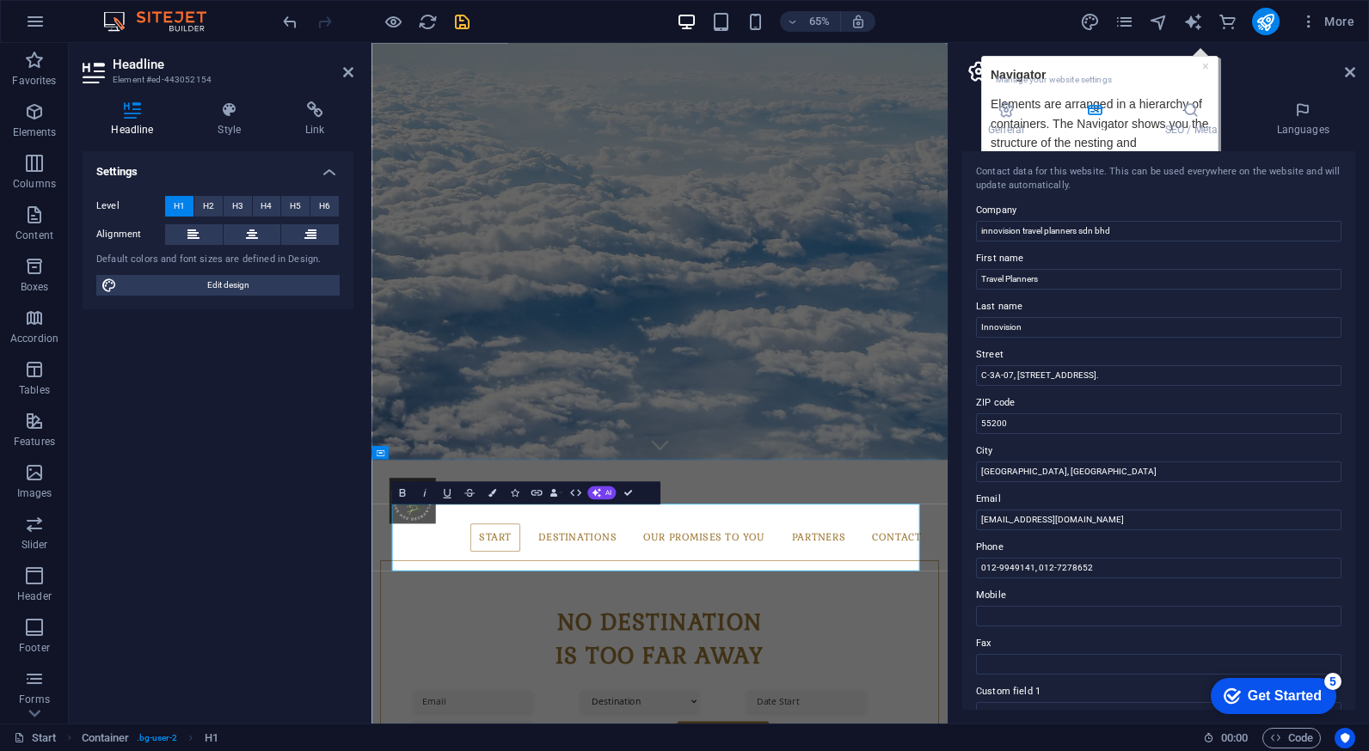
drag, startPoint x: 420, startPoint y: 828, endPoint x: 1204, endPoint y: 814, distance: 784.2
drag, startPoint x: 625, startPoint y: 788, endPoint x: 205, endPoint y: 209, distance: 715.9
click at [205, 209] on span "H2" at bounding box center [208, 206] width 11 height 21
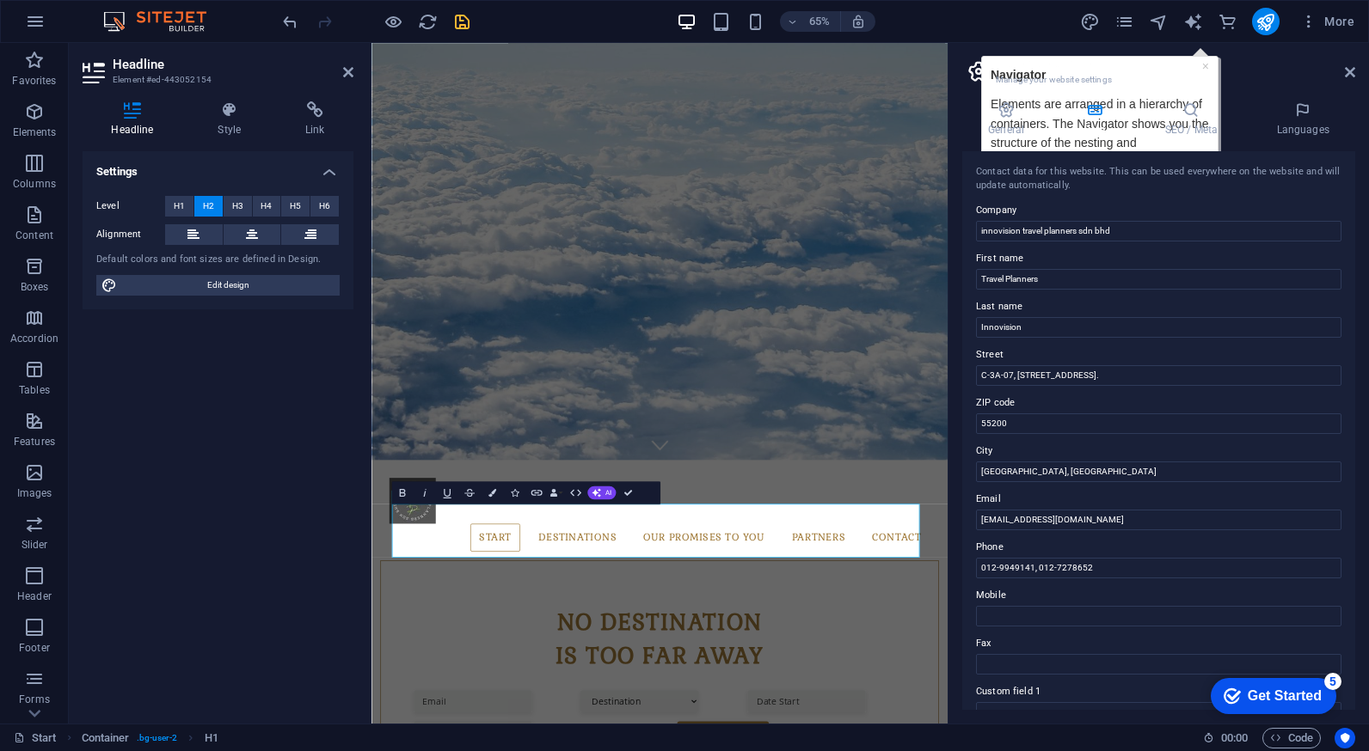
click at [205, 209] on span "H2" at bounding box center [208, 206] width 11 height 21
click at [242, 207] on span "H3" at bounding box center [237, 206] width 11 height 21
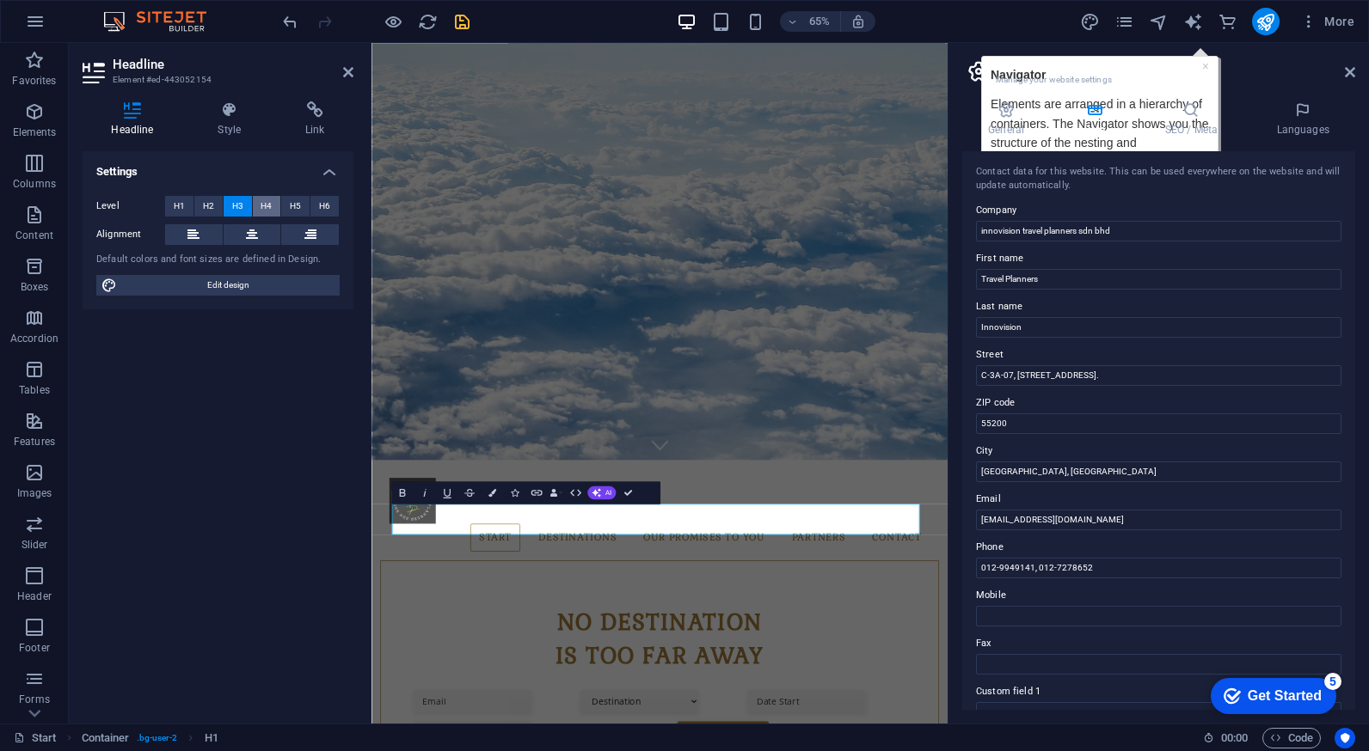
click at [277, 207] on button "H4" at bounding box center [267, 206] width 28 height 21
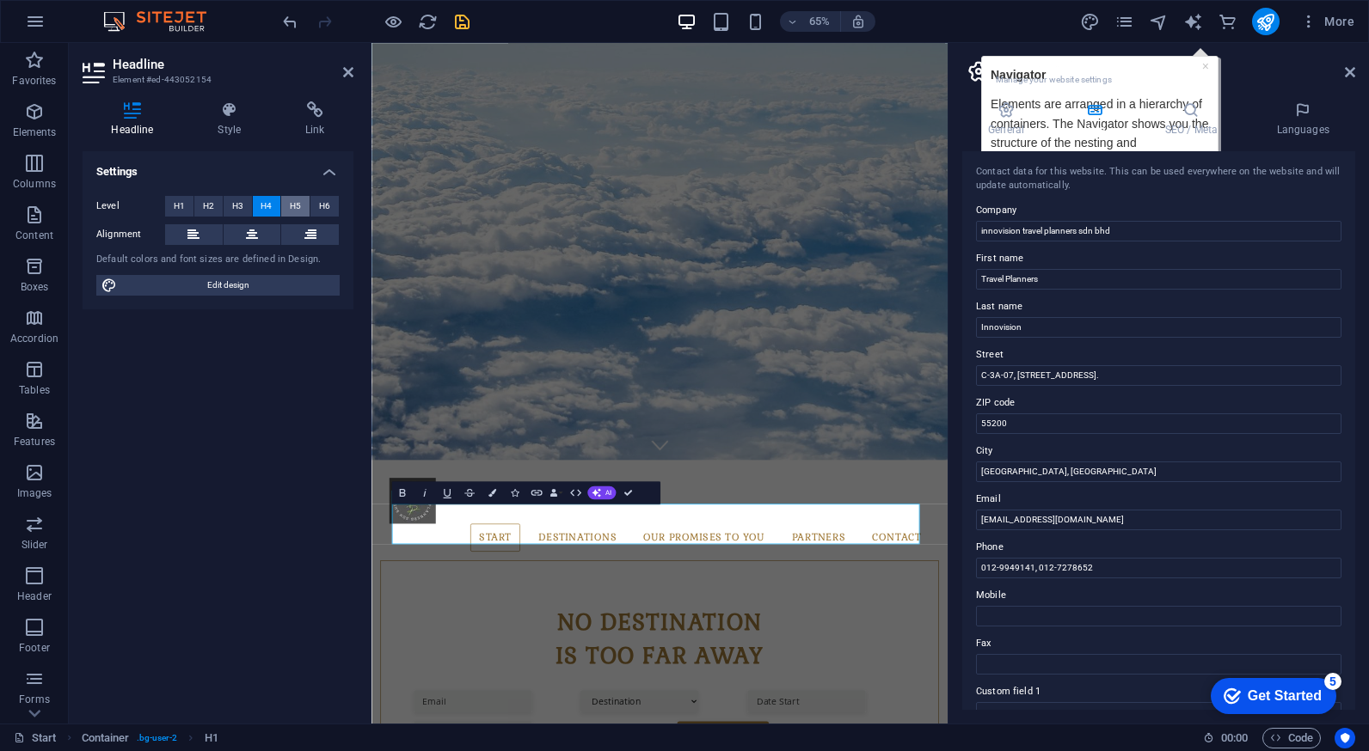
click at [303, 208] on button "H5" at bounding box center [295, 206] width 28 height 21
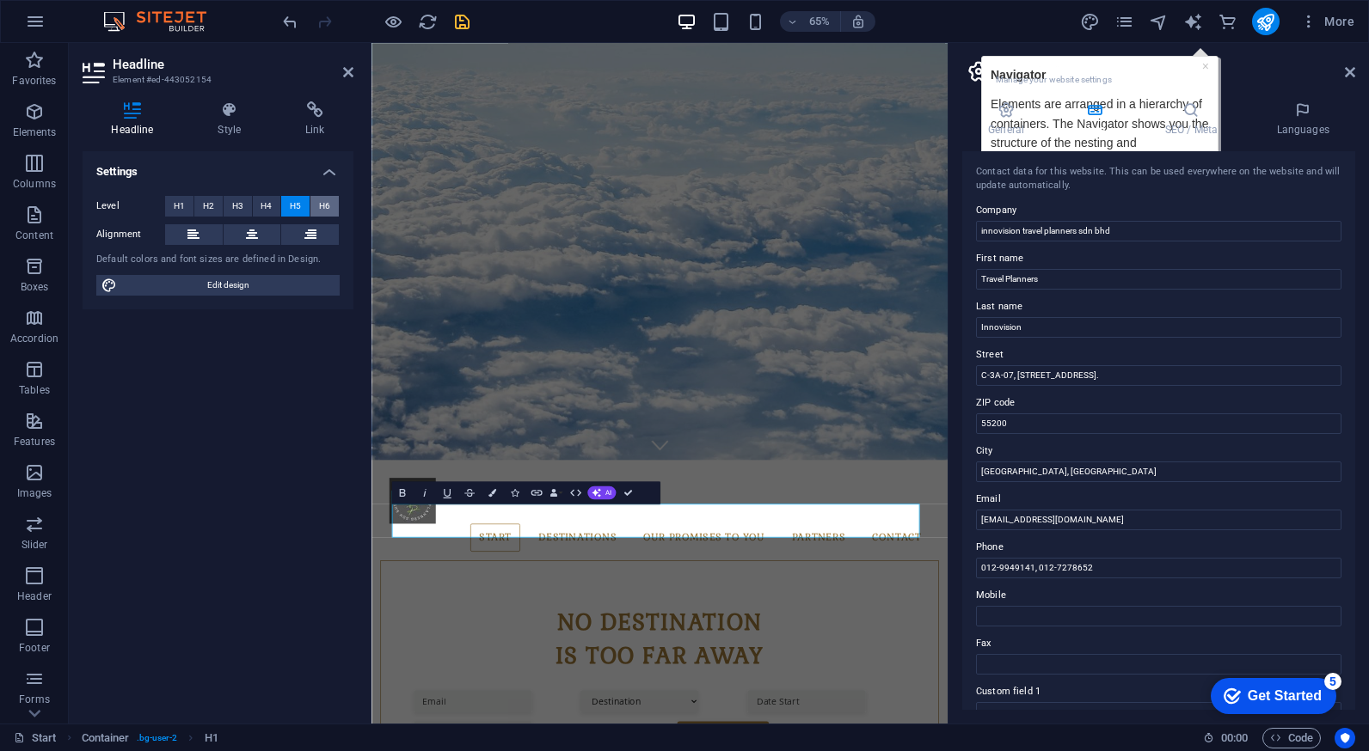
click at [328, 205] on span "H6" at bounding box center [324, 206] width 11 height 21
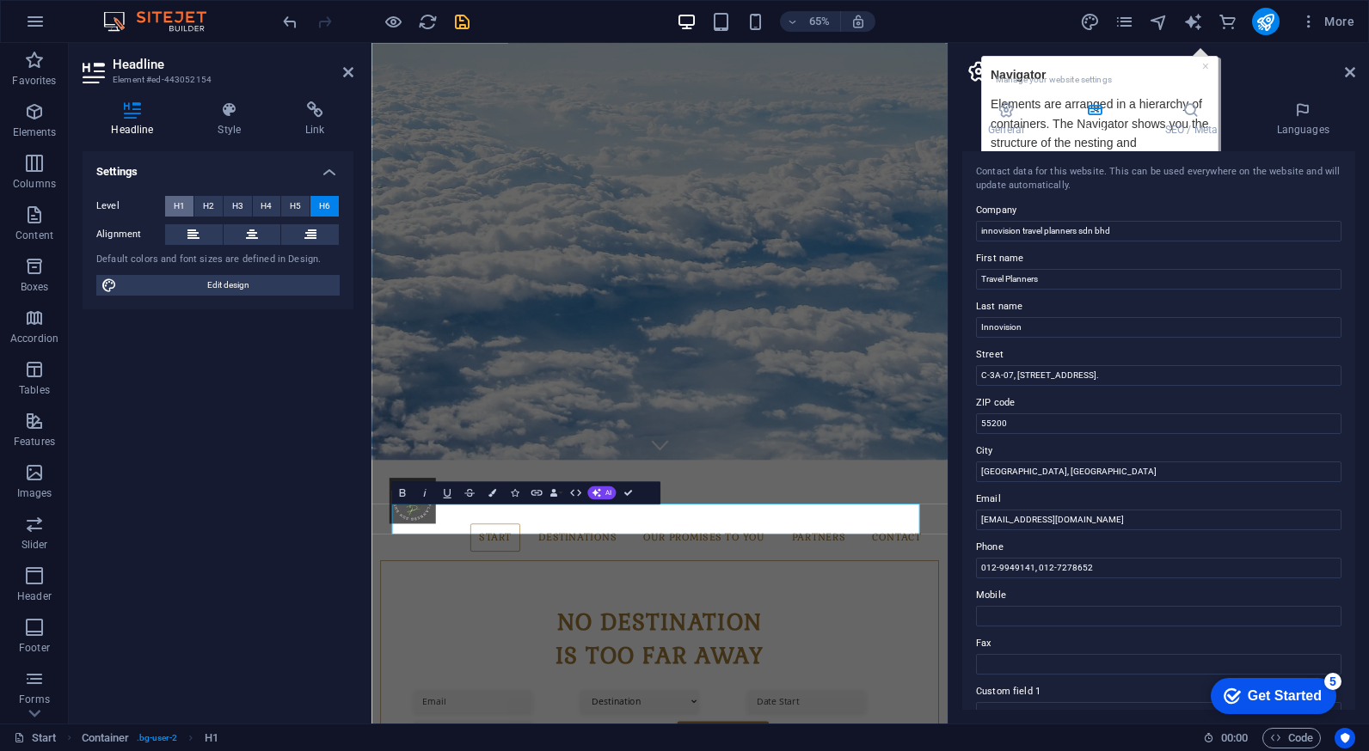
click at [175, 206] on span "H1" at bounding box center [179, 206] width 11 height 21
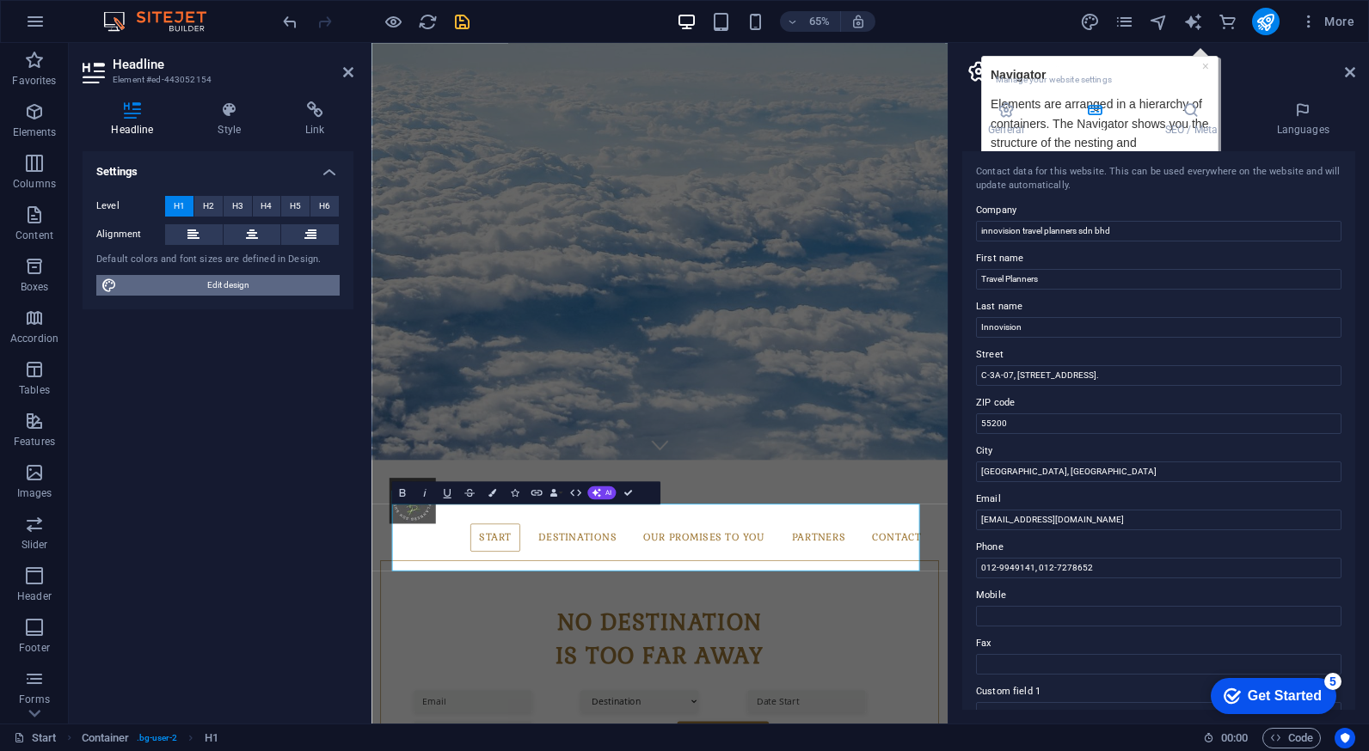
click at [230, 281] on span "Edit design" at bounding box center [228, 285] width 212 height 21
select select "px"
select select "300"
select select "px"
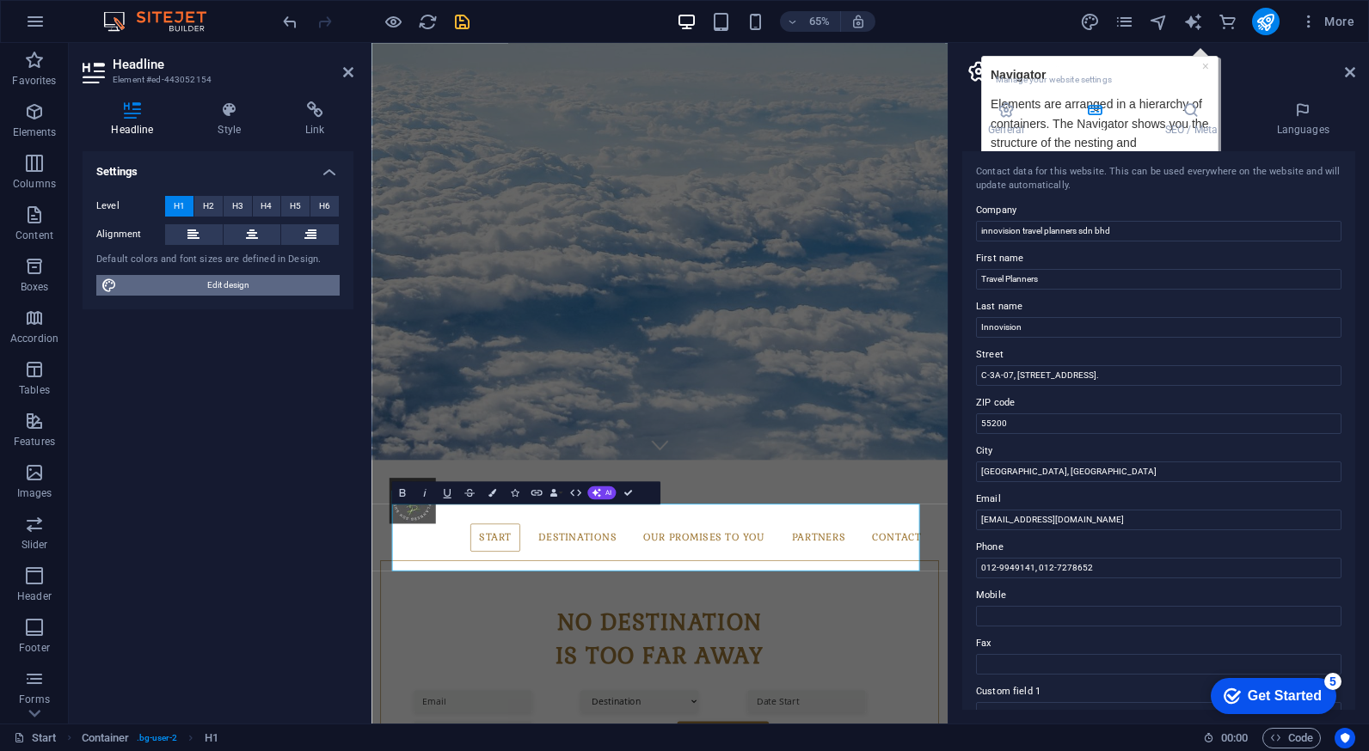
select select "700"
select select "px"
select select "rem"
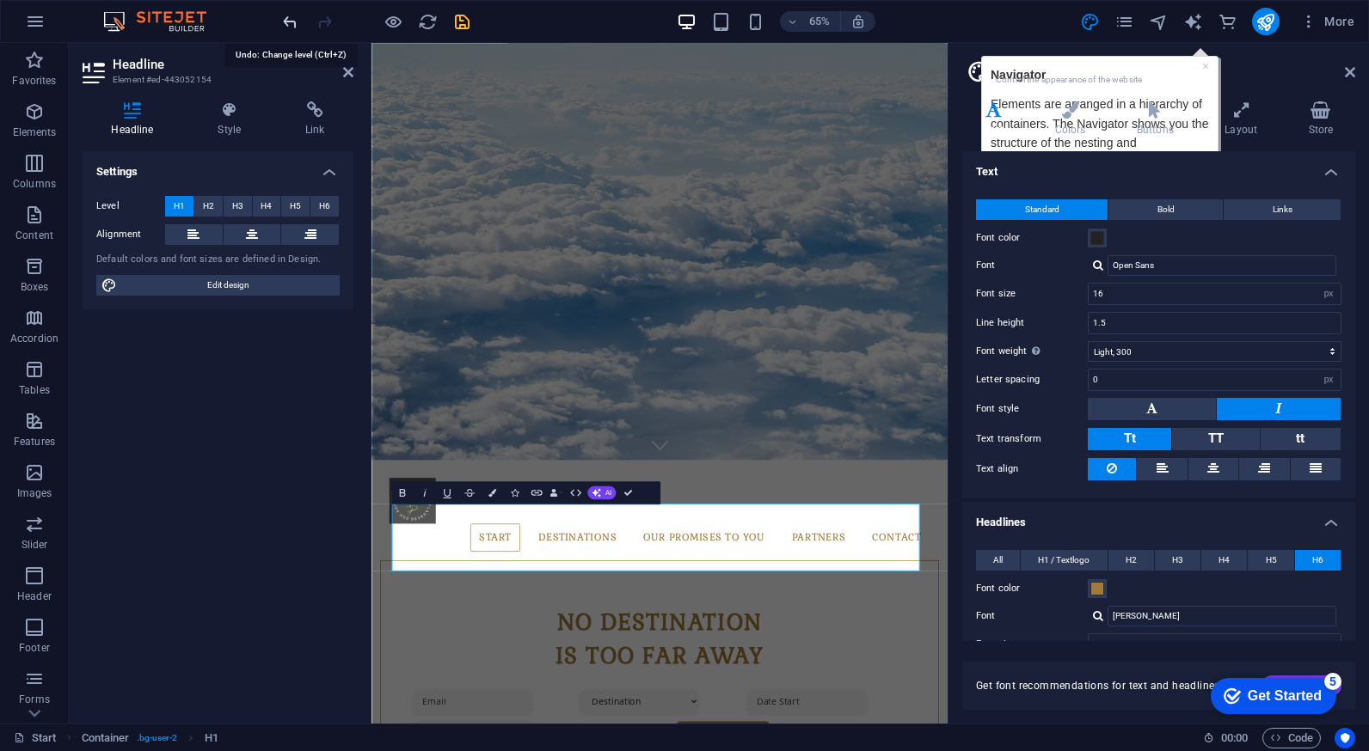
click at [289, 21] on icon "undo" at bounding box center [290, 22] width 20 height 20
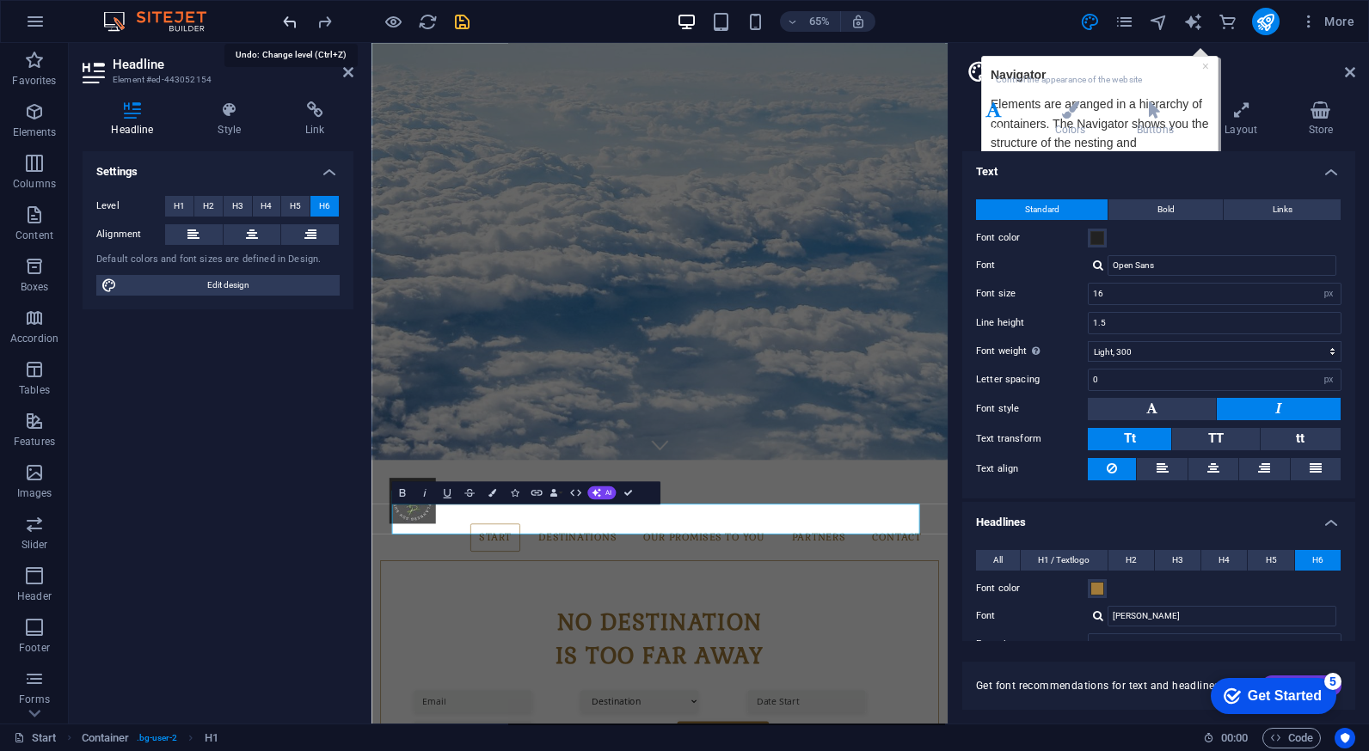
click at [289, 21] on icon "undo" at bounding box center [290, 22] width 20 height 20
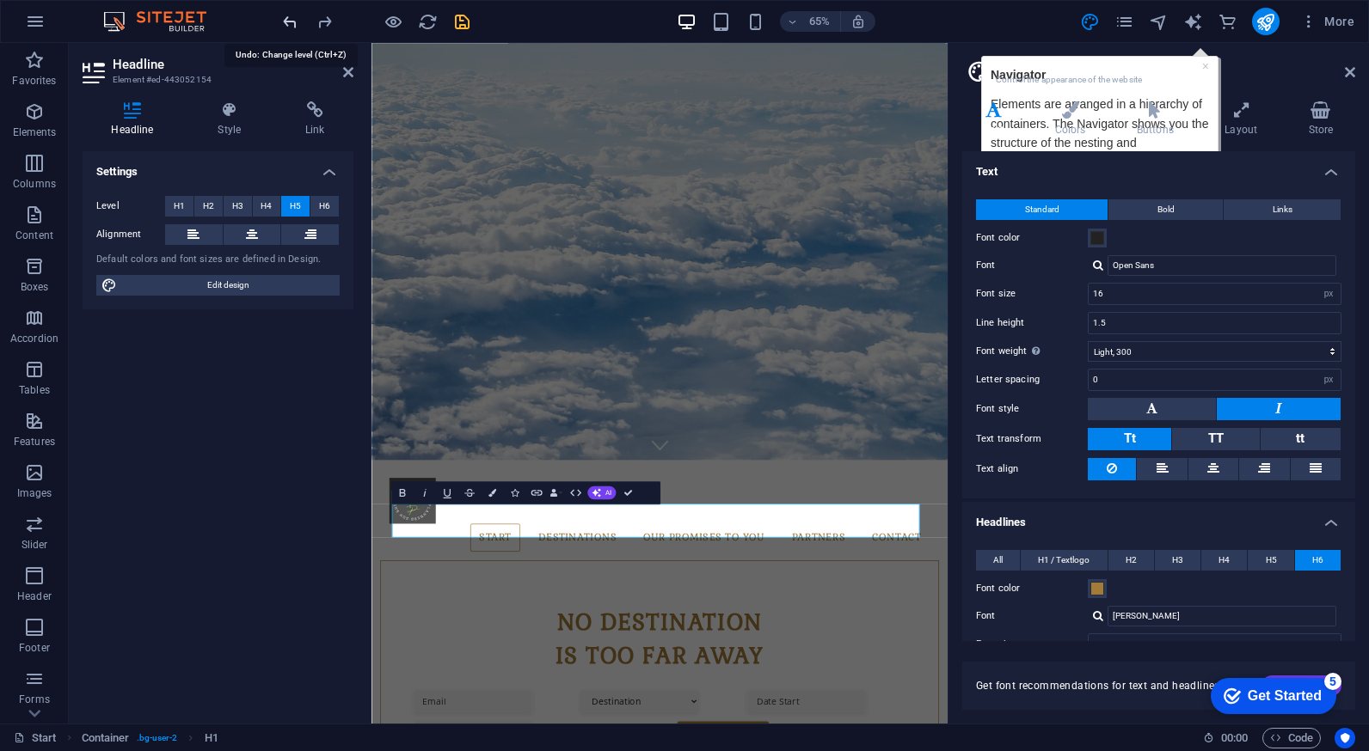
click at [289, 21] on icon "undo" at bounding box center [290, 22] width 20 height 20
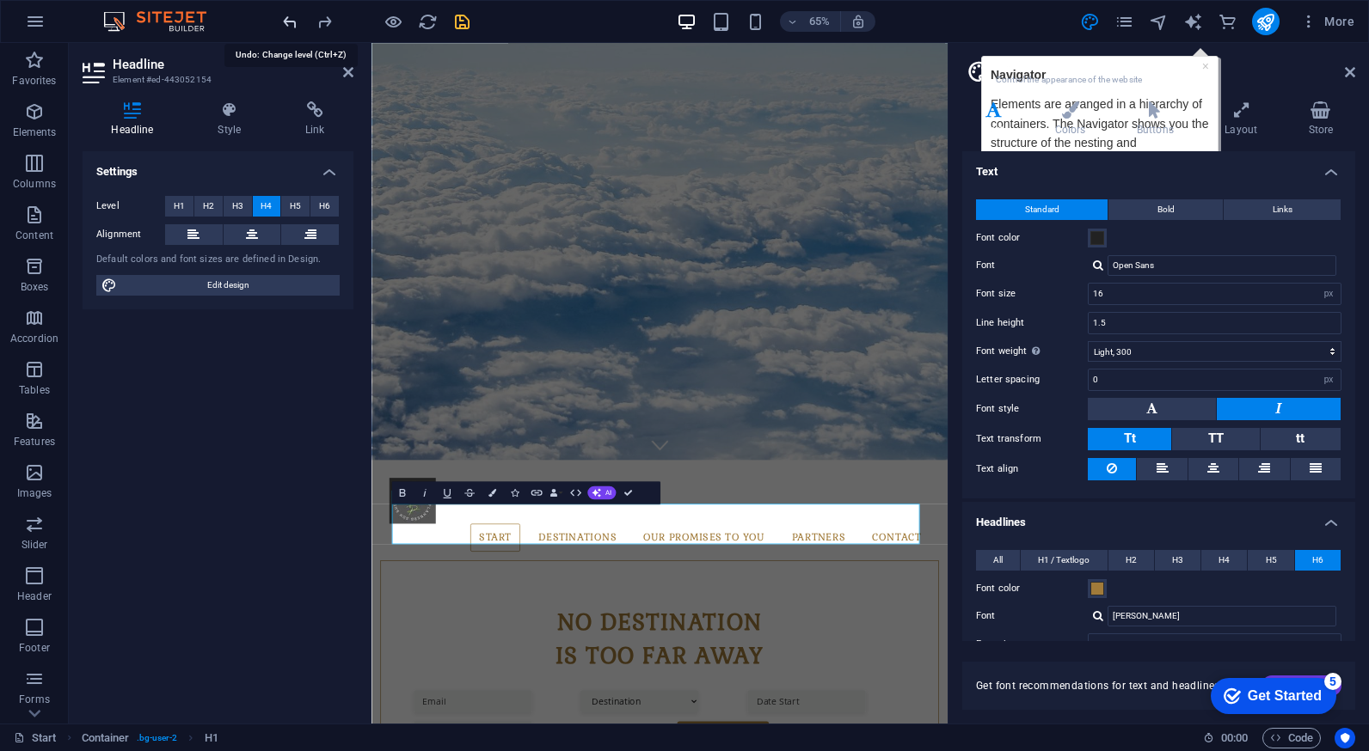
click at [289, 21] on icon "undo" at bounding box center [290, 22] width 20 height 20
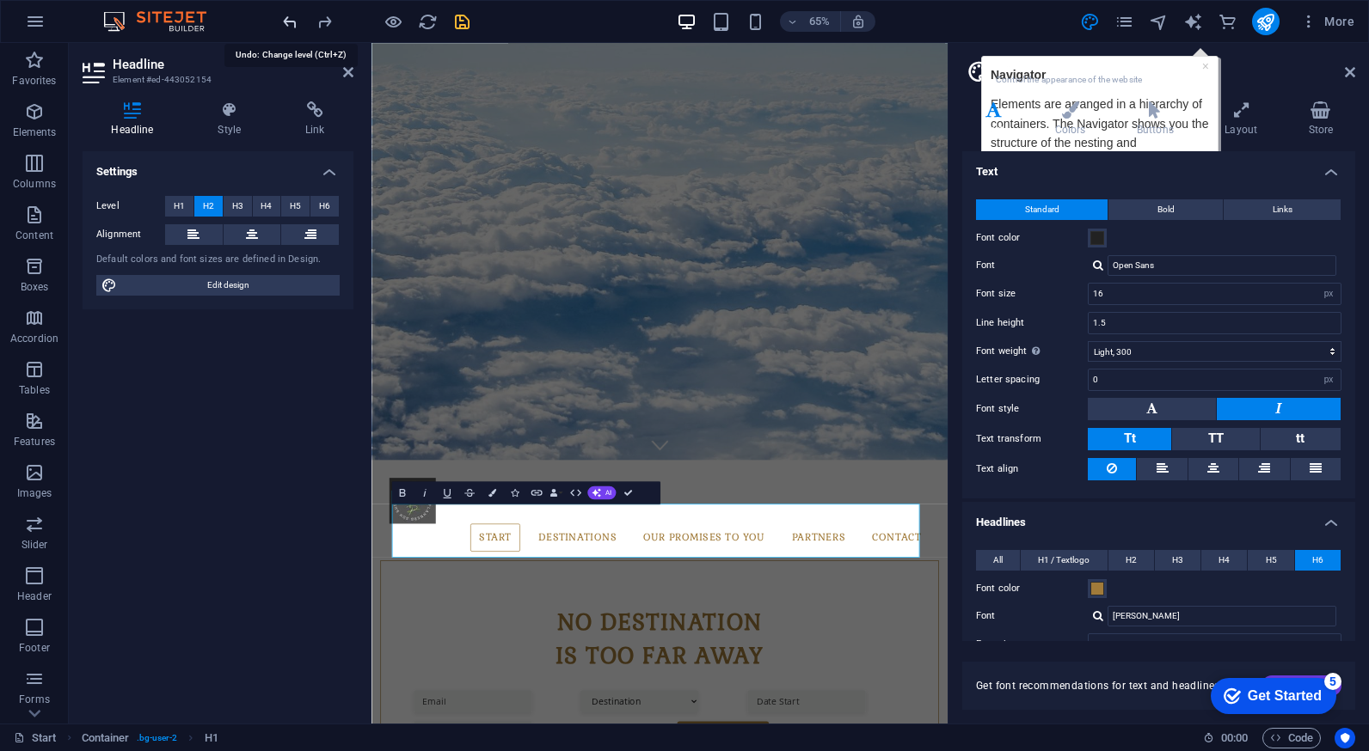
click at [289, 21] on icon "undo" at bounding box center [290, 22] width 20 height 20
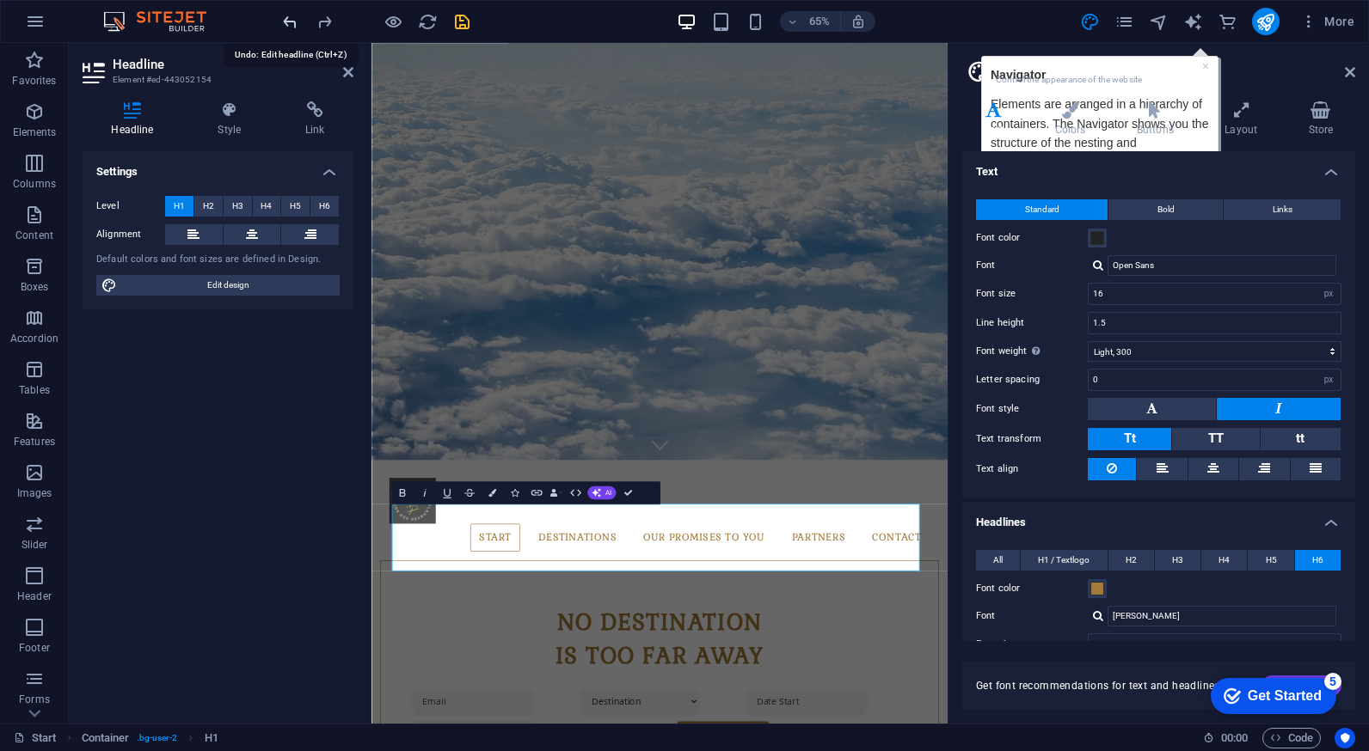
click at [289, 21] on icon "undo" at bounding box center [290, 22] width 20 height 20
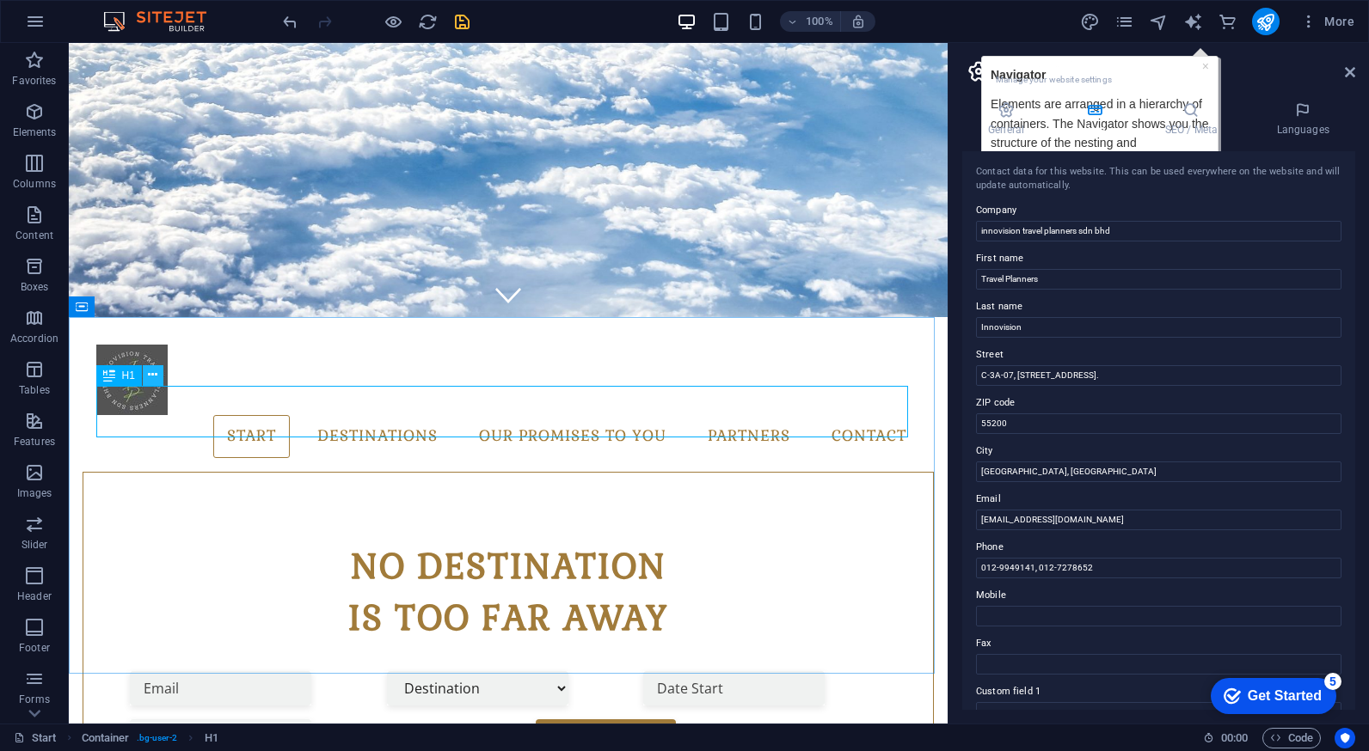
click at [147, 377] on button at bounding box center [153, 375] width 21 height 21
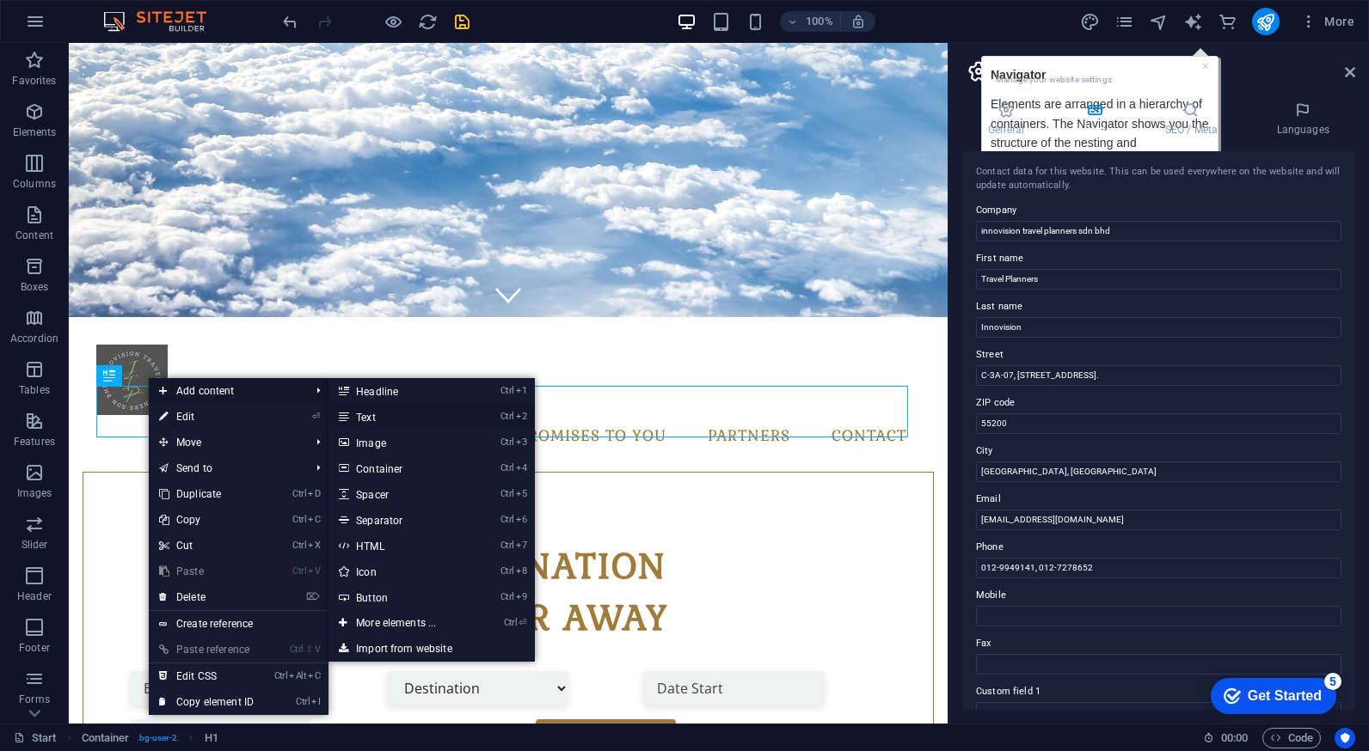
click at [365, 418] on link "Ctrl 2 Text" at bounding box center [399, 417] width 142 height 26
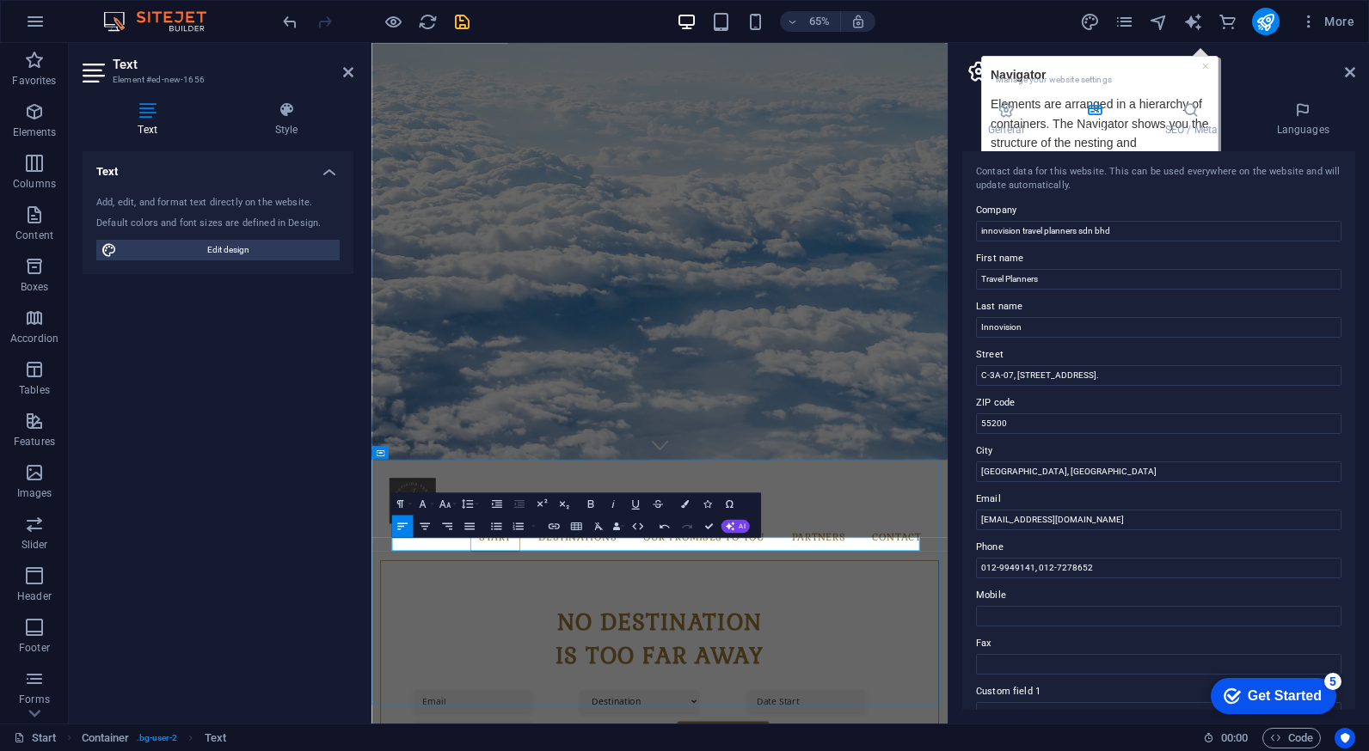
drag, startPoint x: 656, startPoint y: 813, endPoint x: 480, endPoint y: 817, distance: 176.3
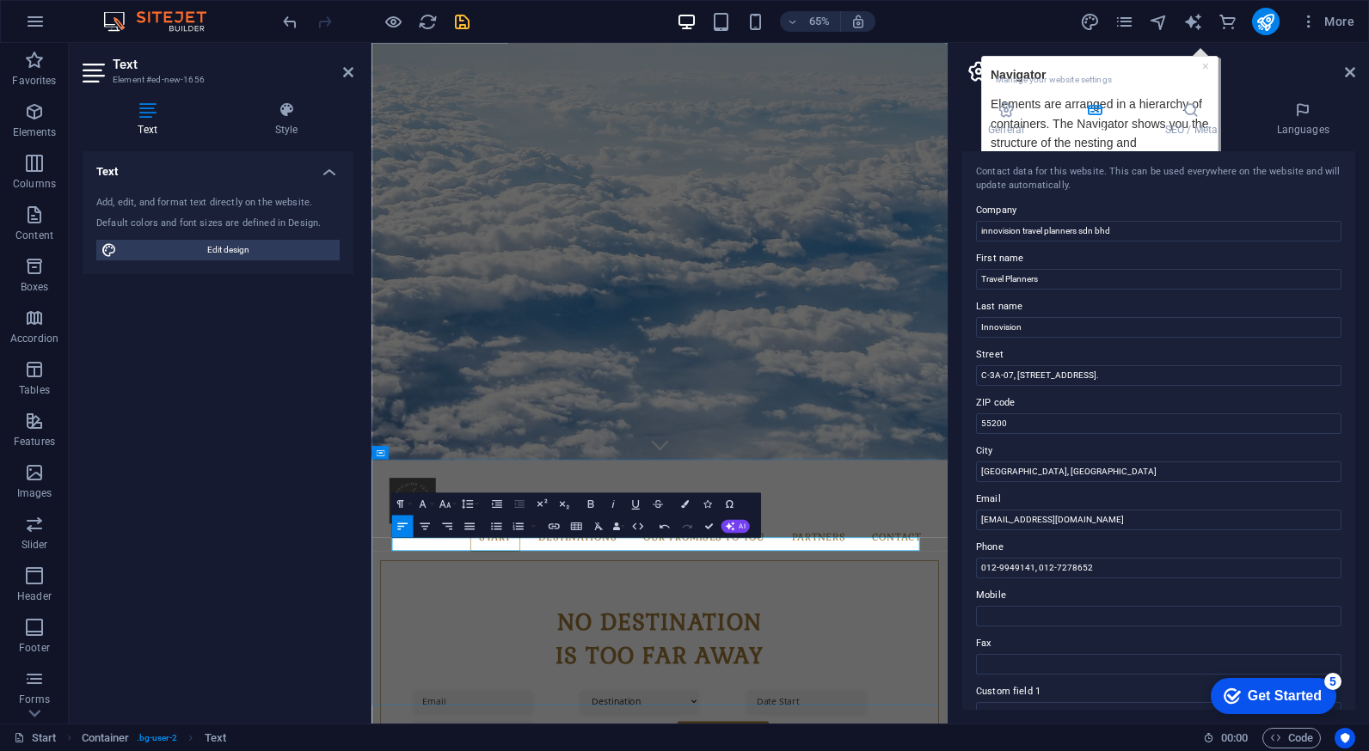
click at [281, 23] on icon "undo" at bounding box center [290, 22] width 20 height 20
click at [283, 18] on icon "undo" at bounding box center [290, 22] width 20 height 20
click at [286, 20] on icon "undo" at bounding box center [290, 22] width 20 height 20
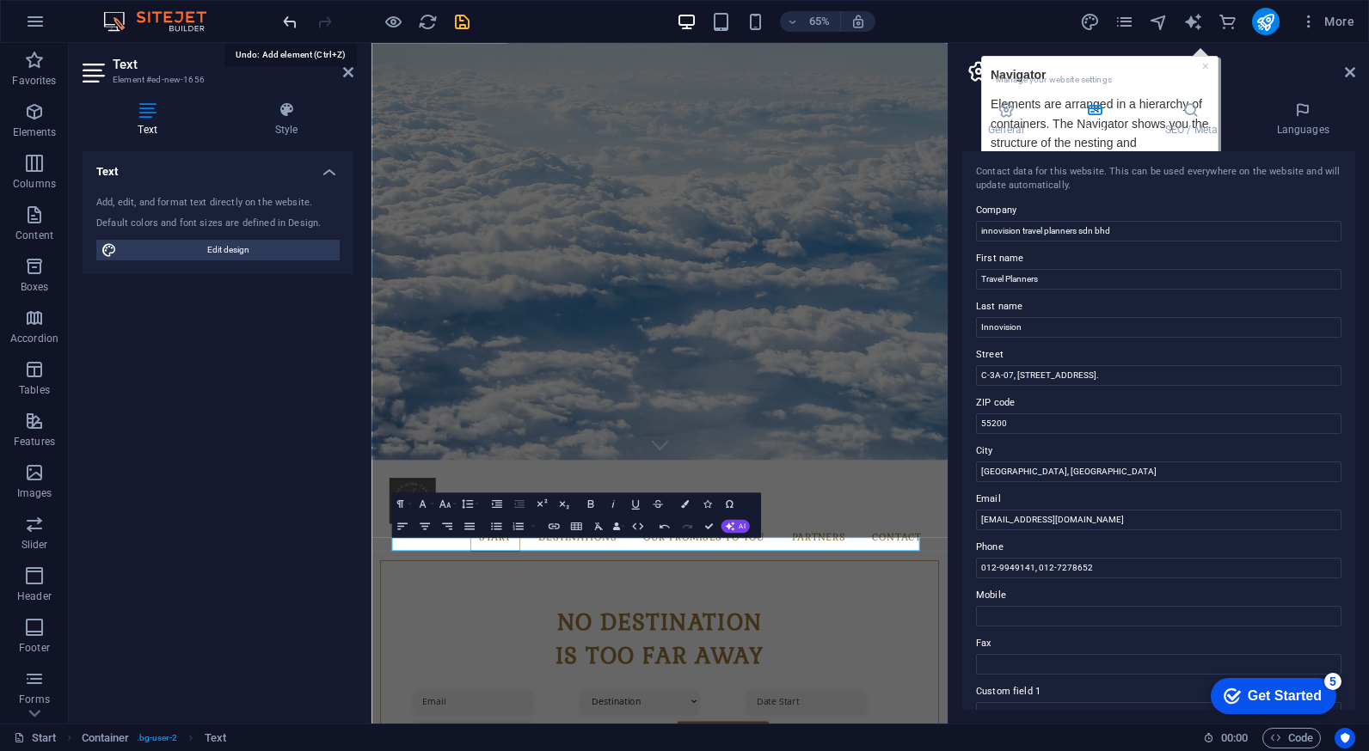
click at [286, 20] on icon "undo" at bounding box center [290, 22] width 20 height 20
click at [286, 21] on icon "undo" at bounding box center [290, 22] width 20 height 20
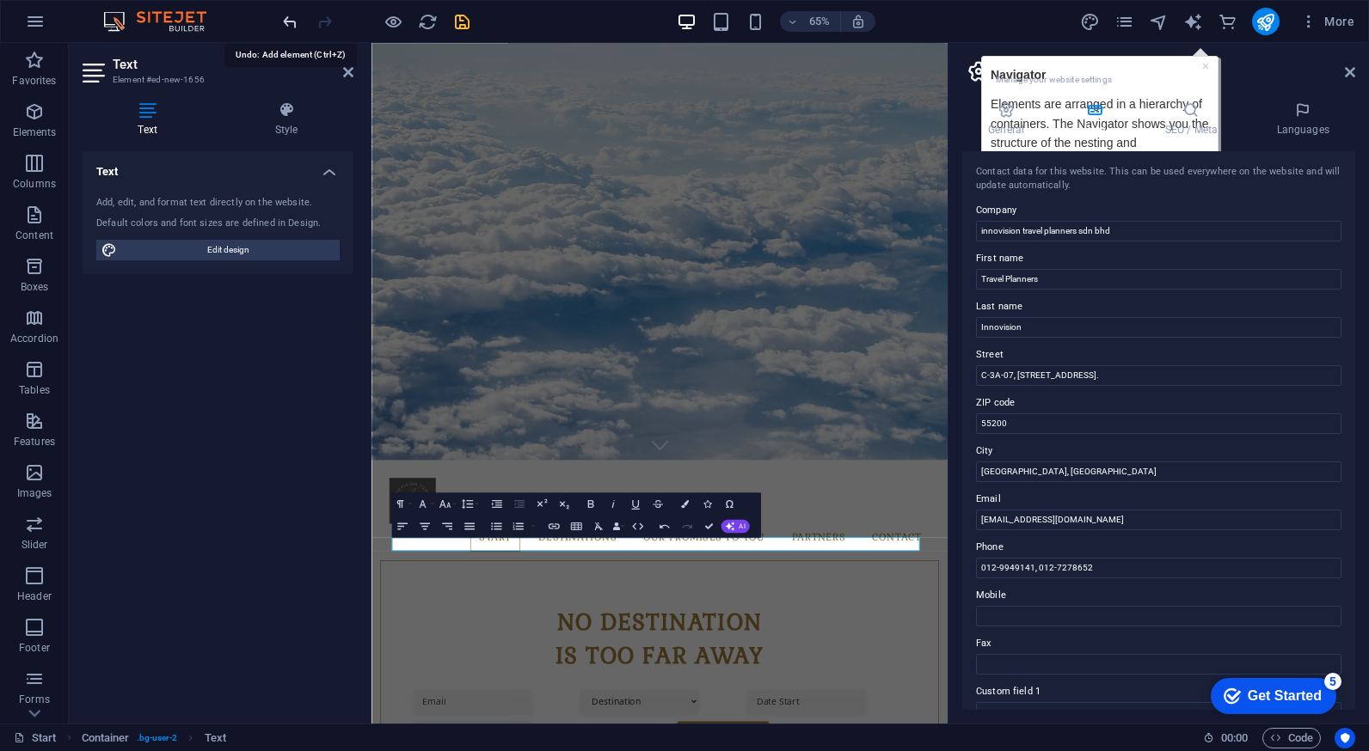
click at [286, 21] on icon "undo" at bounding box center [290, 22] width 20 height 20
click at [296, 23] on icon "undo" at bounding box center [290, 22] width 20 height 20
click at [273, 243] on span "Edit design" at bounding box center [228, 250] width 212 height 21
select select "px"
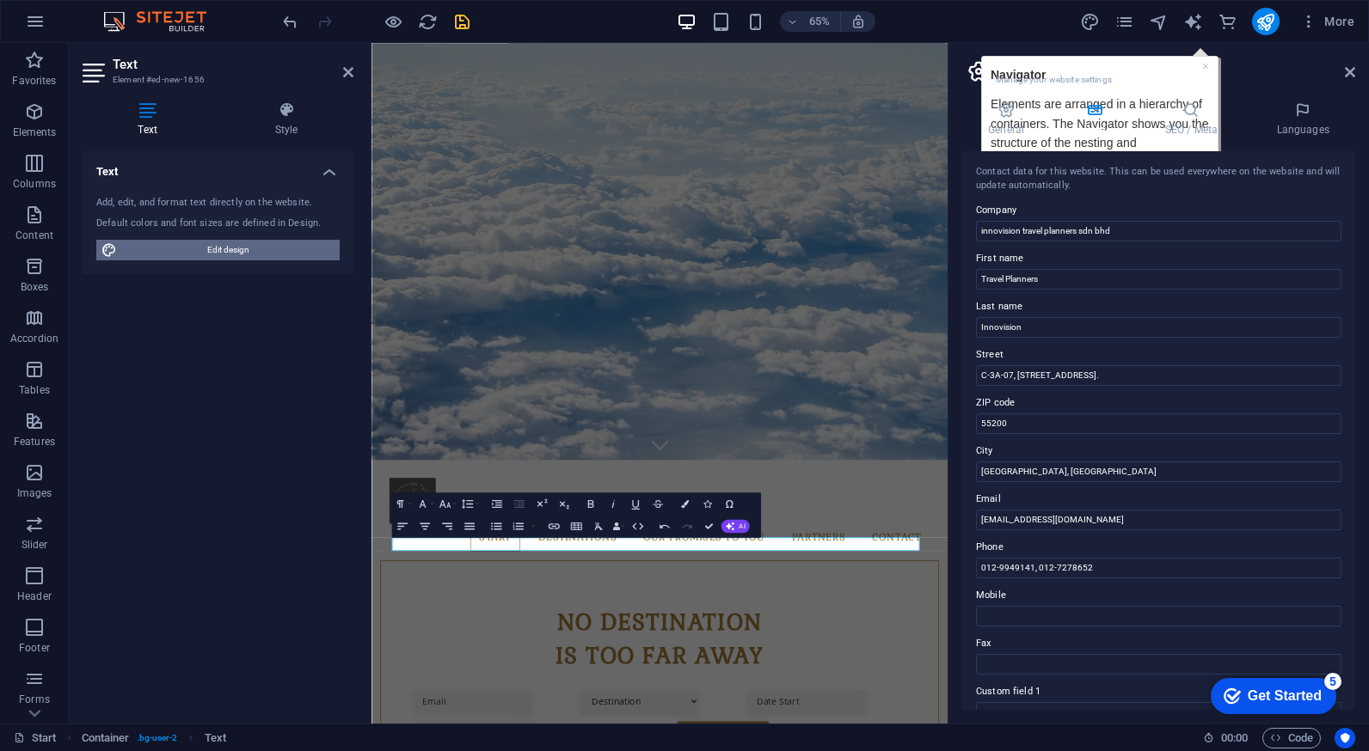
select select "300"
select select "px"
select select "700"
select select "px"
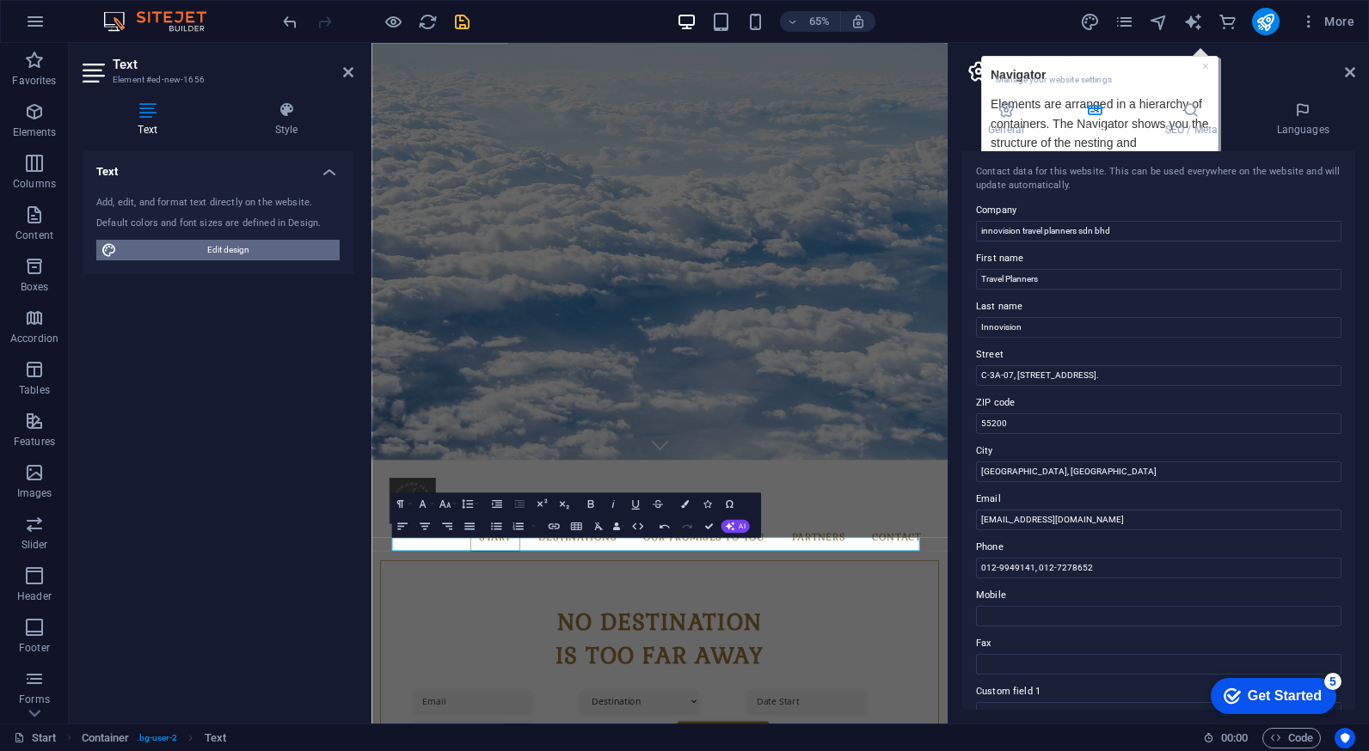
select select "rem"
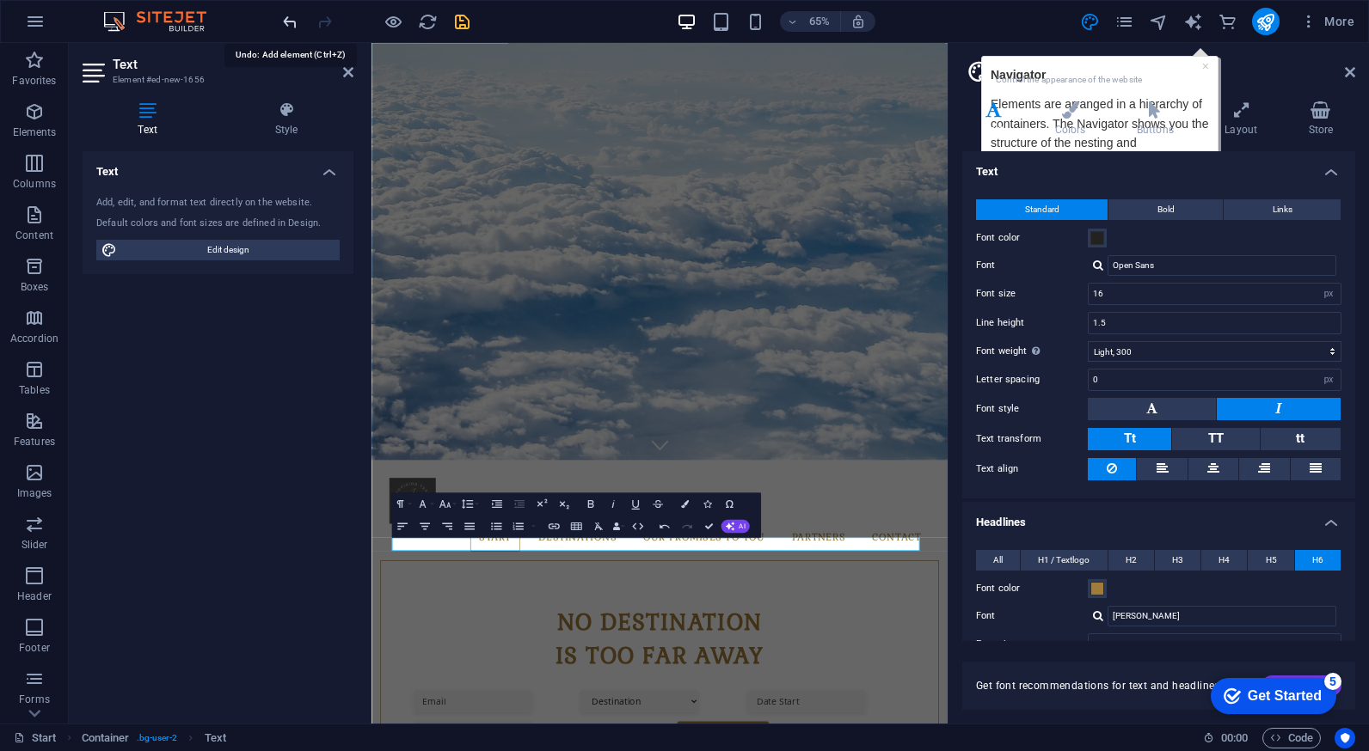
click at [284, 20] on icon "undo" at bounding box center [290, 22] width 20 height 20
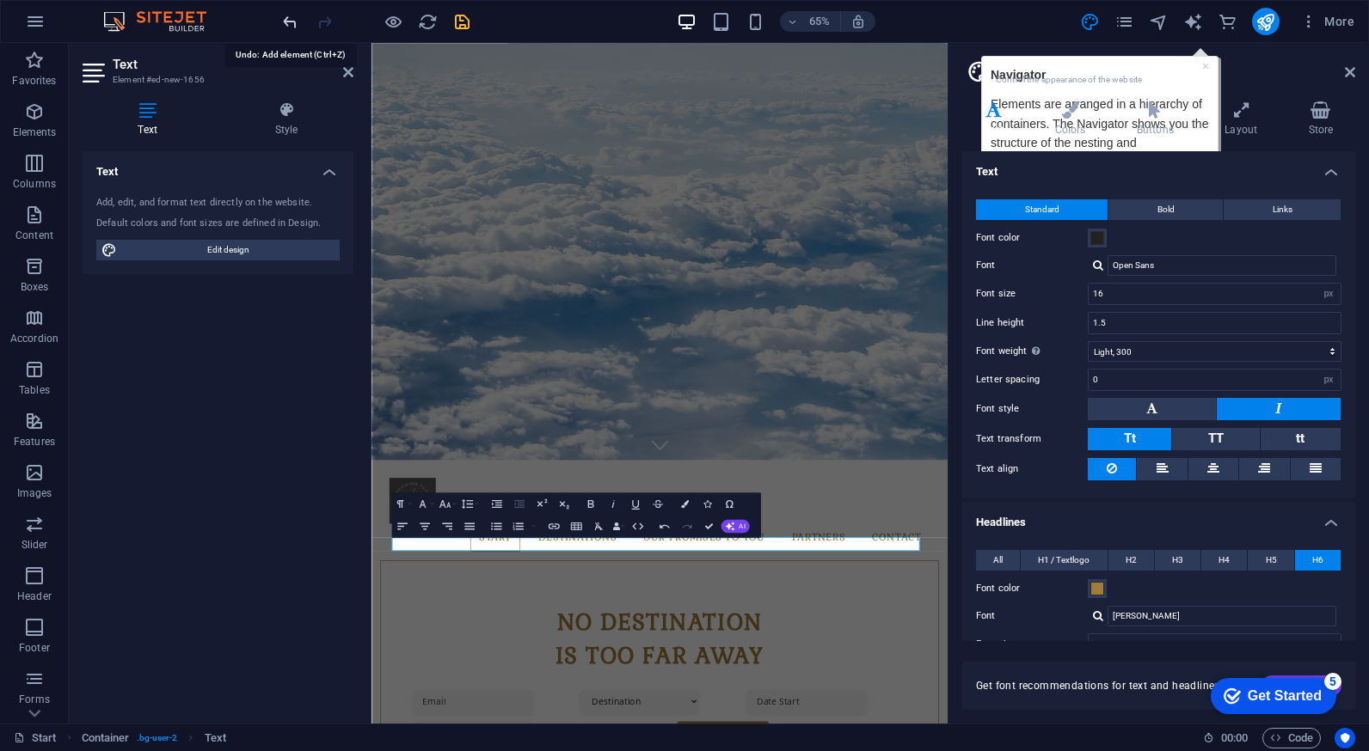
click at [284, 20] on icon "undo" at bounding box center [290, 22] width 20 height 20
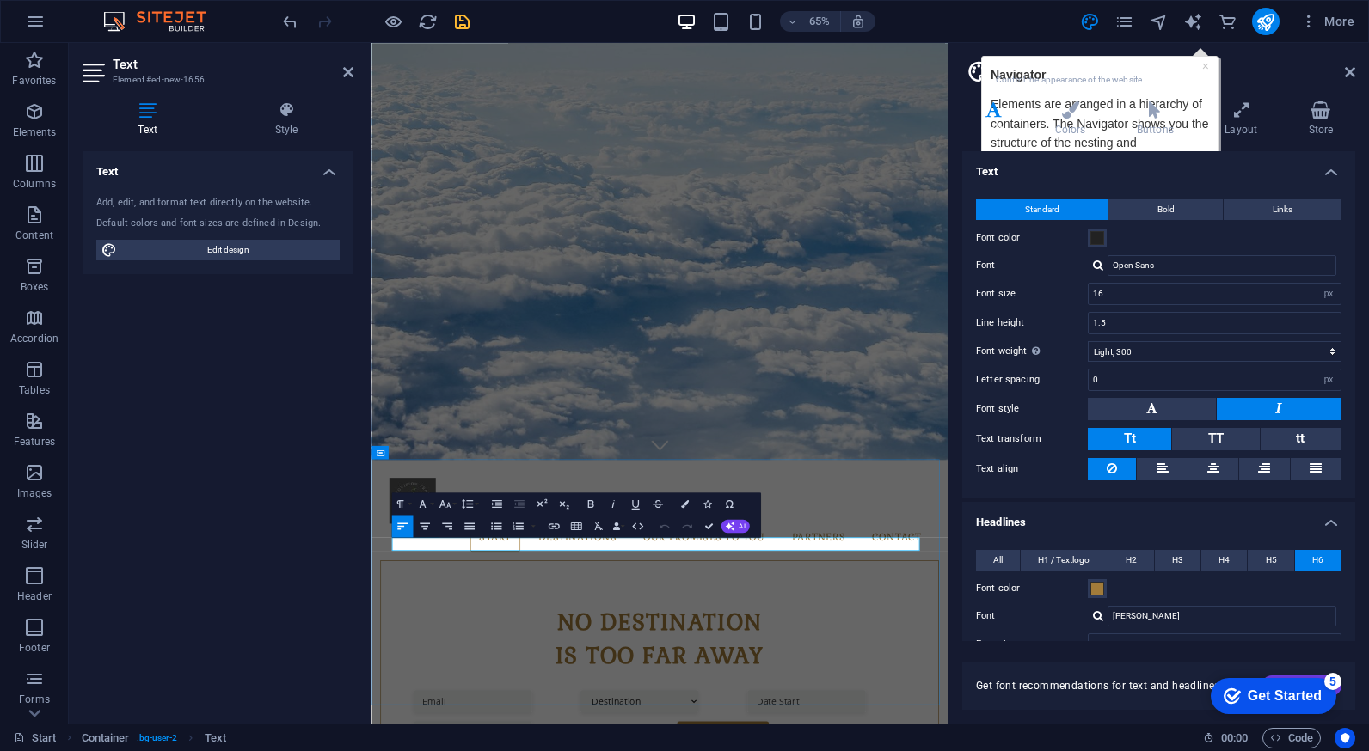
drag, startPoint x: 654, startPoint y: 810, endPoint x: 480, endPoint y: 810, distance: 174.5
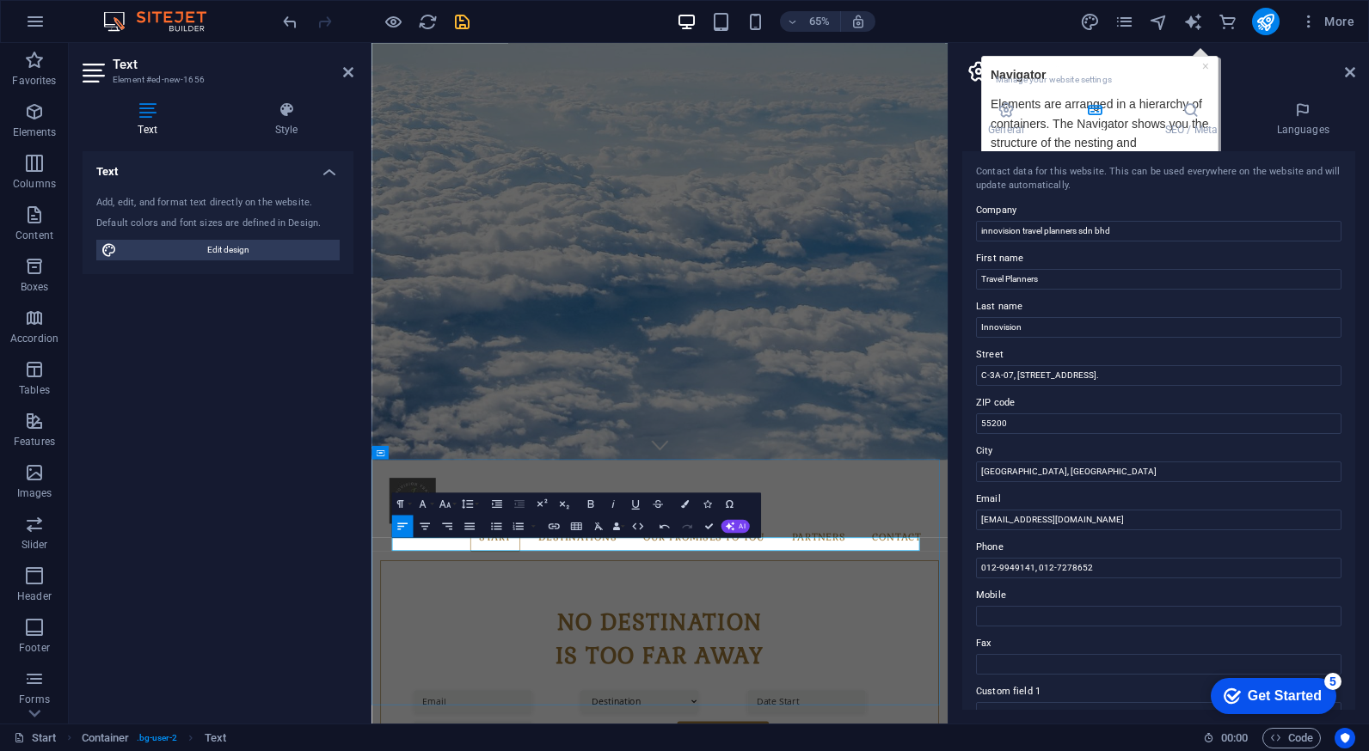
click at [274, 546] on div "Text Add, edit, and format text directly on the website. Default colors and fon…" at bounding box center [218, 430] width 271 height 559
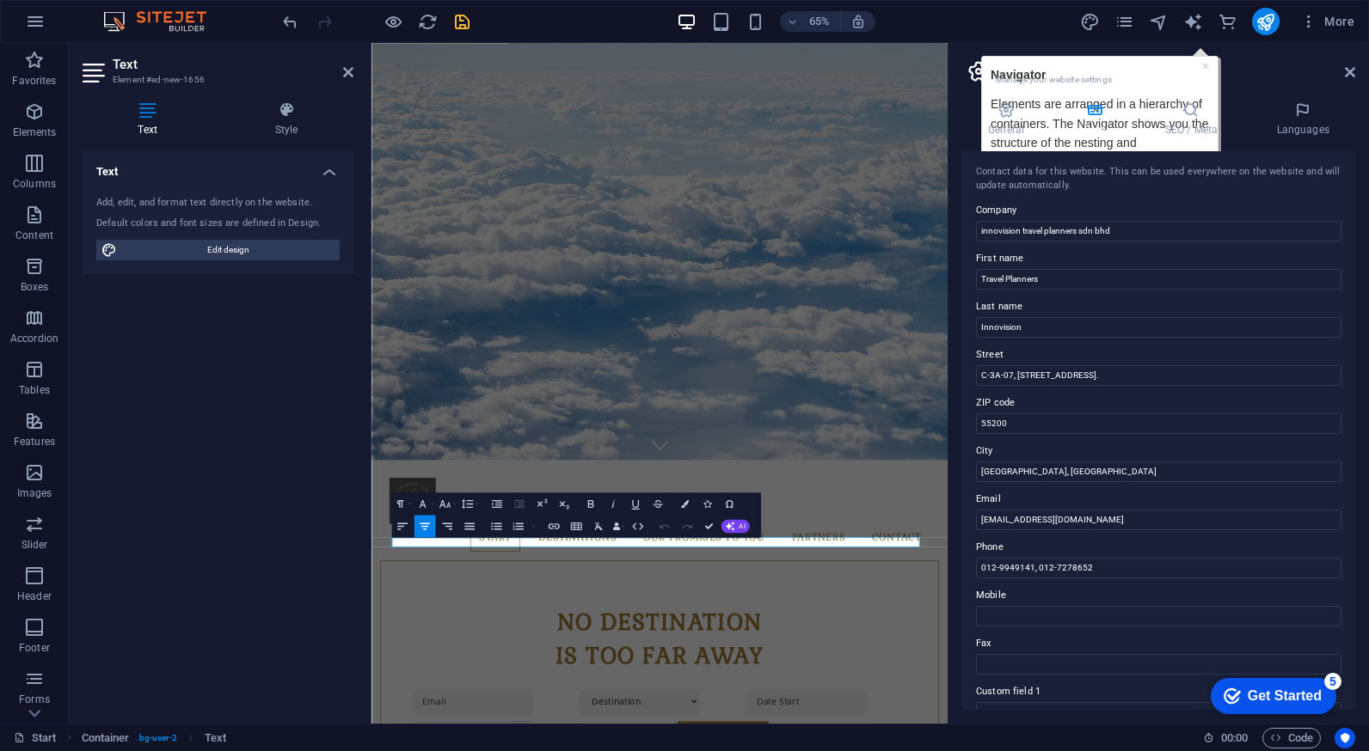
drag, startPoint x: 1100, startPoint y: 813, endPoint x: 312, endPoint y: 799, distance: 788.5
click at [407, 523] on icon "button" at bounding box center [402, 526] width 14 height 14
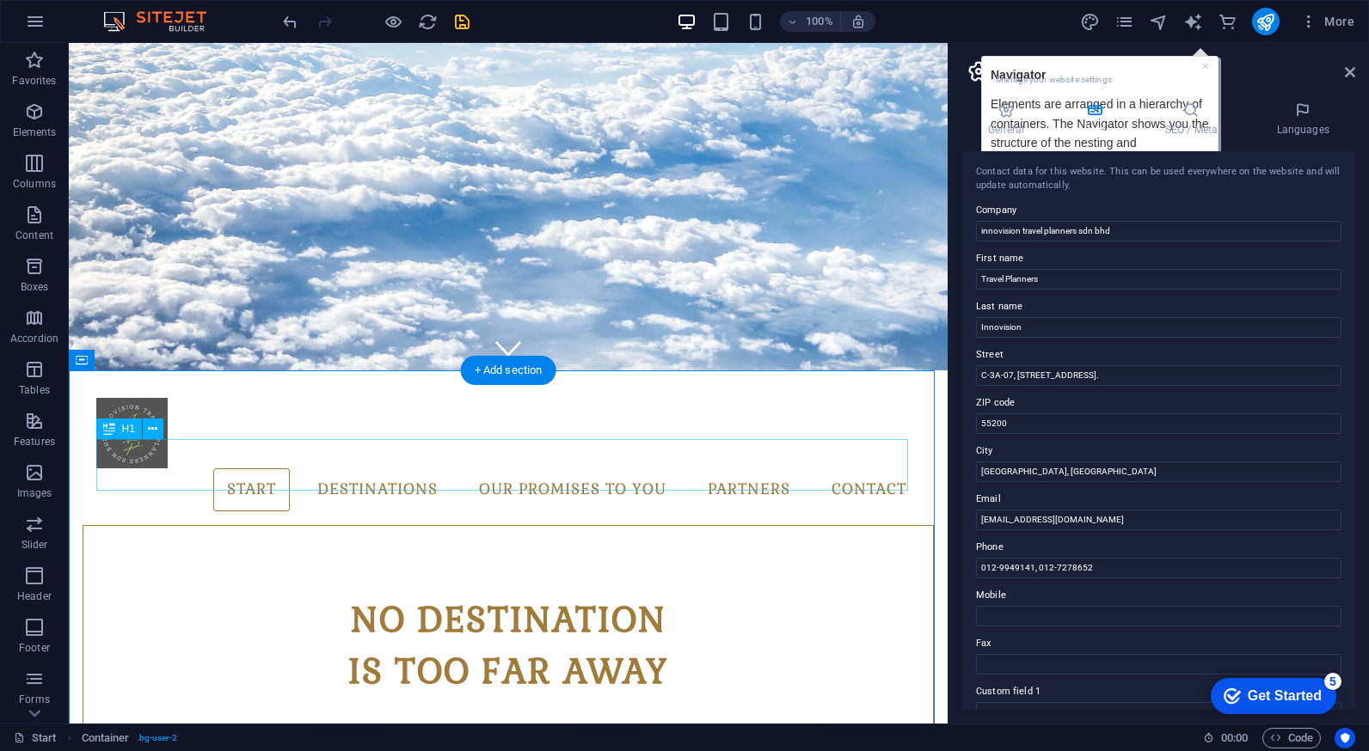
scroll to position [468, 0]
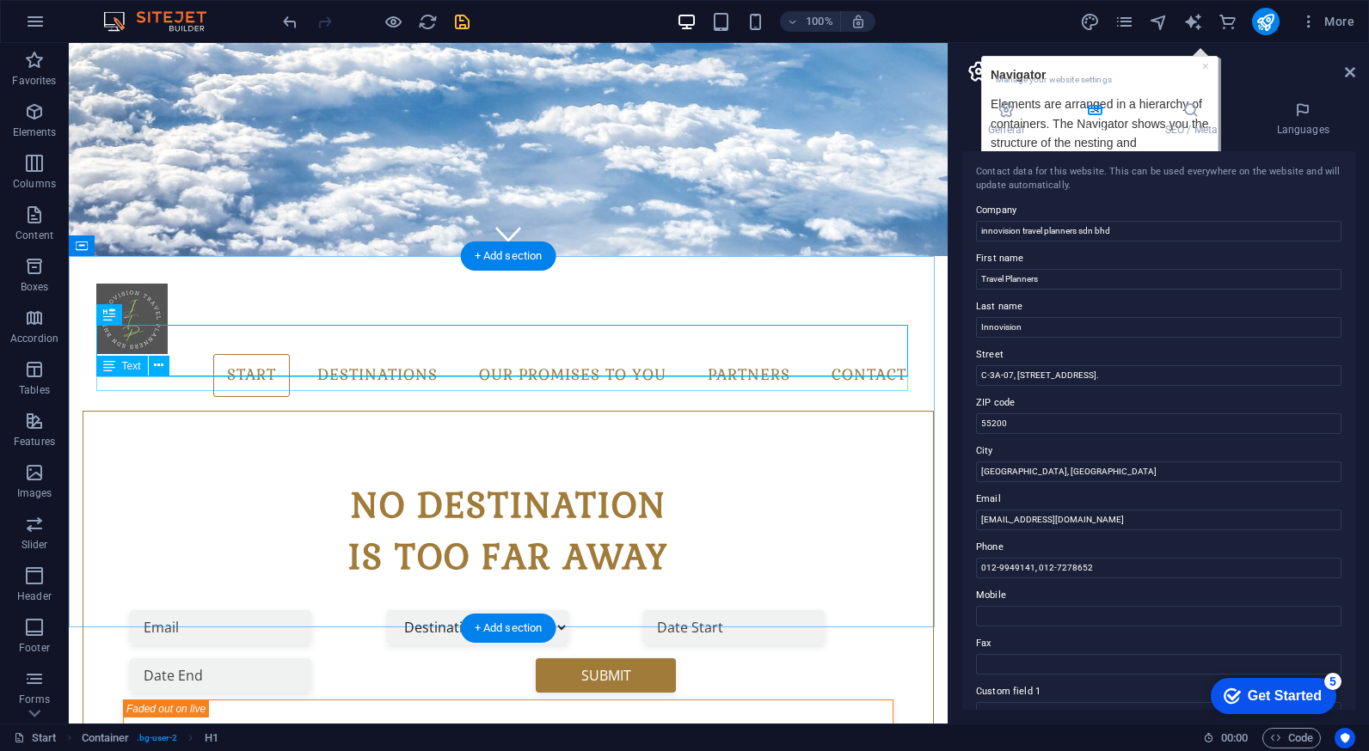
click at [159, 368] on icon at bounding box center [158, 366] width 9 height 18
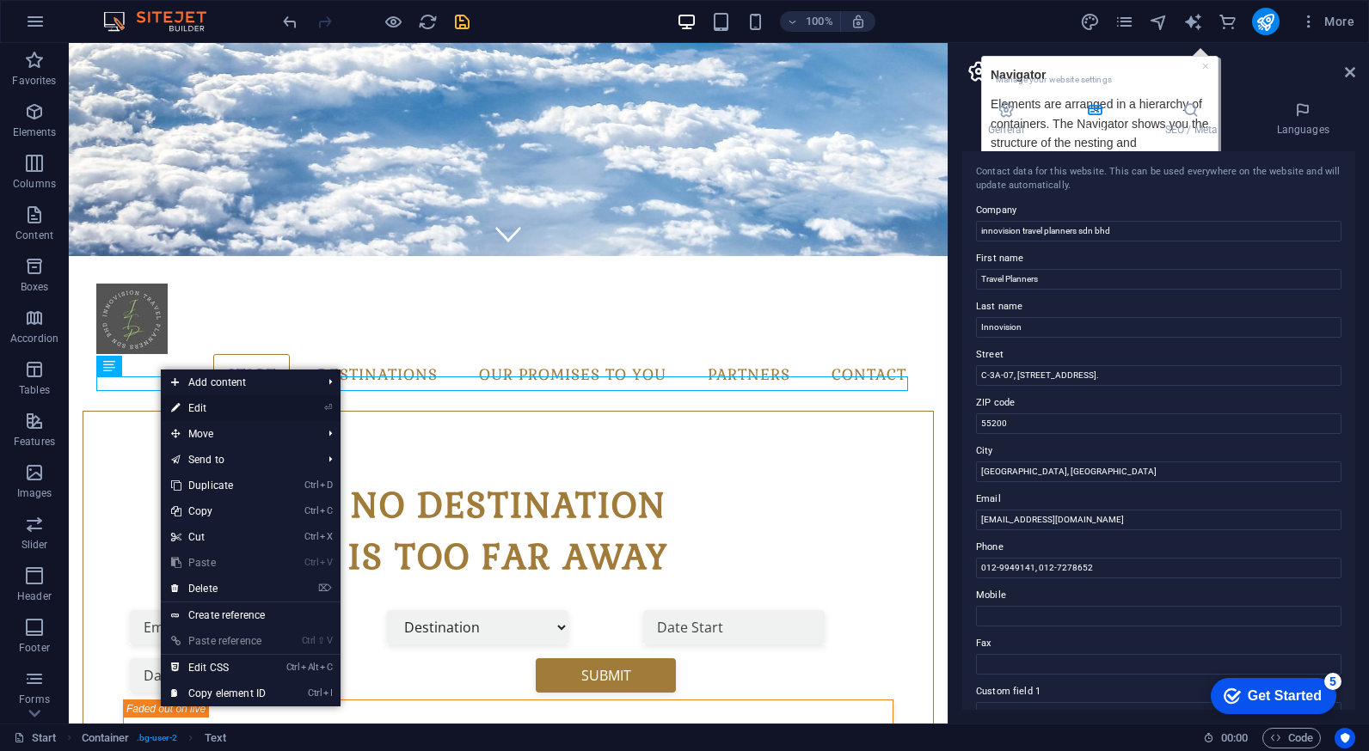
click at [218, 411] on link "⏎ Edit" at bounding box center [218, 408] width 115 height 26
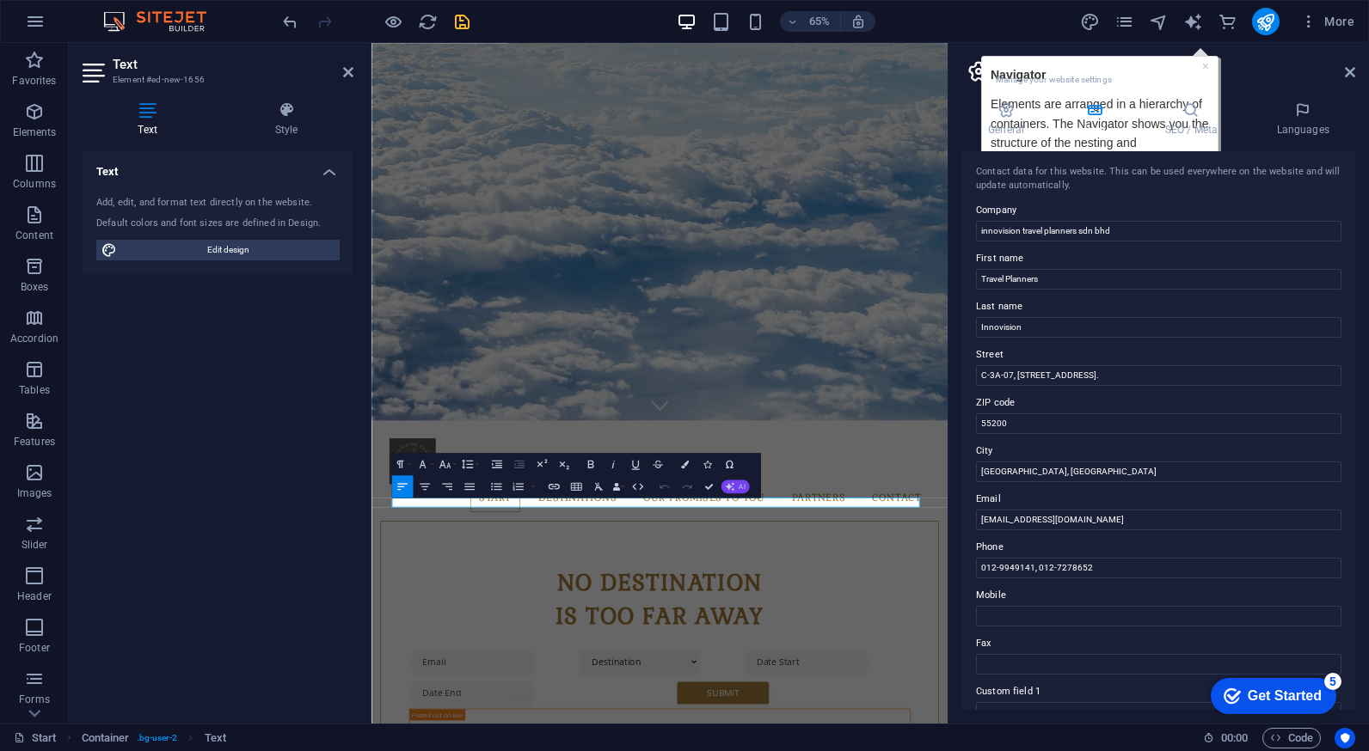
click at [732, 488] on icon "button" at bounding box center [729, 486] width 9 height 9
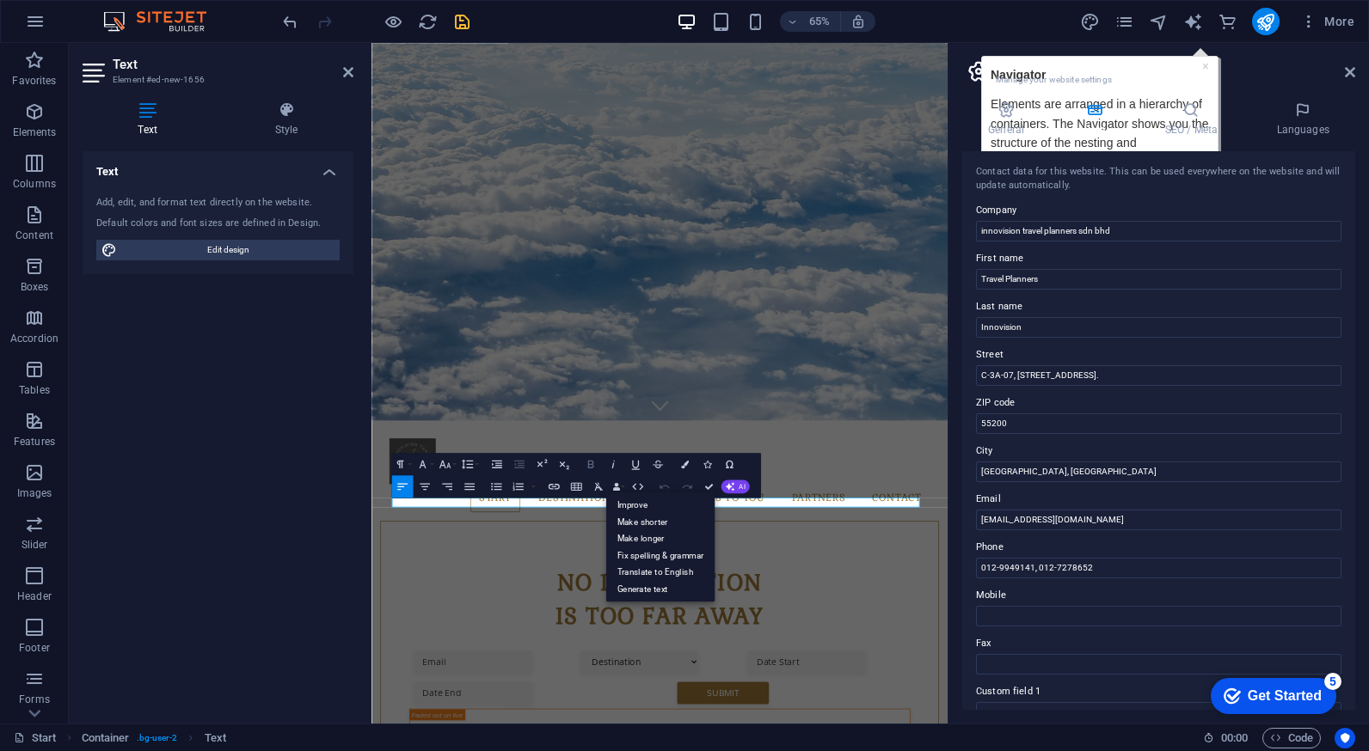
click at [588, 469] on icon "button" at bounding box center [591, 464] width 14 height 14
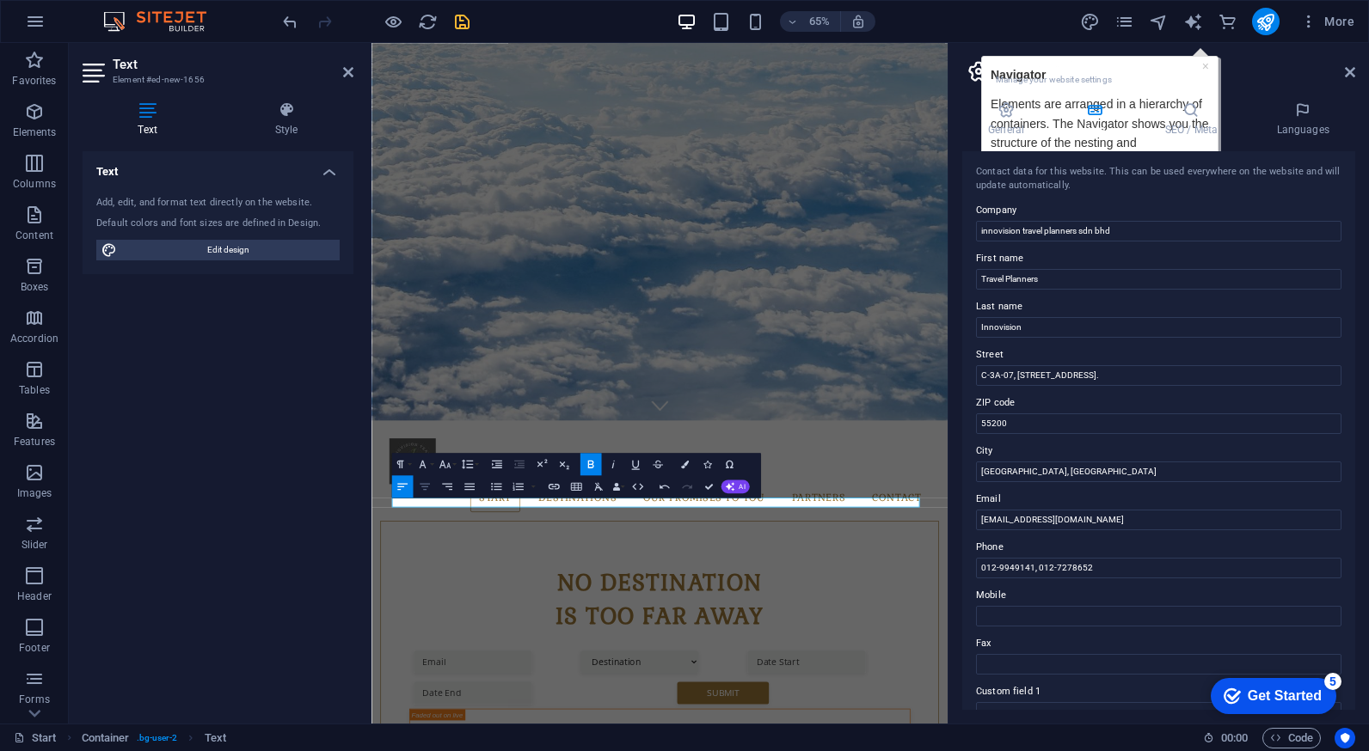
click at [424, 491] on icon "button" at bounding box center [425, 487] width 14 height 14
click at [469, 489] on icon "button" at bounding box center [469, 486] width 10 height 7
click at [426, 485] on icon "button" at bounding box center [425, 487] width 14 height 14
click at [407, 490] on icon "button" at bounding box center [402, 487] width 14 height 14
click at [316, 246] on span "Edit design" at bounding box center [228, 250] width 212 height 21
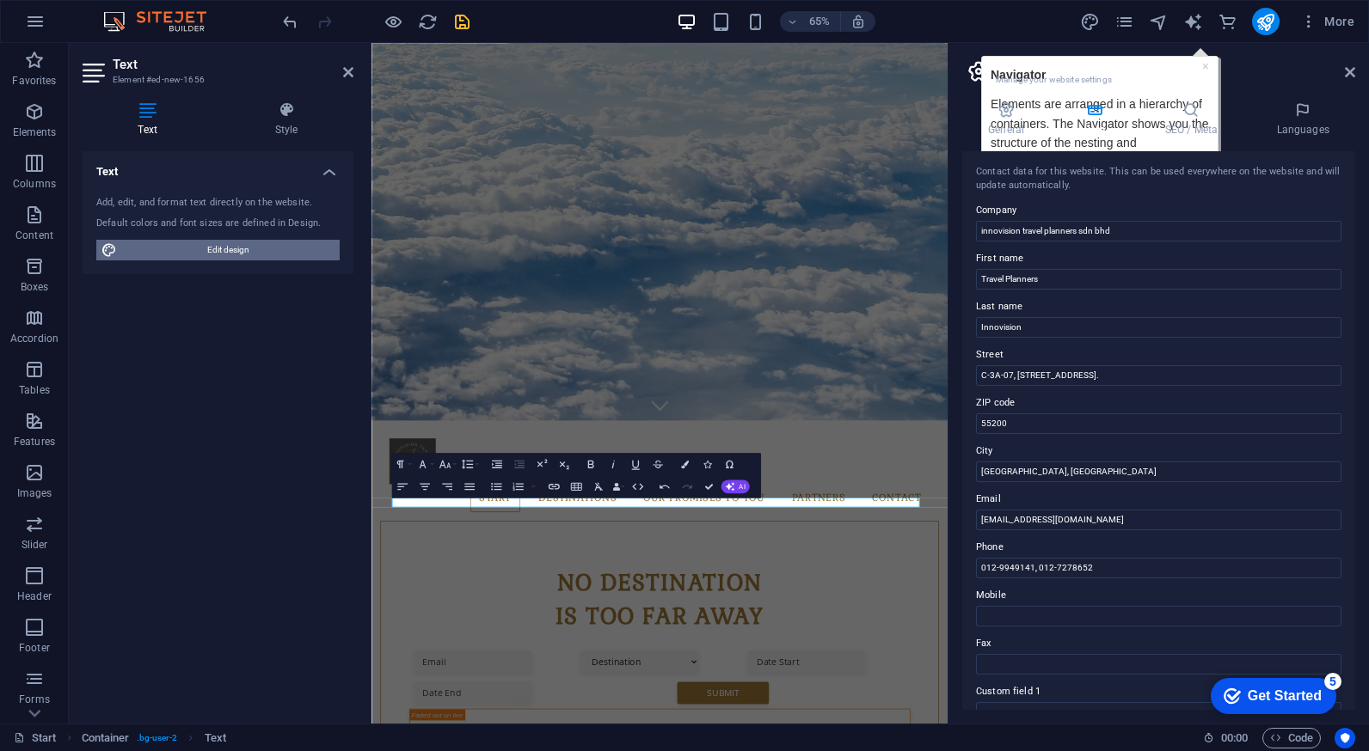
select select "px"
select select "300"
select select "px"
select select "700"
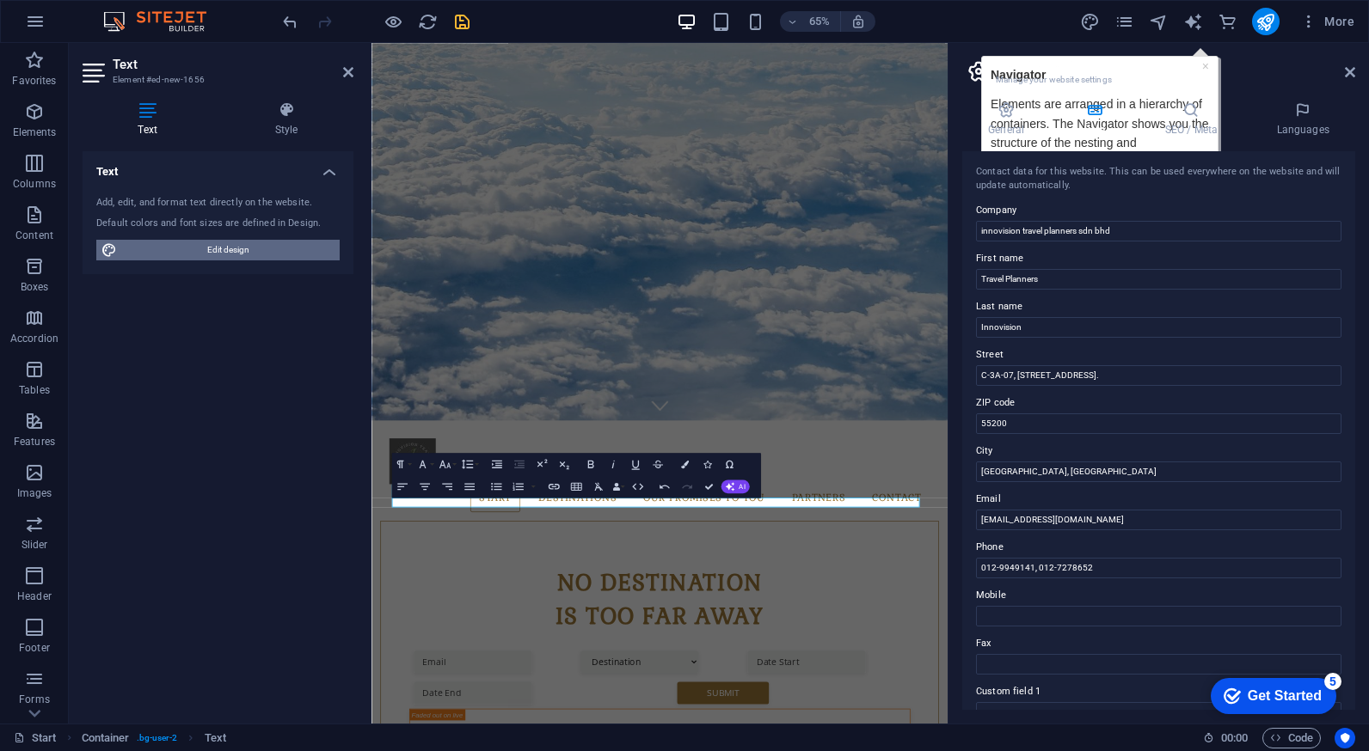
select select "px"
select select "rem"
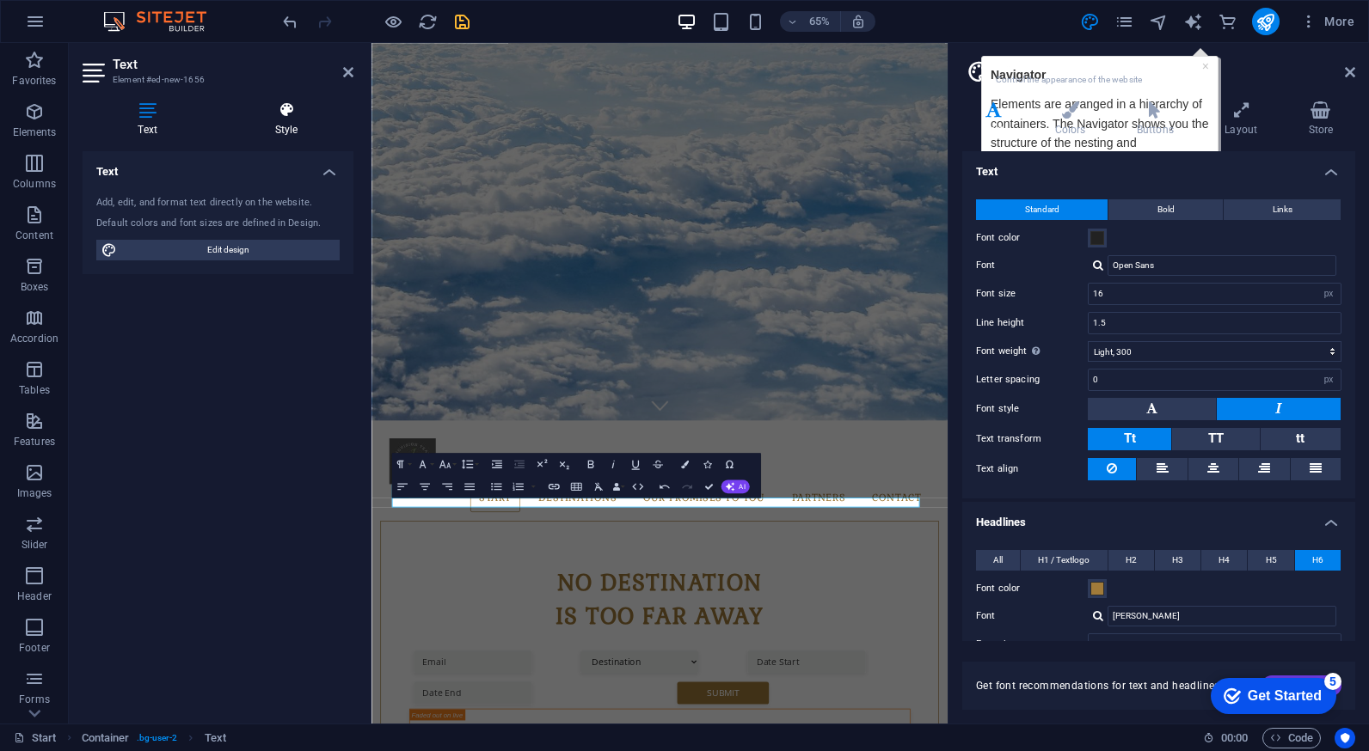
click at [300, 122] on h4 "Style" at bounding box center [286, 119] width 134 height 36
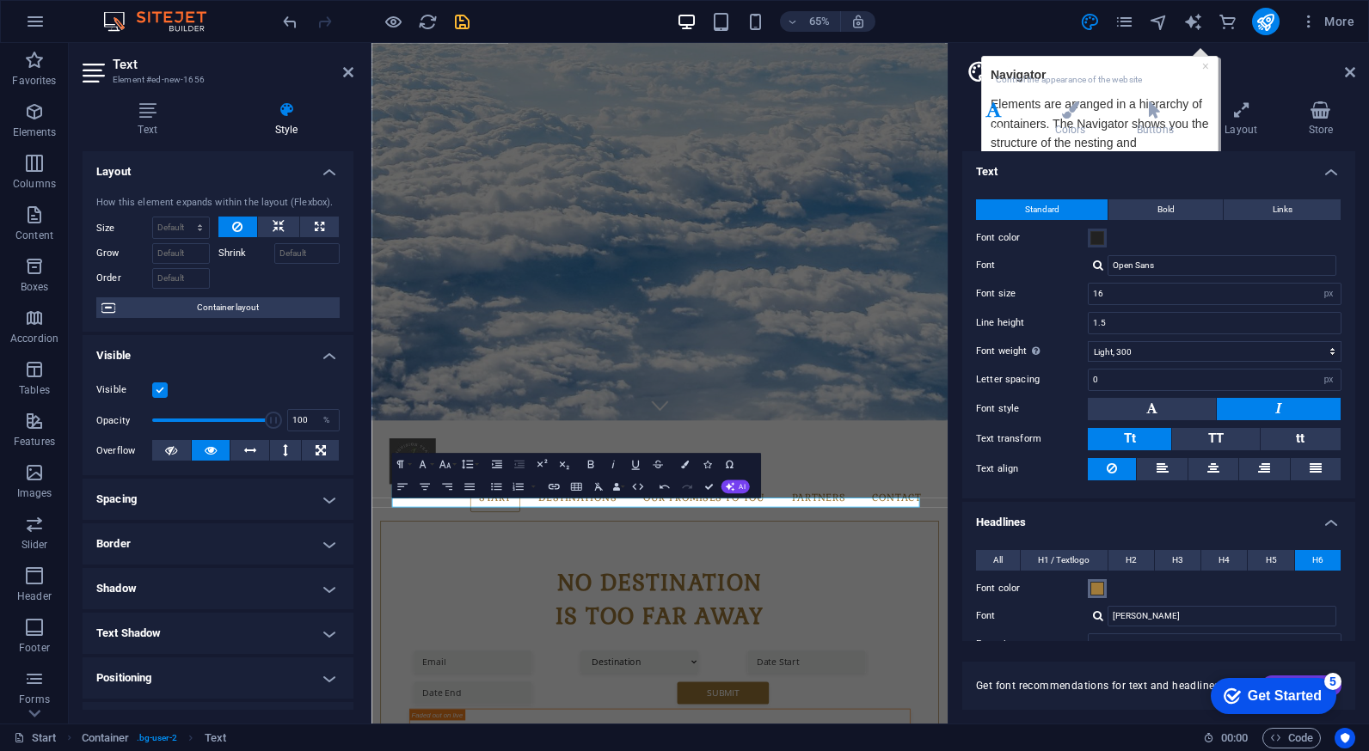
click at [1094, 589] on span at bounding box center [1097, 589] width 14 height 14
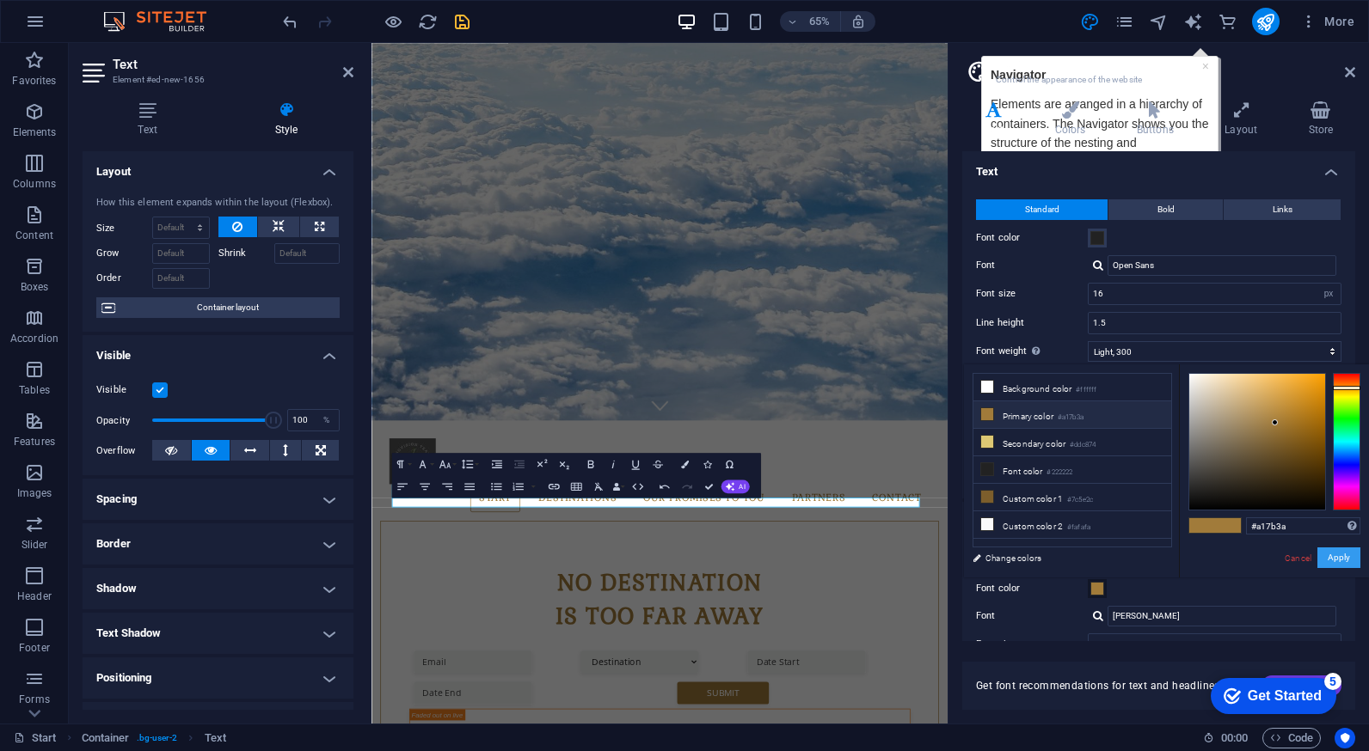
click at [1338, 559] on button "Apply" at bounding box center [1338, 558] width 43 height 21
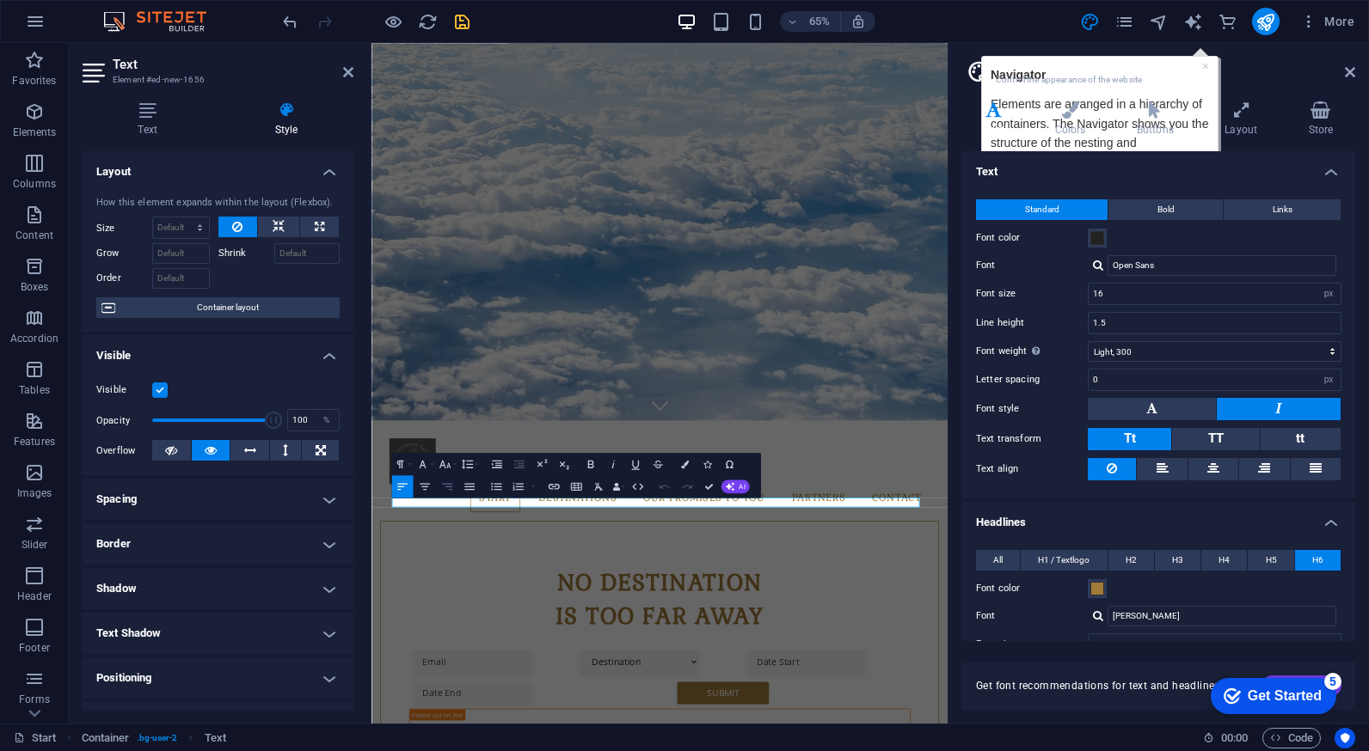
click at [447, 487] on icon "button" at bounding box center [447, 486] width 10 height 7
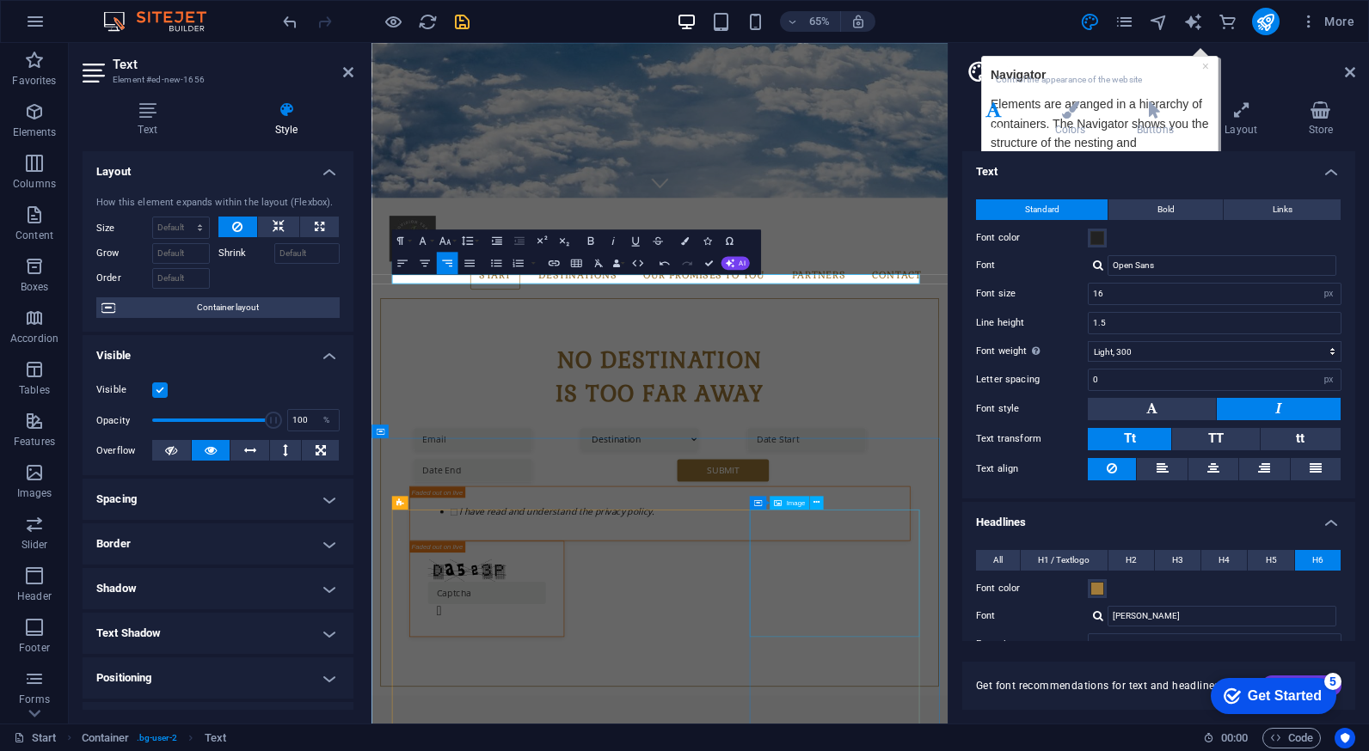
scroll to position [812, 0]
click at [1353, 66] on icon at bounding box center [1350, 72] width 10 height 14
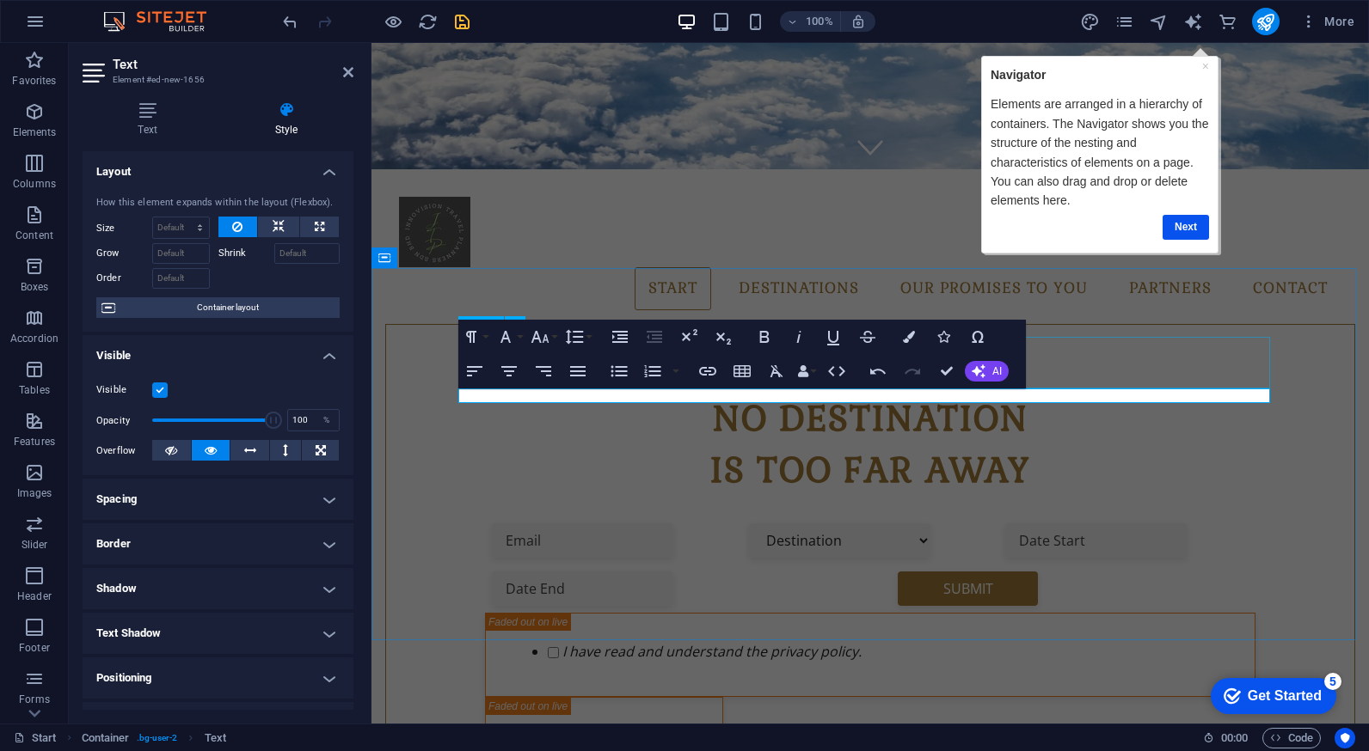
scroll to position [383, 0]
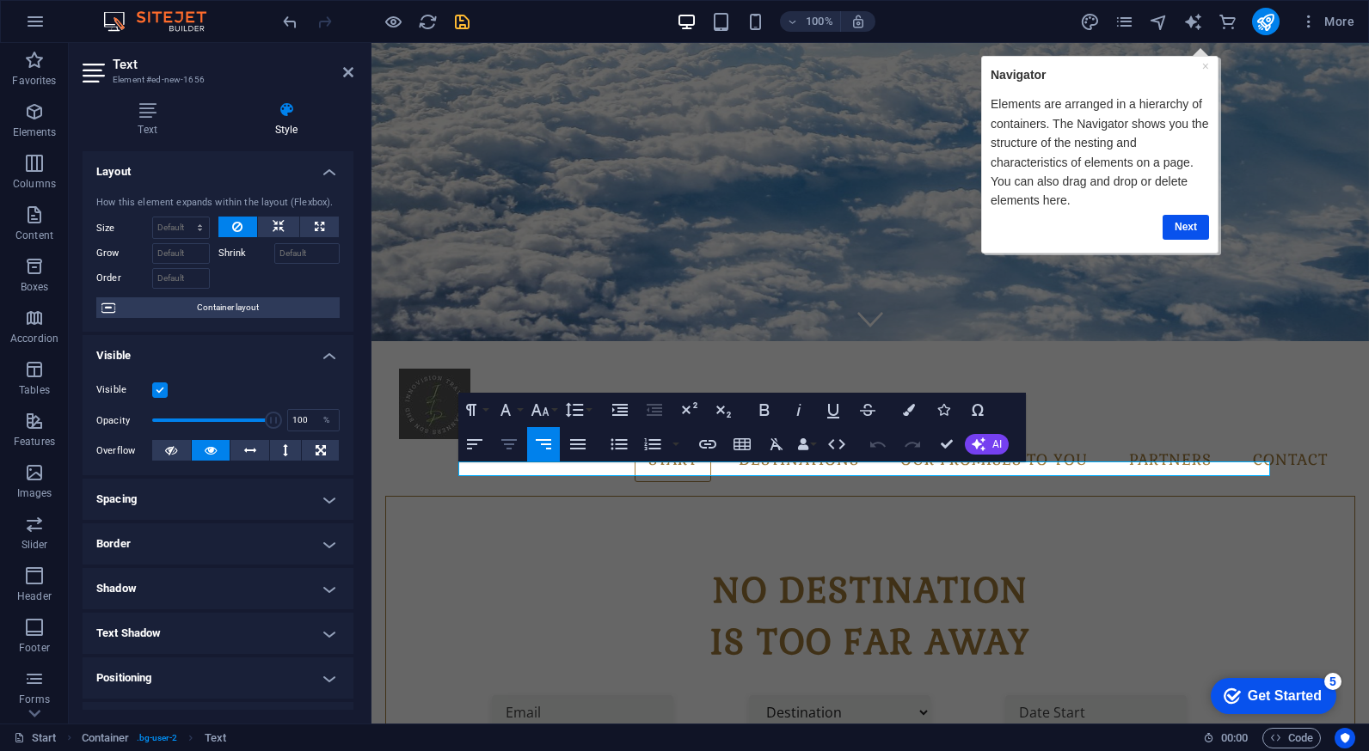
click at [505, 444] on icon "button" at bounding box center [508, 444] width 15 height 10
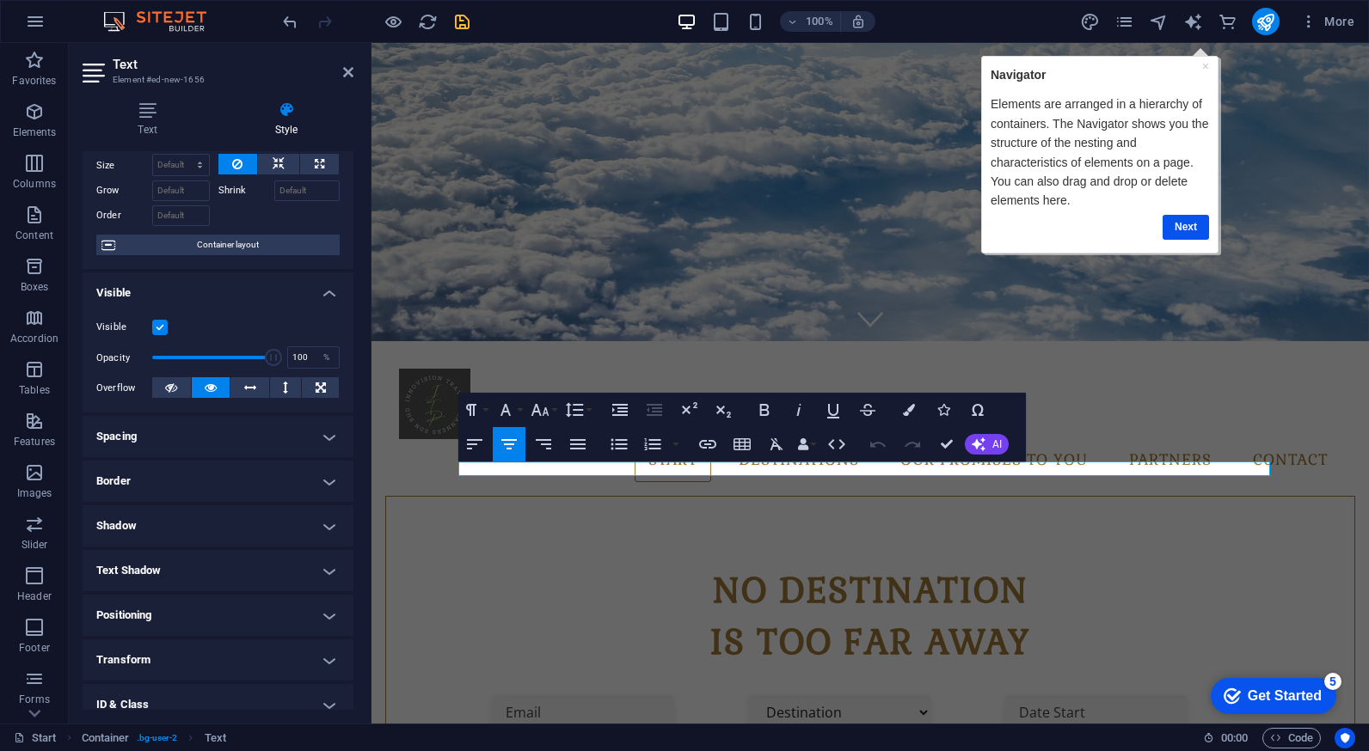
scroll to position [0, 0]
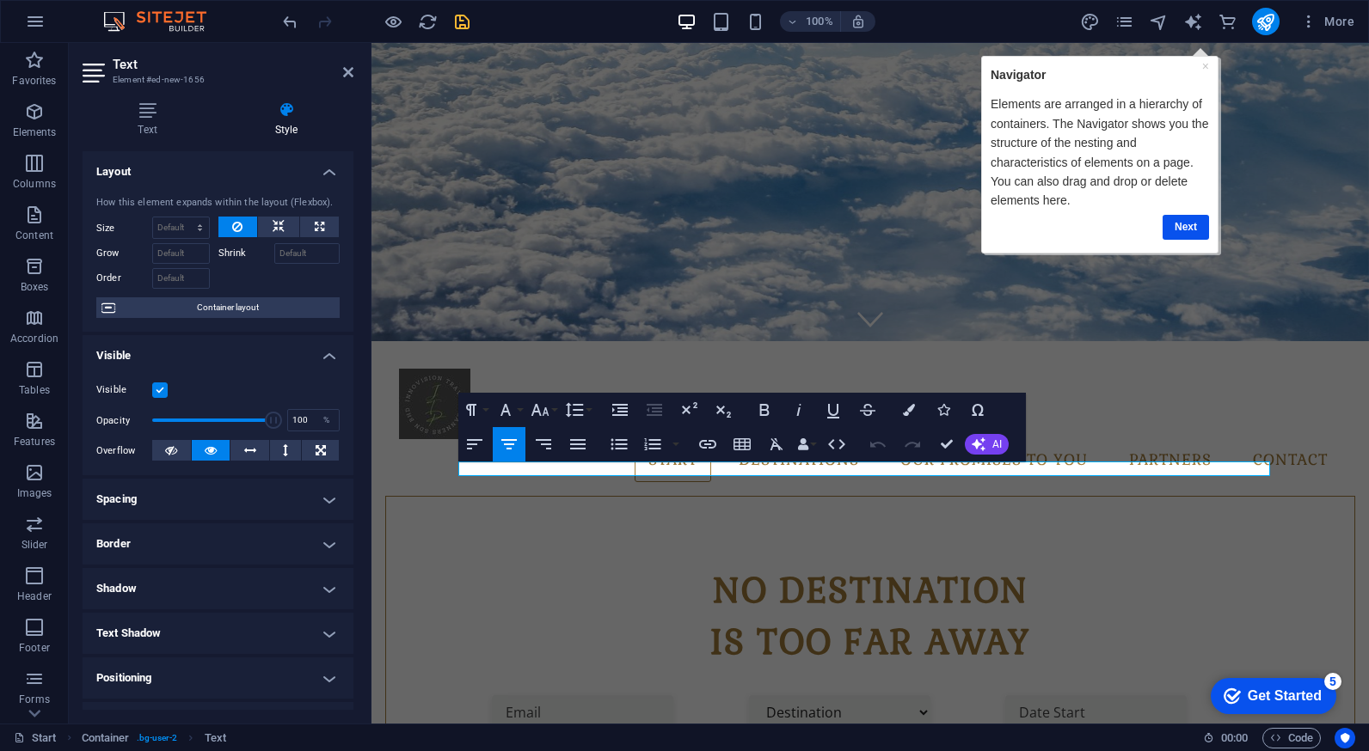
click at [142, 138] on div "Text Style Text Add, edit, and format text directly on the website. Default col…" at bounding box center [218, 405] width 271 height 609
click at [142, 127] on h4 "Text" at bounding box center [151, 119] width 137 height 36
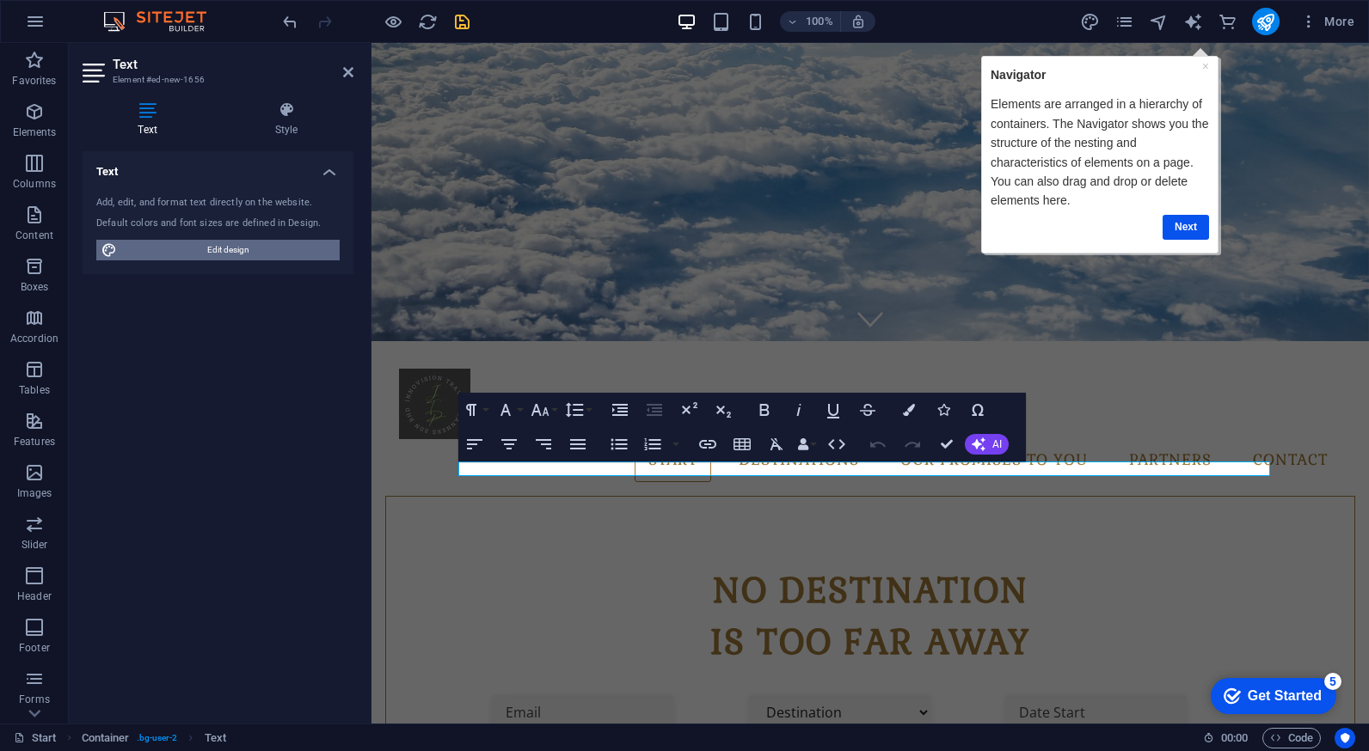
click at [278, 246] on span "Edit design" at bounding box center [228, 250] width 212 height 21
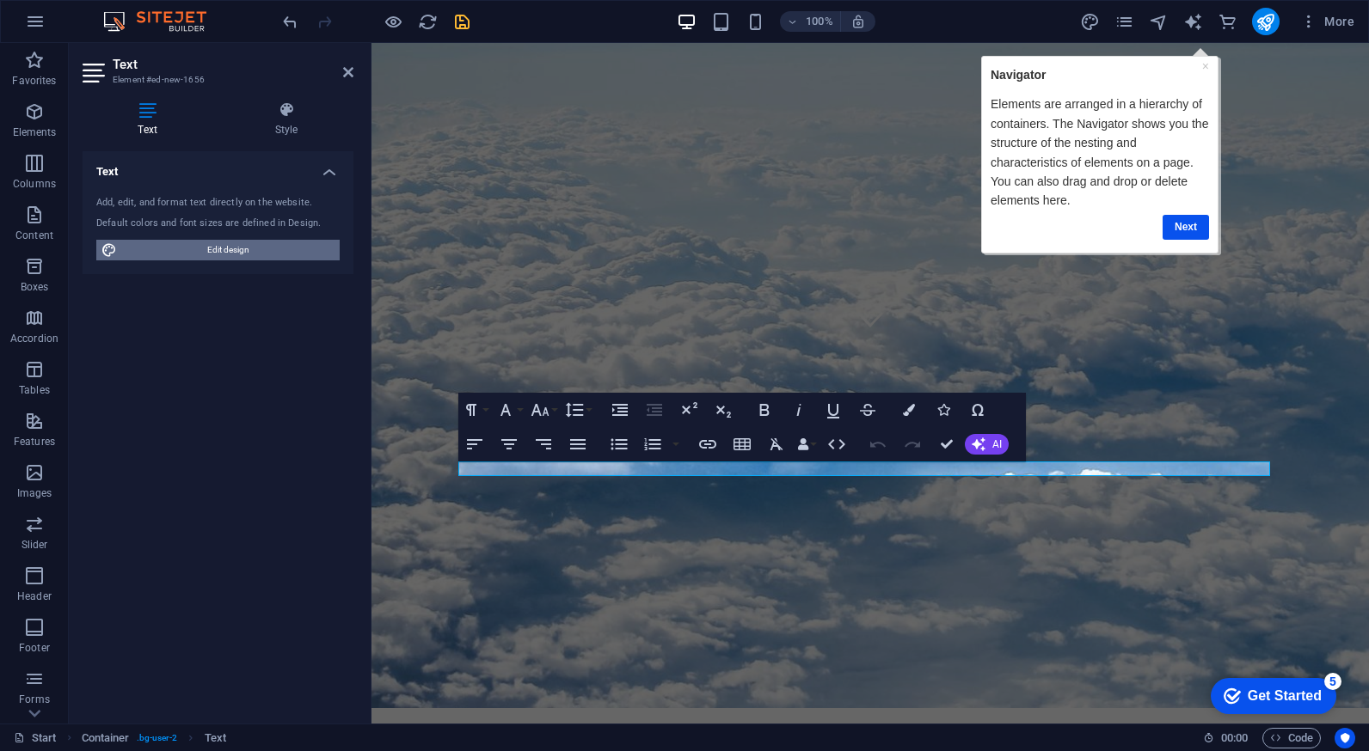
select select "px"
select select "300"
select select "px"
select select "700"
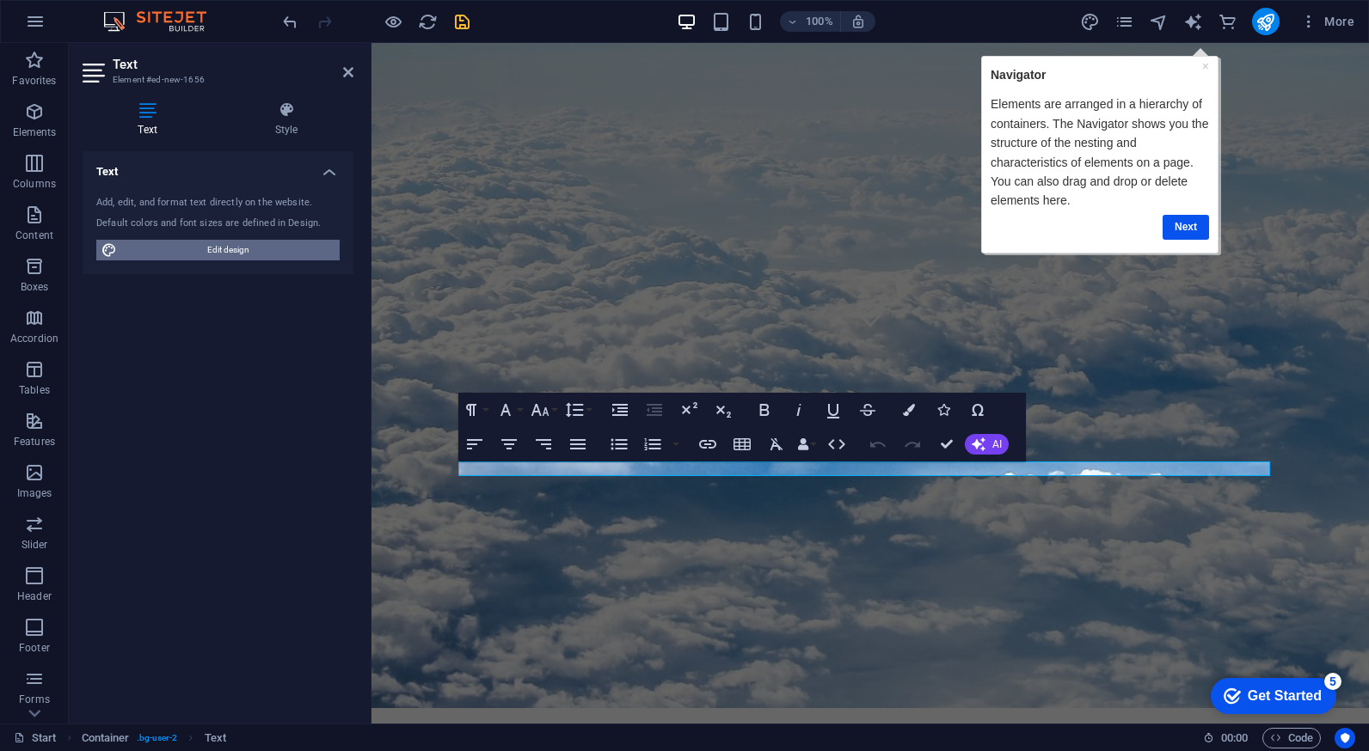
select select "px"
select select "rem"
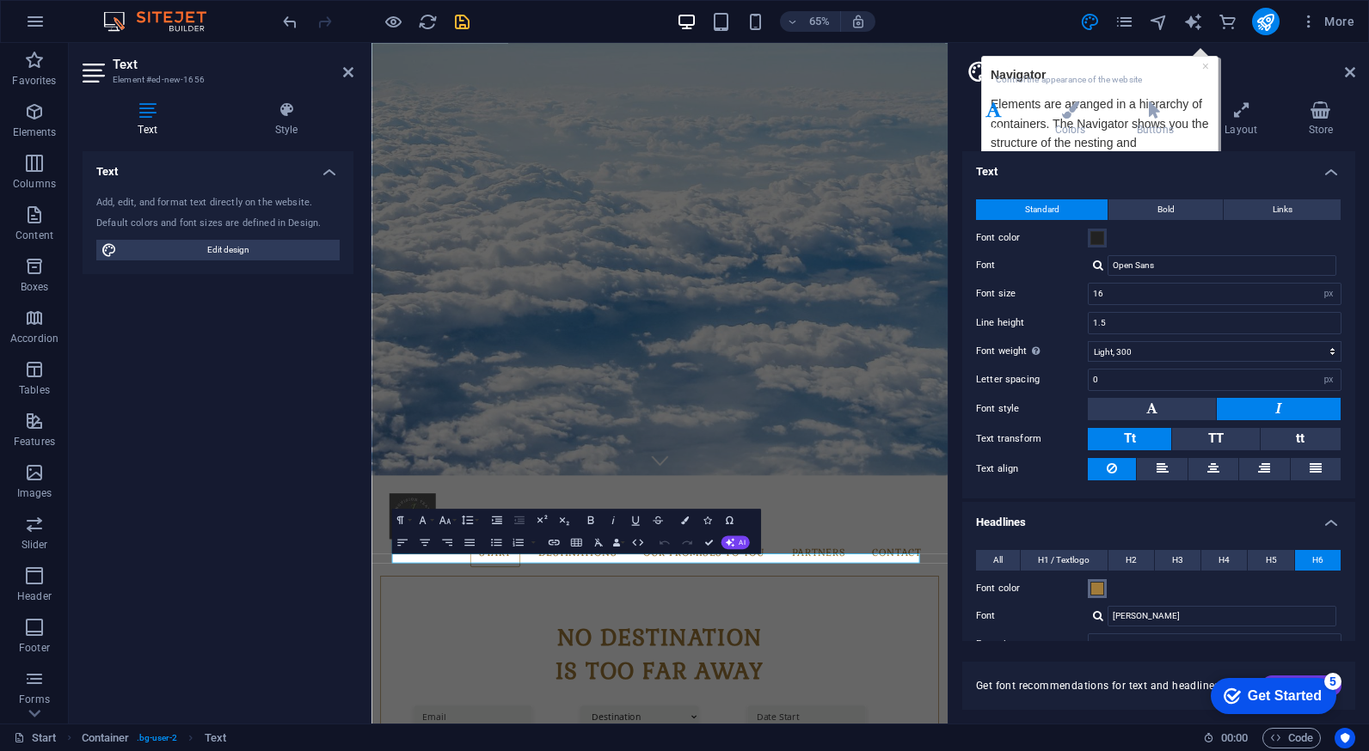
click at [1096, 588] on span at bounding box center [1097, 589] width 14 height 14
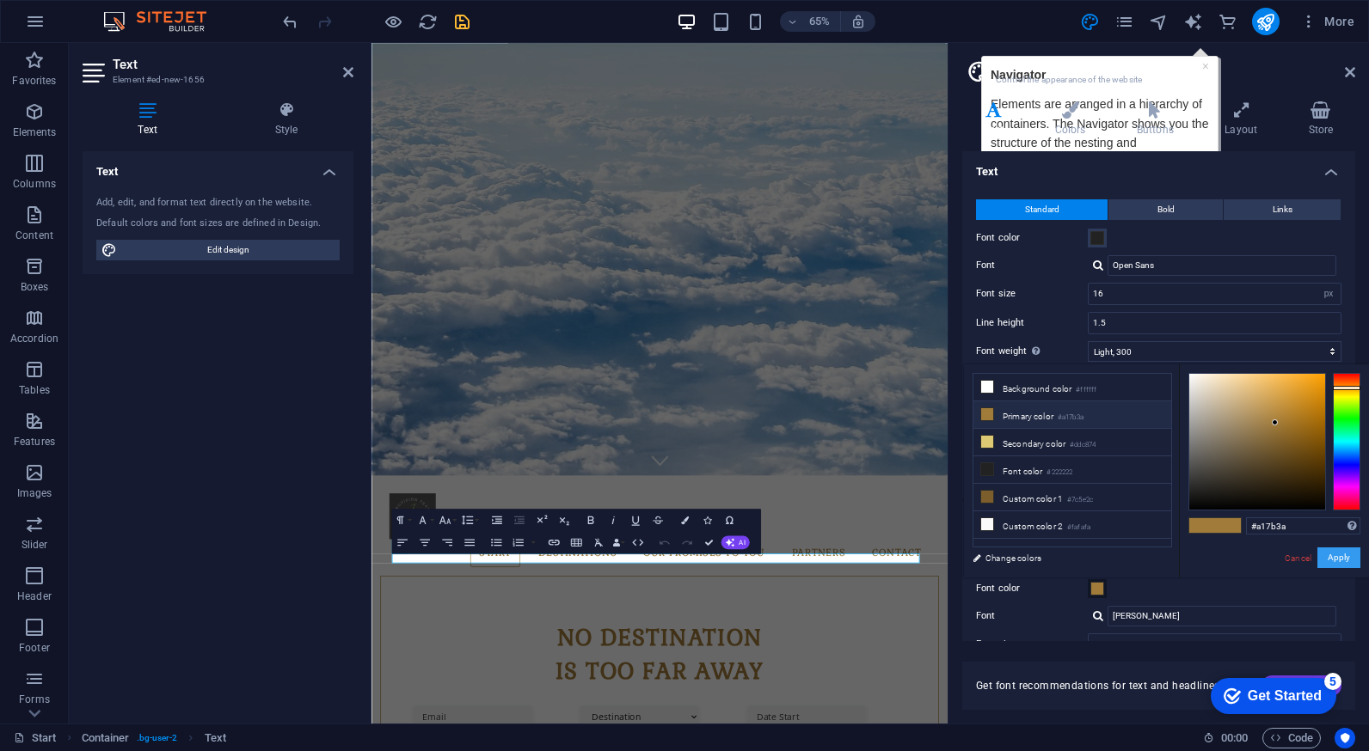
click at [1339, 560] on button "Apply" at bounding box center [1338, 558] width 43 height 21
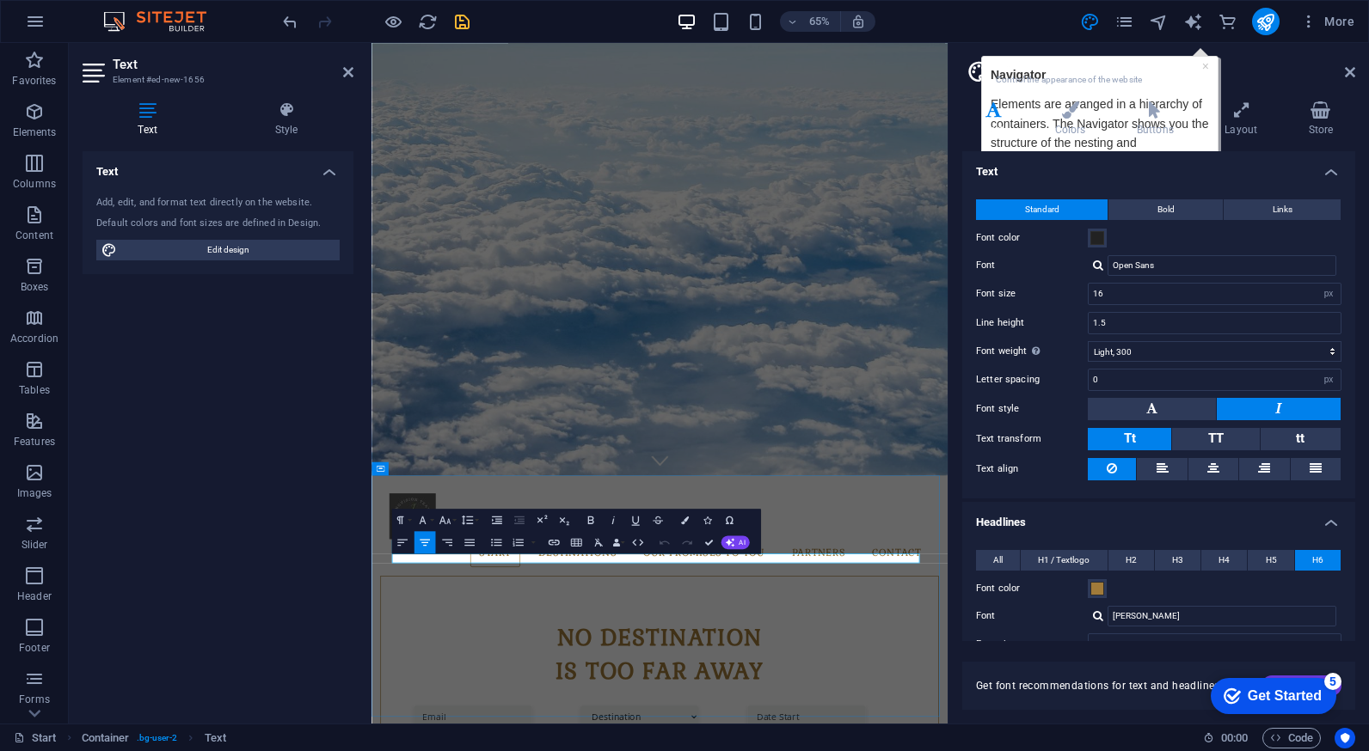
drag, startPoint x: 686, startPoint y: 833, endPoint x: 985, endPoint y: 839, distance: 299.2
click at [1100, 589] on span at bounding box center [1097, 589] width 14 height 14
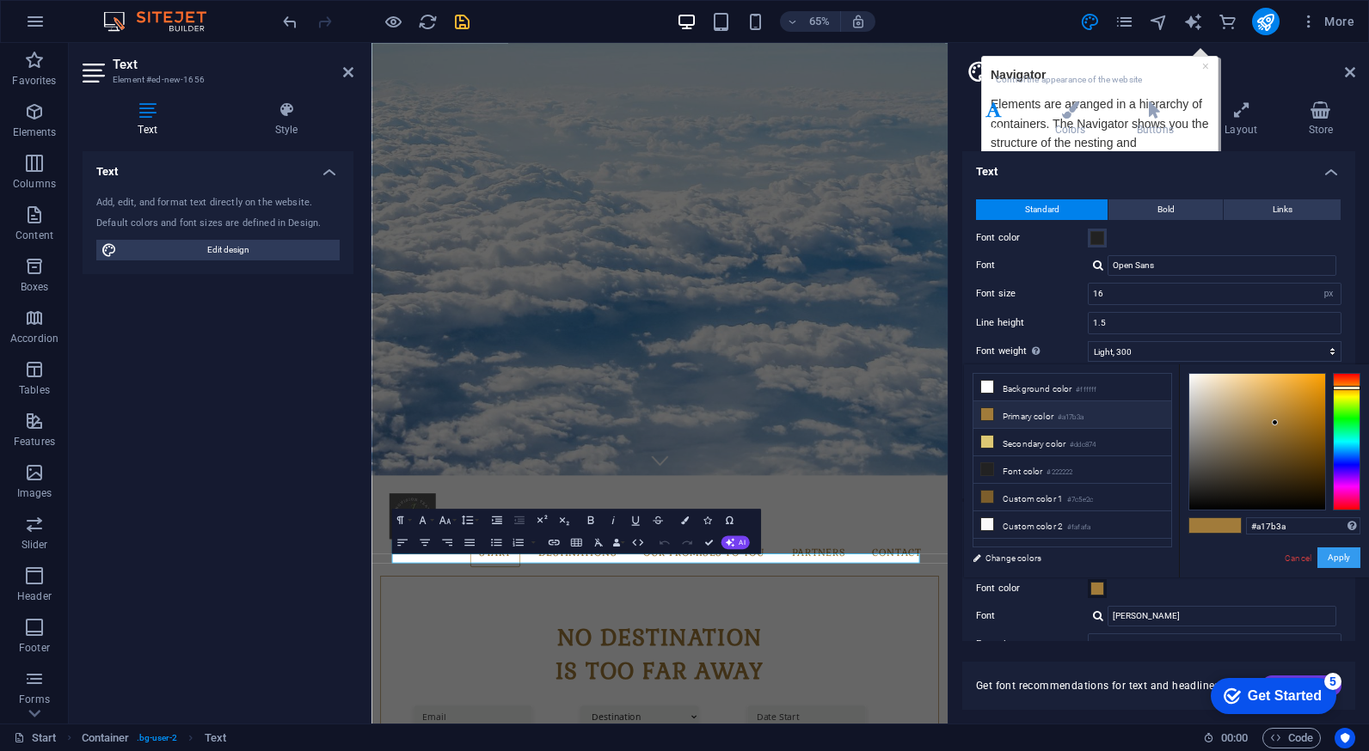
click at [1339, 557] on button "Apply" at bounding box center [1338, 558] width 43 height 21
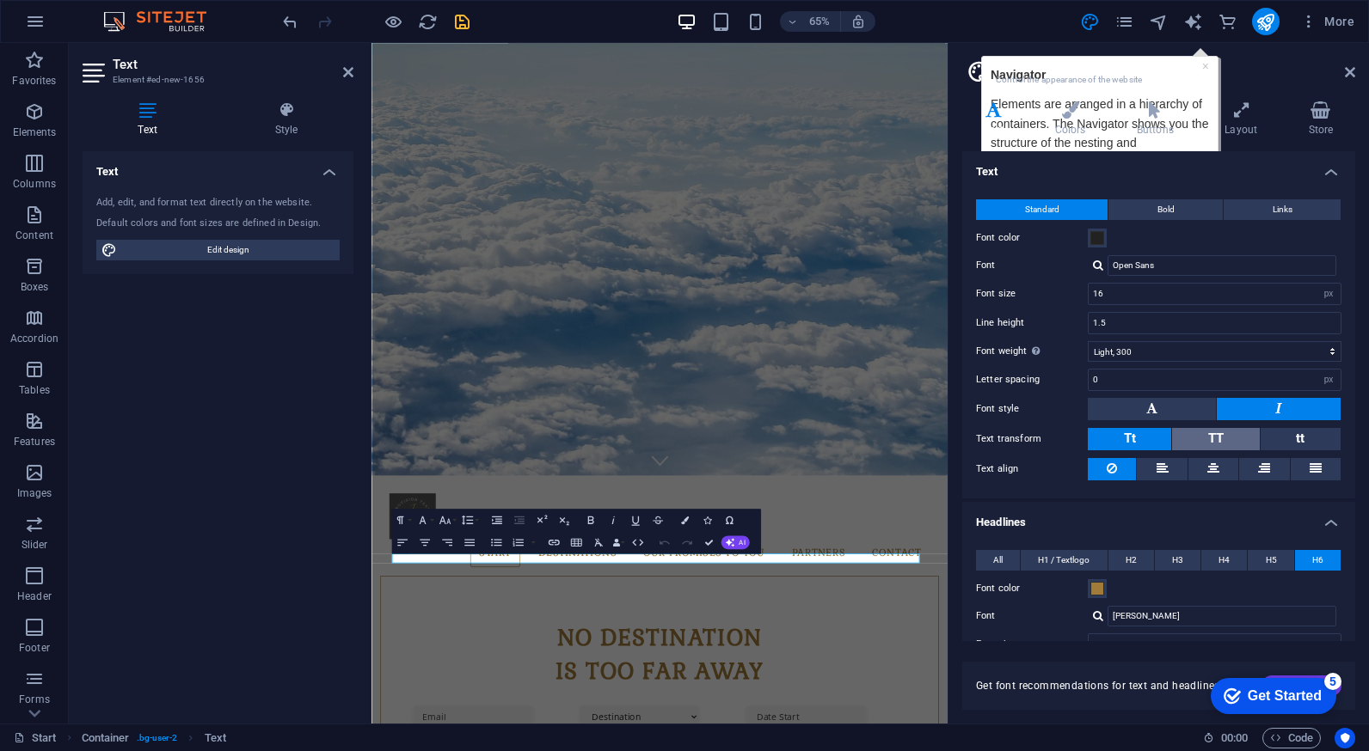
click at [1181, 436] on button "TT" at bounding box center [1215, 439] width 87 height 22
click at [1048, 559] on span "H1 / Textlogo" at bounding box center [1064, 560] width 52 height 21
click at [1004, 561] on button "All" at bounding box center [998, 560] width 44 height 21
click at [1062, 561] on span "H1 / Textlogo" at bounding box center [1064, 560] width 52 height 21
click at [1129, 559] on span "H2" at bounding box center [1130, 560] width 11 height 21
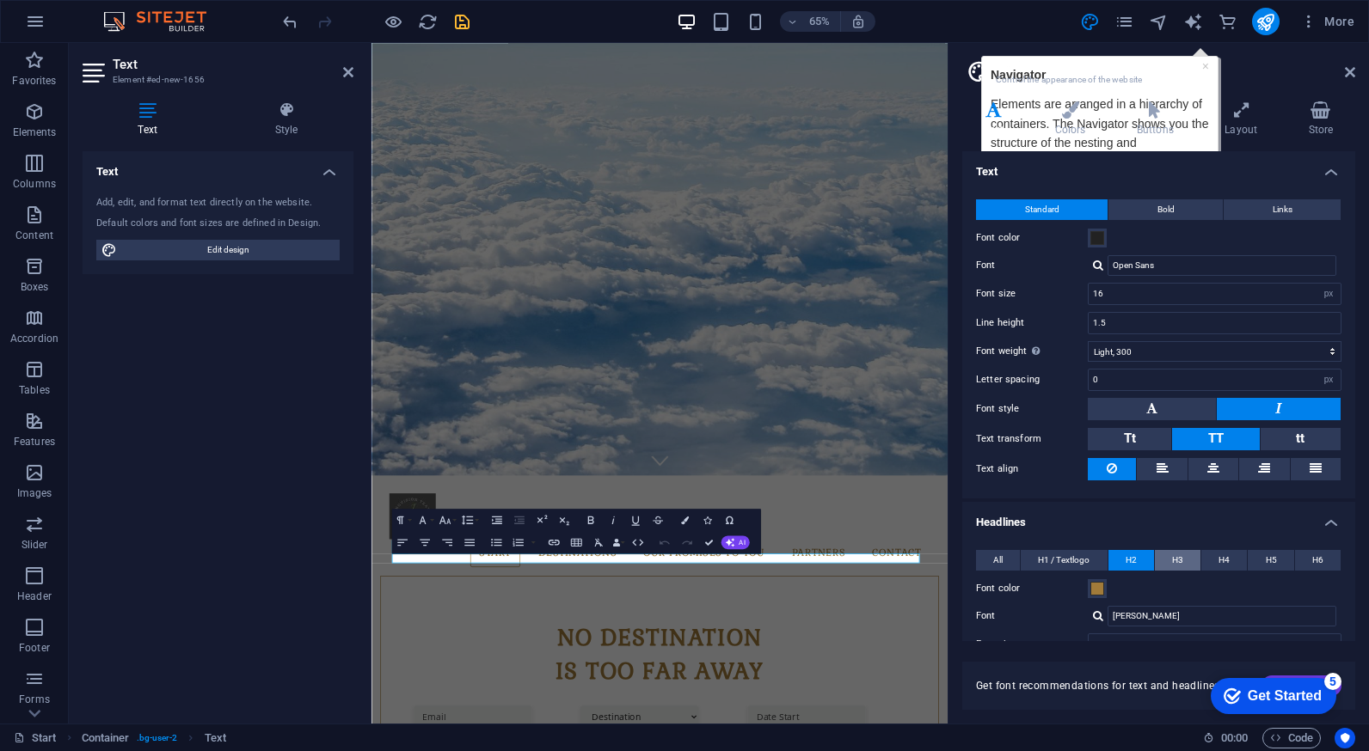
click at [1172, 558] on span "H3" at bounding box center [1177, 560] width 11 height 21
click at [593, 518] on icon "button" at bounding box center [591, 520] width 14 height 14
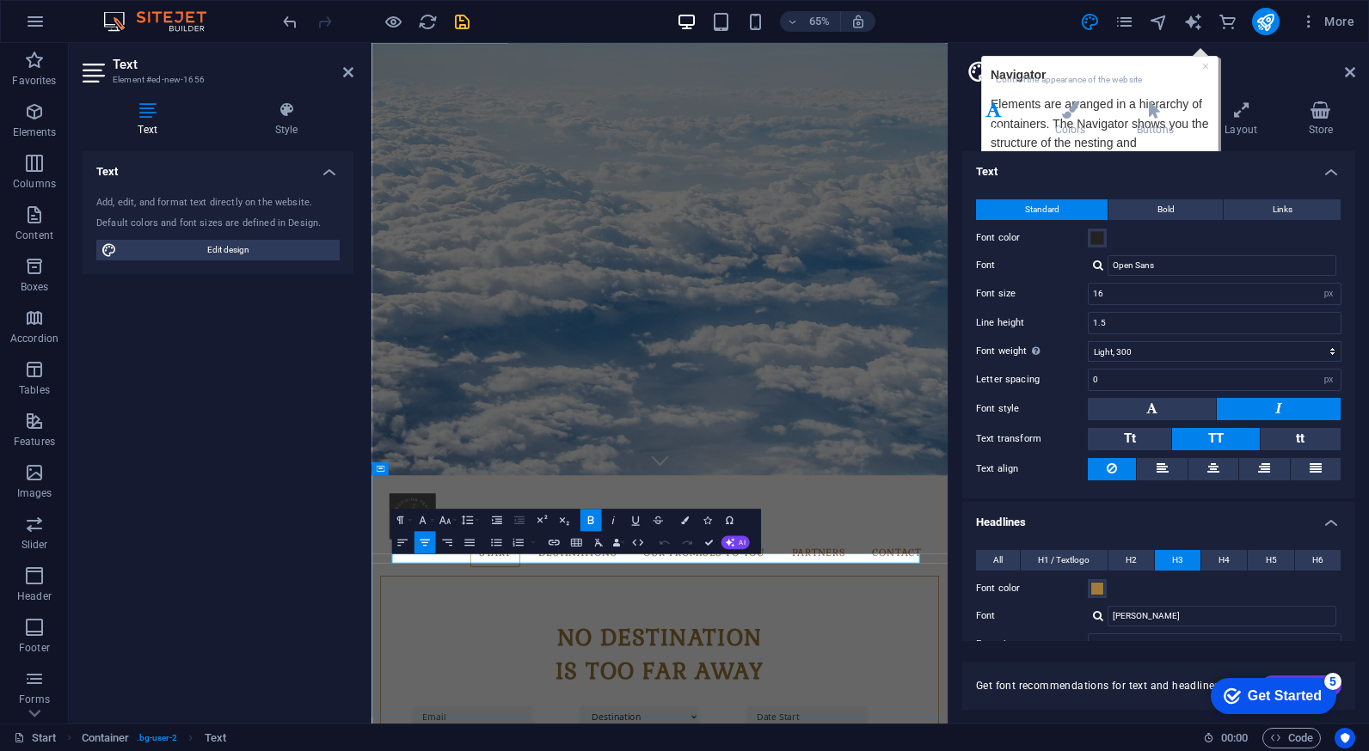
drag, startPoint x: 1196, startPoint y: 833, endPoint x: 564, endPoint y: 830, distance: 631.9
click at [1172, 199] on span "Bold" at bounding box center [1165, 209] width 17 height 21
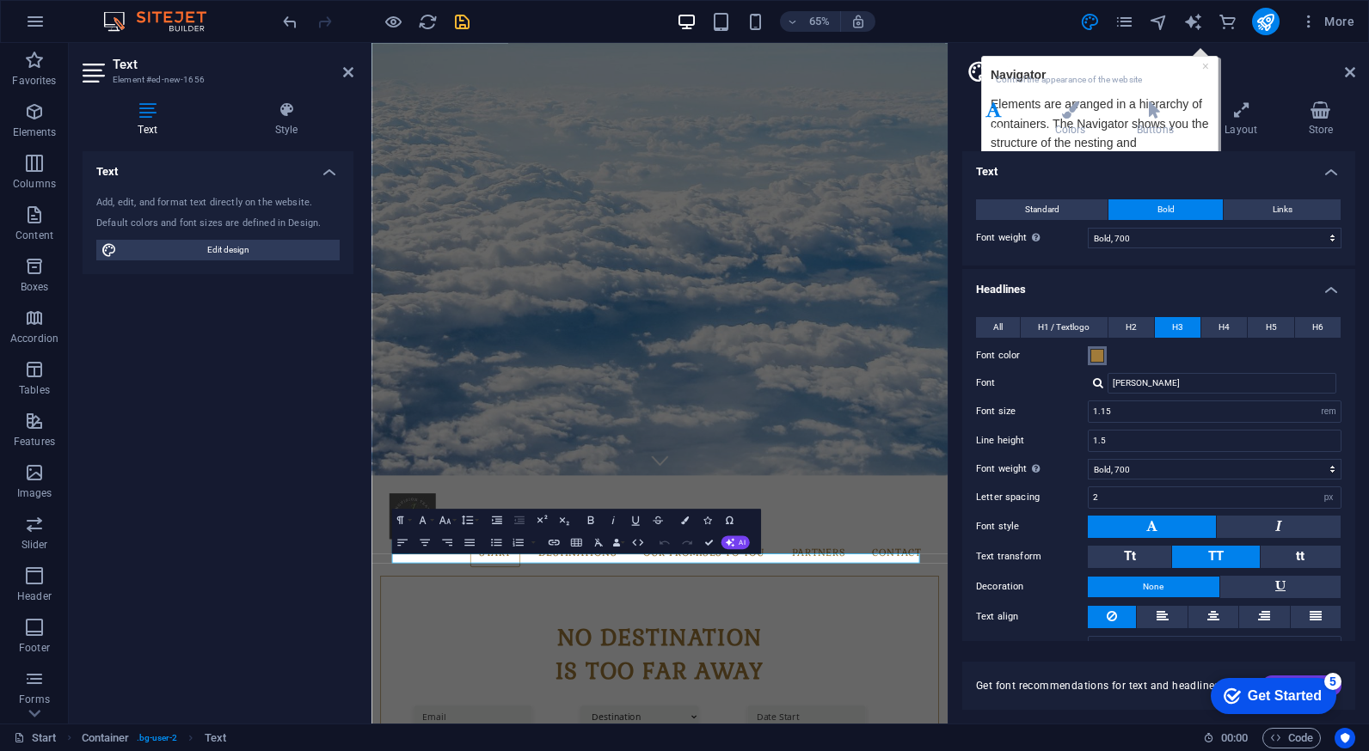
click at [1102, 351] on span at bounding box center [1097, 356] width 14 height 14
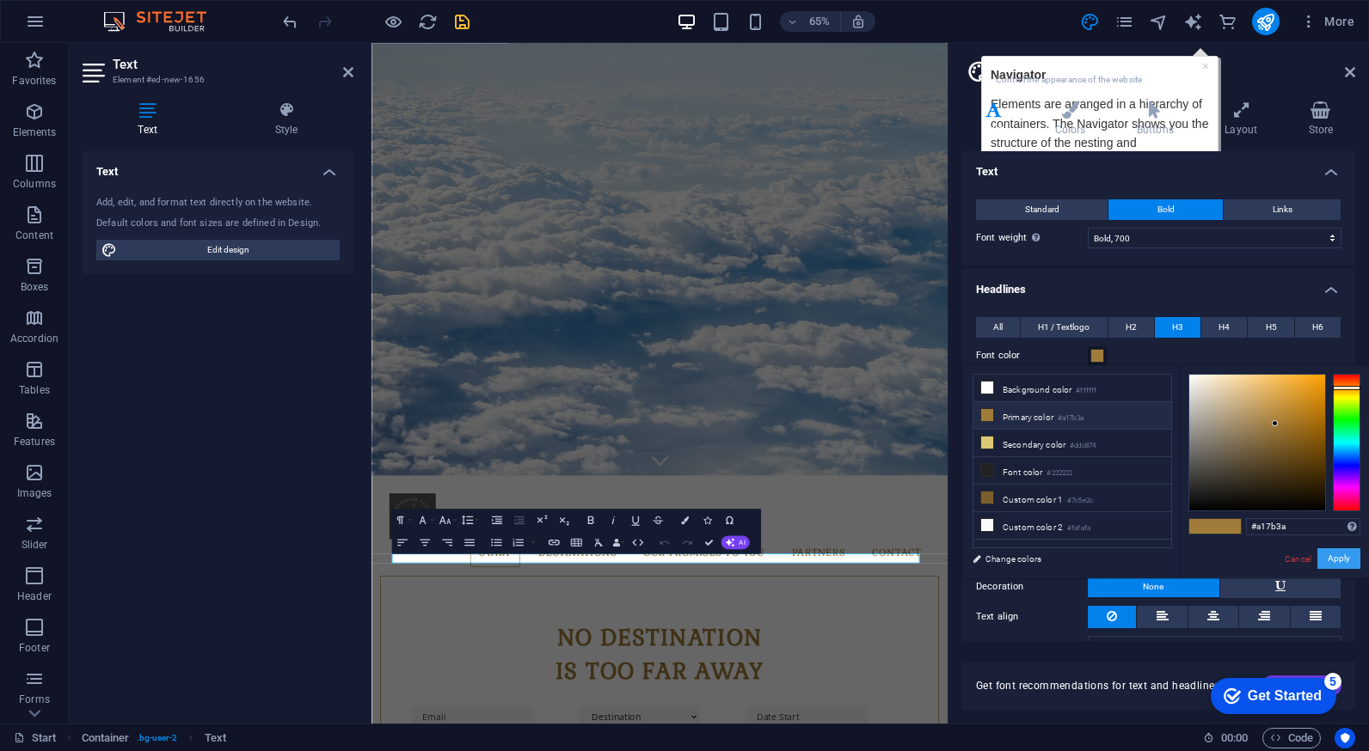
click at [1343, 565] on button "Apply" at bounding box center [1338, 558] width 43 height 21
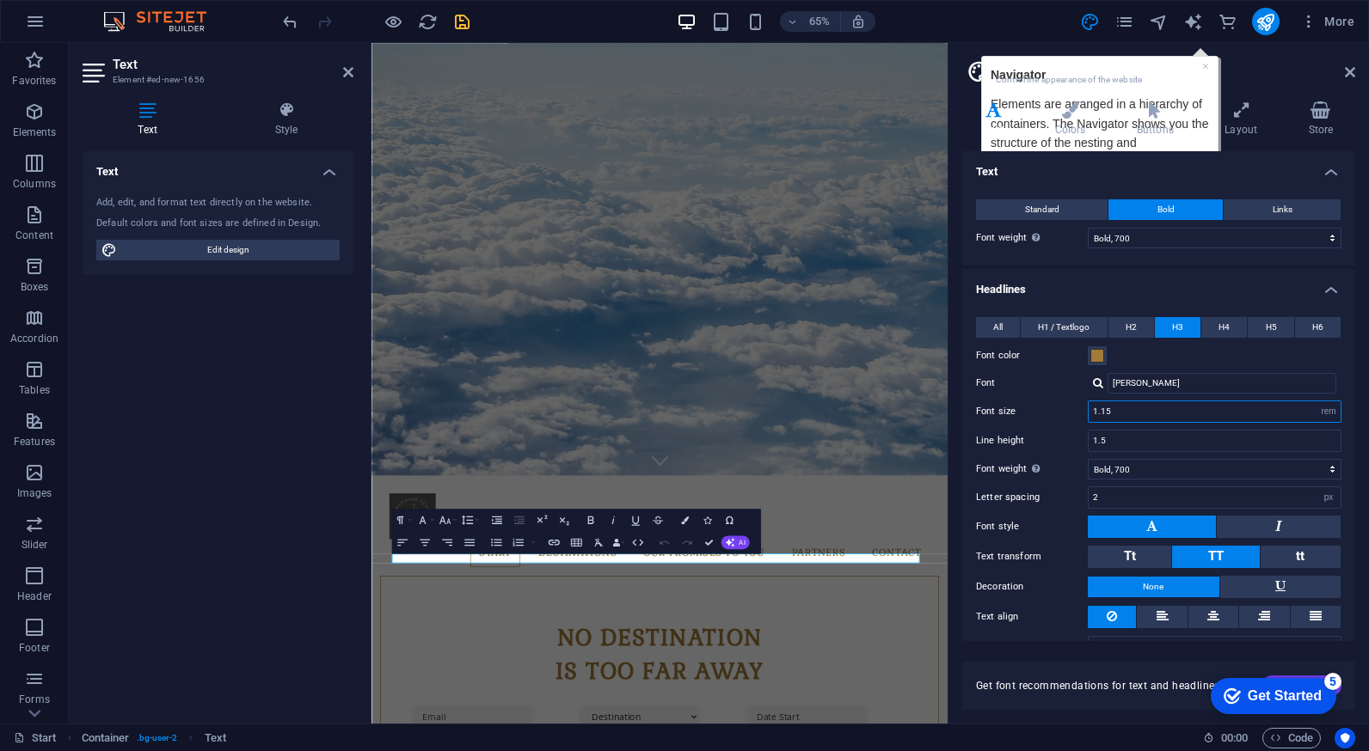
click at [1257, 411] on input "1.15" at bounding box center [1214, 411] width 252 height 21
drag, startPoint x: 1257, startPoint y: 411, endPoint x: 1067, endPoint y: 434, distance: 191.4
click at [1067, 434] on div "All H1 / Textlogo H2 H3 H4 H5 H6 Font color Font [PERSON_NAME] Line height 1.5 …" at bounding box center [1159, 488] width 400 height 376
type input "2"
click at [1223, 332] on span "H4" at bounding box center [1223, 327] width 11 height 21
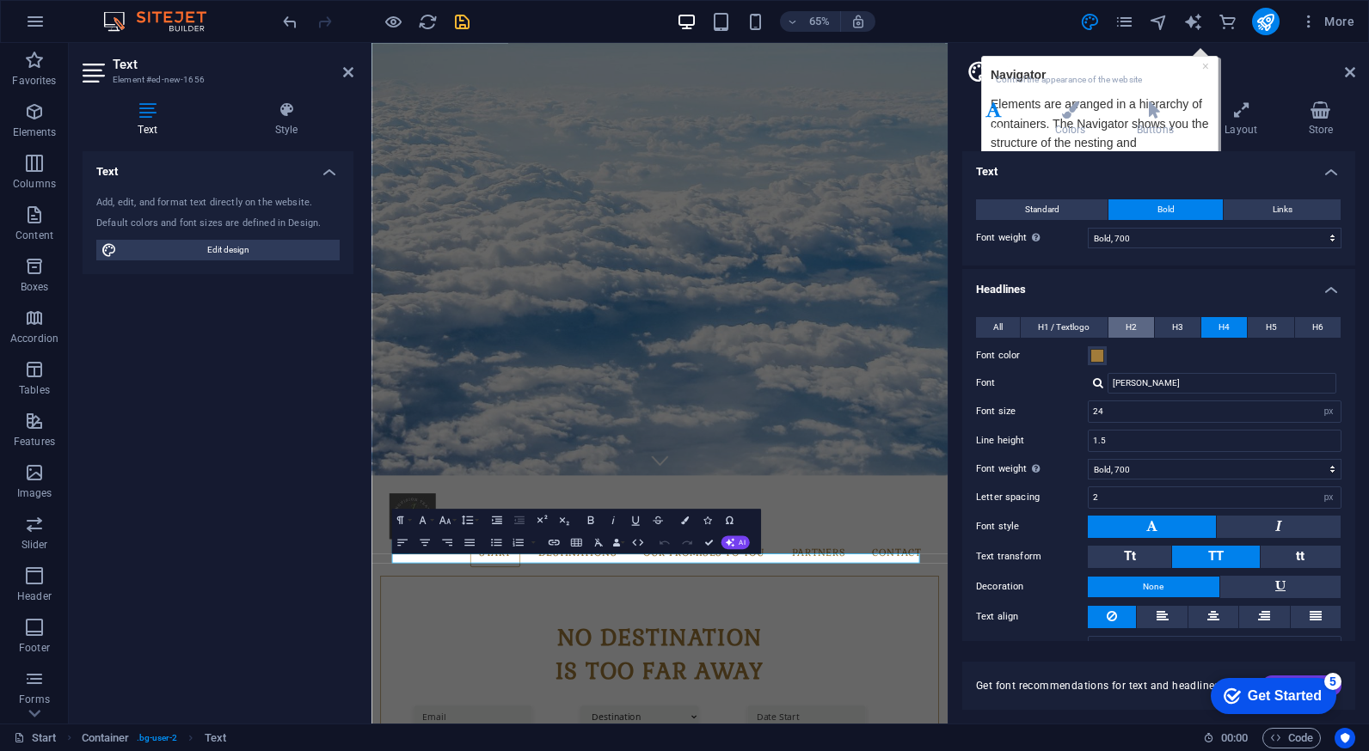
click at [1136, 330] on button "H2" at bounding box center [1131, 327] width 46 height 21
click at [1173, 328] on span "H3" at bounding box center [1177, 327] width 11 height 21
click at [1208, 326] on button "H4" at bounding box center [1224, 327] width 46 height 21
click at [1235, 648] on div "Get font recommendations for text and headlines. Generate" at bounding box center [1158, 675] width 393 height 69
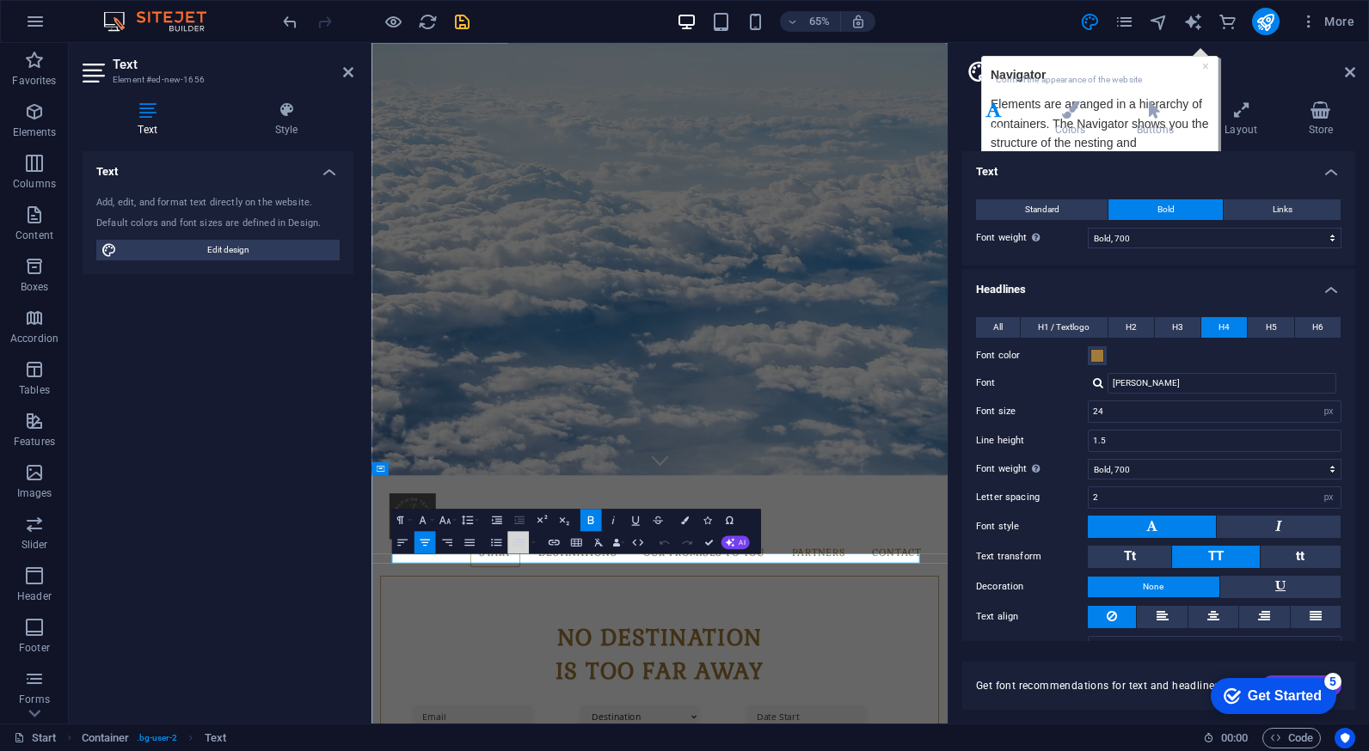
drag, startPoint x: 898, startPoint y: 594, endPoint x: 721, endPoint y: 839, distance: 302.3
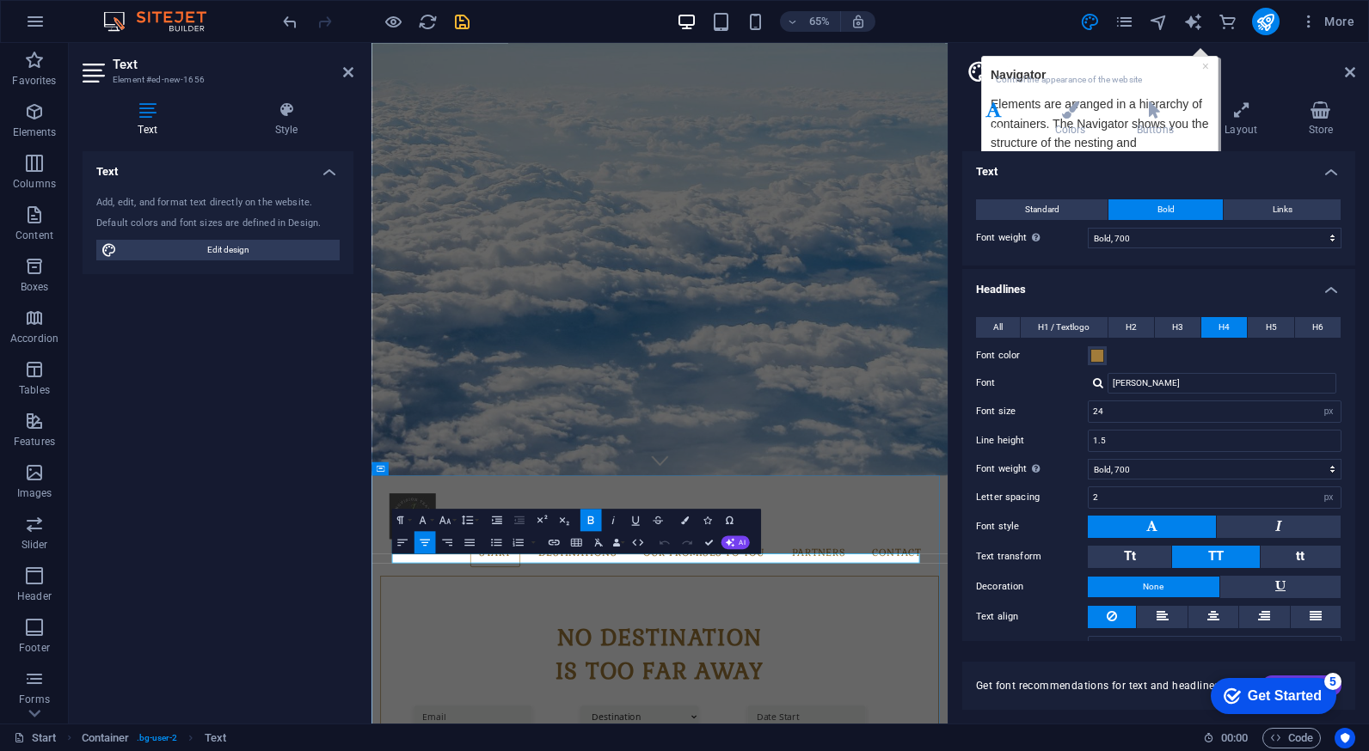
drag, startPoint x: 953, startPoint y: 834, endPoint x: 608, endPoint y: 847, distance: 345.0
click at [1262, 205] on button "Links" at bounding box center [1281, 209] width 117 height 21
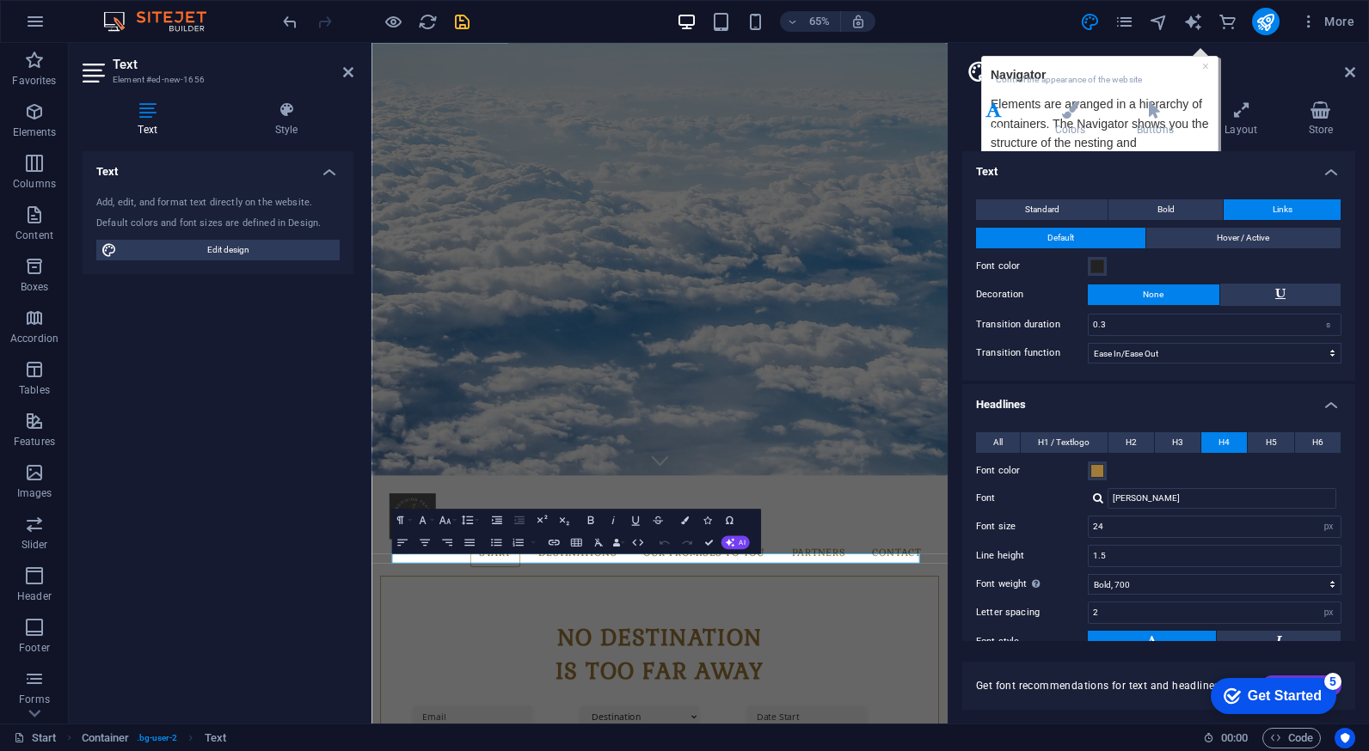
click at [982, 74] on icon at bounding box center [978, 71] width 26 height 24
click at [1014, 121] on h4 "Text" at bounding box center [997, 119] width 70 height 36
click at [1192, 22] on icon "text_generator" at bounding box center [1193, 22] width 20 height 20
select select "English"
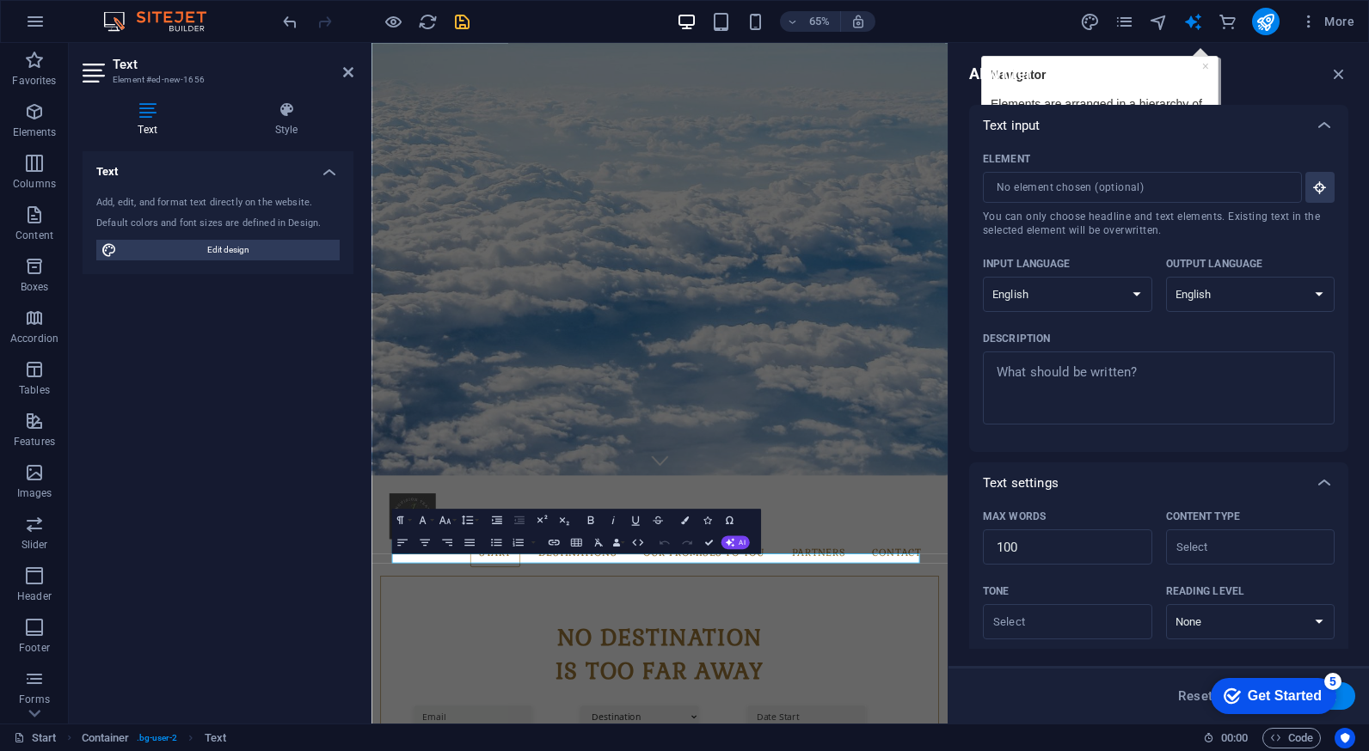
click at [1112, 24] on div "More" at bounding box center [1220, 22] width 281 height 28
click at [1124, 27] on icon "pages" at bounding box center [1124, 22] width 20 height 20
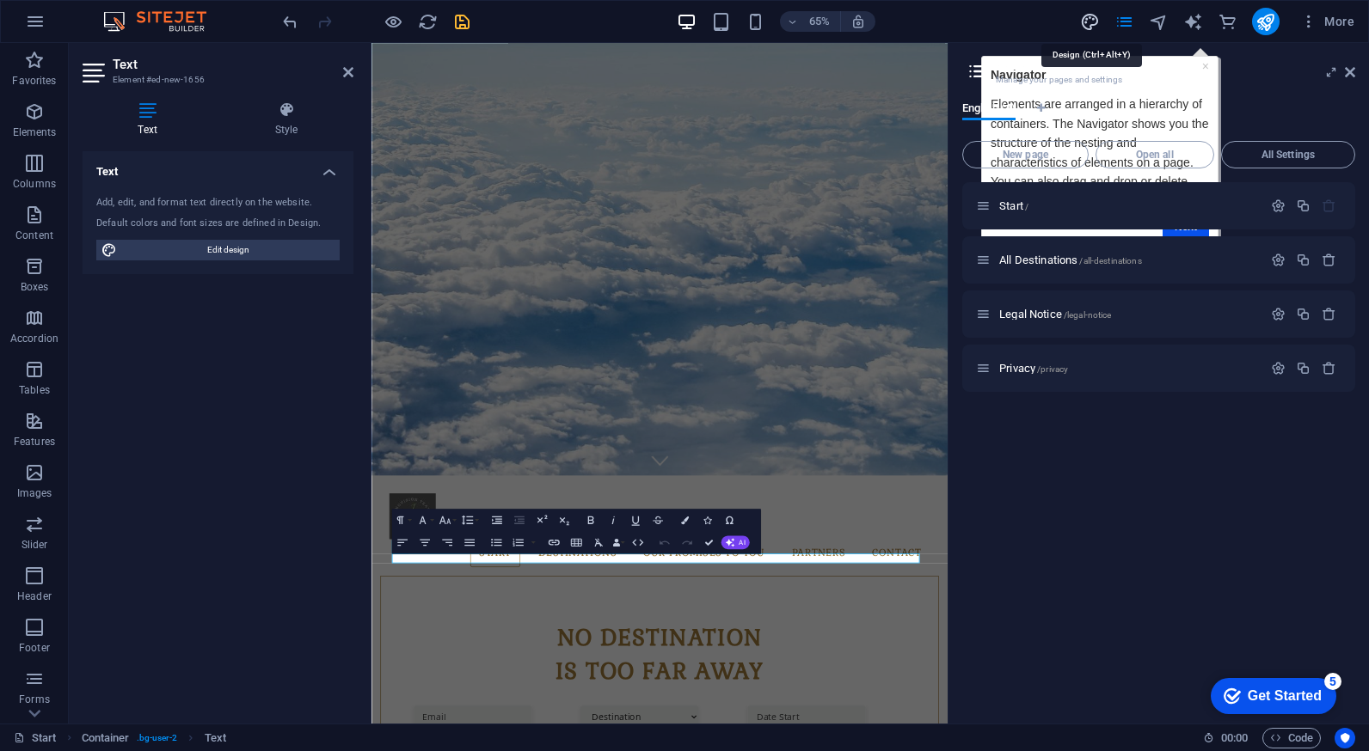
click at [1095, 22] on icon "design" at bounding box center [1090, 22] width 20 height 20
select select "ease-in-out"
select select "px"
select select "700"
select select "px"
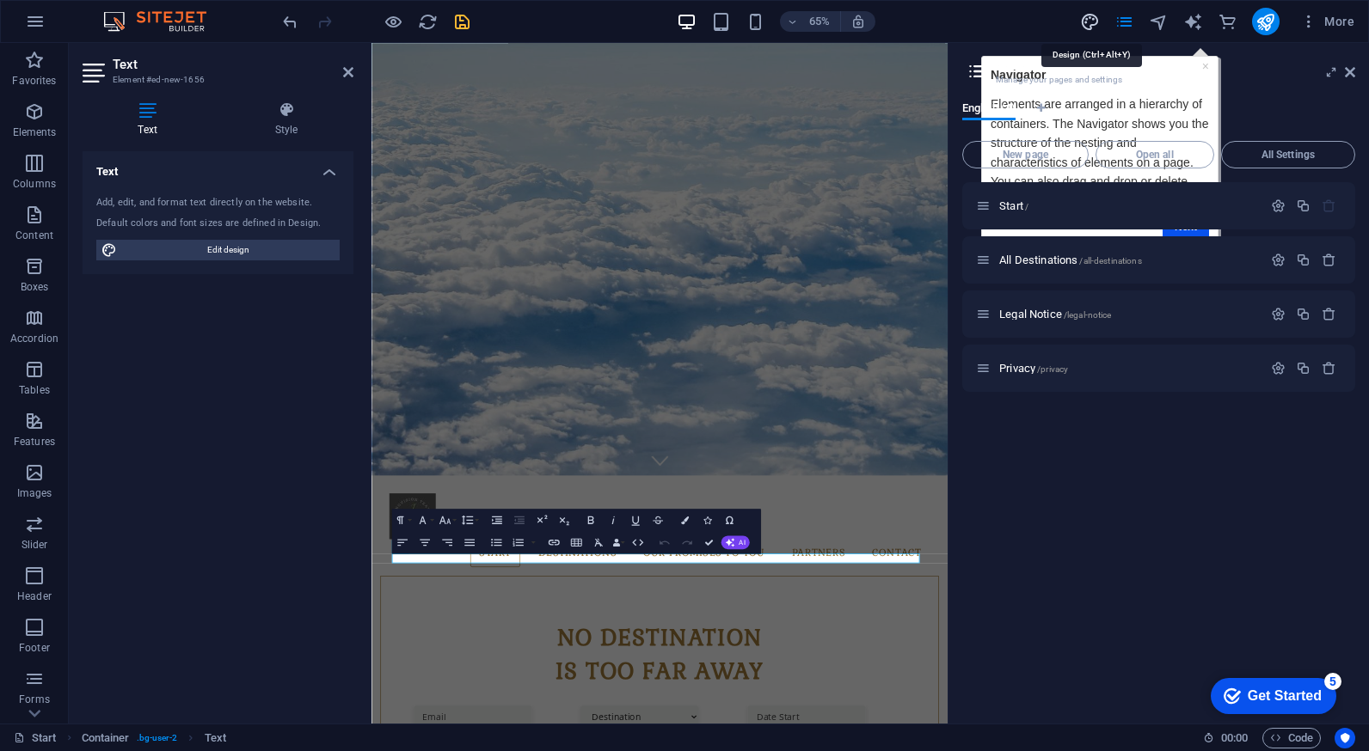
select select "rem"
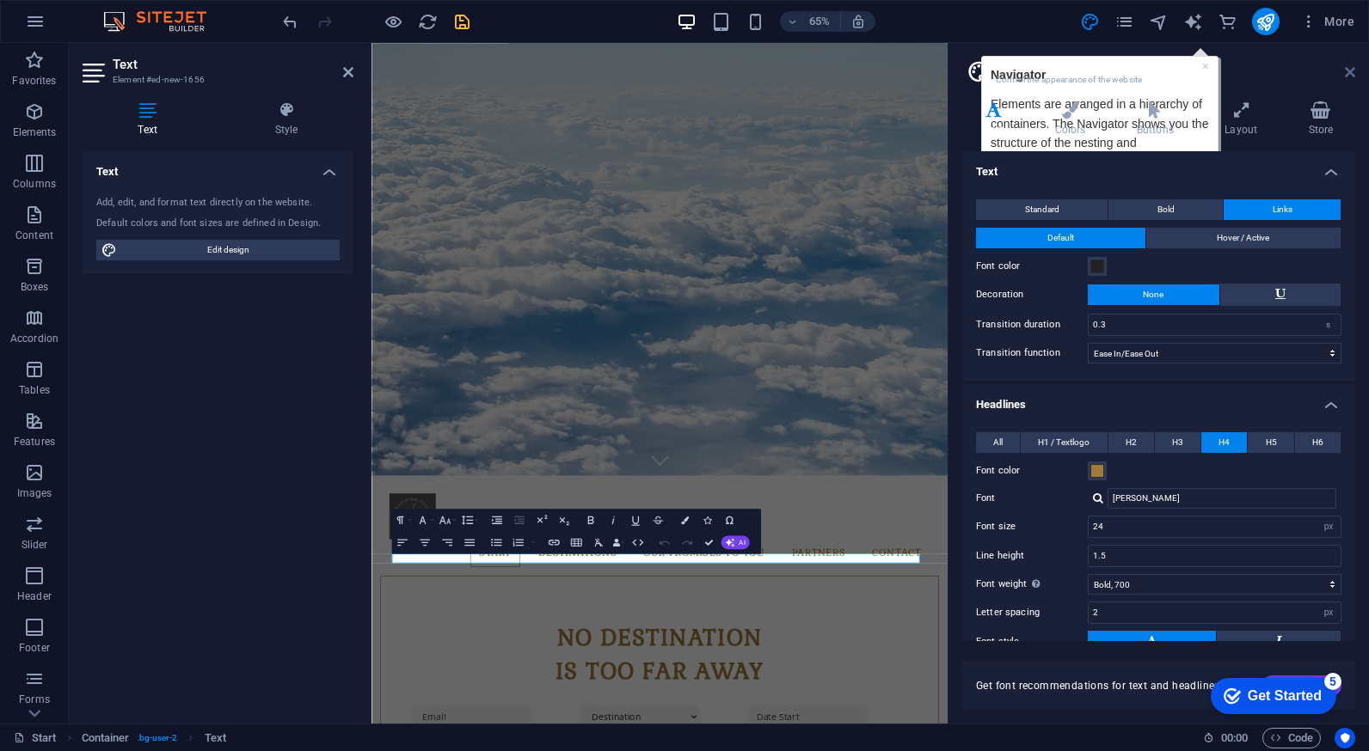
click at [1348, 71] on icon at bounding box center [1350, 72] width 10 height 14
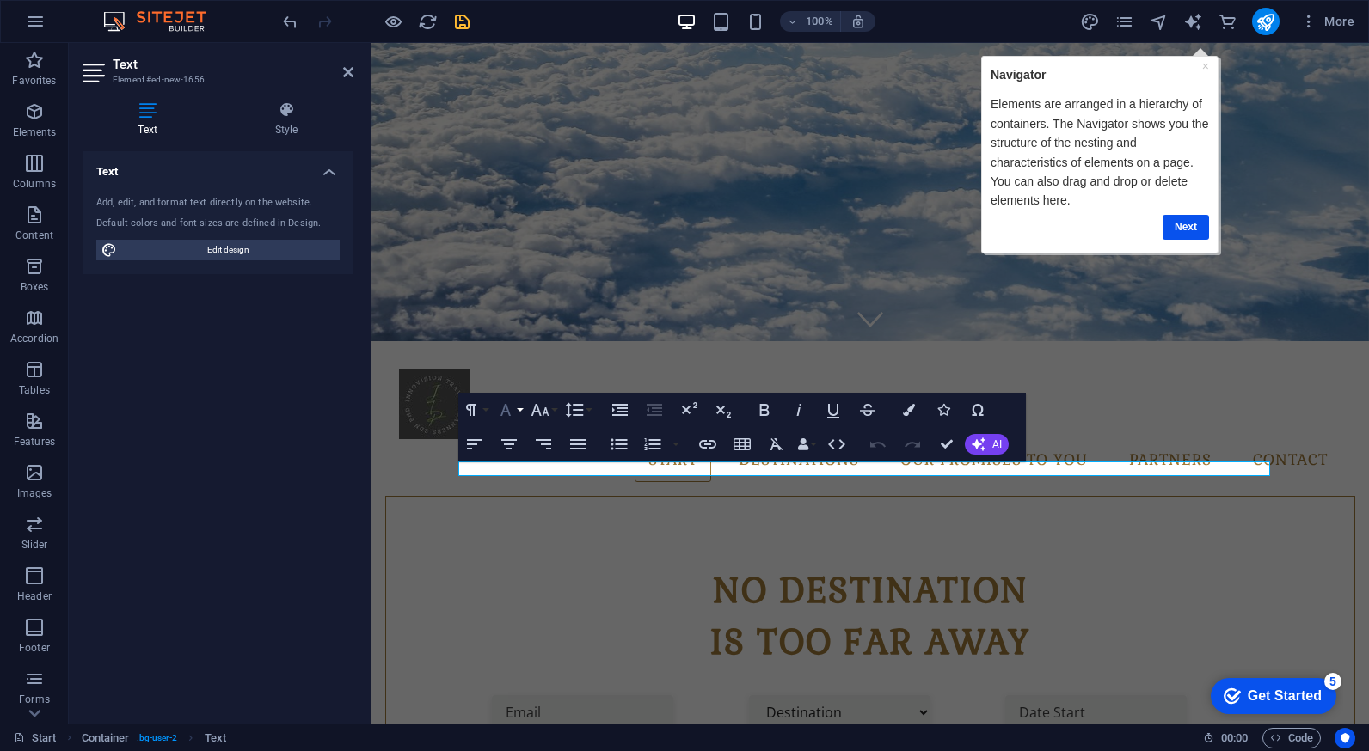
click at [508, 413] on icon "button" at bounding box center [505, 410] width 10 height 12
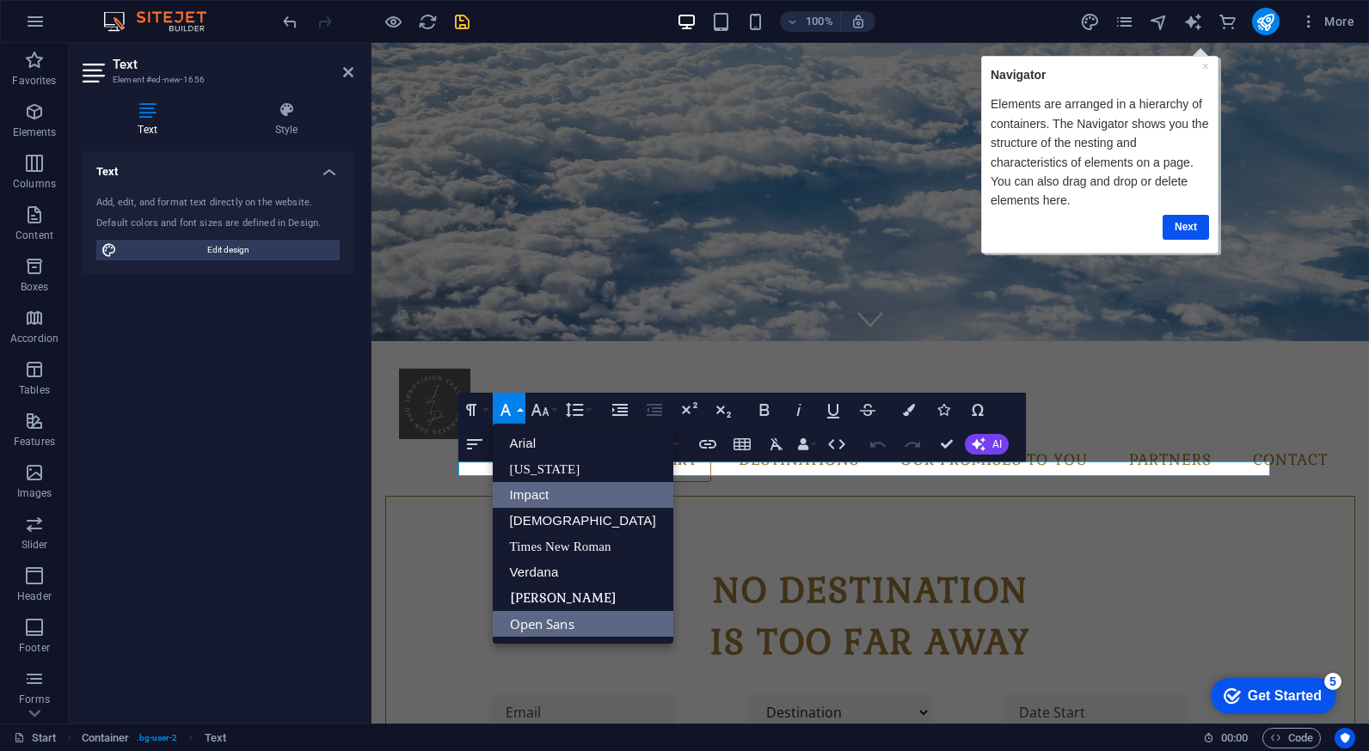
click at [528, 492] on link "Impact" at bounding box center [583, 495] width 181 height 26
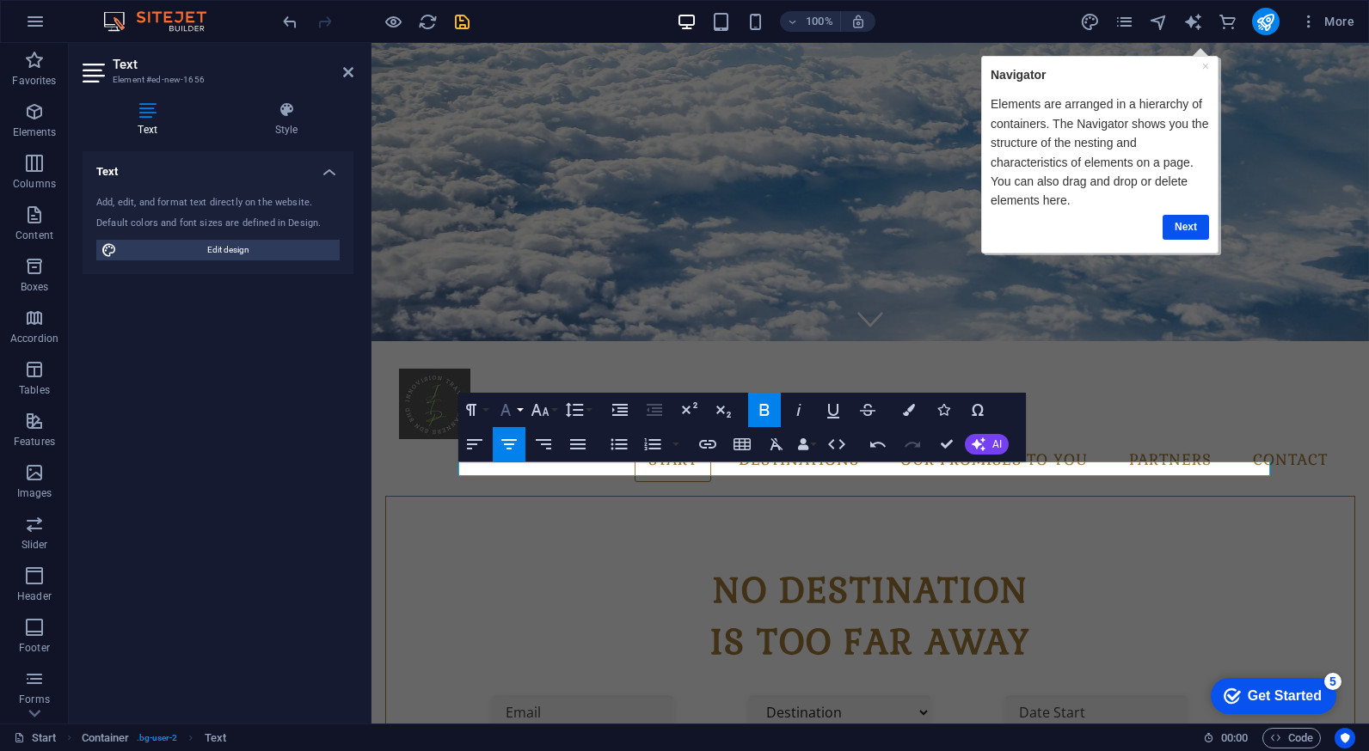
click at [512, 413] on icon "button" at bounding box center [505, 410] width 21 height 21
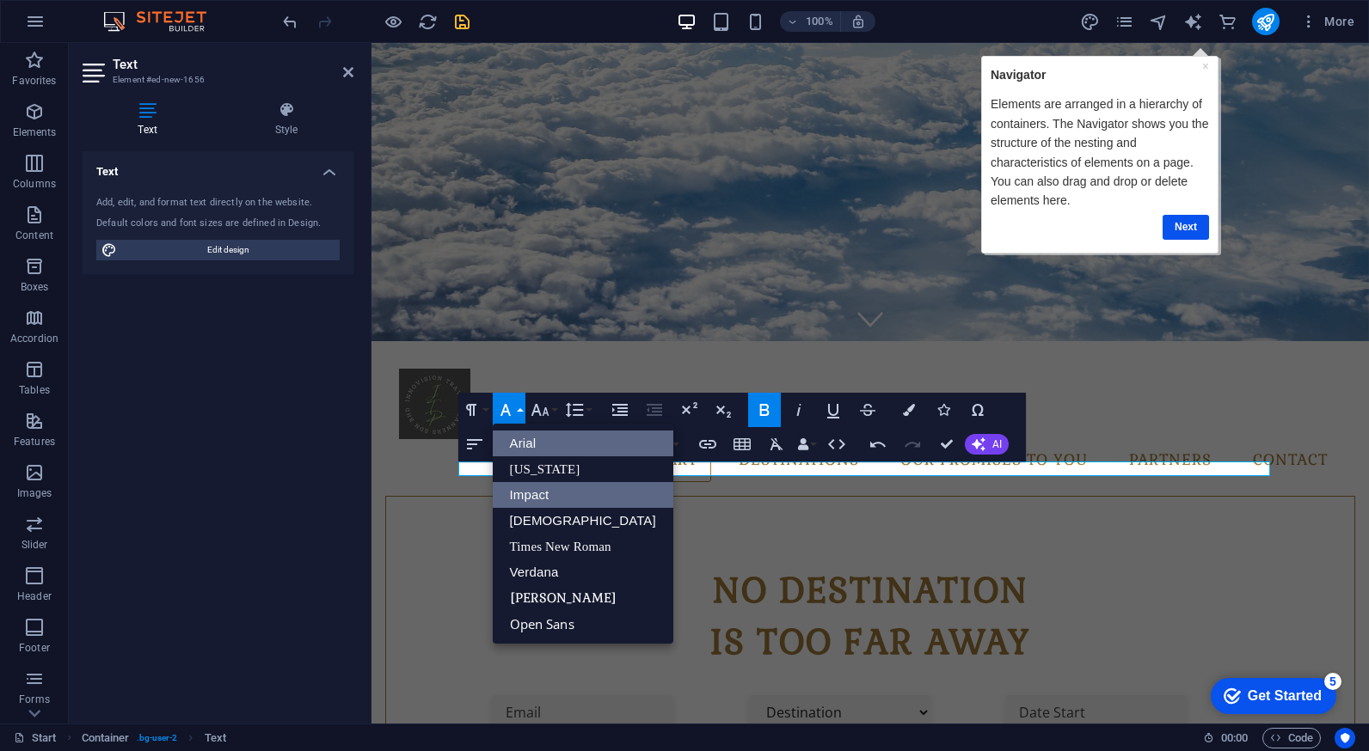
click at [522, 447] on link "Arial" at bounding box center [583, 444] width 181 height 26
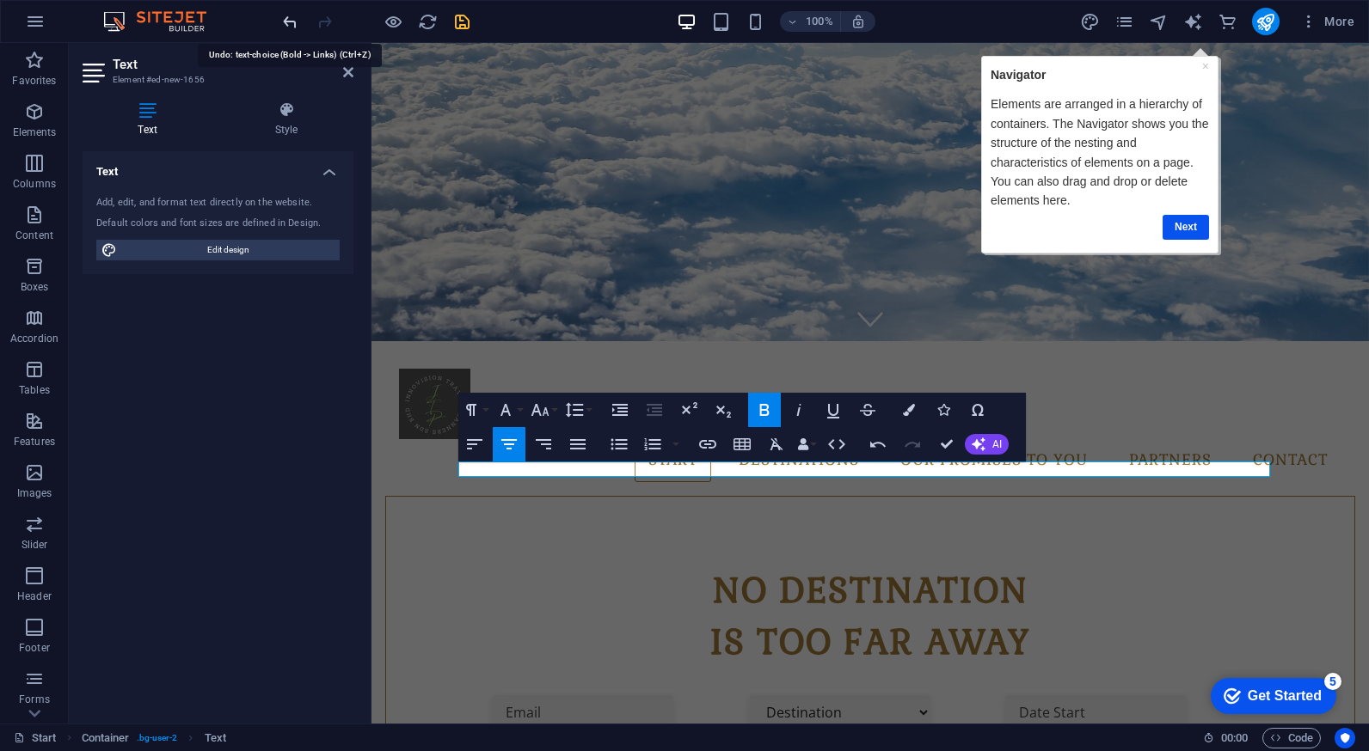
click at [292, 28] on icon "undo" at bounding box center [290, 22] width 20 height 20
click at [290, 21] on icon "undo" at bounding box center [290, 22] width 20 height 20
click at [904, 410] on icon "button" at bounding box center [909, 410] width 12 height 12
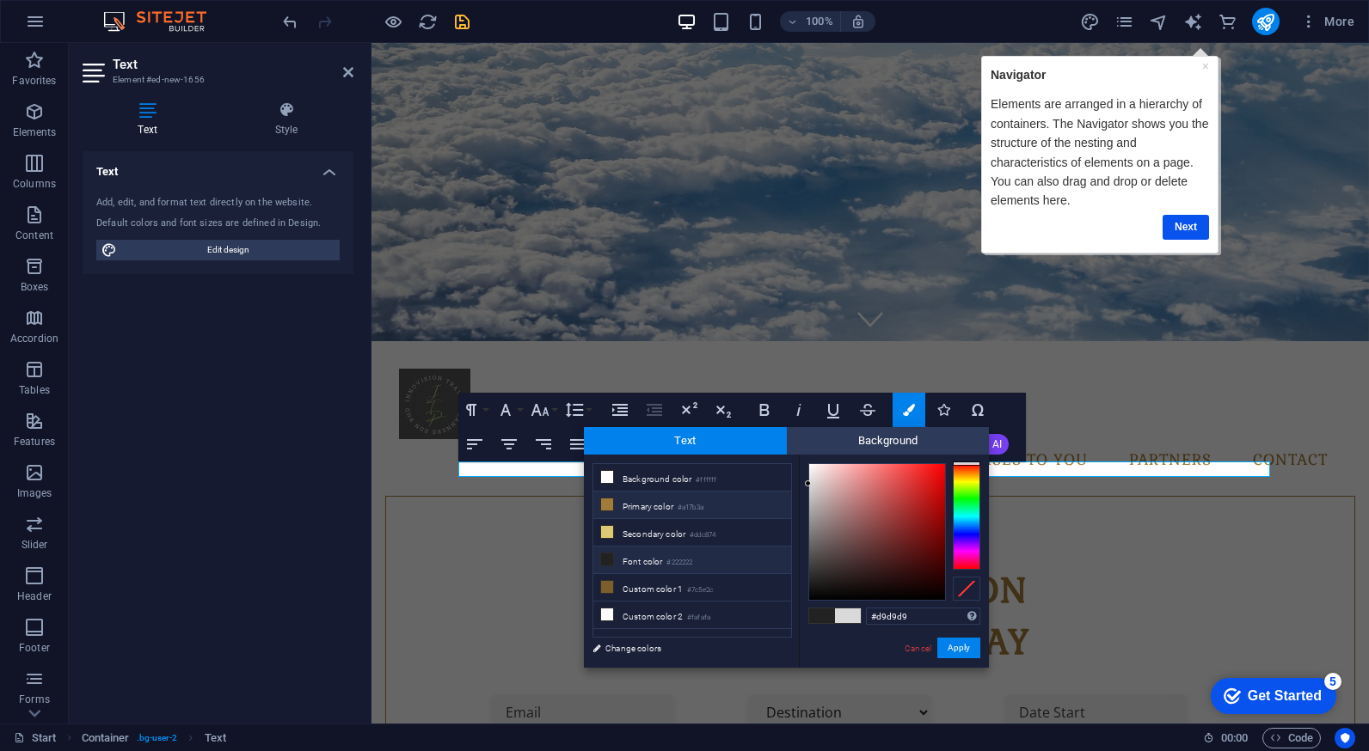
click at [665, 504] on li "Primary color #a17b3a" at bounding box center [692, 506] width 198 height 28
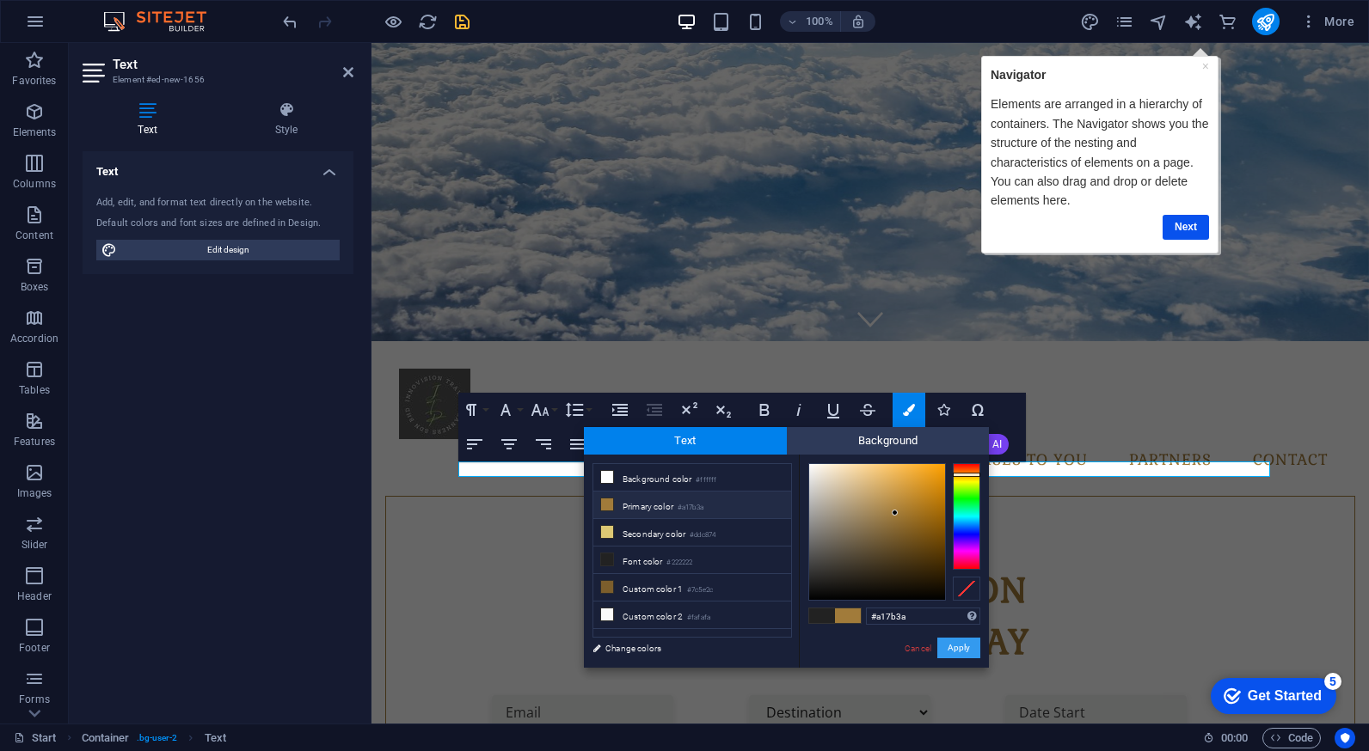
click at [965, 650] on button "Apply" at bounding box center [958, 648] width 43 height 21
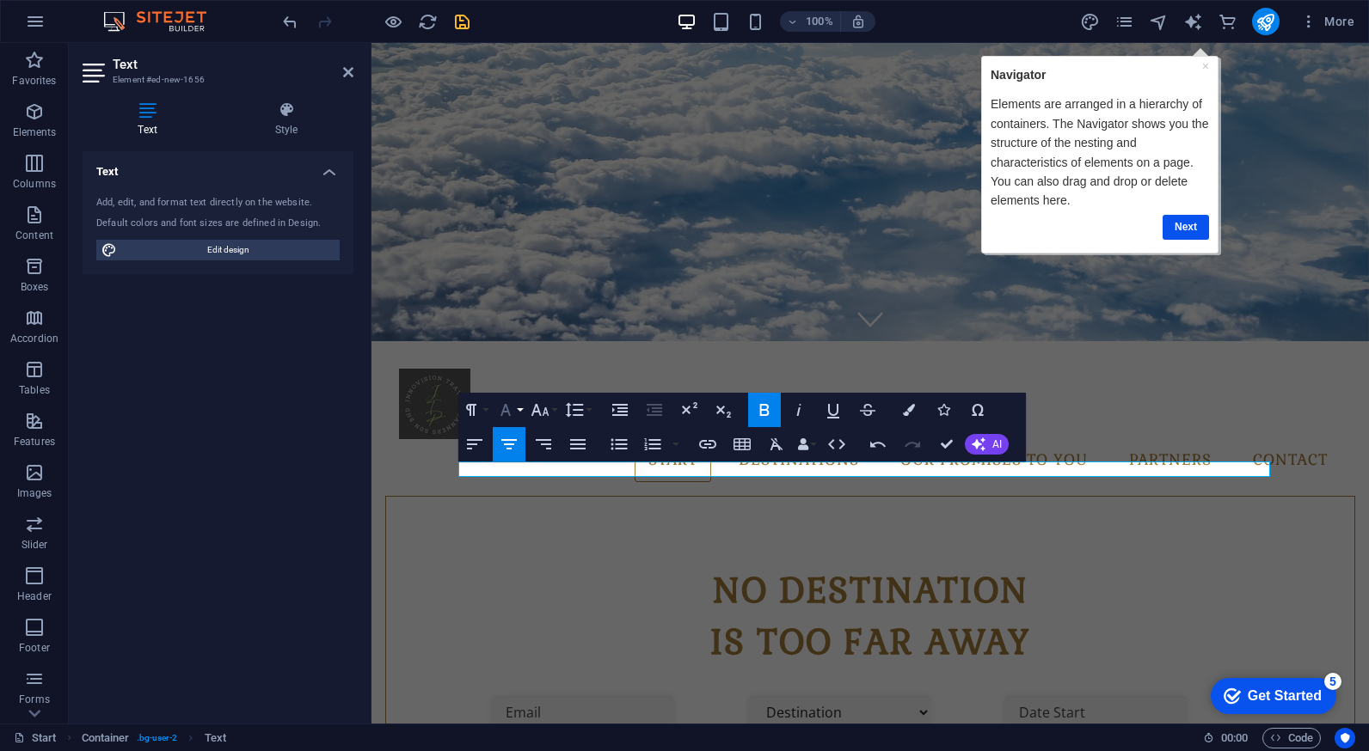
click at [512, 413] on icon "button" at bounding box center [505, 410] width 21 height 21
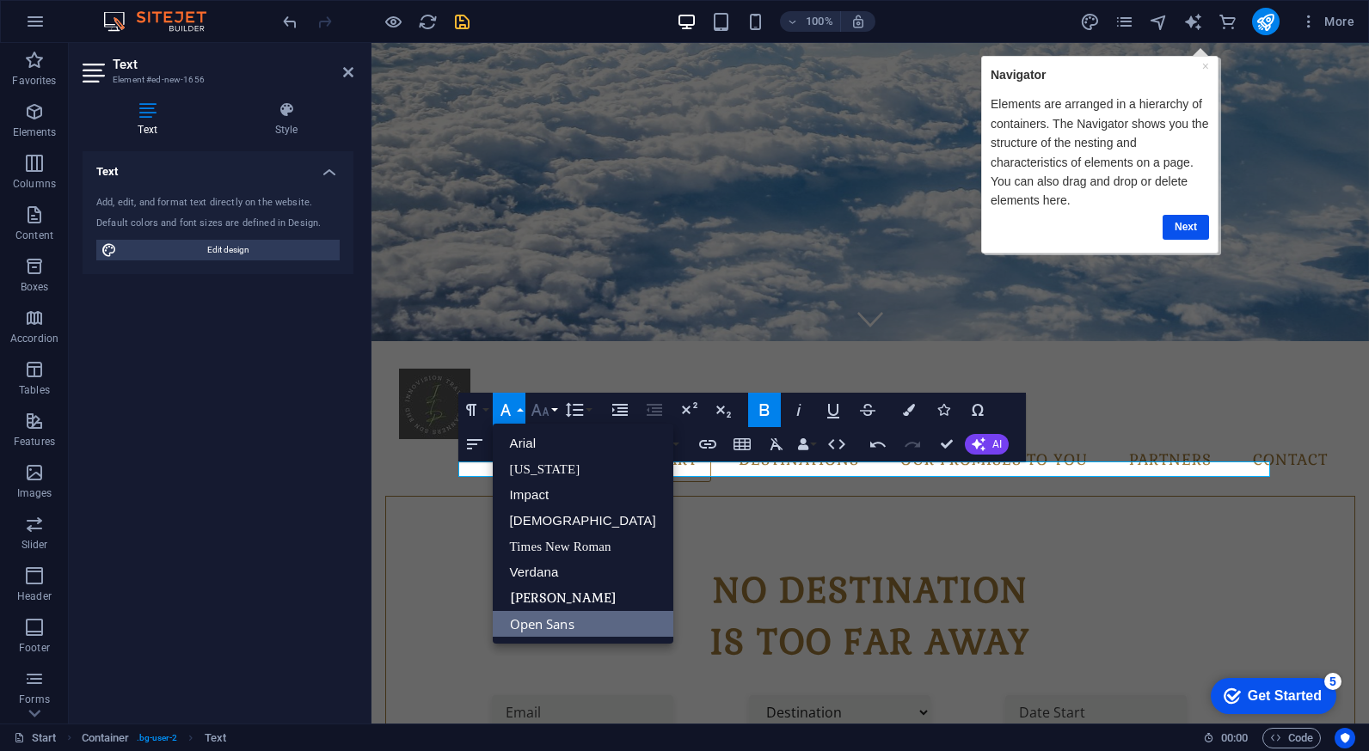
click at [554, 410] on button "Font Size" at bounding box center [543, 410] width 33 height 34
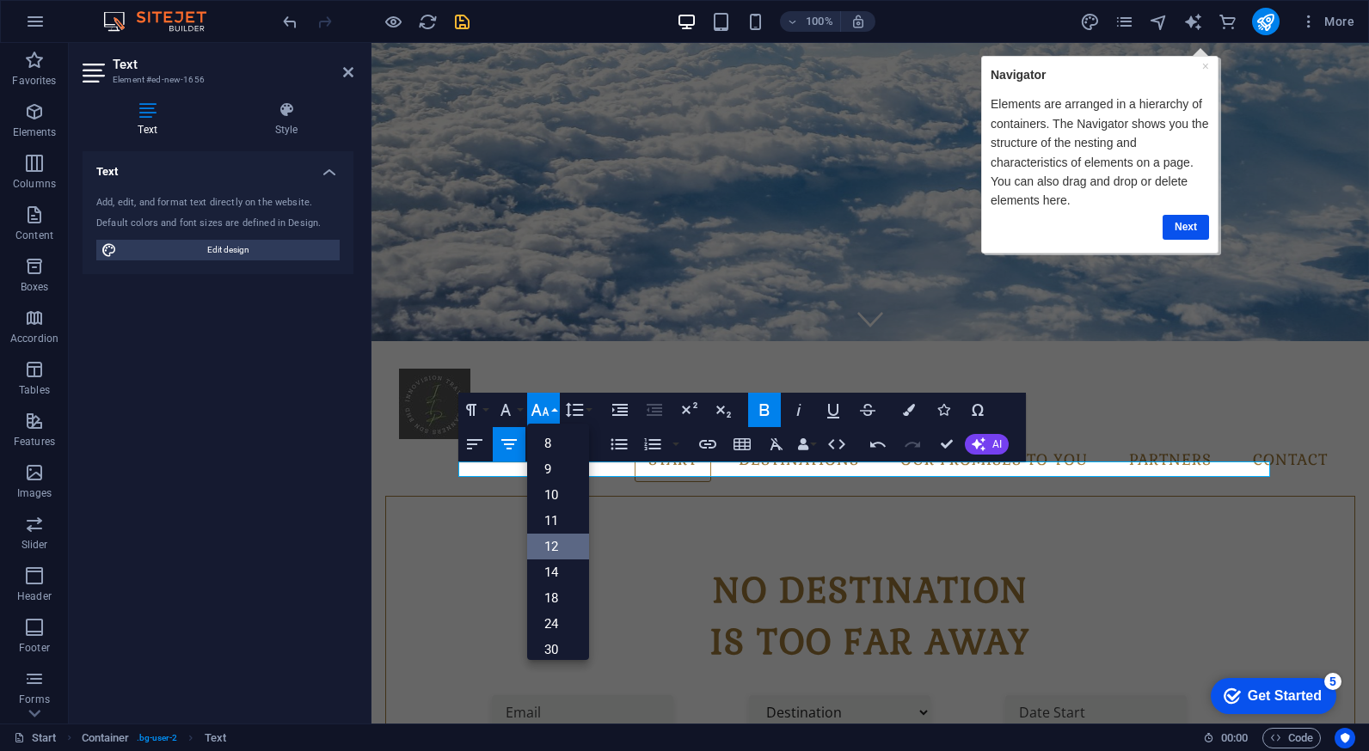
scroll to position [123, 0]
click at [910, 411] on icon "button" at bounding box center [909, 410] width 12 height 12
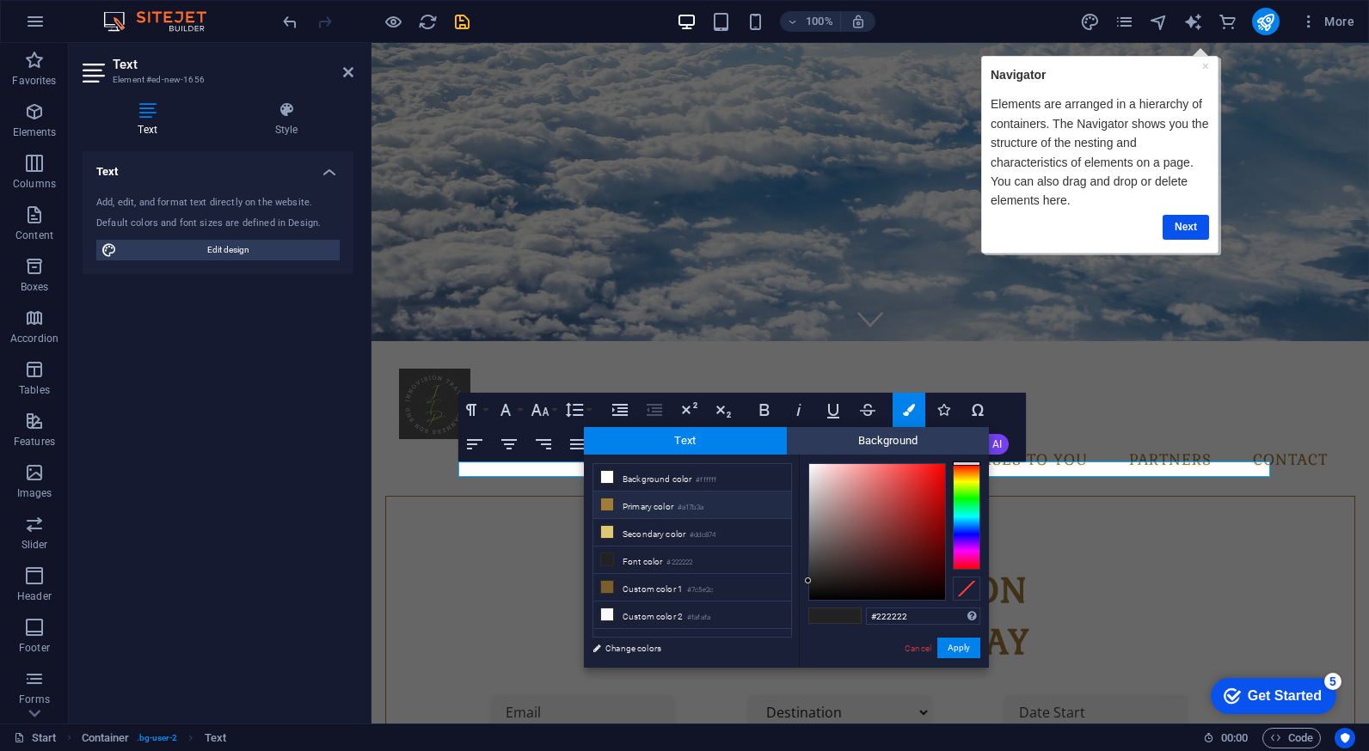
click at [637, 511] on li "Primary color #a17b3a" at bounding box center [692, 506] width 198 height 28
type input "#a17b3a"
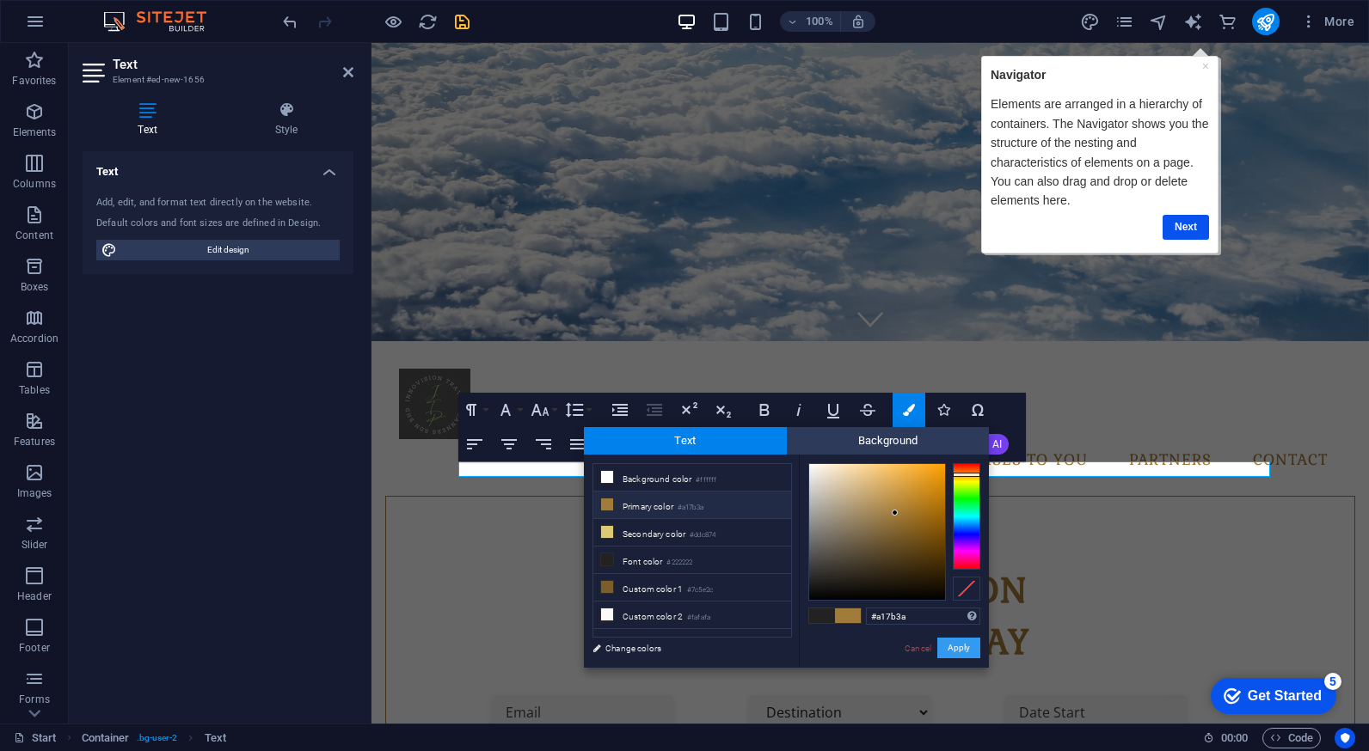
click at [960, 646] on button "Apply" at bounding box center [958, 648] width 43 height 21
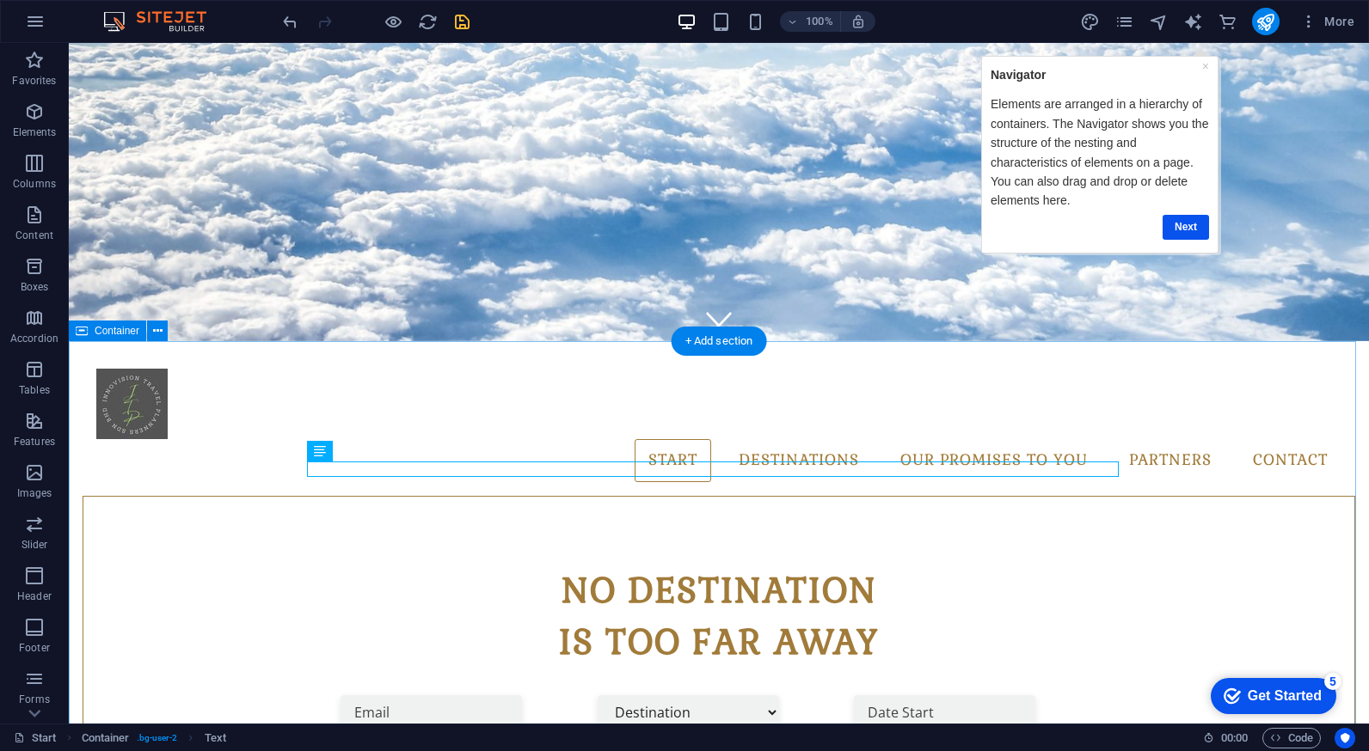
click at [370, 451] on icon at bounding box center [369, 452] width 9 height 18
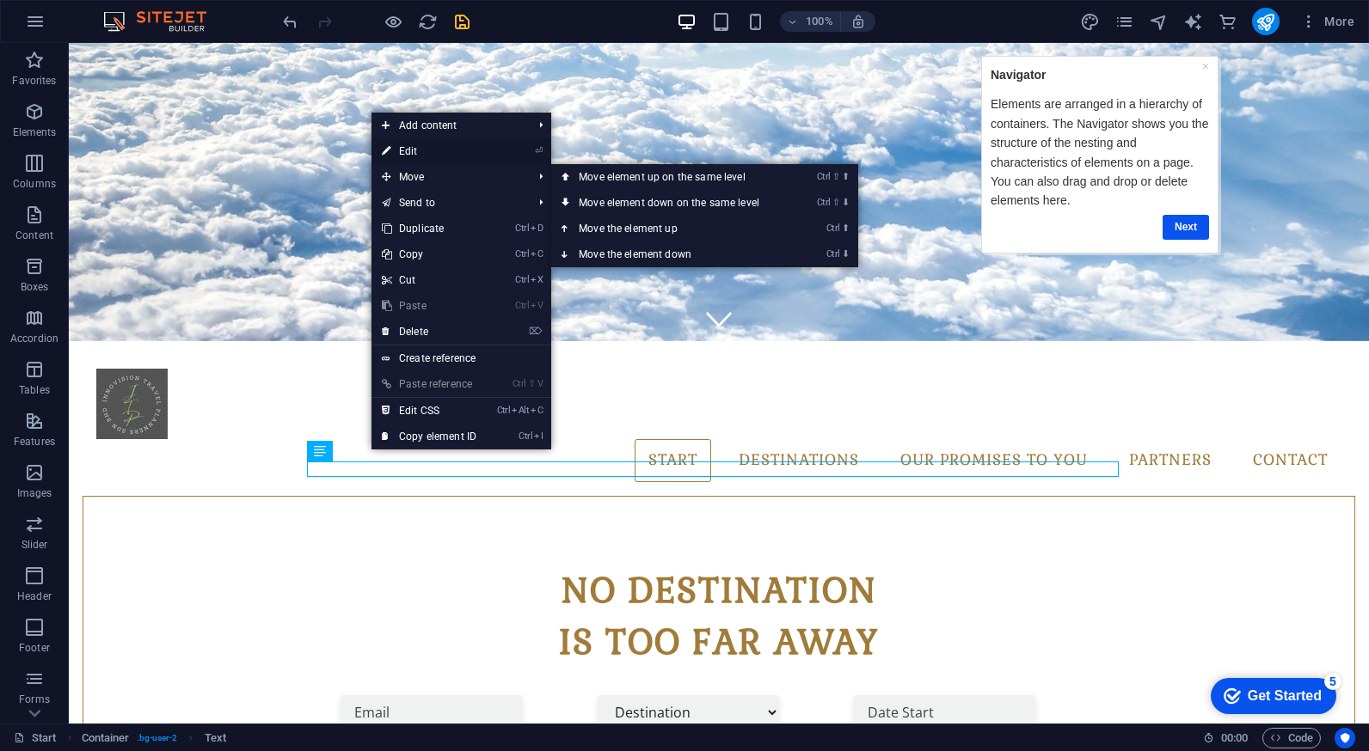
click at [414, 152] on link "⏎ Edit" at bounding box center [428, 151] width 115 height 26
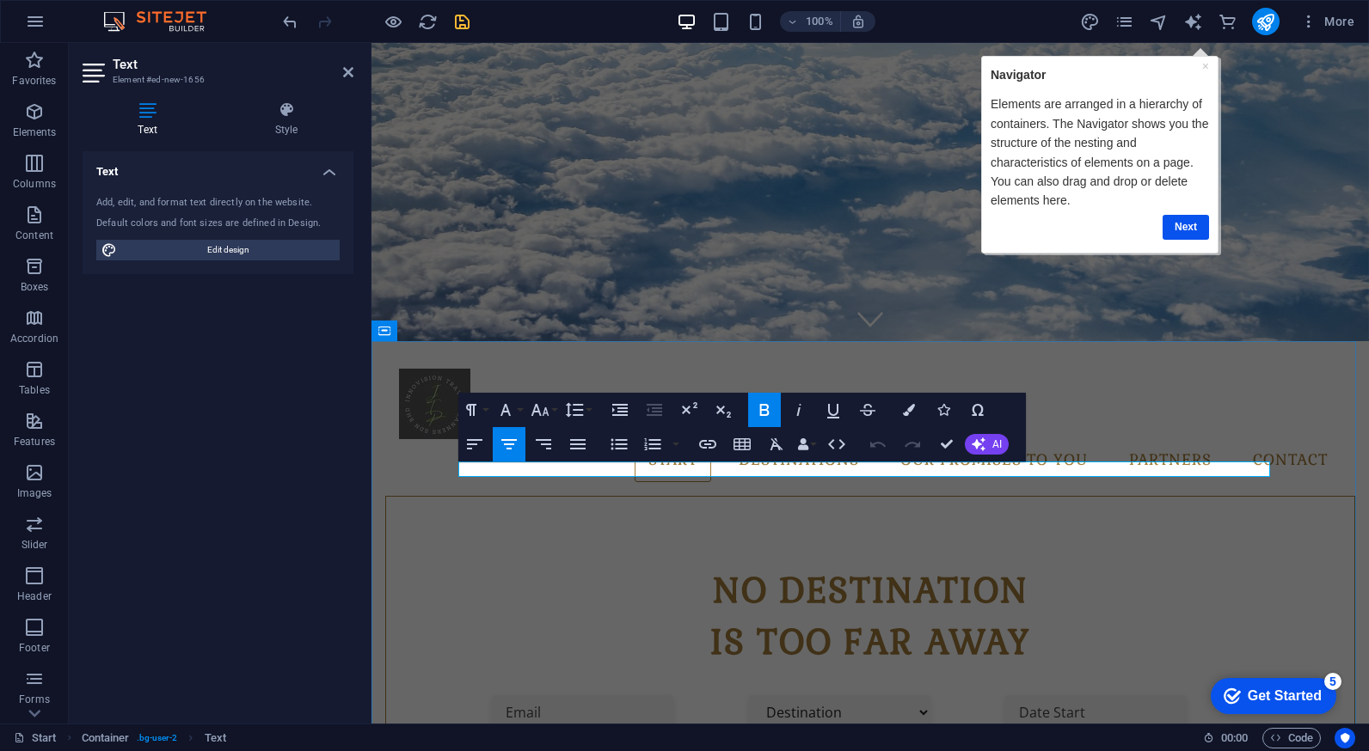
drag, startPoint x: 458, startPoint y: 469, endPoint x: 454, endPoint y: 444, distance: 25.3
click at [459, 335] on icon at bounding box center [460, 331] width 9 height 18
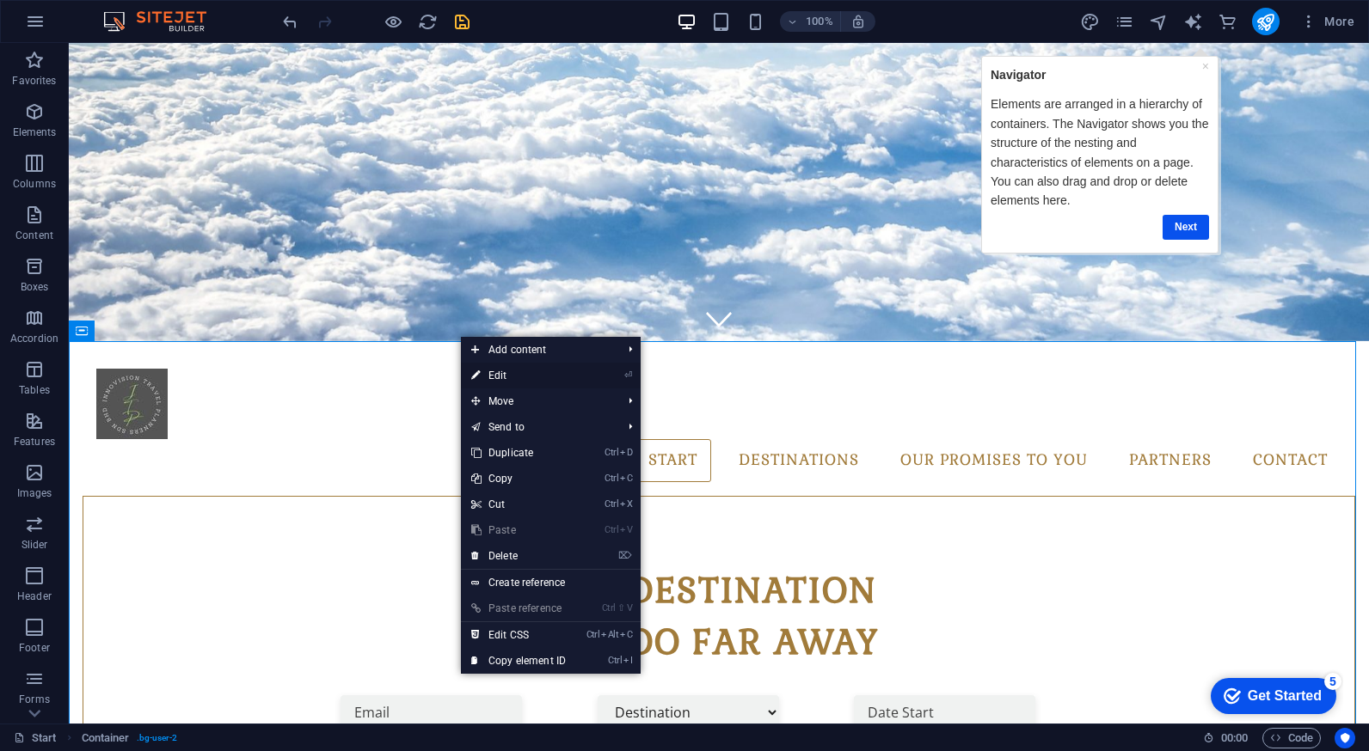
click at [498, 377] on link "⏎ Edit" at bounding box center [518, 376] width 115 height 26
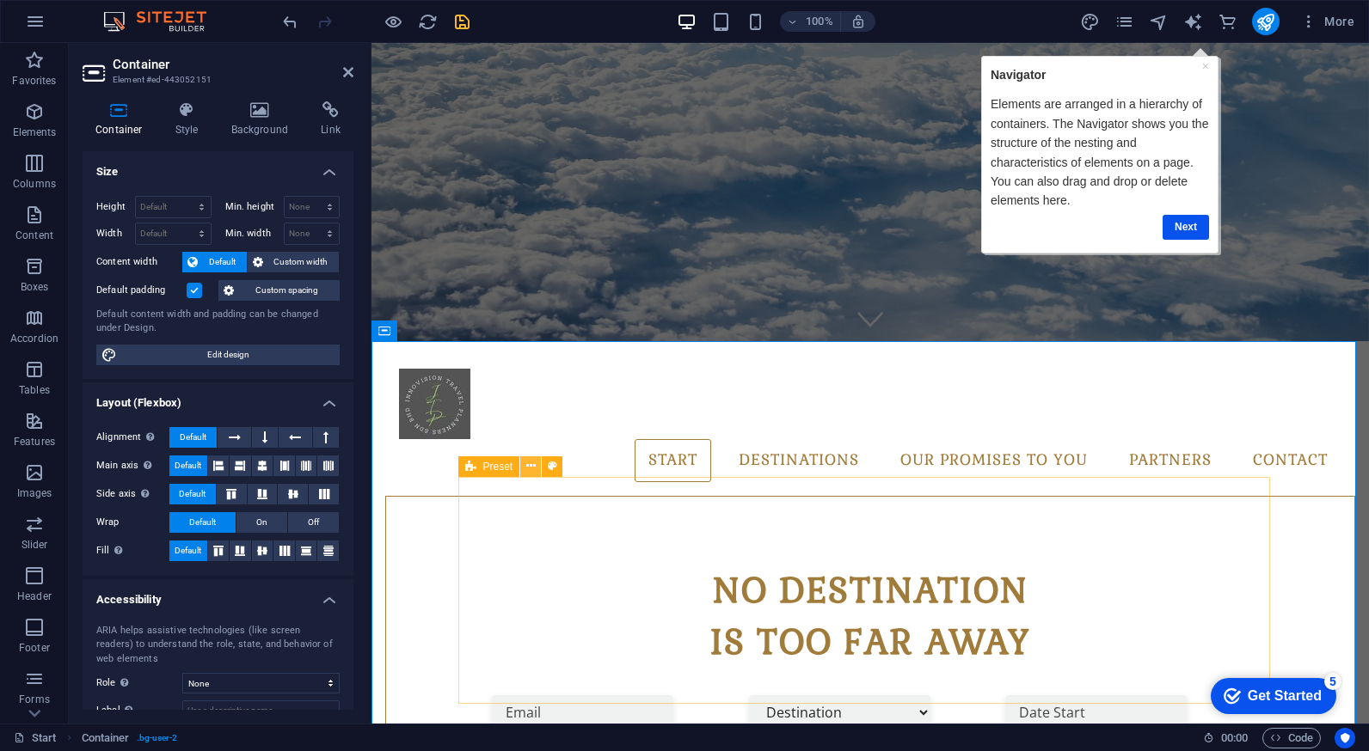
click at [530, 461] on icon at bounding box center [530, 466] width 9 height 18
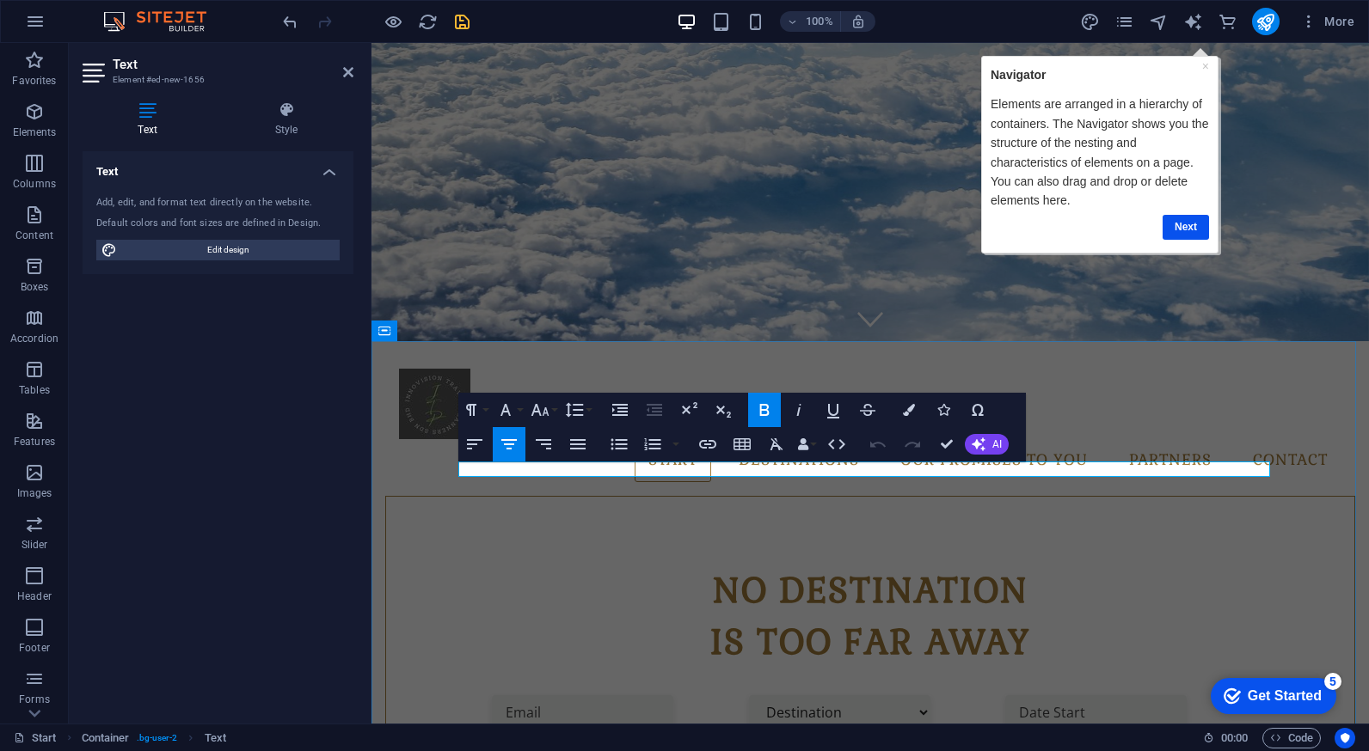
drag, startPoint x: 709, startPoint y: 469, endPoint x: 1010, endPoint y: 473, distance: 300.9
click at [940, 414] on icon "button" at bounding box center [943, 410] width 12 height 12
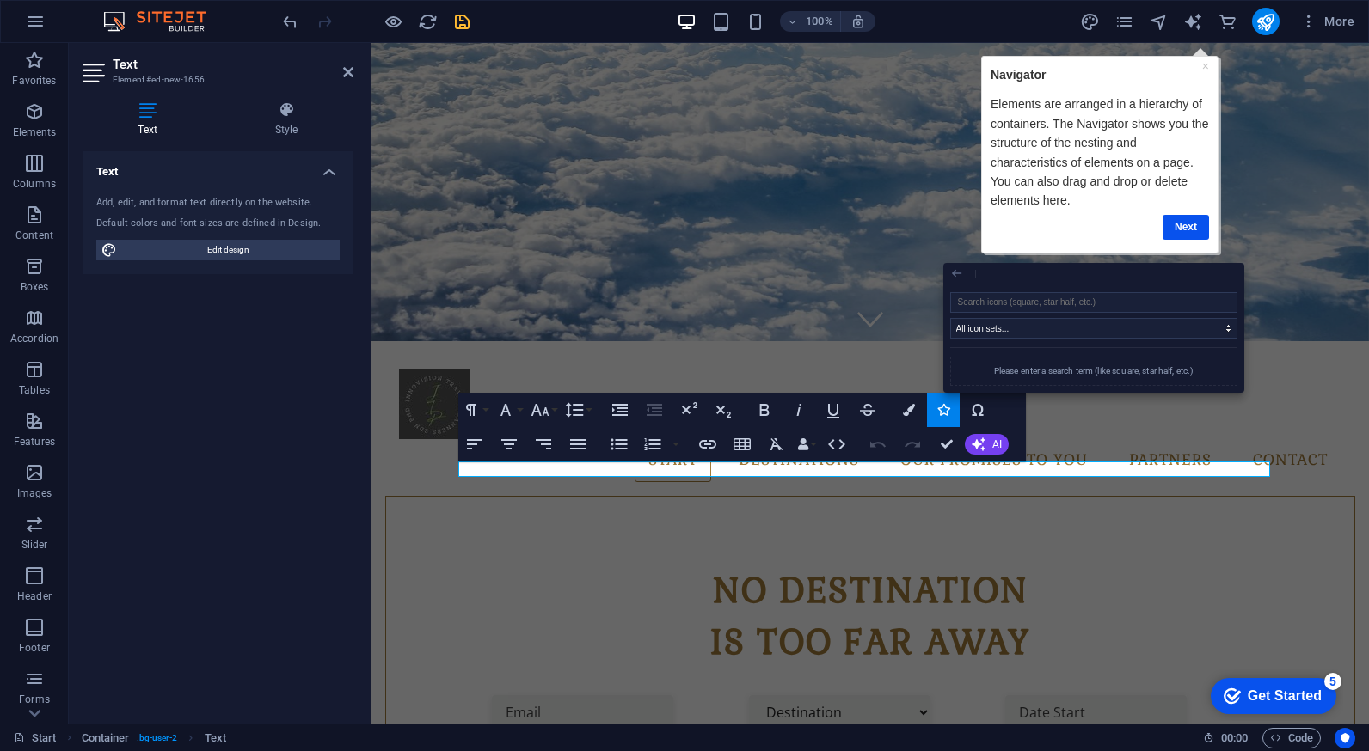
click at [953, 275] on icon "button" at bounding box center [956, 274] width 9 height 8
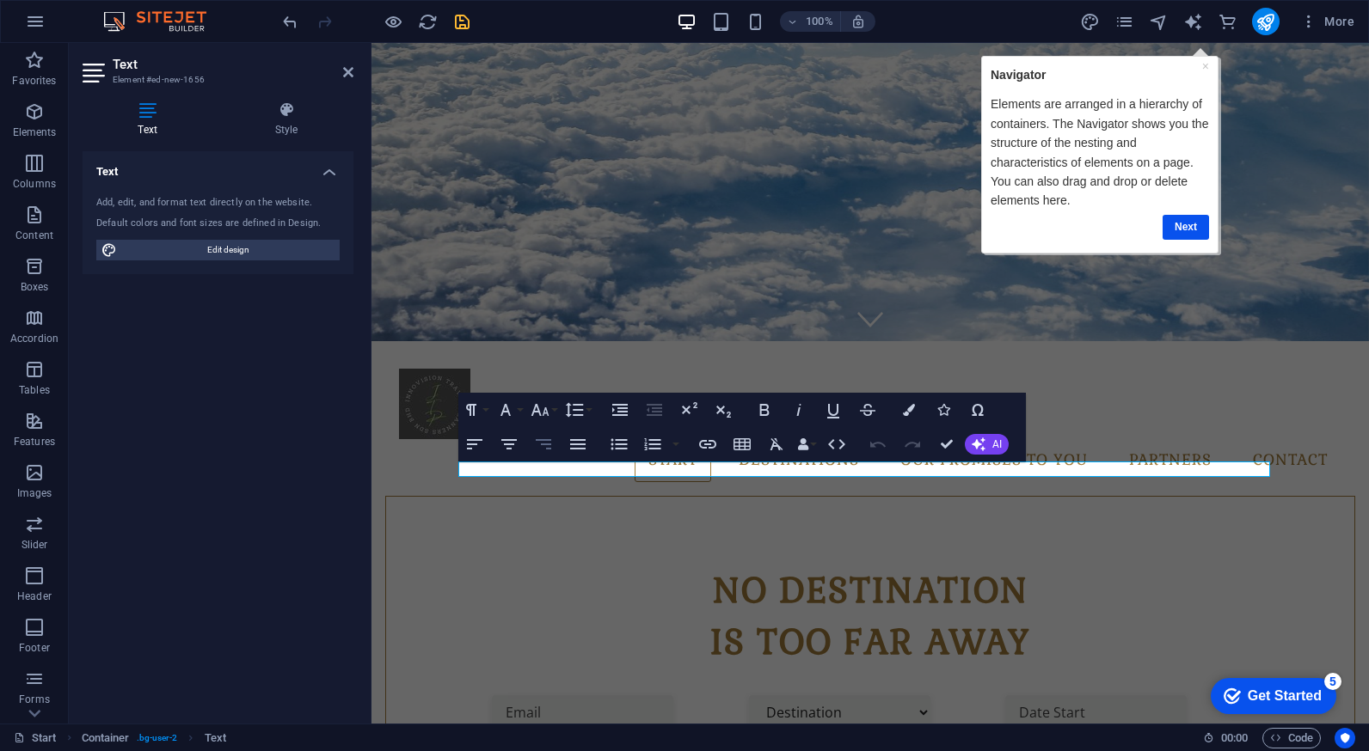
click at [542, 446] on icon "button" at bounding box center [543, 444] width 21 height 21
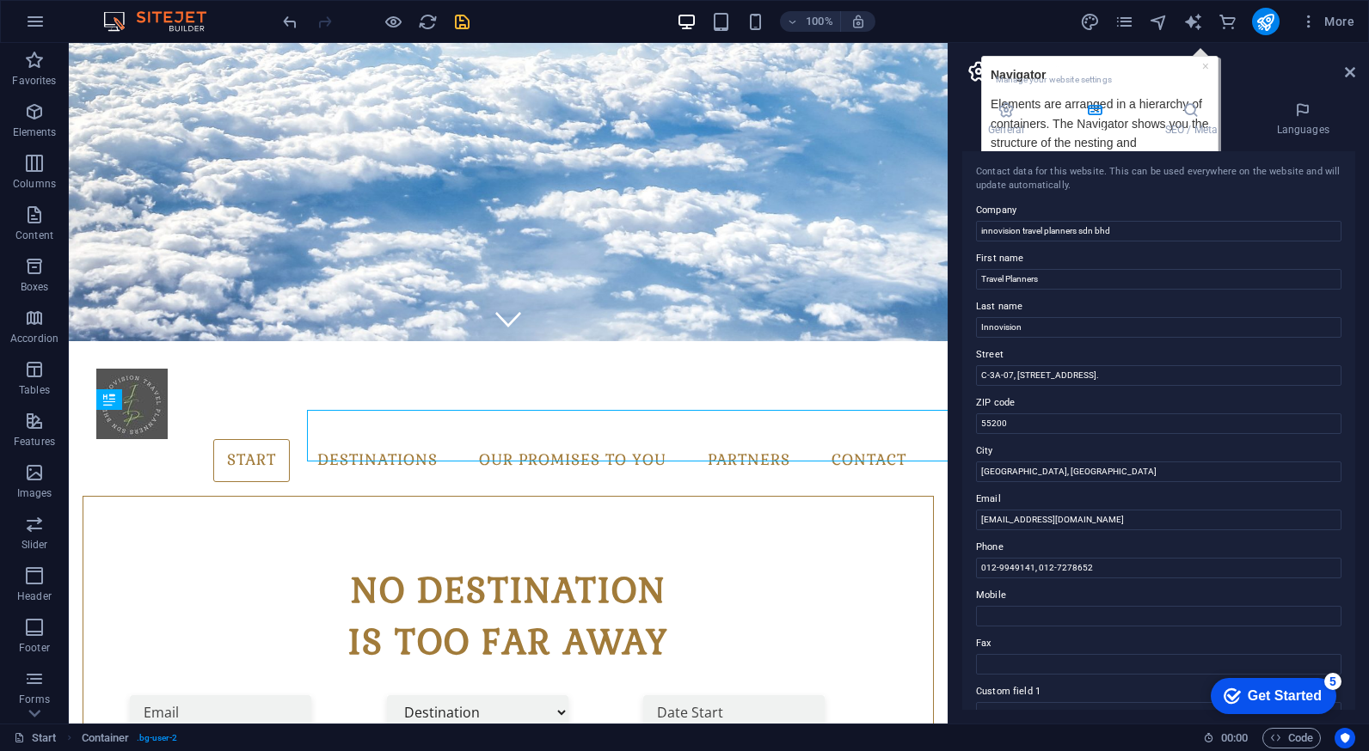
click at [1053, 437] on div "Contact data for this website. This can be used everywhere on the website and w…" at bounding box center [1158, 430] width 393 height 559
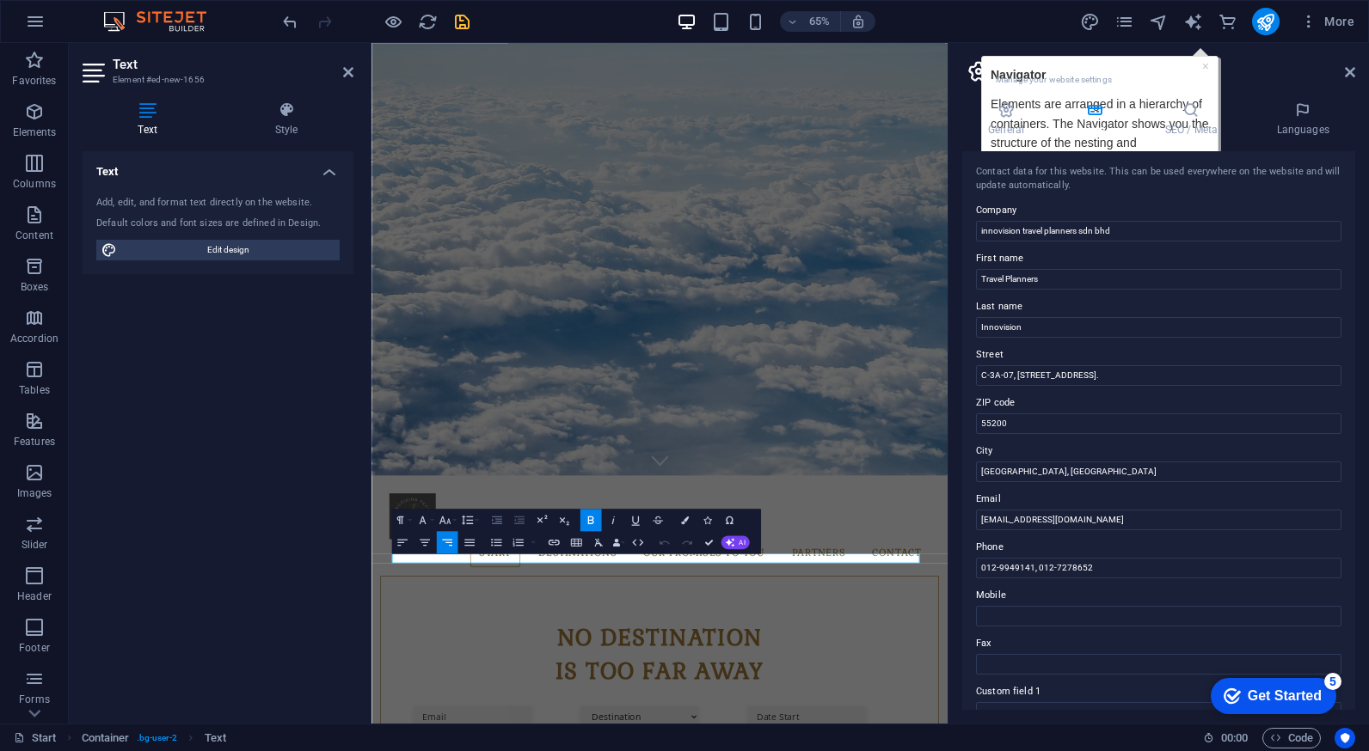
click at [496, 518] on icon "button" at bounding box center [497, 520] width 14 height 14
click at [513, 520] on icon "button" at bounding box center [519, 520] width 14 height 14
drag, startPoint x: 967, startPoint y: 836, endPoint x: 1216, endPoint y: 836, distance: 249.3
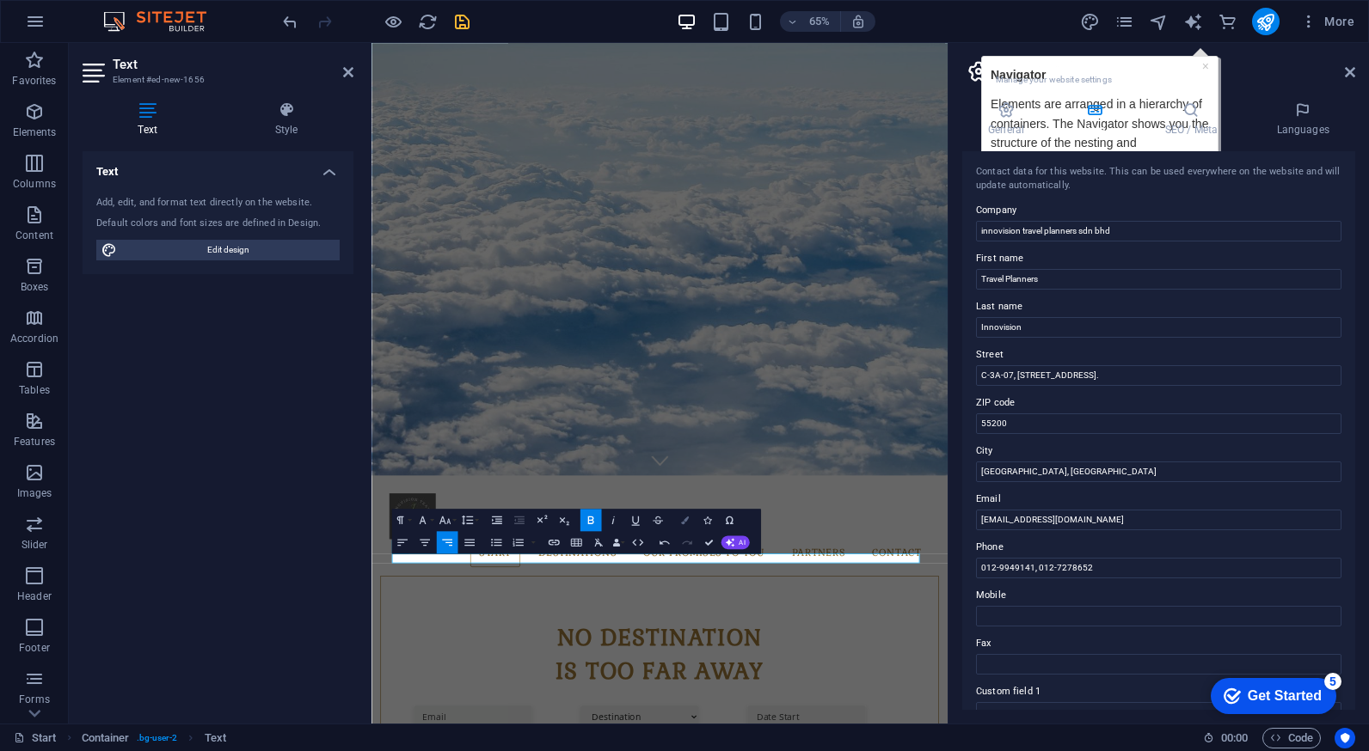
click at [683, 520] on icon "button" at bounding box center [684, 520] width 8 height 8
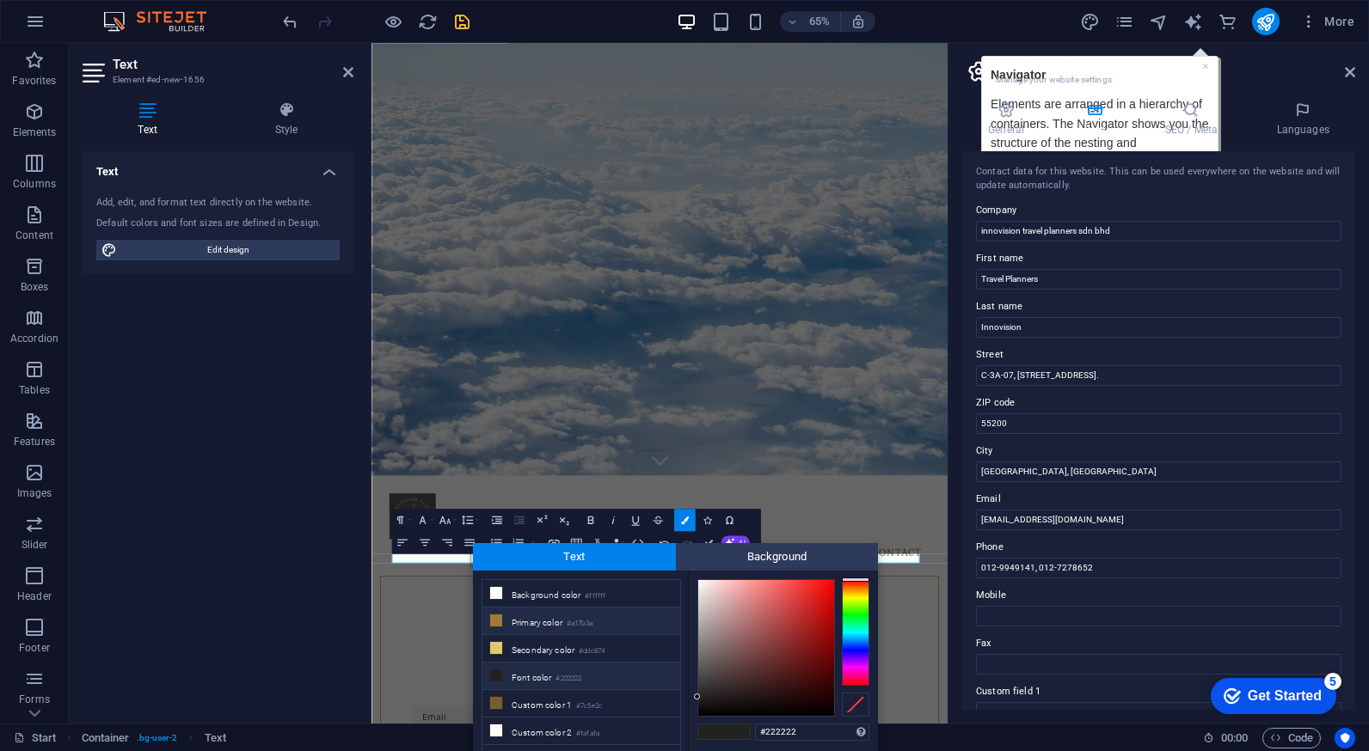
click at [542, 621] on li "Primary color #a17b3a" at bounding box center [581, 622] width 198 height 28
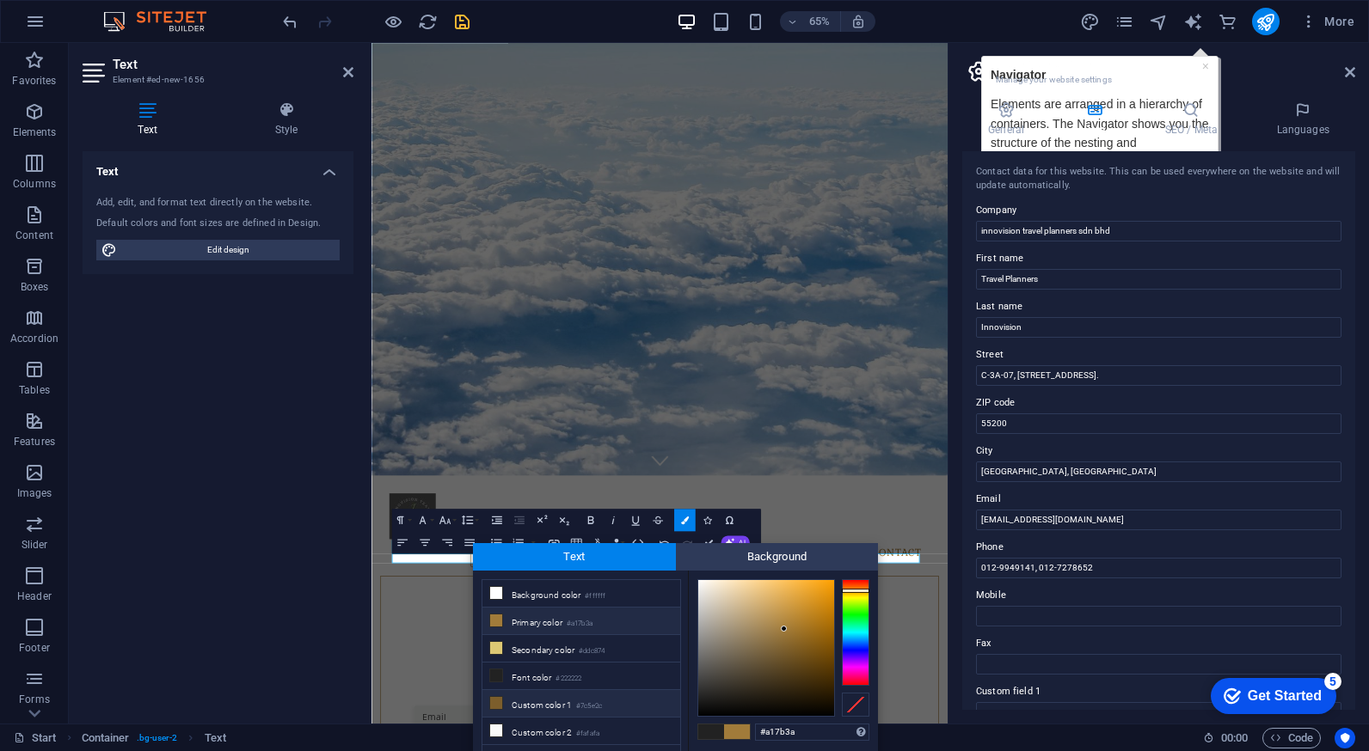
click at [548, 708] on li "Custom color 1 #7c5e2c" at bounding box center [581, 704] width 198 height 28
click at [533, 621] on li "Primary color #a17b3a" at bounding box center [581, 622] width 198 height 28
type input "#a17b3a"
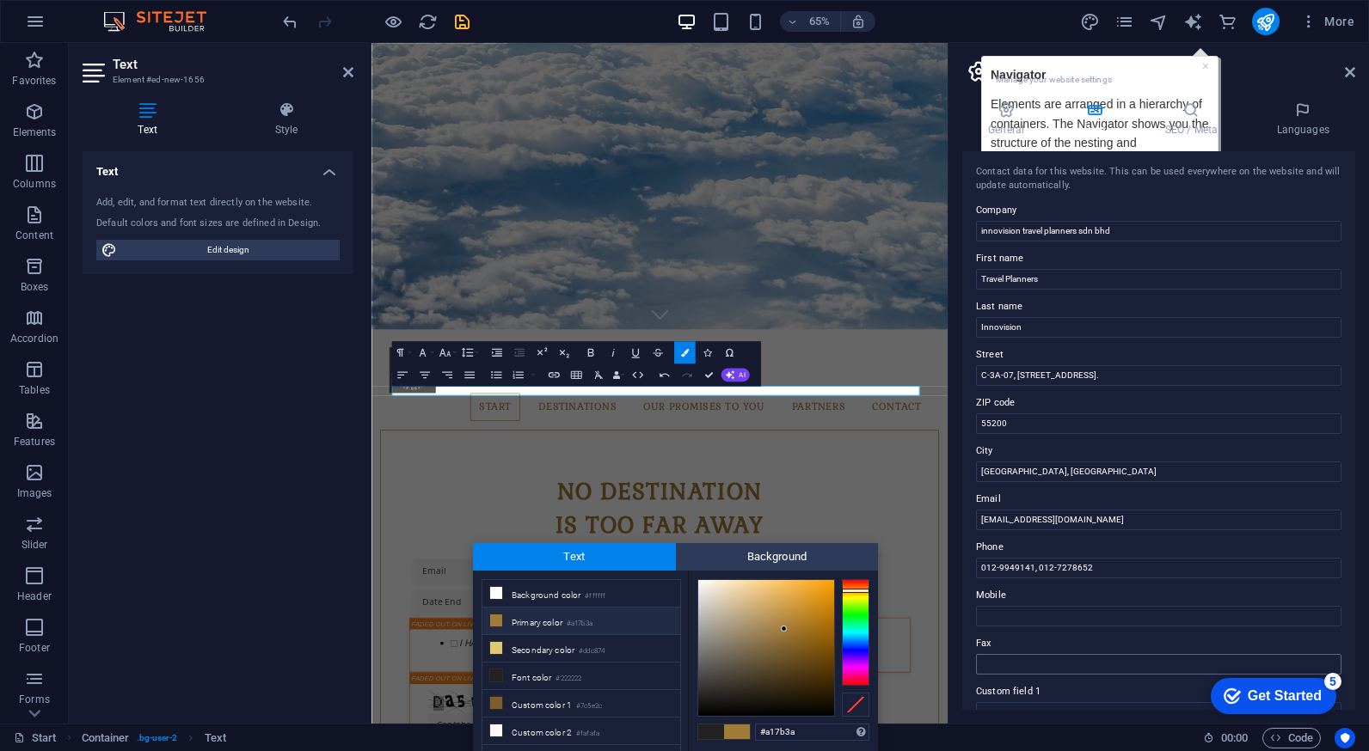
scroll to position [640, 0]
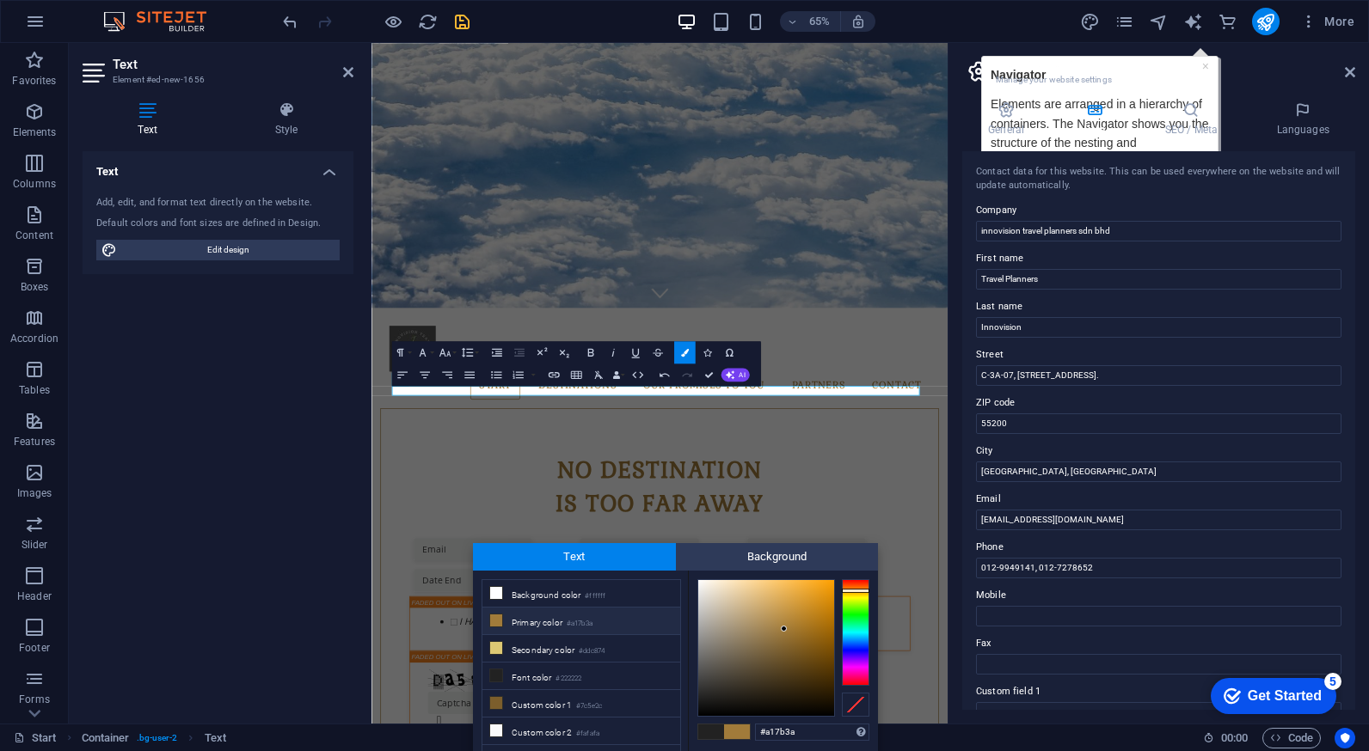
drag, startPoint x: 1356, startPoint y: 426, endPoint x: 1355, endPoint y: 453, distance: 26.7
click at [1355, 453] on div "General Data SEO / Meta Languages Website name [DOMAIN_NAME] Logo Drag files he…" at bounding box center [1158, 406] width 420 height 636
drag, startPoint x: 1367, startPoint y: 446, endPoint x: 1368, endPoint y: 501, distance: 55.0
click at [1368, 501] on html "[DOMAIN_NAME] Start Favorites Elements Columns Content Boxes Accordion Tables F…" at bounding box center [684, 375] width 1369 height 751
click at [742, 733] on span at bounding box center [737, 732] width 26 height 15
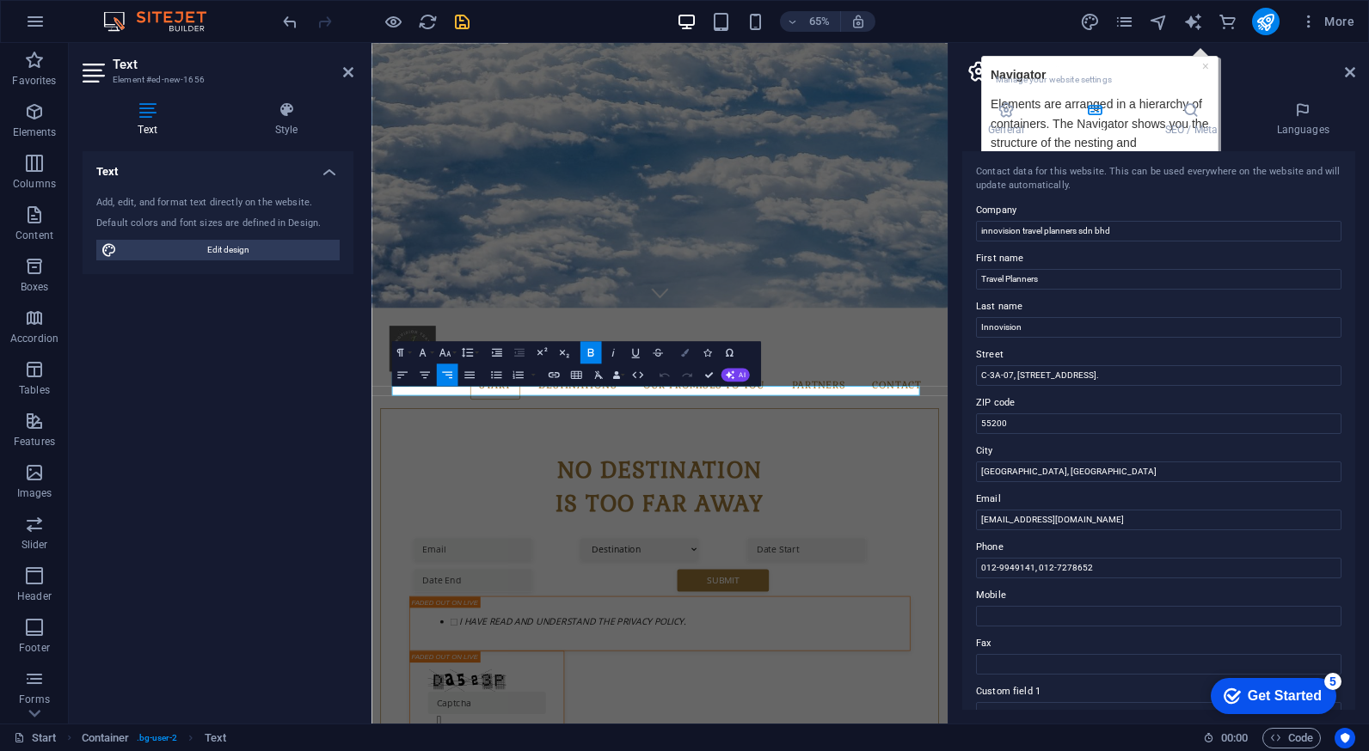
click at [682, 356] on icon "button" at bounding box center [684, 352] width 8 height 8
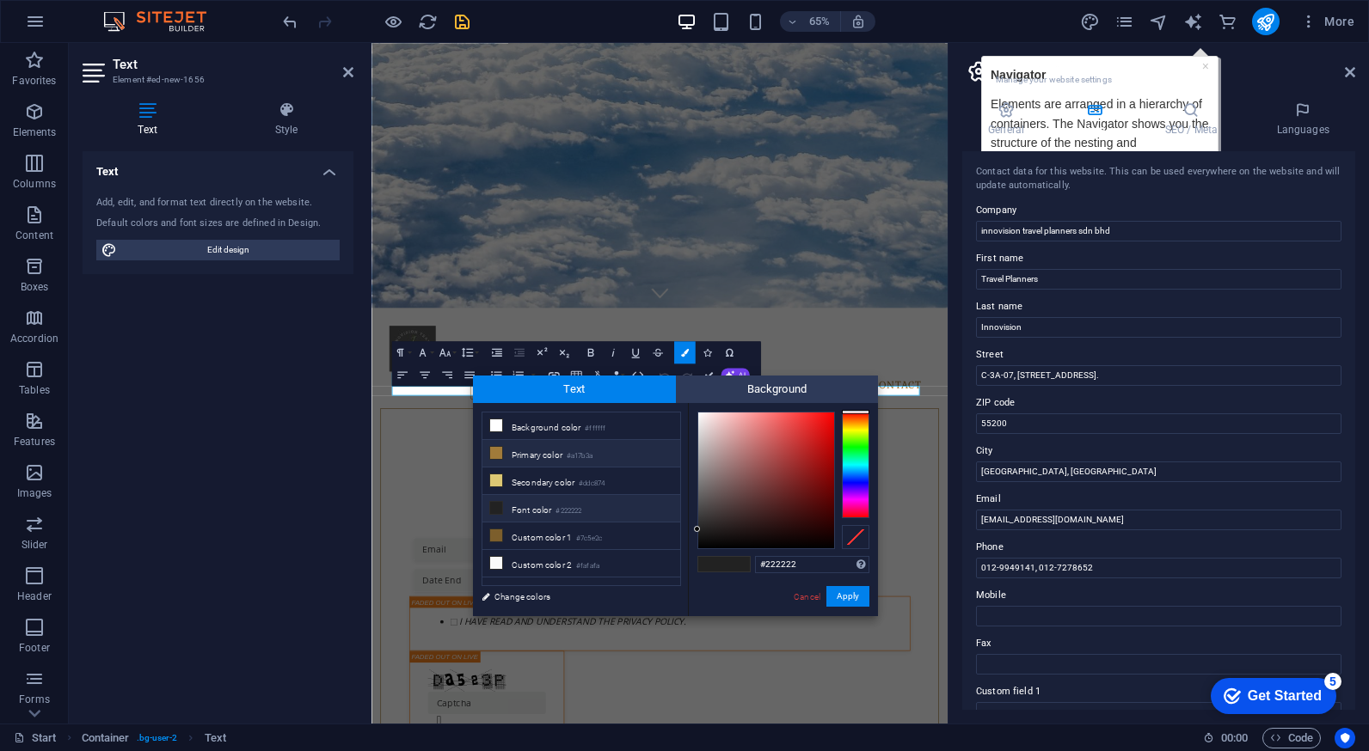
click at [560, 452] on li "Primary color #a17b3a" at bounding box center [581, 454] width 198 height 28
type input "#a17b3a"
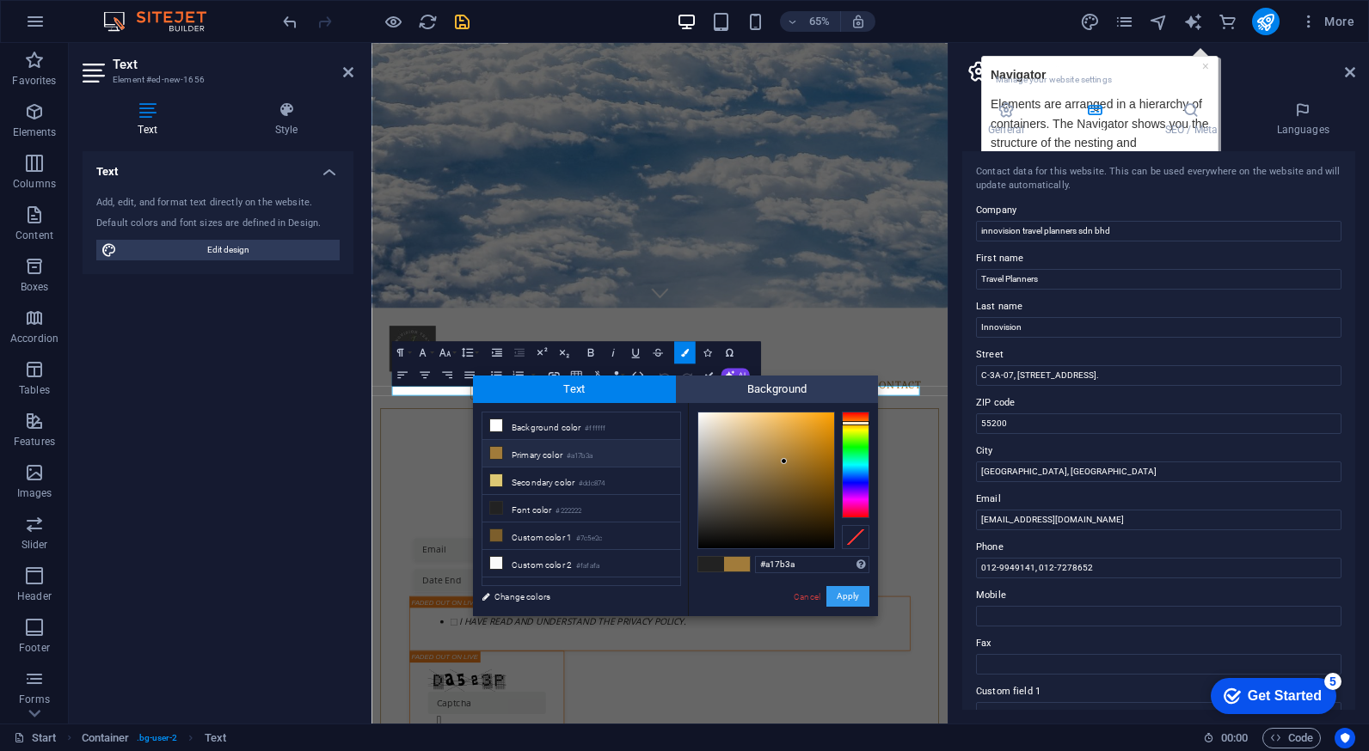
click at [857, 599] on button "Apply" at bounding box center [847, 596] width 43 height 21
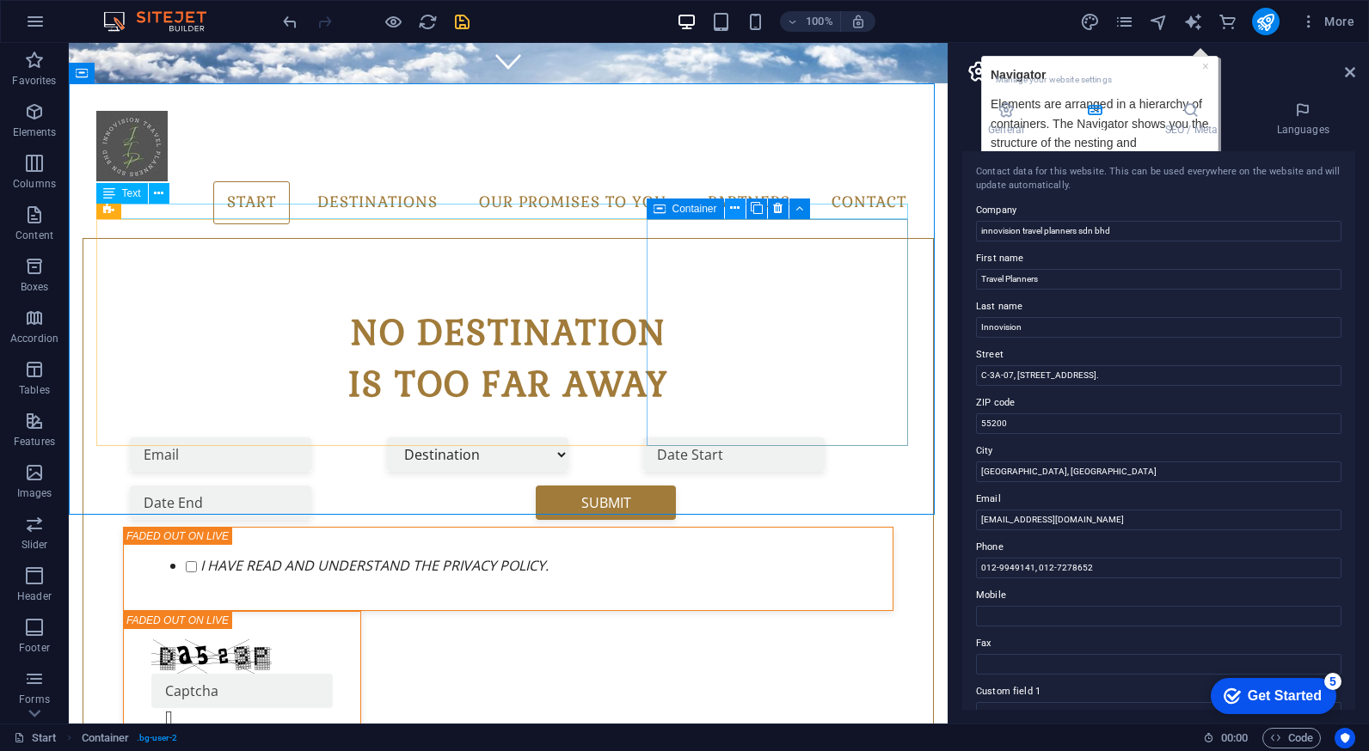
click at [734, 214] on icon at bounding box center [734, 208] width 9 height 18
click at [717, 214] on div "Container" at bounding box center [684, 209] width 77 height 21
click at [738, 211] on icon at bounding box center [734, 208] width 9 height 18
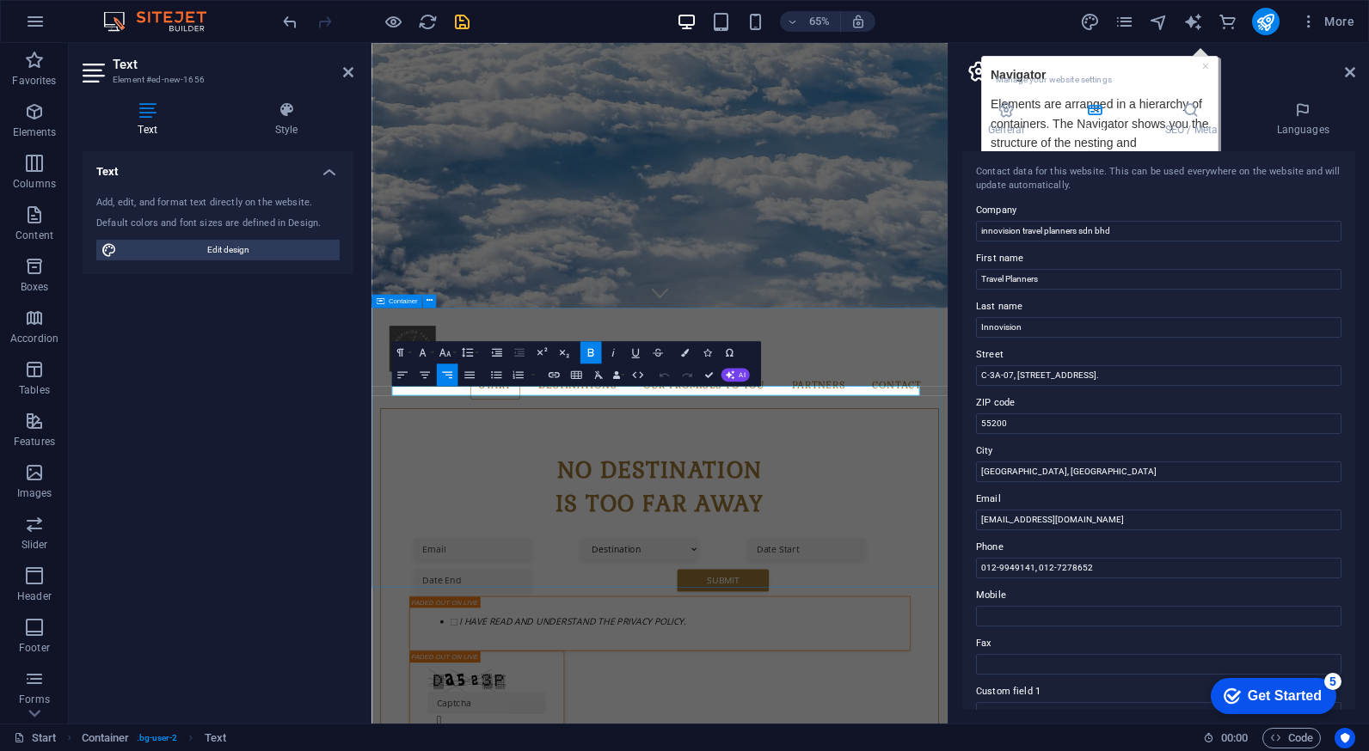
drag, startPoint x: 1222, startPoint y: 497, endPoint x: 1228, endPoint y: 344, distance: 153.2
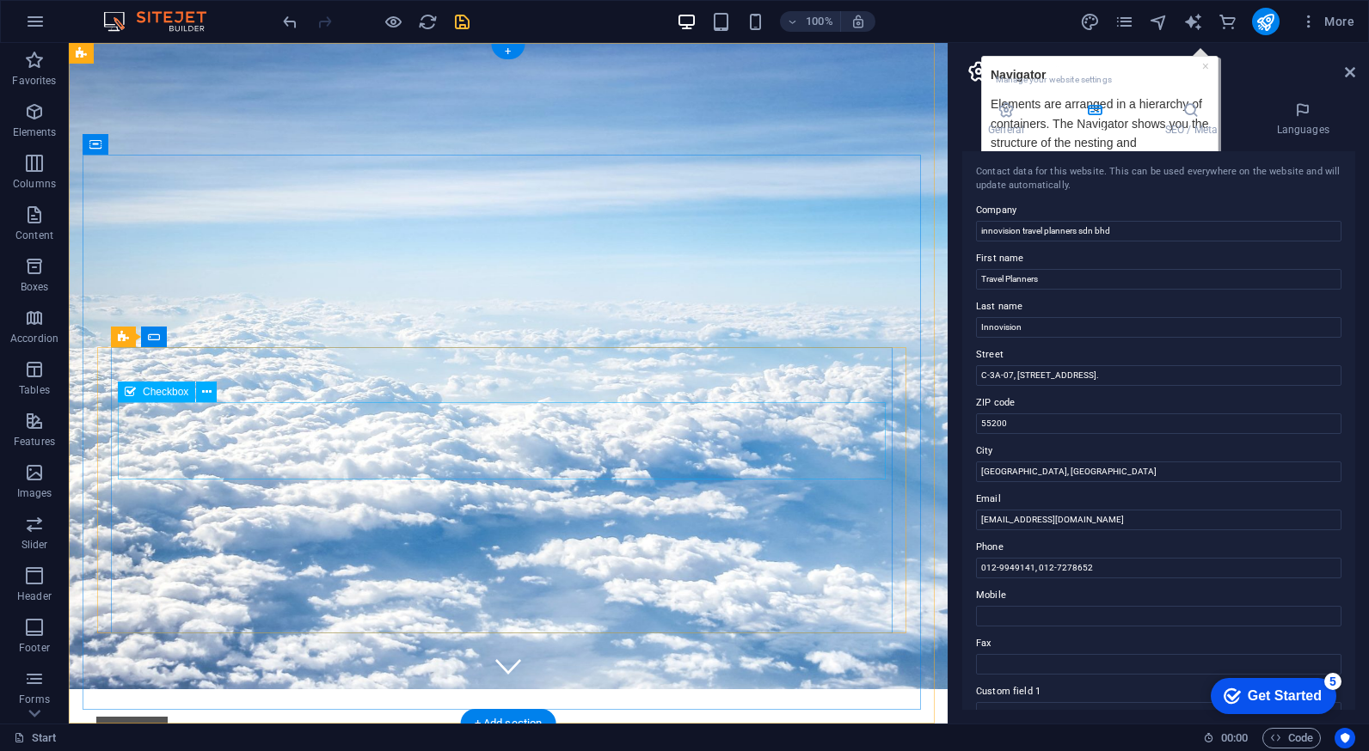
scroll to position [0, 0]
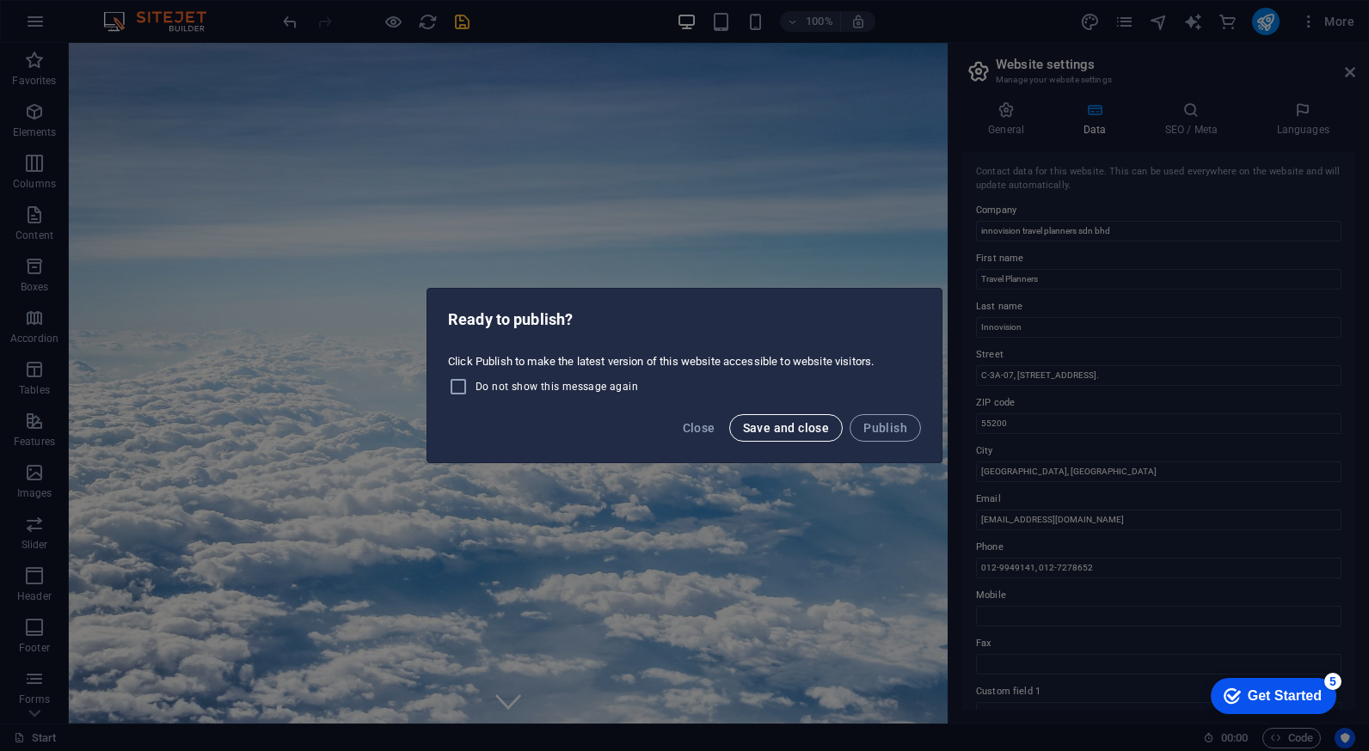
click at [758, 432] on span "Save and close" at bounding box center [786, 428] width 87 height 14
